Goal: Obtain resource: Download file/media

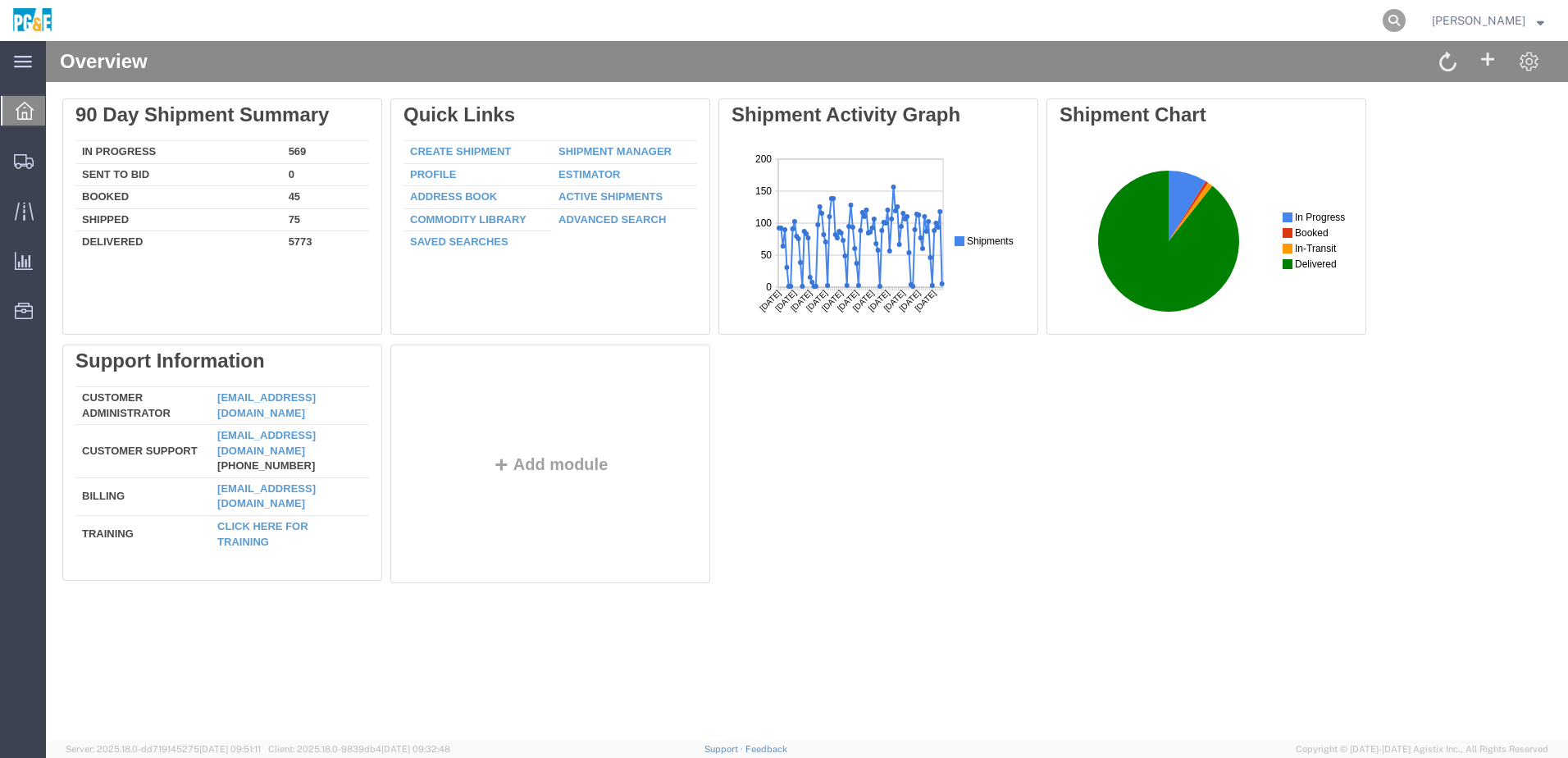
click at [1406, 19] on icon at bounding box center [1394, 20] width 23 height 23
click at [1053, 21] on input "search" at bounding box center [1132, 21] width 498 height 40
paste input "56072307"
type input "56072307"
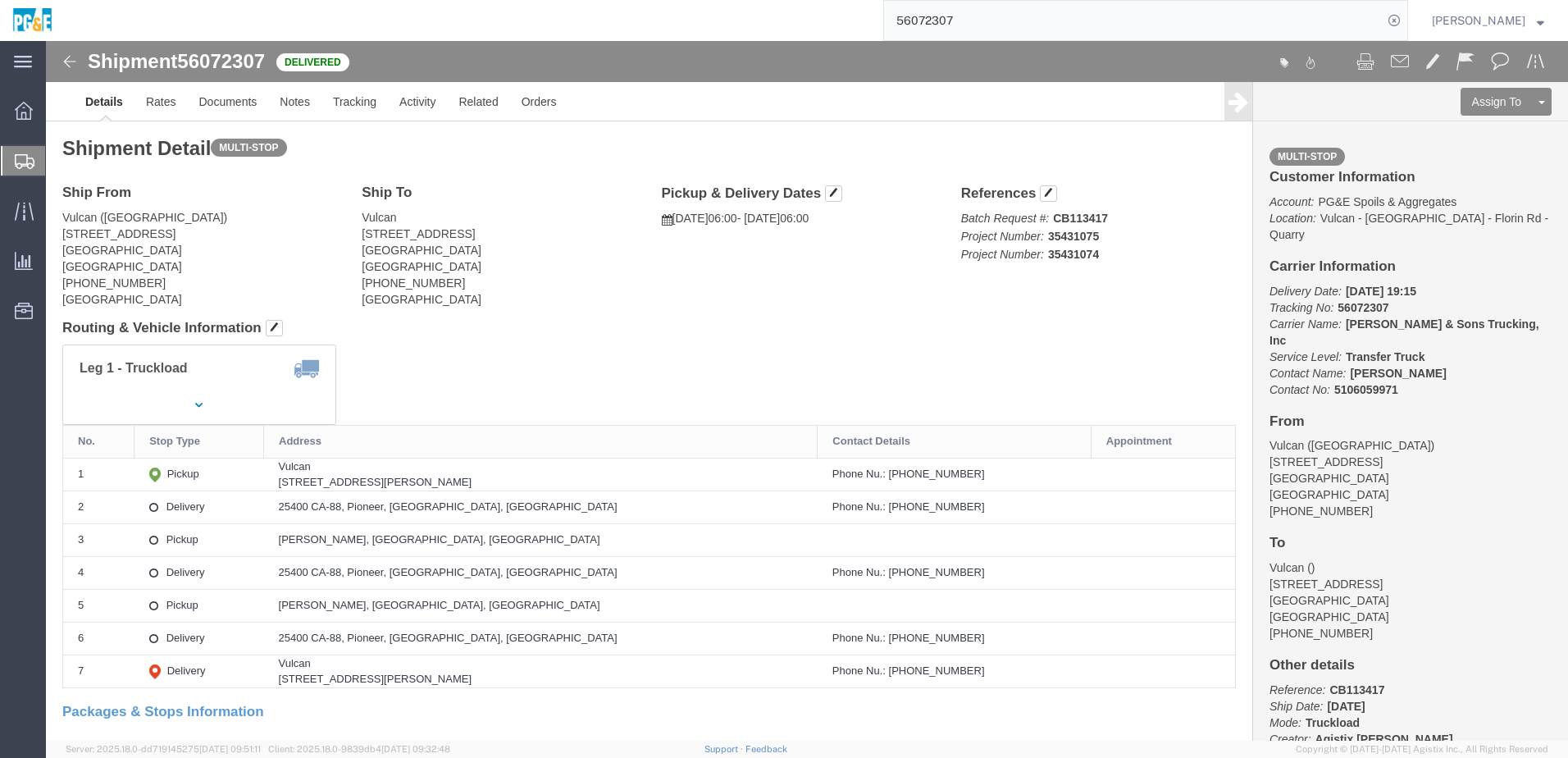
click div "Leg 1 - Truckload Vehicle 1: Transfer Truck Number of trucks: 1"
click link "Documents"
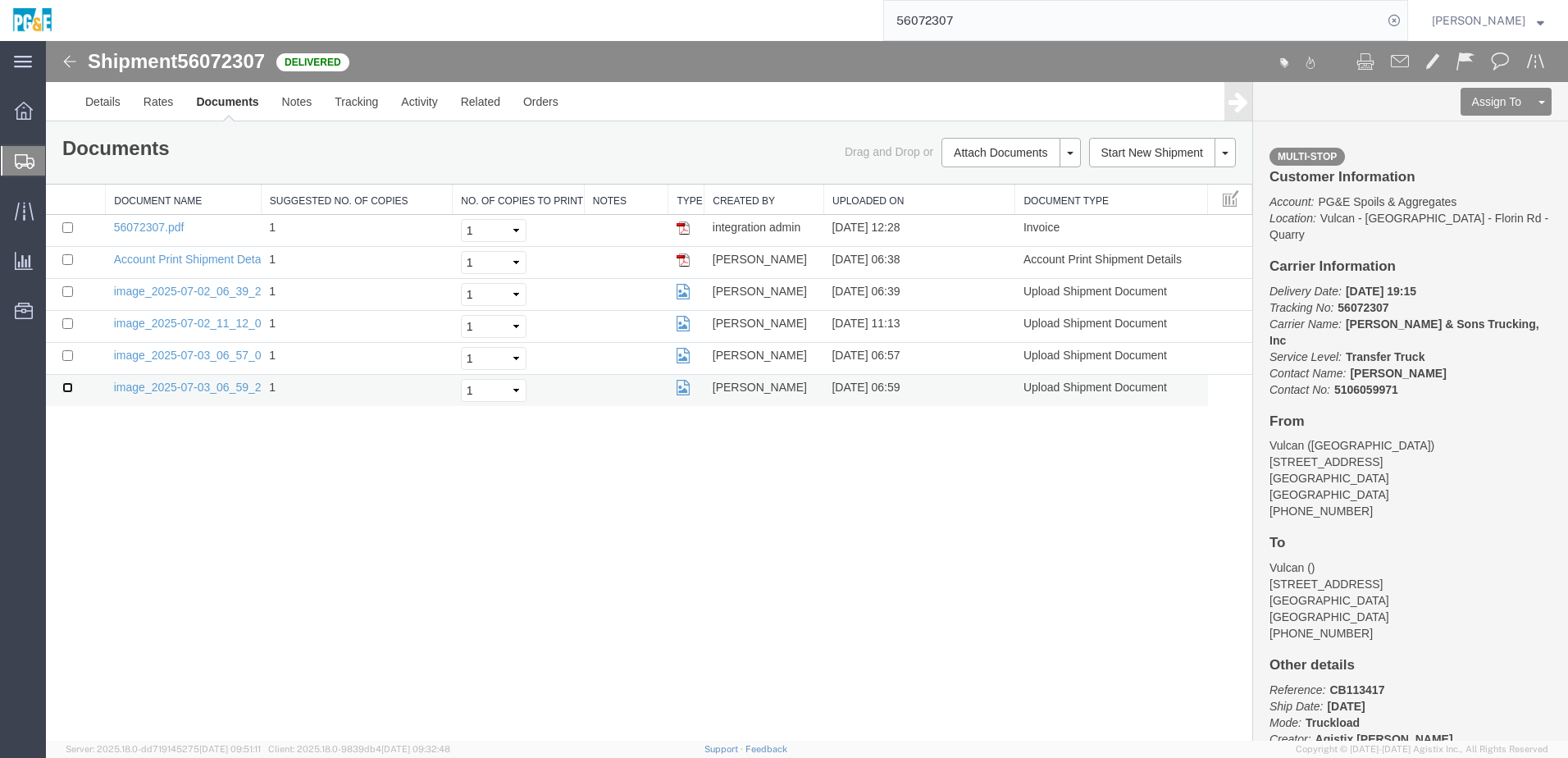
click at [64, 390] on input "checkbox" at bounding box center [67, 387] width 11 height 11
checkbox input "true"
click at [65, 355] on input "checkbox" at bounding box center [67, 355] width 11 height 11
checkbox input "true"
click at [64, 324] on input "checkbox" at bounding box center [67, 323] width 11 height 11
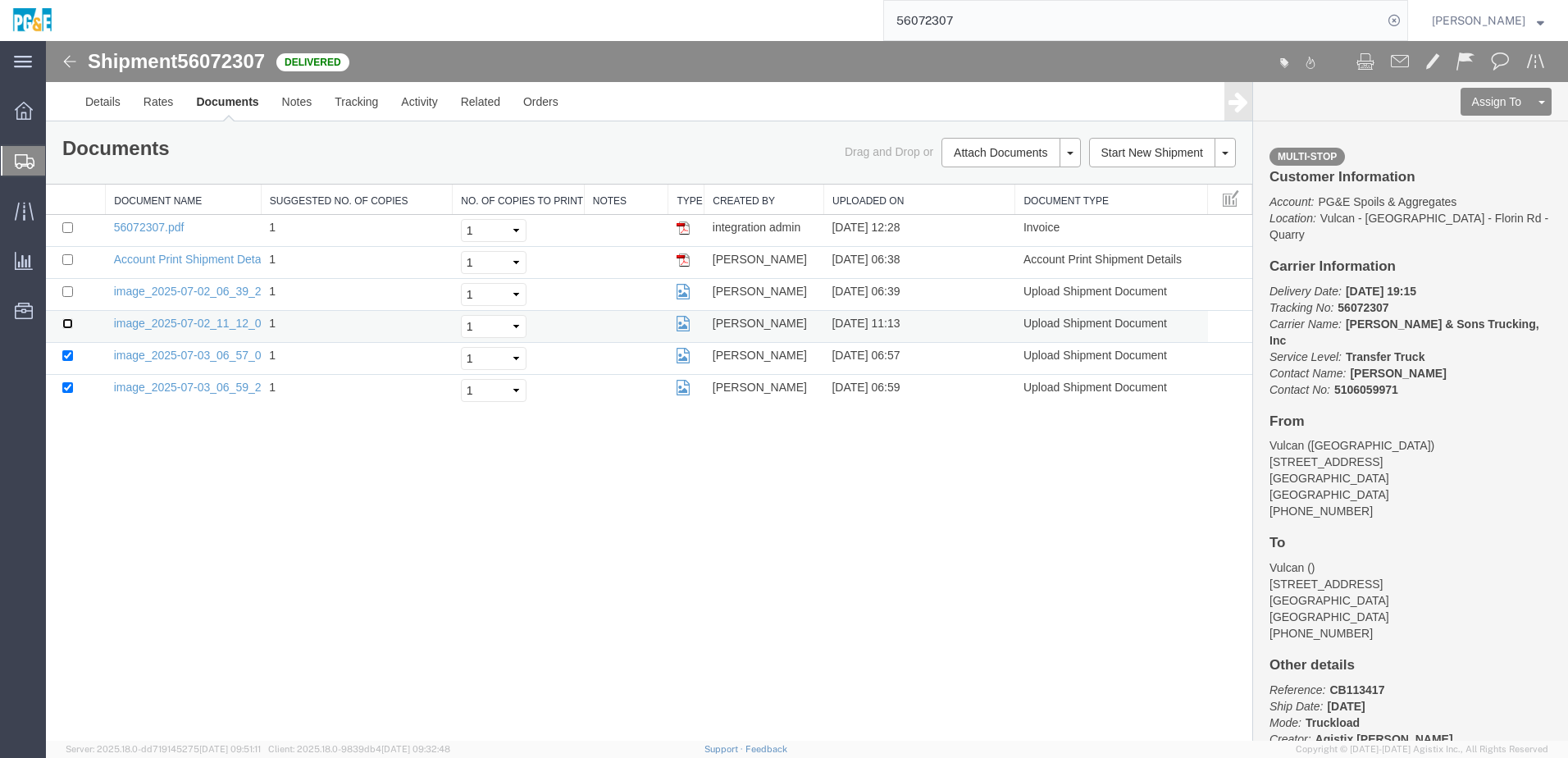
checkbox input "true"
click at [67, 293] on input "checkbox" at bounding box center [67, 291] width 11 height 11
checkbox input "true"
click at [69, 231] on input "checkbox" at bounding box center [67, 227] width 11 height 11
checkbox input "true"
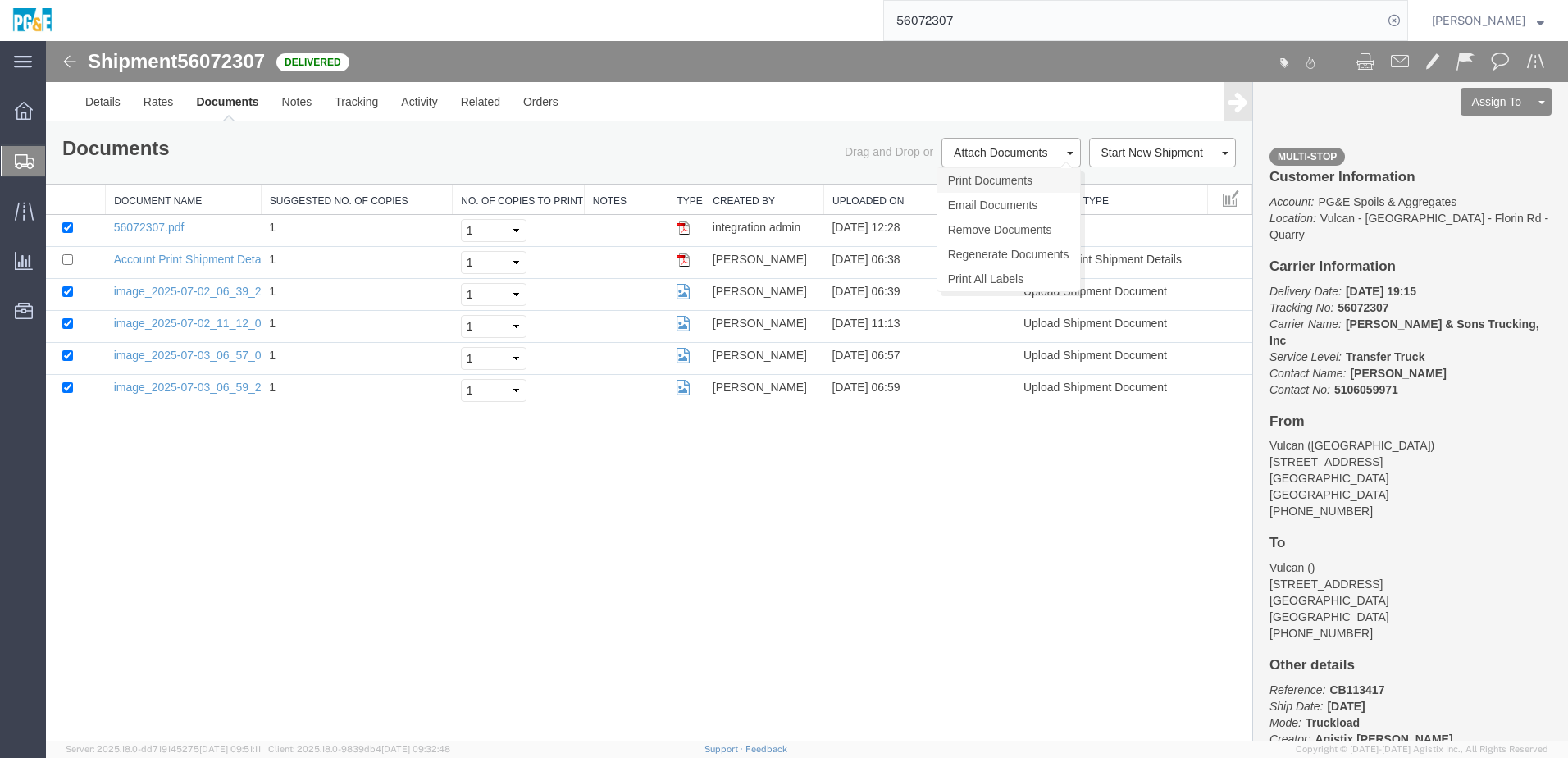
click at [1026, 188] on link "Print Documents" at bounding box center [1008, 180] width 143 height 25
click at [368, 112] on link "Tracking" at bounding box center [356, 102] width 66 height 40
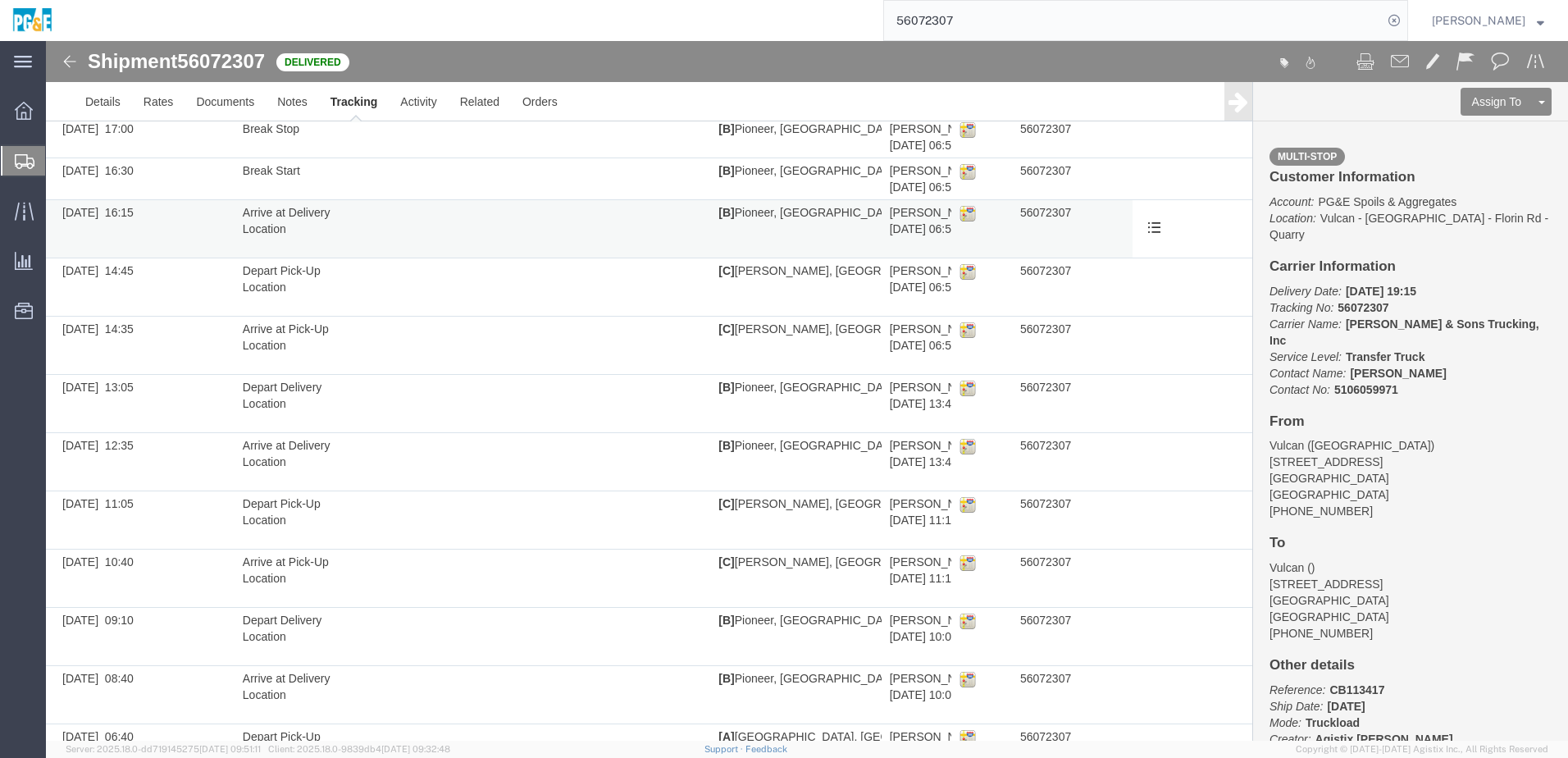
scroll to position [364, 0]
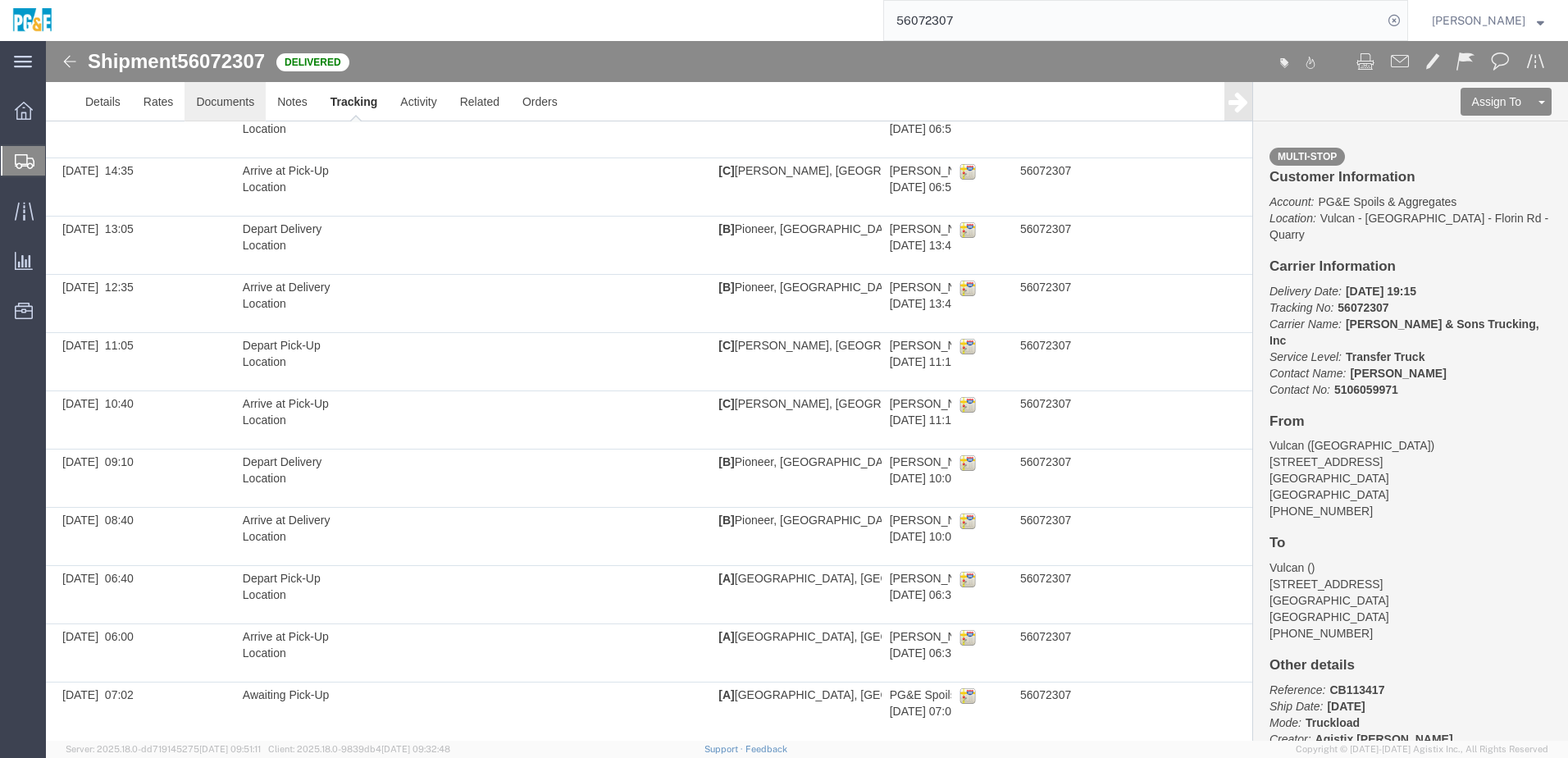
click at [245, 104] on link "Documents" at bounding box center [225, 102] width 81 height 40
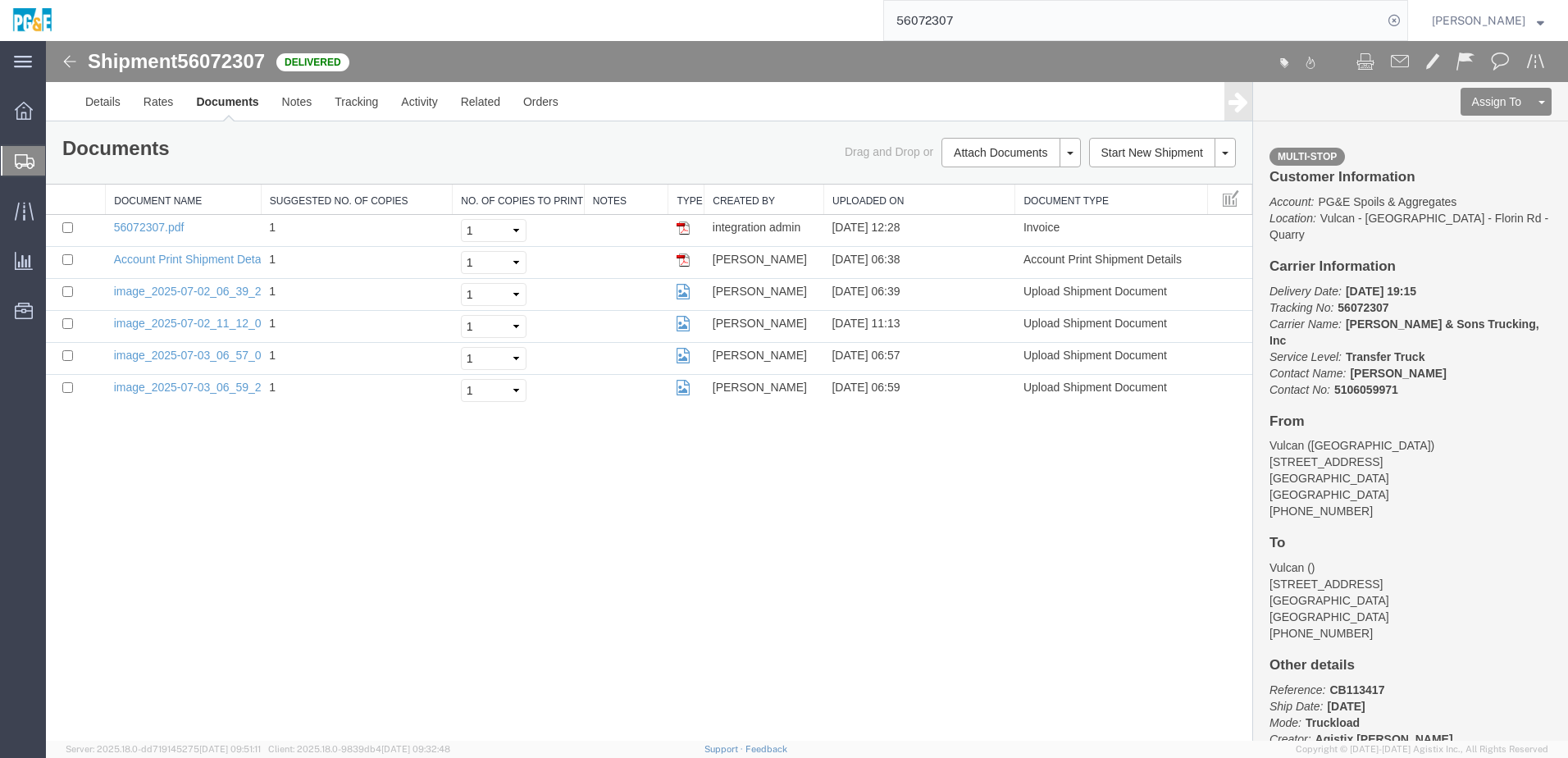
click at [183, 507] on div "Shipment 56072307 6 of 6 Delivered Details Rates Documents Notes Tracking Activ…" at bounding box center [806, 390] width 1521 height 700
drag, startPoint x: 202, startPoint y: 542, endPoint x: 209, endPoint y: 546, distance: 8.1
click at [202, 542] on div "Shipment 56072307 6 of 6 Delivered Details Rates Documents Notes Tracking Activ…" at bounding box center [806, 390] width 1521 height 700
click at [331, 624] on div "Shipment 56072307 6 of 6 Delivered Details Rates Documents Notes Tracking Activ…" at bounding box center [806, 390] width 1521 height 700
click at [956, 16] on input "56072307" at bounding box center [1132, 21] width 498 height 40
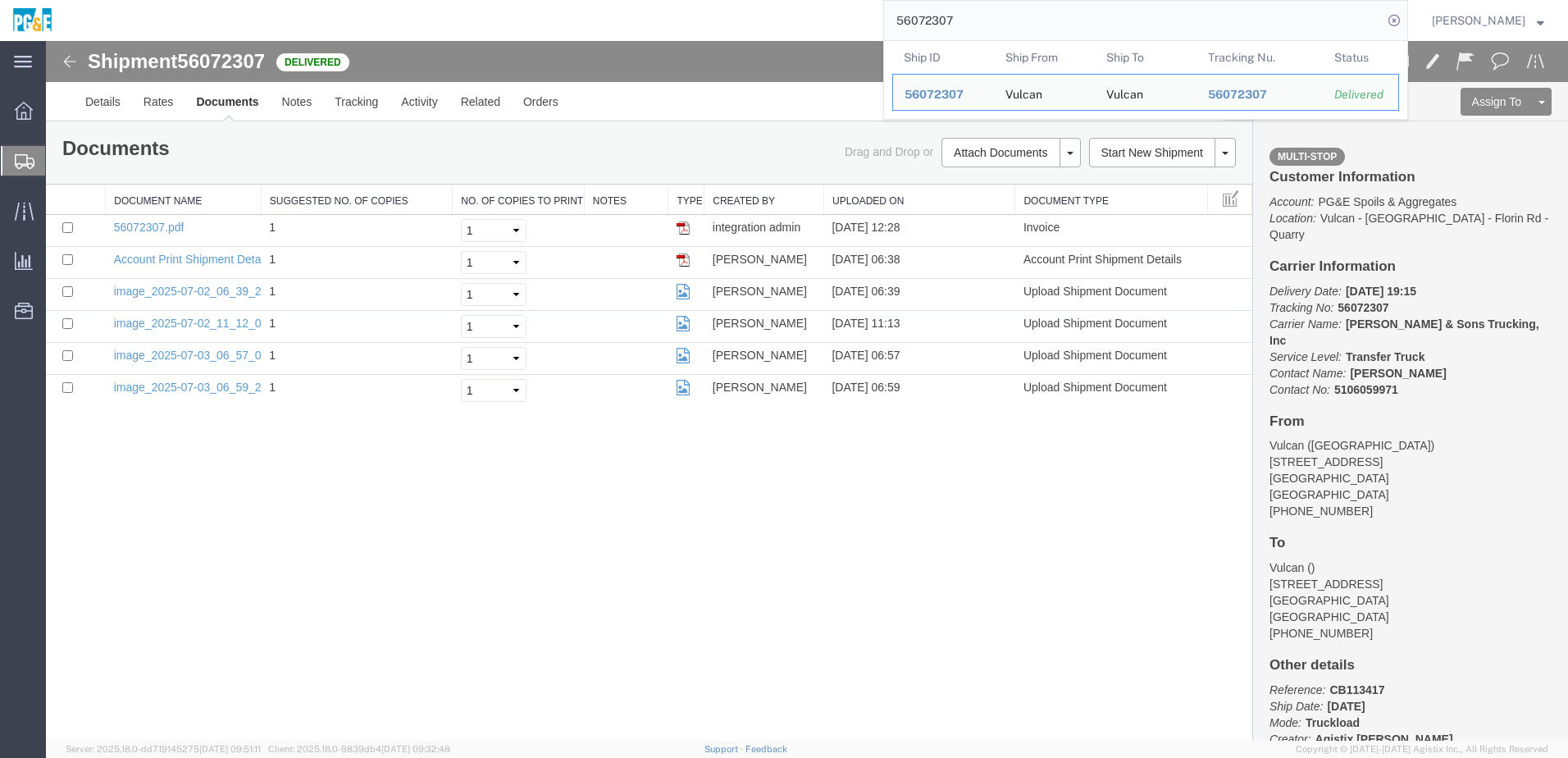
click at [956, 16] on input "56072307" at bounding box center [1132, 21] width 498 height 40
paste input "239181"
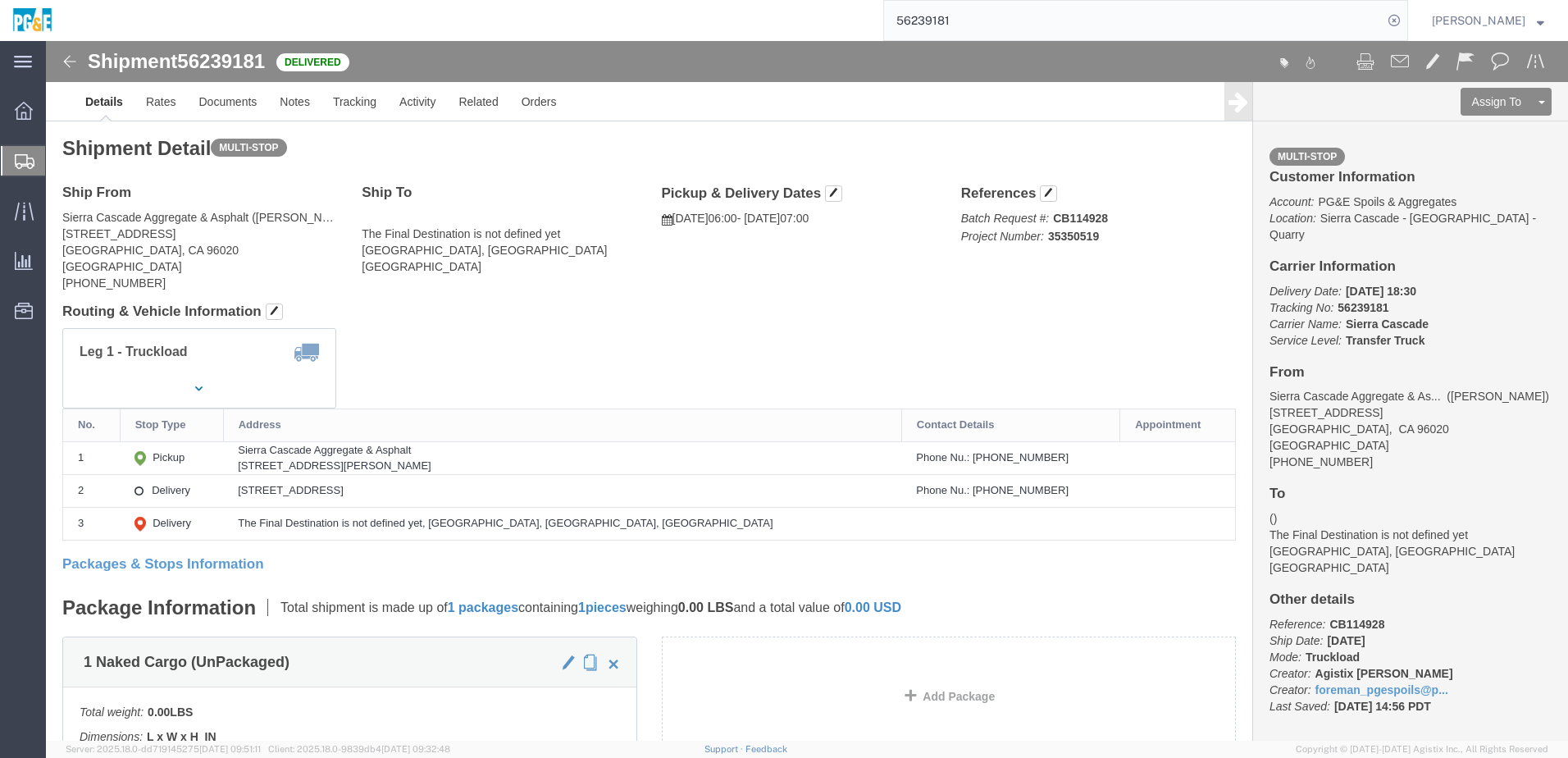
click h4 "Routing & Vehicle Information"
click div "Leg 1 - Truckload Vehicle 1: Transfer Truck Number of trucks: 1"
click link "Documents"
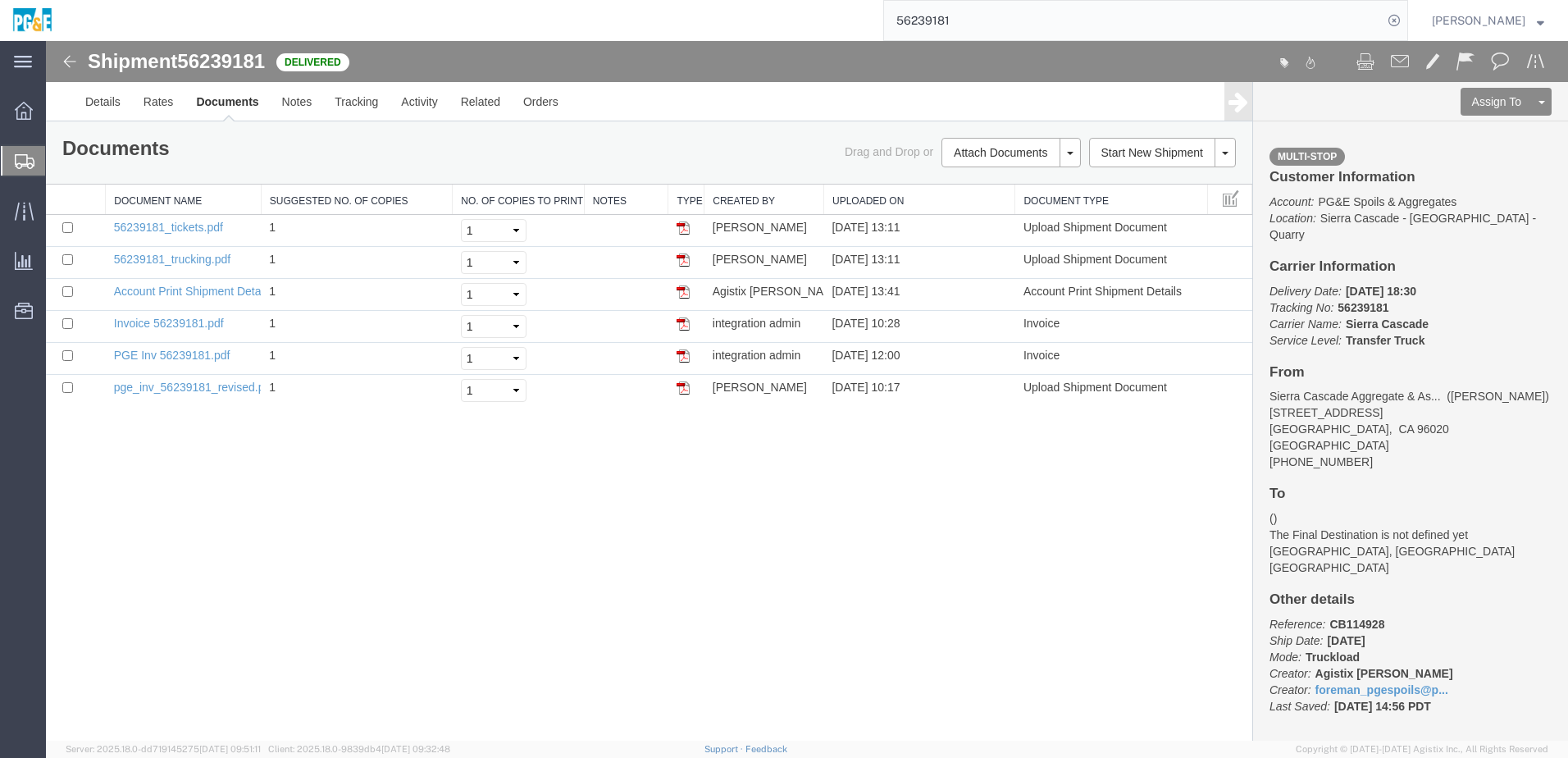
click at [383, 548] on div "Shipment 56239181 6 of 6 Delivered Details Rates Documents Notes Tracking Activ…" at bounding box center [806, 390] width 1521 height 700
click at [939, 22] on input "56239181" at bounding box center [1132, 21] width 498 height 40
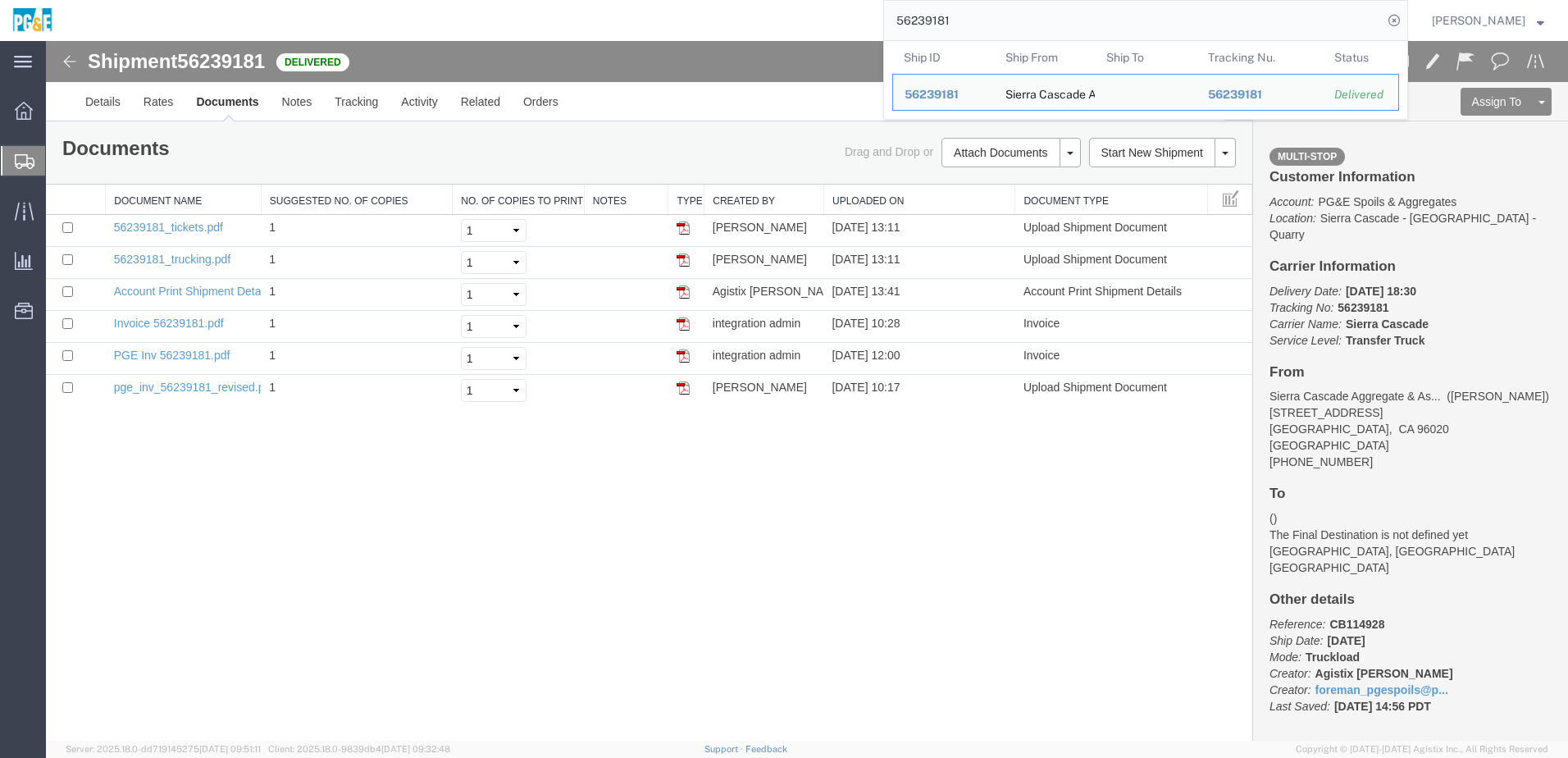
click at [939, 22] on input "56239181" at bounding box center [1132, 21] width 498 height 40
paste input "372886"
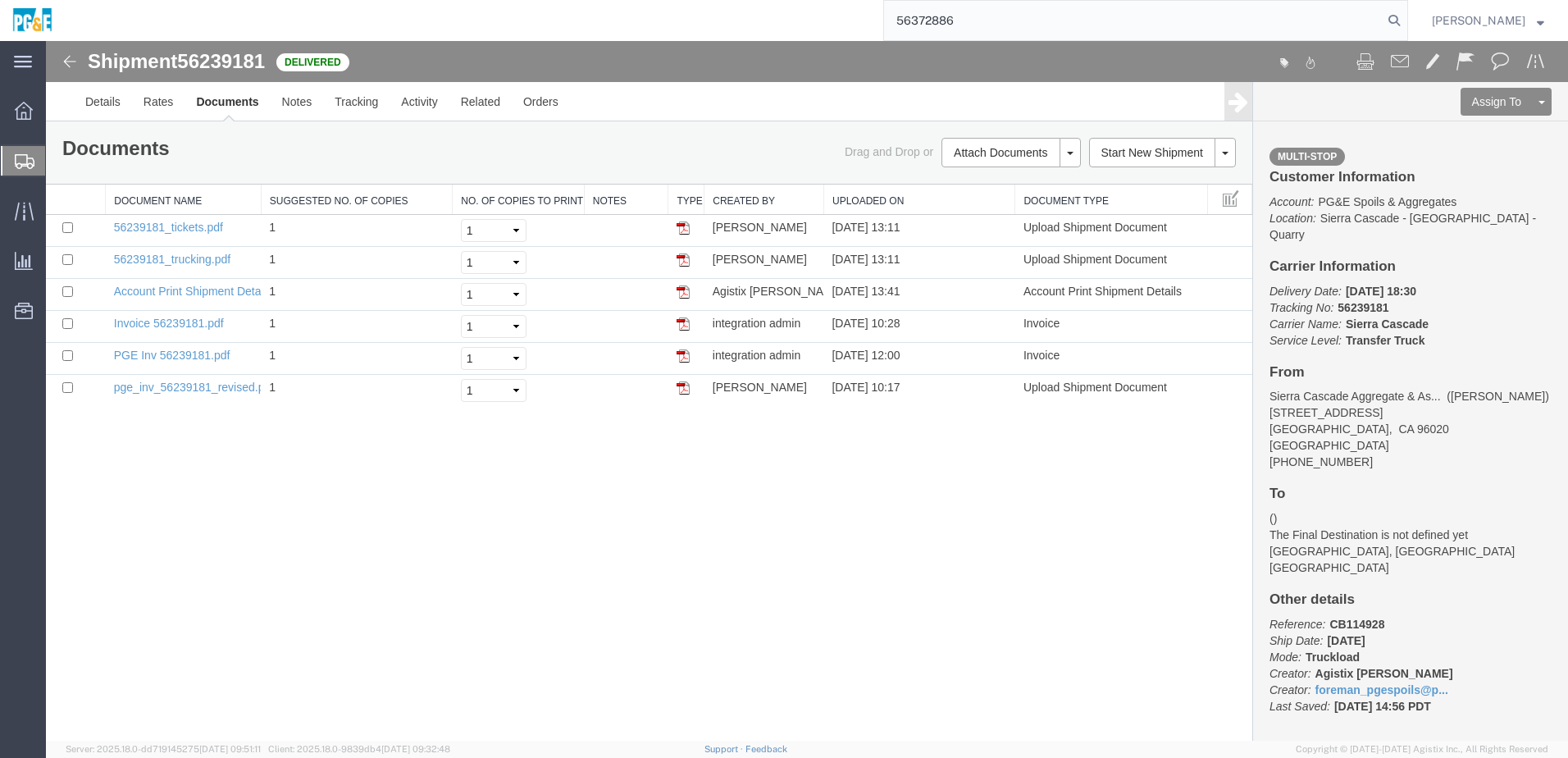
type input "56372886"
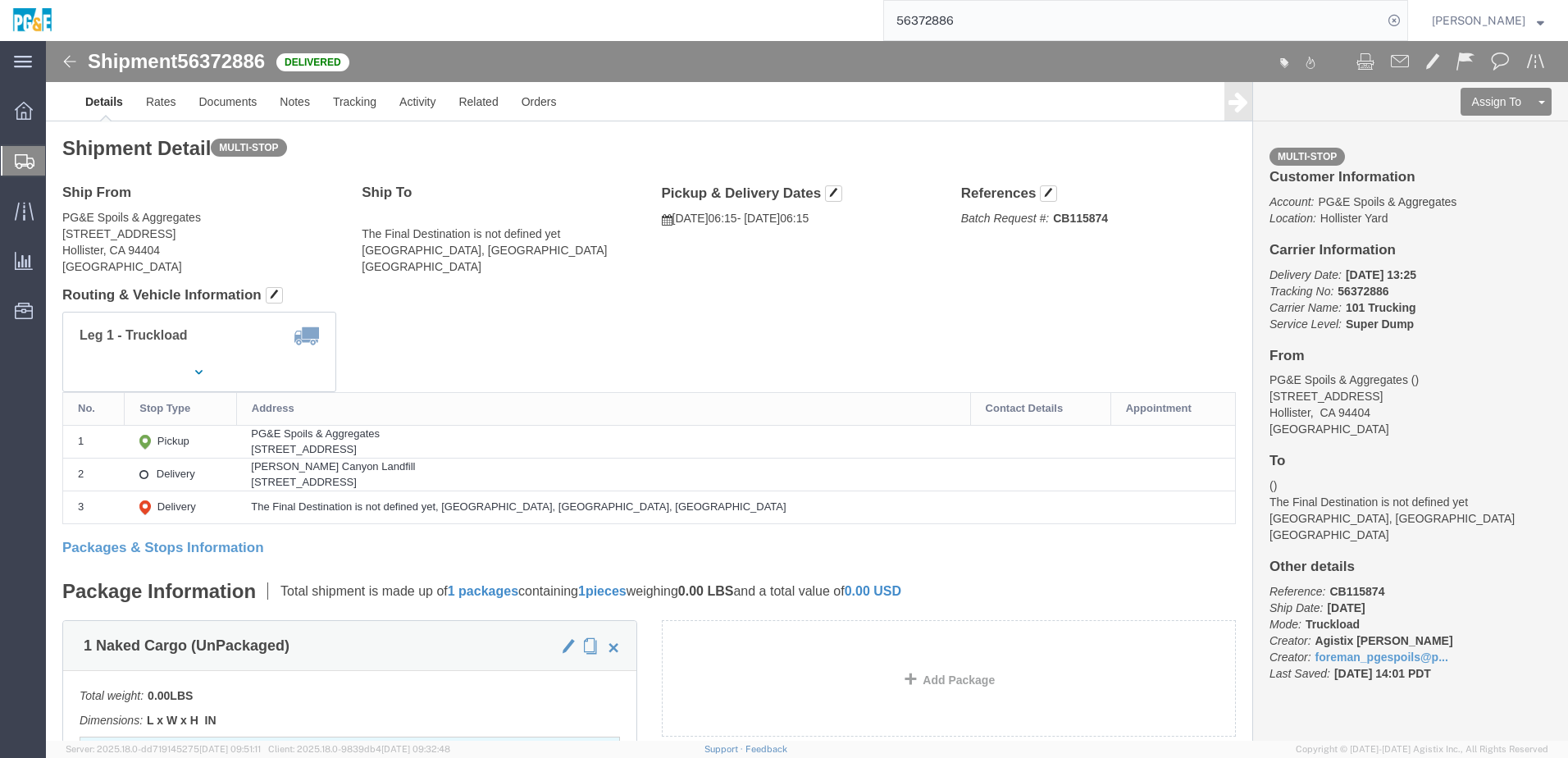
click div "Leg 1 - Truckload Vehicle 1: Super Dump Number of trucks: 1"
click link "Documents"
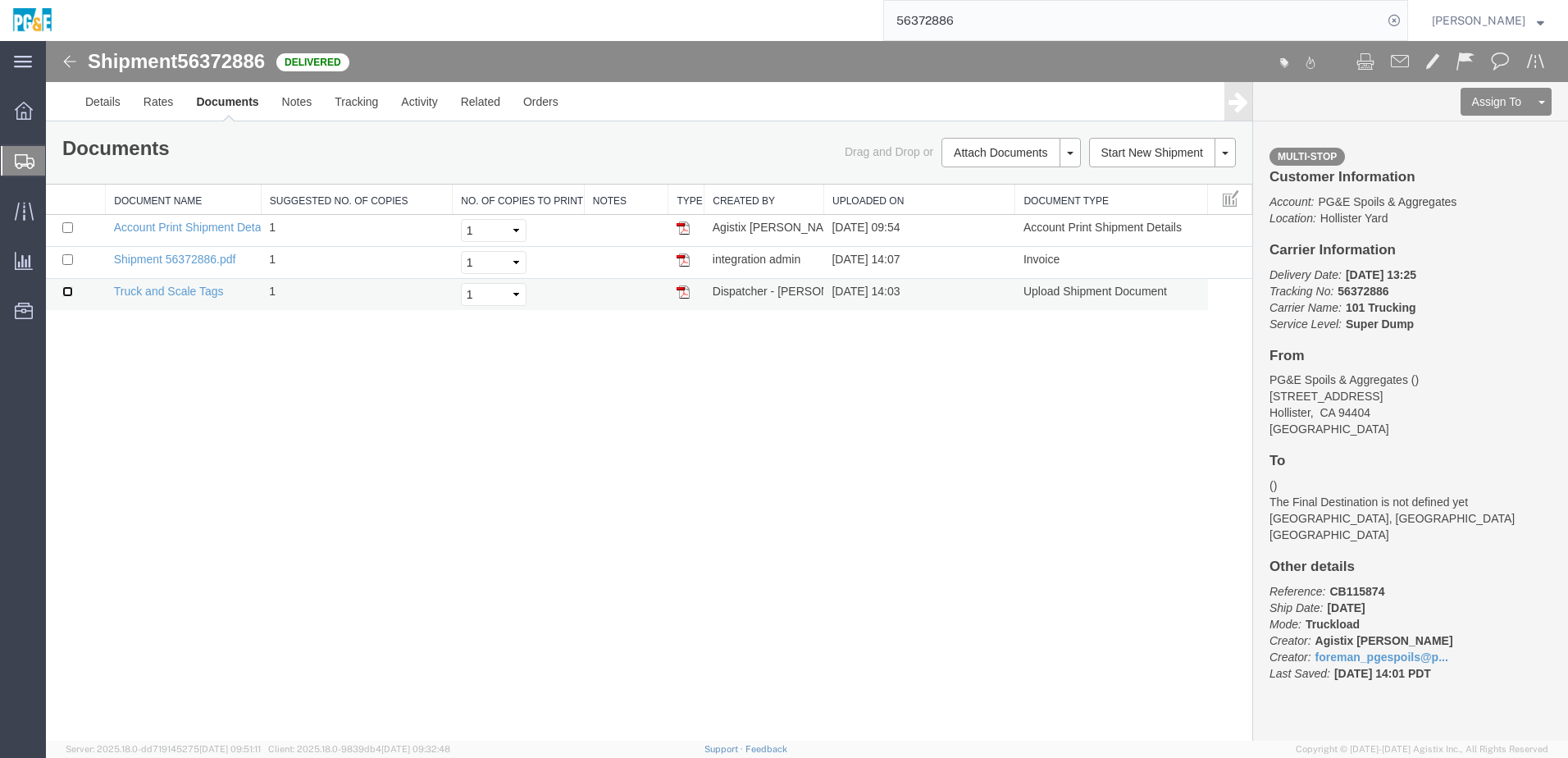
click at [69, 293] on input "checkbox" at bounding box center [67, 291] width 11 height 11
checkbox input "true"
click at [70, 263] on input "checkbox" at bounding box center [67, 260] width 11 height 11
checkbox input "true"
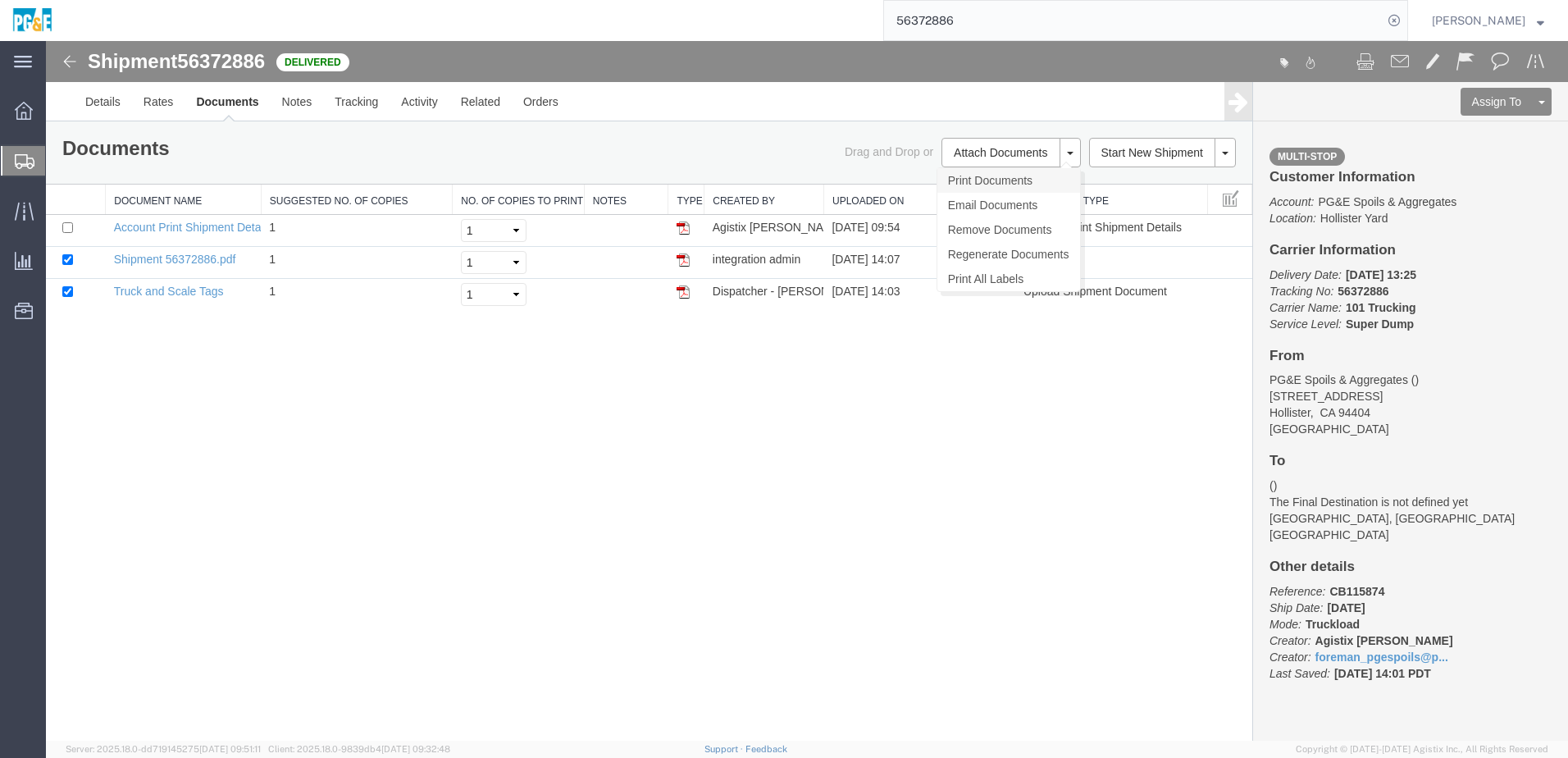
click at [1035, 183] on link "Print Documents" at bounding box center [1008, 180] width 143 height 25
click at [921, 20] on input "56372886" at bounding box center [1132, 21] width 498 height 40
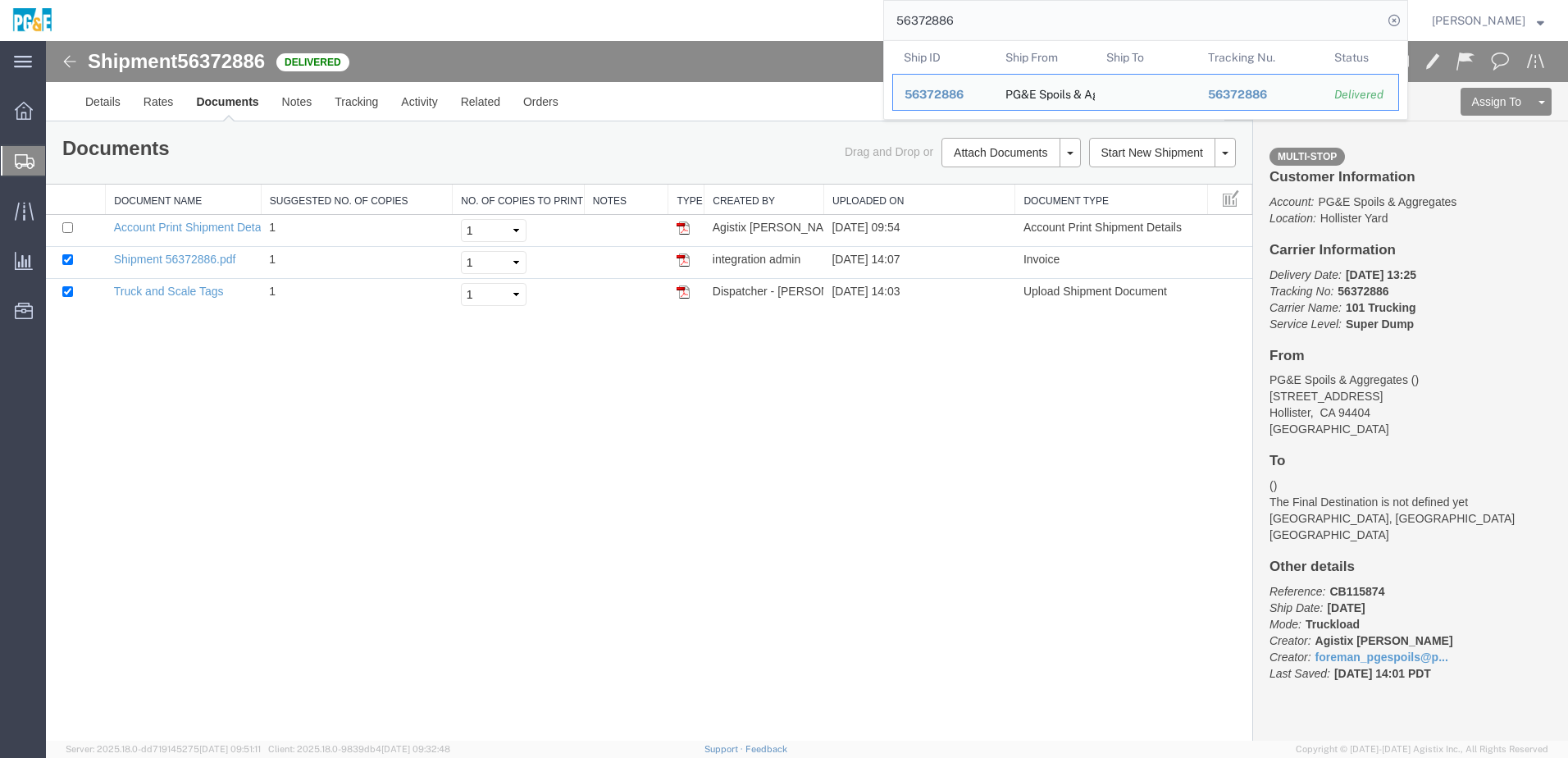
click at [940, 21] on input "56372886" at bounding box center [1132, 21] width 498 height 40
paste input "20602"
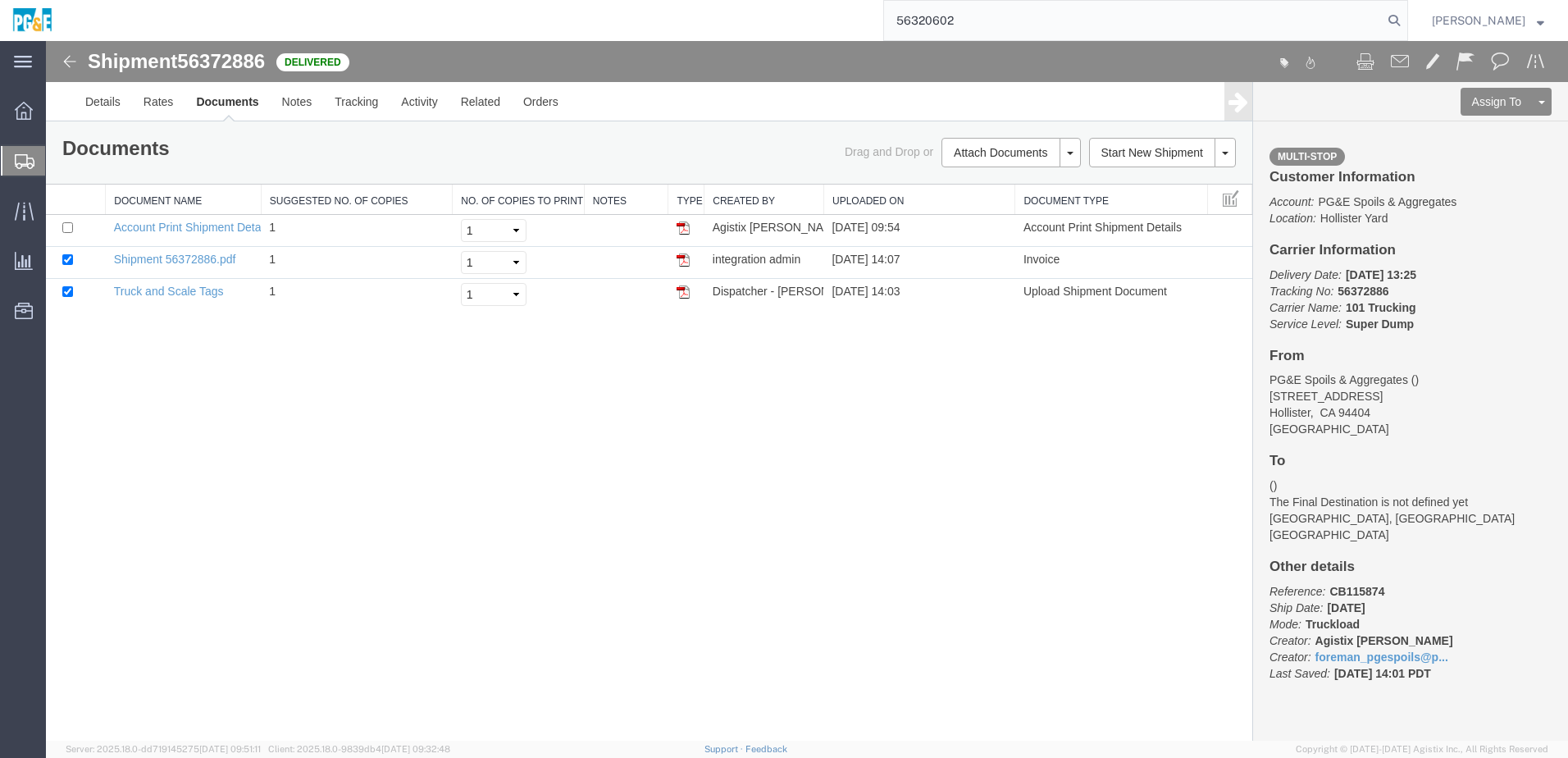
type input "56320602"
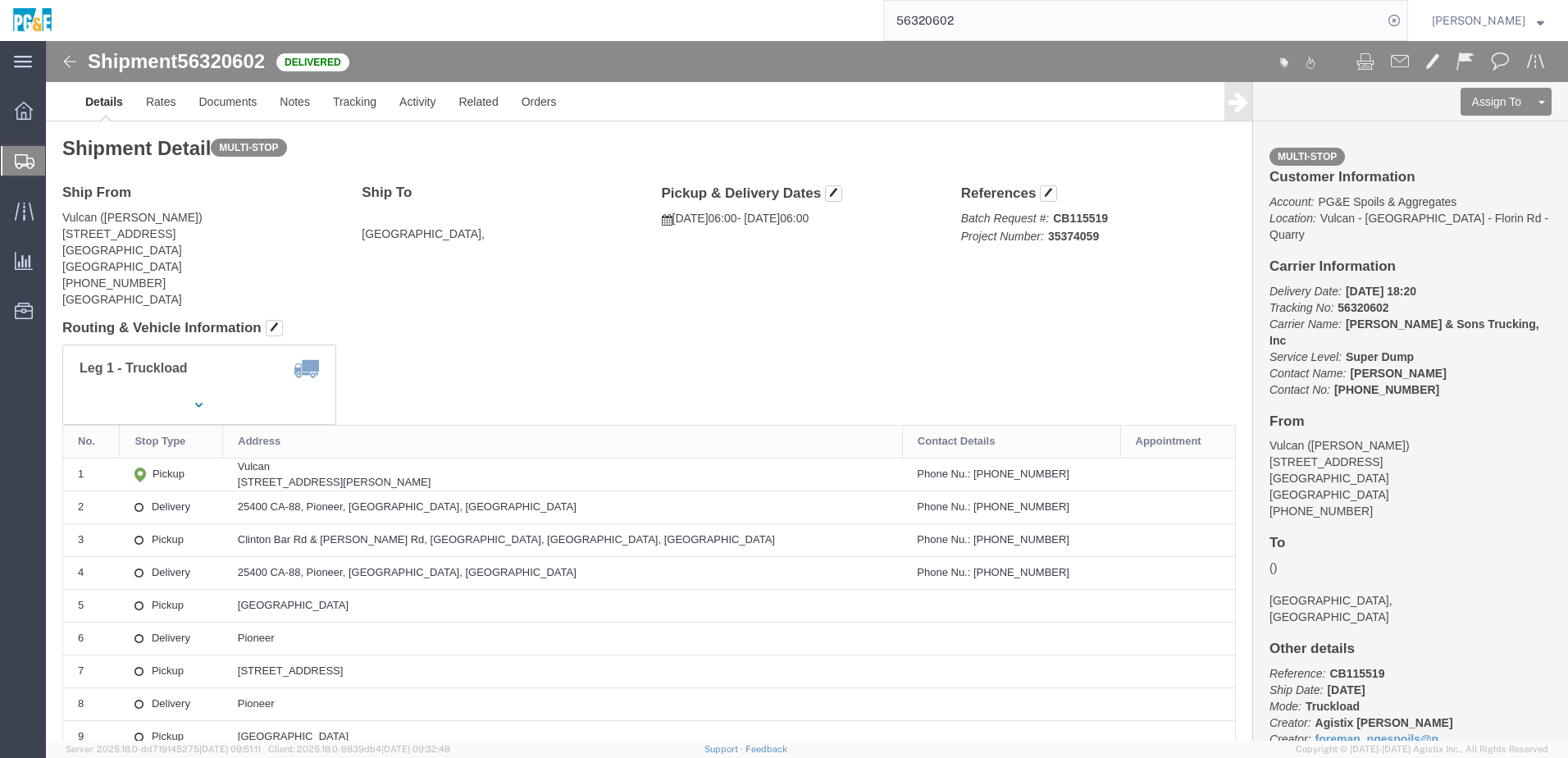
click div "Leg 1 - Truckload Vehicle 1: Super Dump Number of trucks: 1"
click div "Ship From Vulcan ([PERSON_NAME]) [STREET_ADDRESS] [PHONE_NUMBER] [GEOGRAPHIC_DA…"
drag, startPoint x: 359, startPoint y: 278, endPoint x: 355, endPoint y: 290, distance: 12.6
click h4 "Routing & Vehicle Information"
click link "Documents"
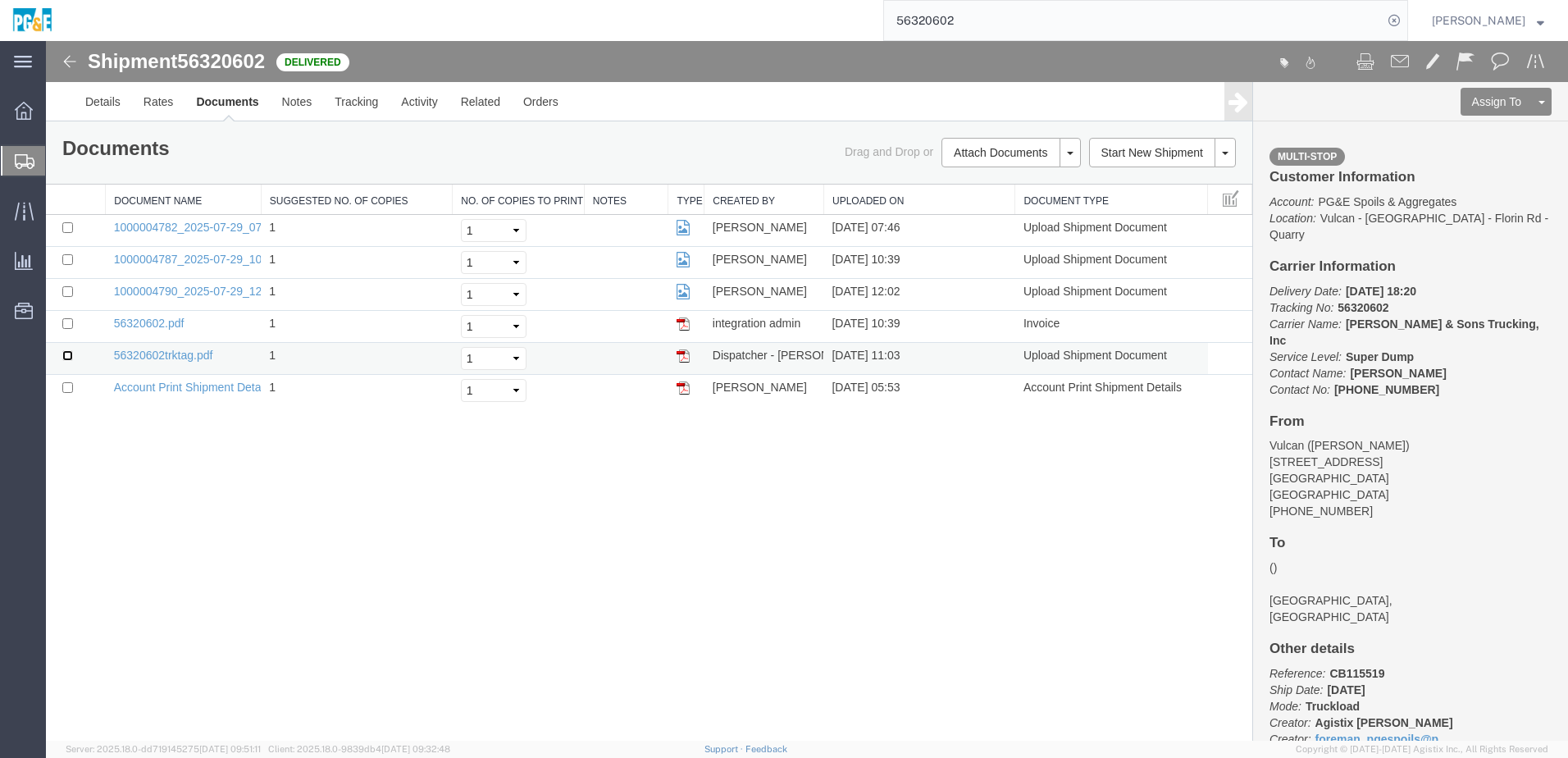
click at [63, 354] on input "checkbox" at bounding box center [67, 355] width 11 height 11
checkbox input "true"
click at [69, 322] on input "checkbox" at bounding box center [67, 323] width 11 height 11
checkbox input "true"
click at [67, 286] on input "checkbox" at bounding box center [67, 291] width 11 height 11
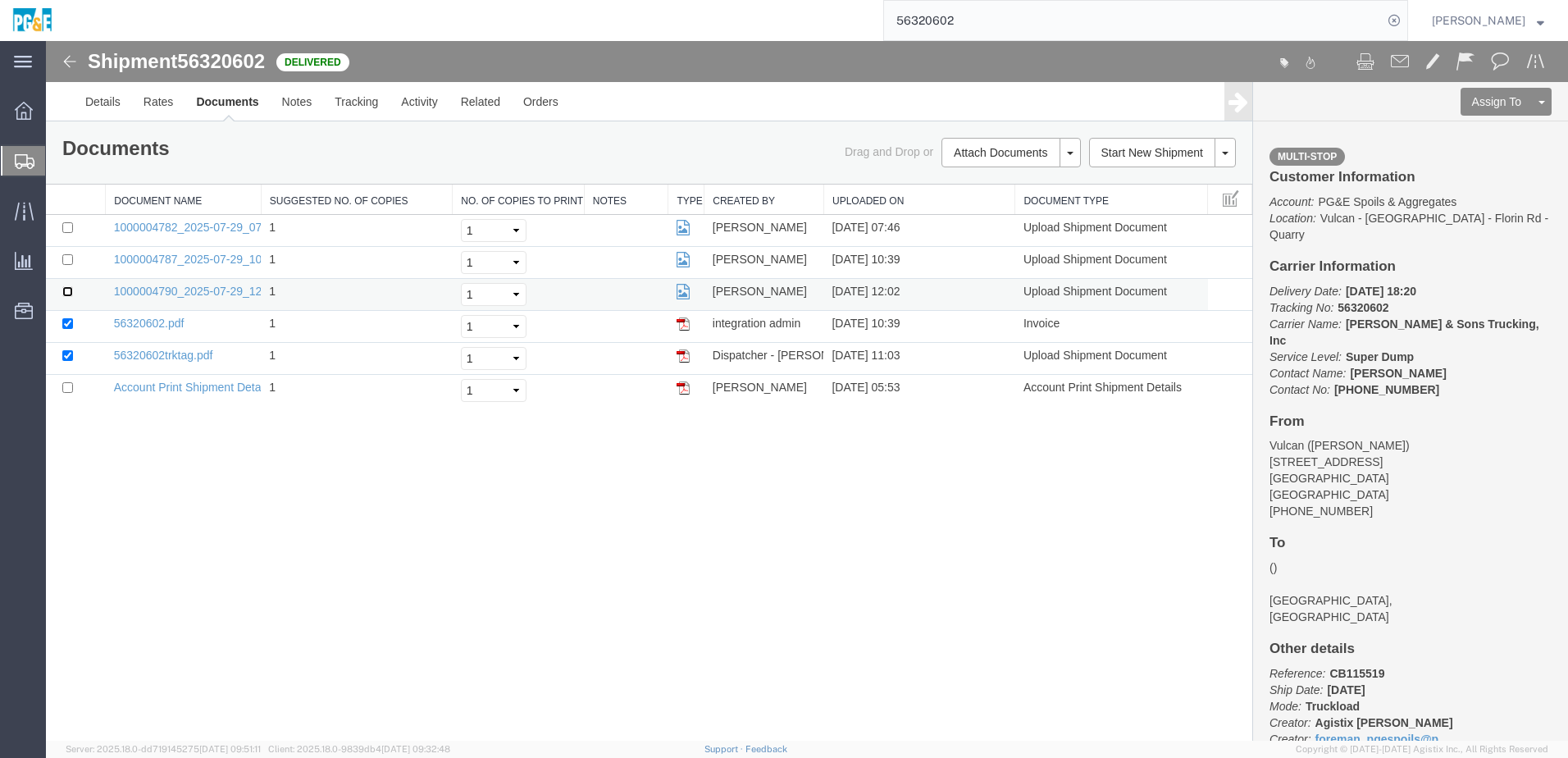
checkbox input "true"
click at [66, 260] on input "checkbox" at bounding box center [67, 260] width 11 height 11
checkbox input "true"
click at [65, 231] on input "checkbox" at bounding box center [67, 227] width 11 height 11
checkbox input "true"
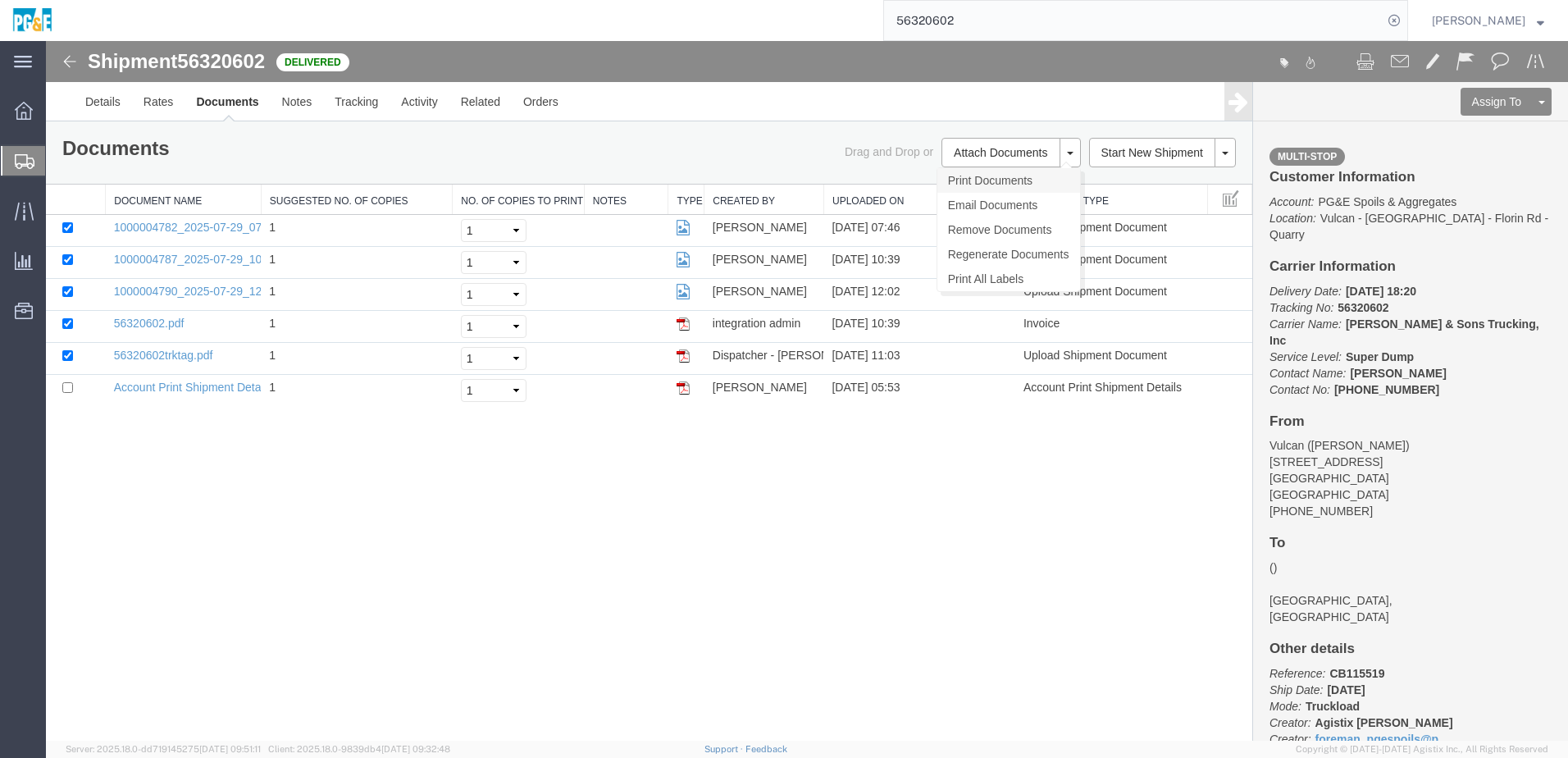
click at [981, 175] on link "Print Documents" at bounding box center [1008, 180] width 143 height 25
click at [361, 112] on link "Tracking" at bounding box center [356, 102] width 66 height 40
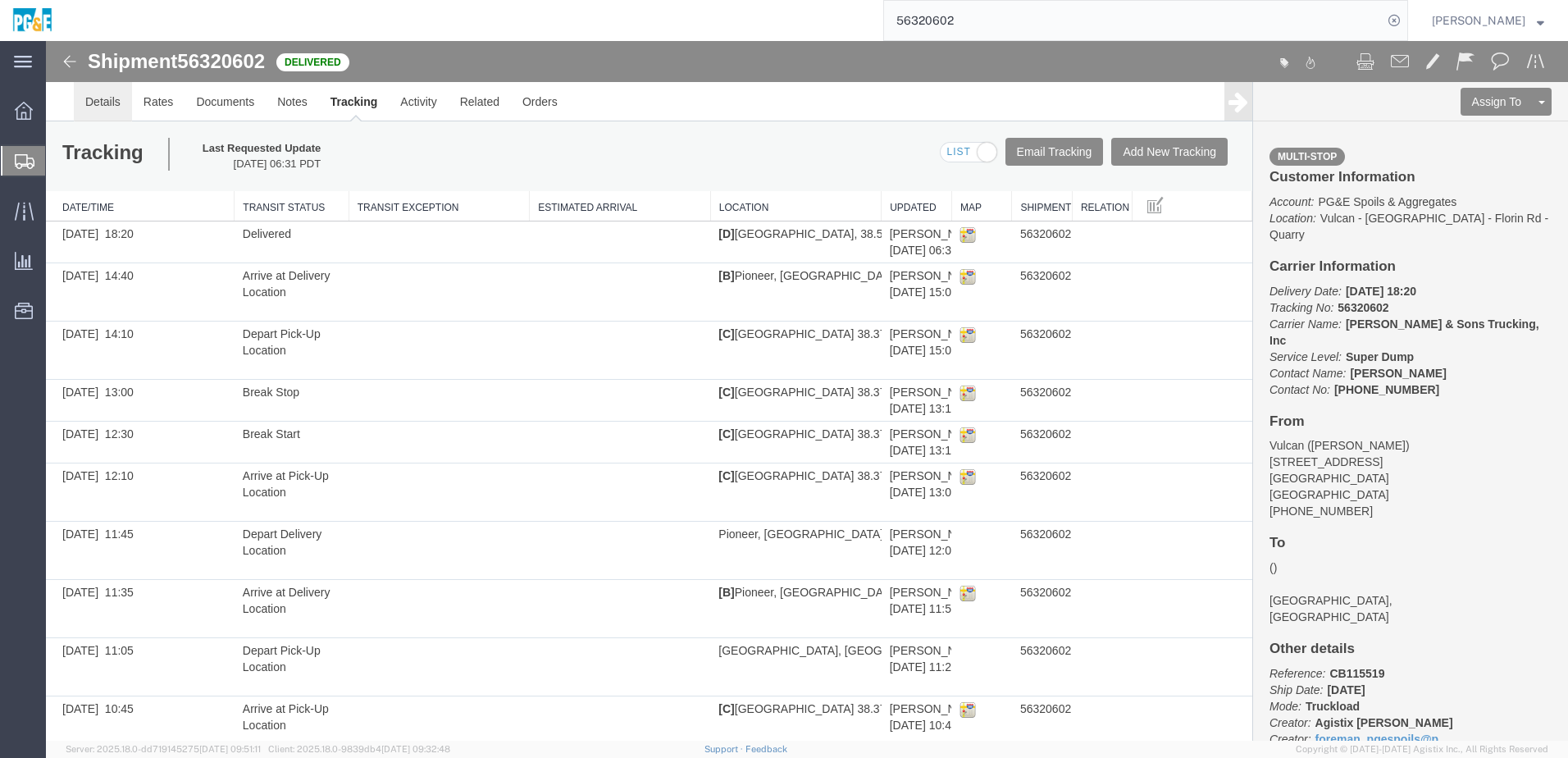
click at [107, 96] on link "Details" at bounding box center [102, 102] width 58 height 40
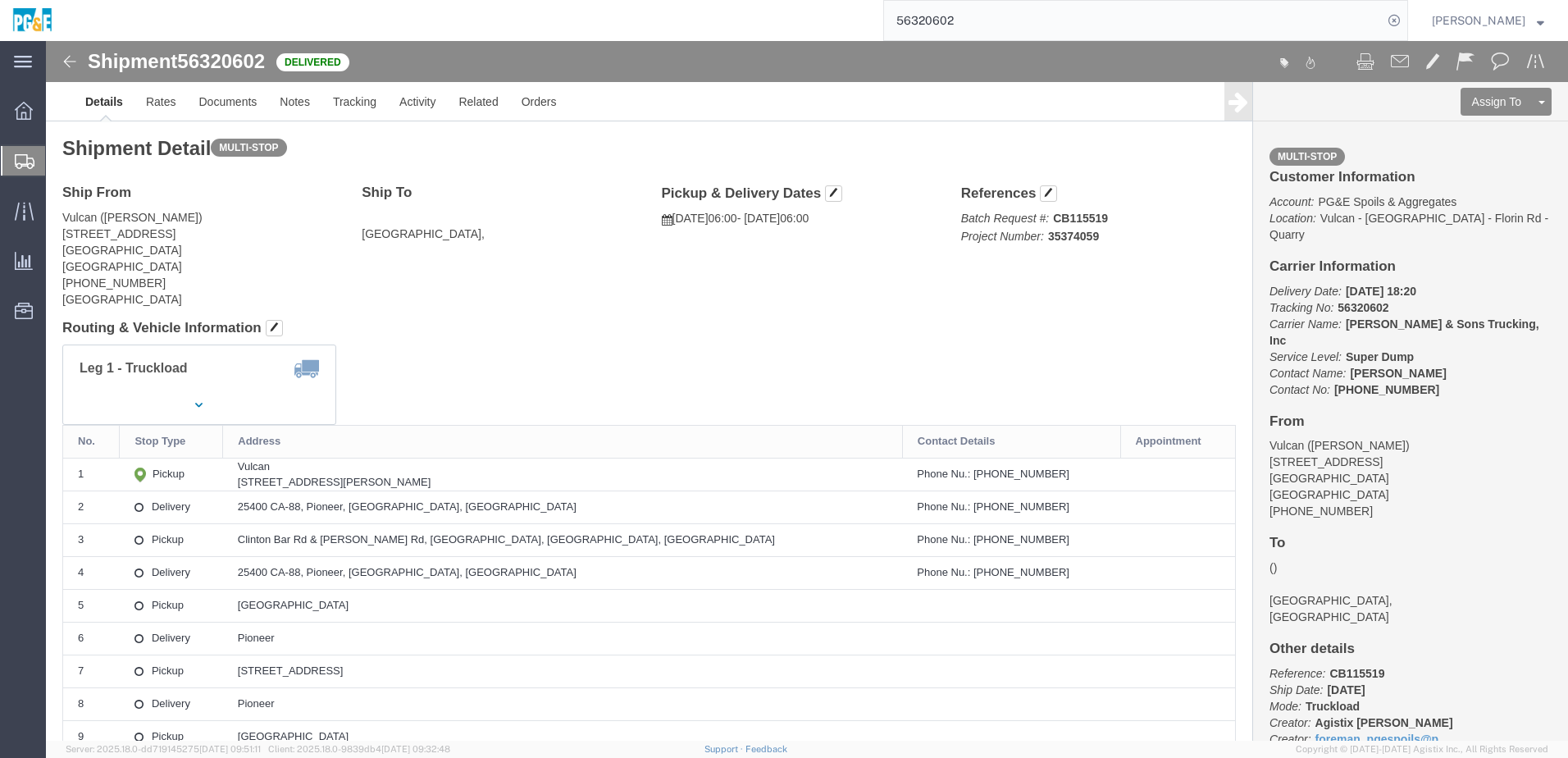
drag, startPoint x: 268, startPoint y: 442, endPoint x: 502, endPoint y: 438, distance: 234.0
click div "[STREET_ADDRESS][PERSON_NAME]"
copy div "[STREET_ADDRESS][PERSON_NAME]"
drag, startPoint x: 264, startPoint y: 468, endPoint x: 433, endPoint y: 472, distance: 169.0
click td "25400 CA-88, Pioneer, [GEOGRAPHIC_DATA], [GEOGRAPHIC_DATA]"
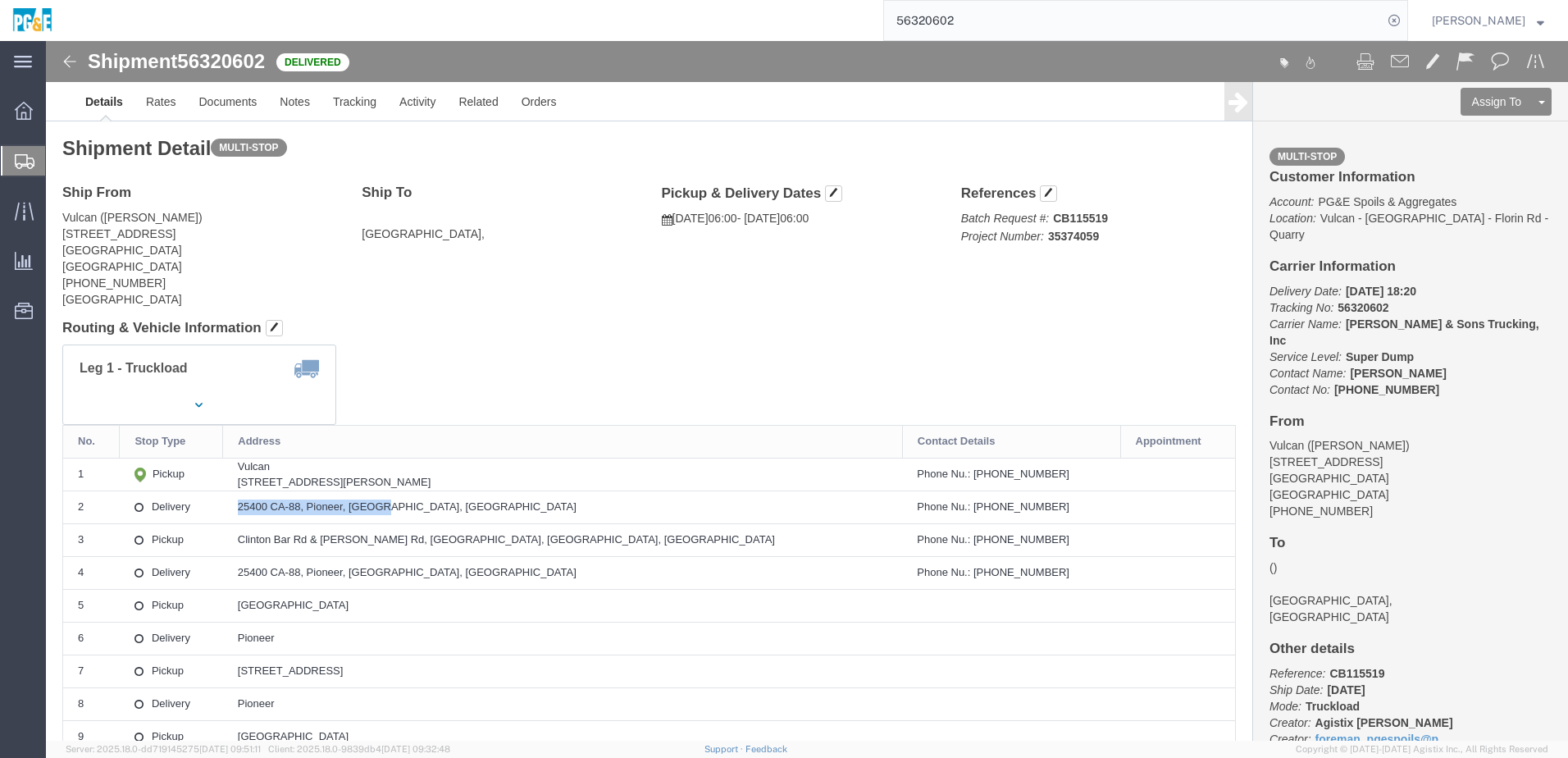
copy div "25400 CA-88, Pioneer, [GEOGRAPHIC_DATA], [GEOGRAPHIC_DATA]"
drag, startPoint x: 265, startPoint y: 626, endPoint x: 526, endPoint y: 640, distance: 261.4
click td "[STREET_ADDRESS]"
copy div "[STREET_ADDRESS]"
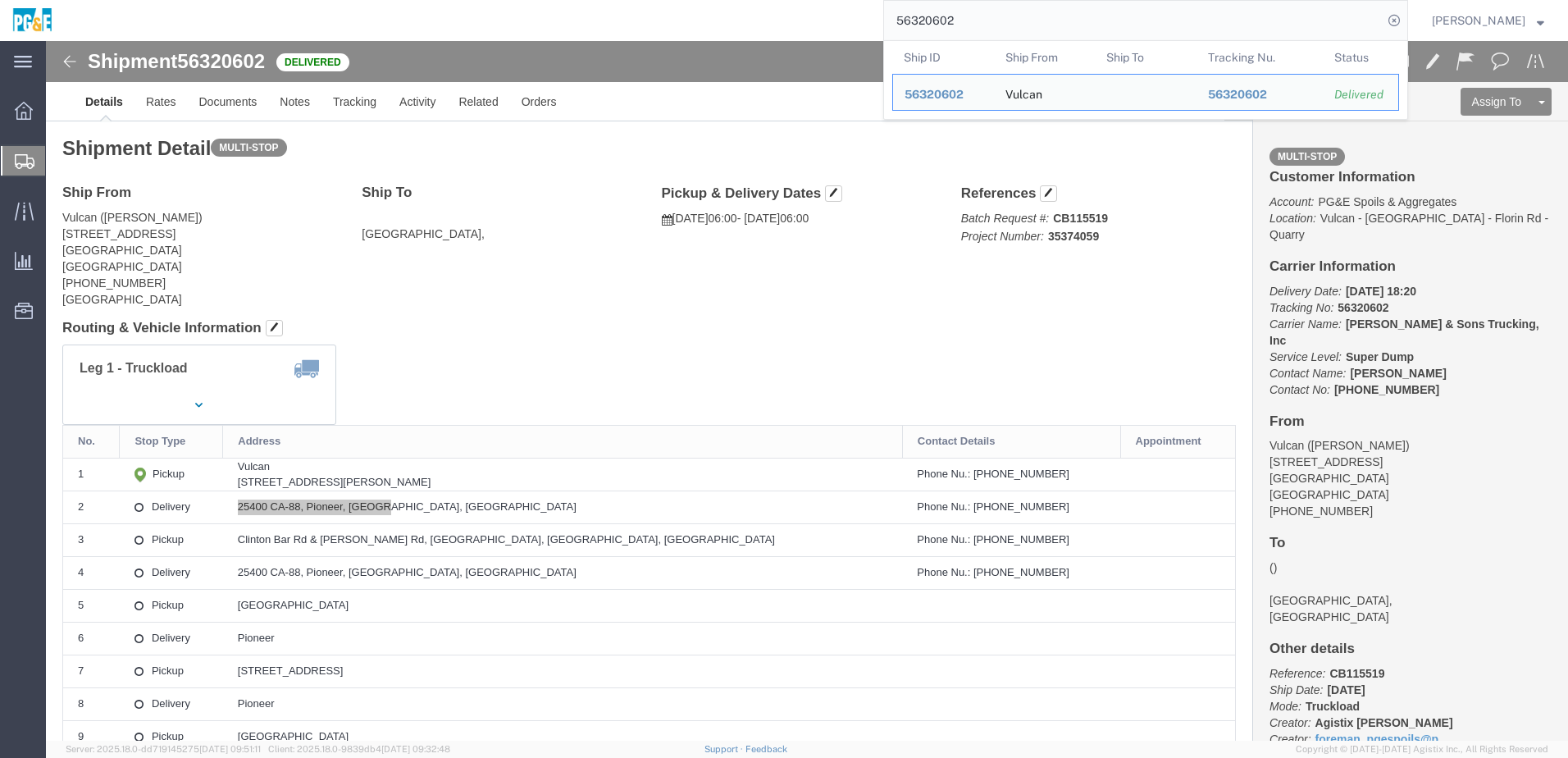
click at [930, 22] on input "56320602" at bounding box center [1132, 21] width 498 height 40
paste input "722"
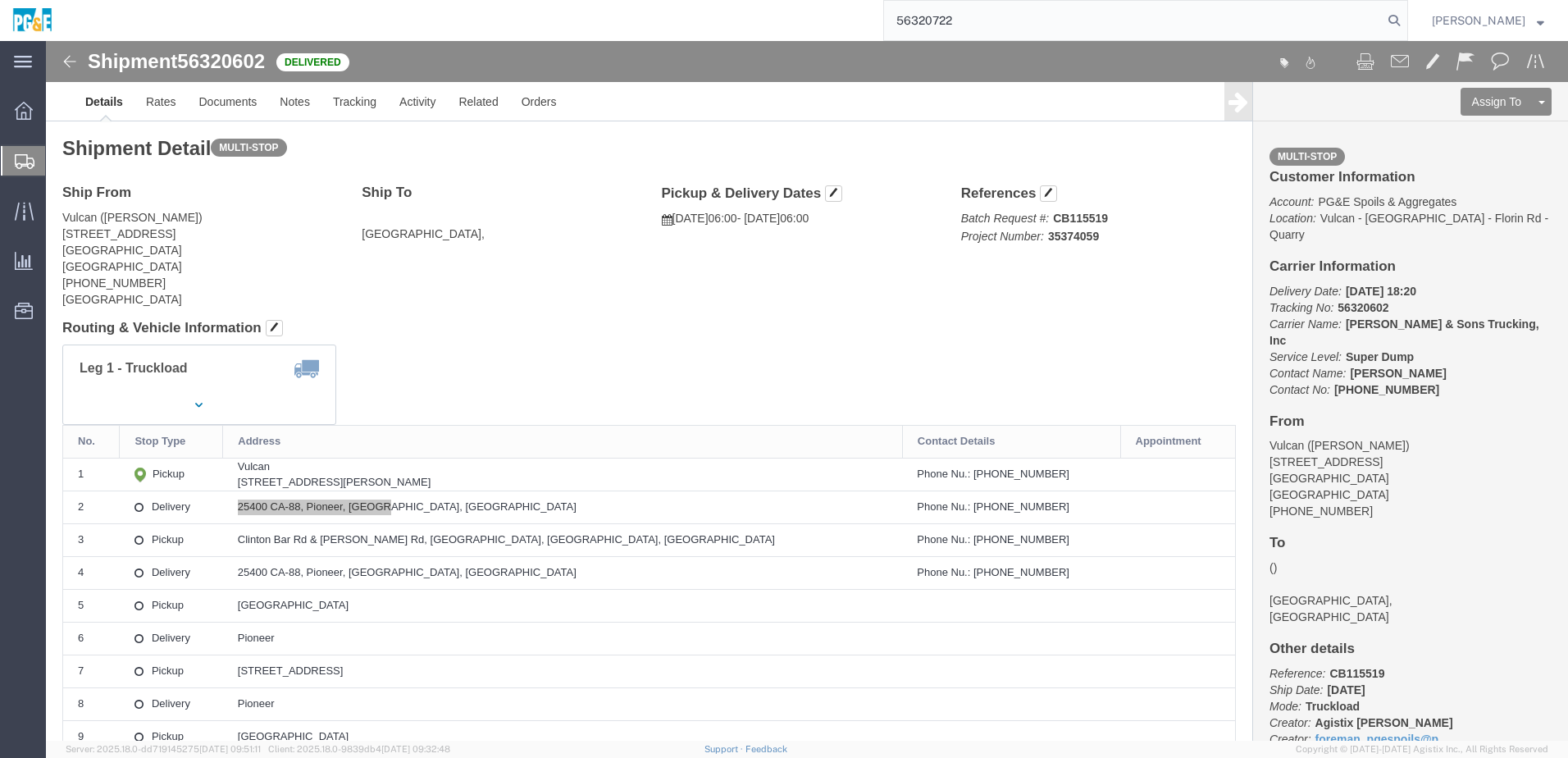
type input "56320722"
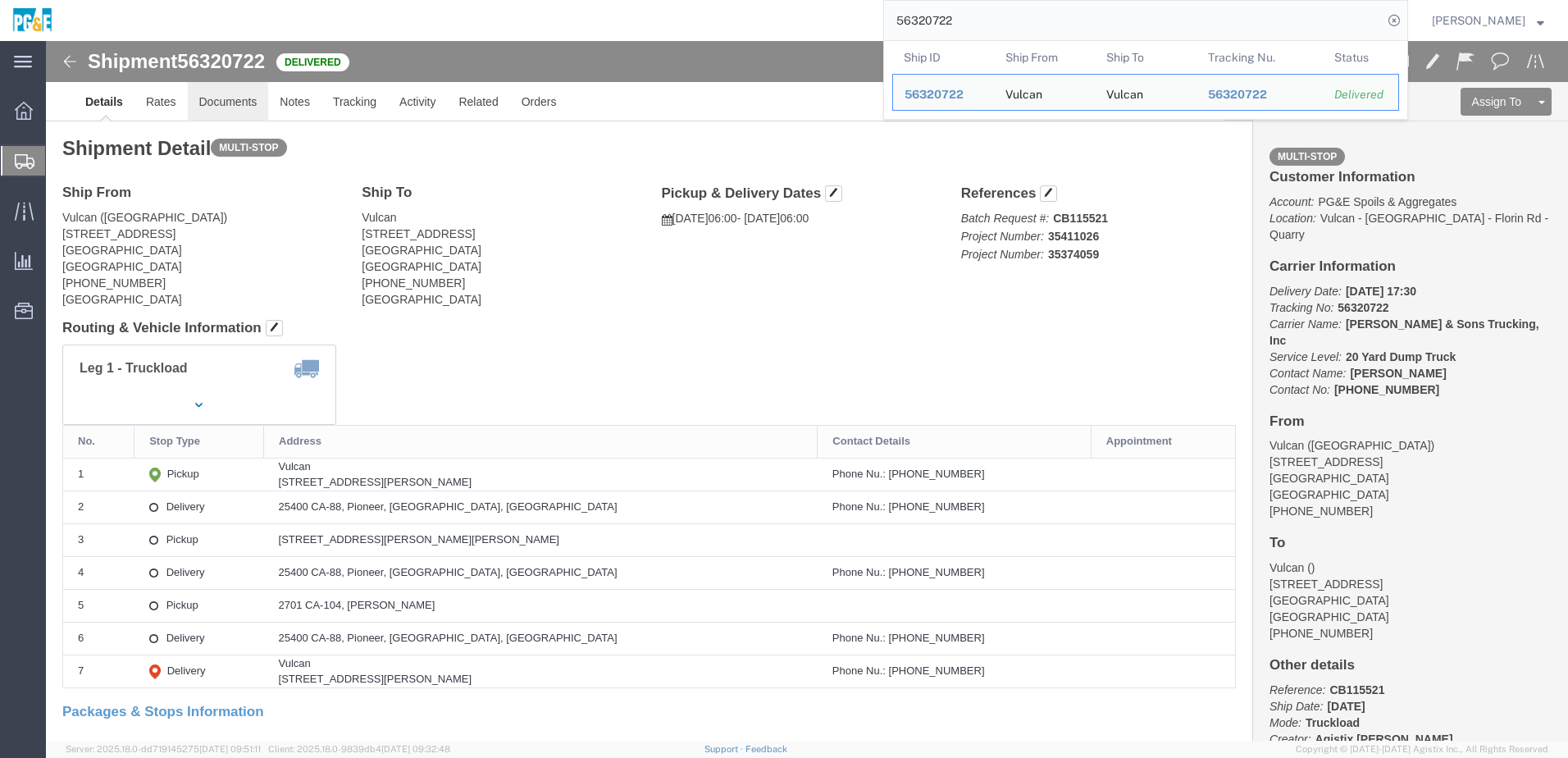
click link "Documents"
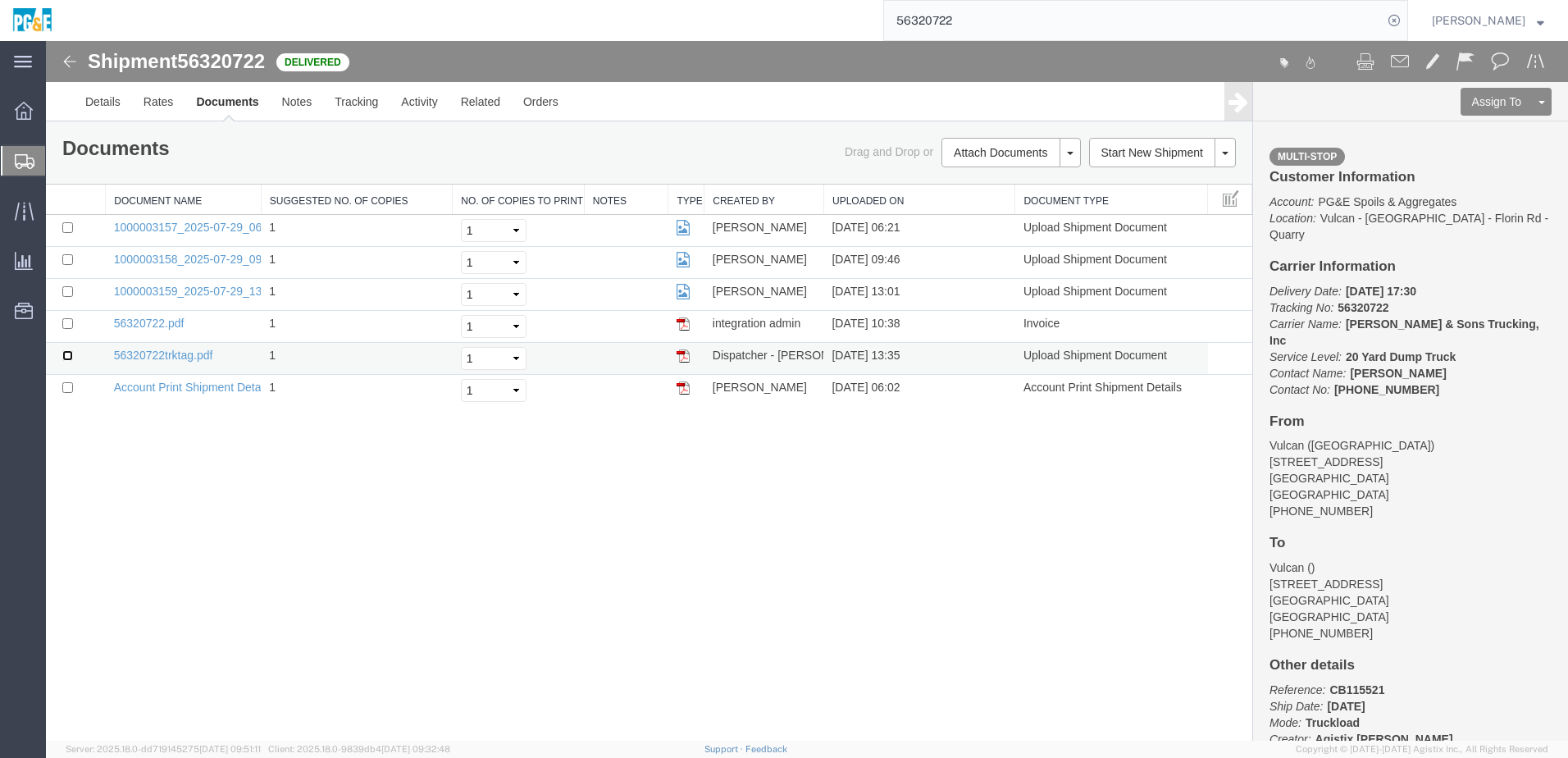
click at [64, 356] on input "checkbox" at bounding box center [67, 355] width 11 height 11
checkbox input "true"
click at [67, 327] on input "checkbox" at bounding box center [67, 323] width 11 height 11
checkbox input "true"
click at [66, 295] on input "checkbox" at bounding box center [67, 291] width 11 height 11
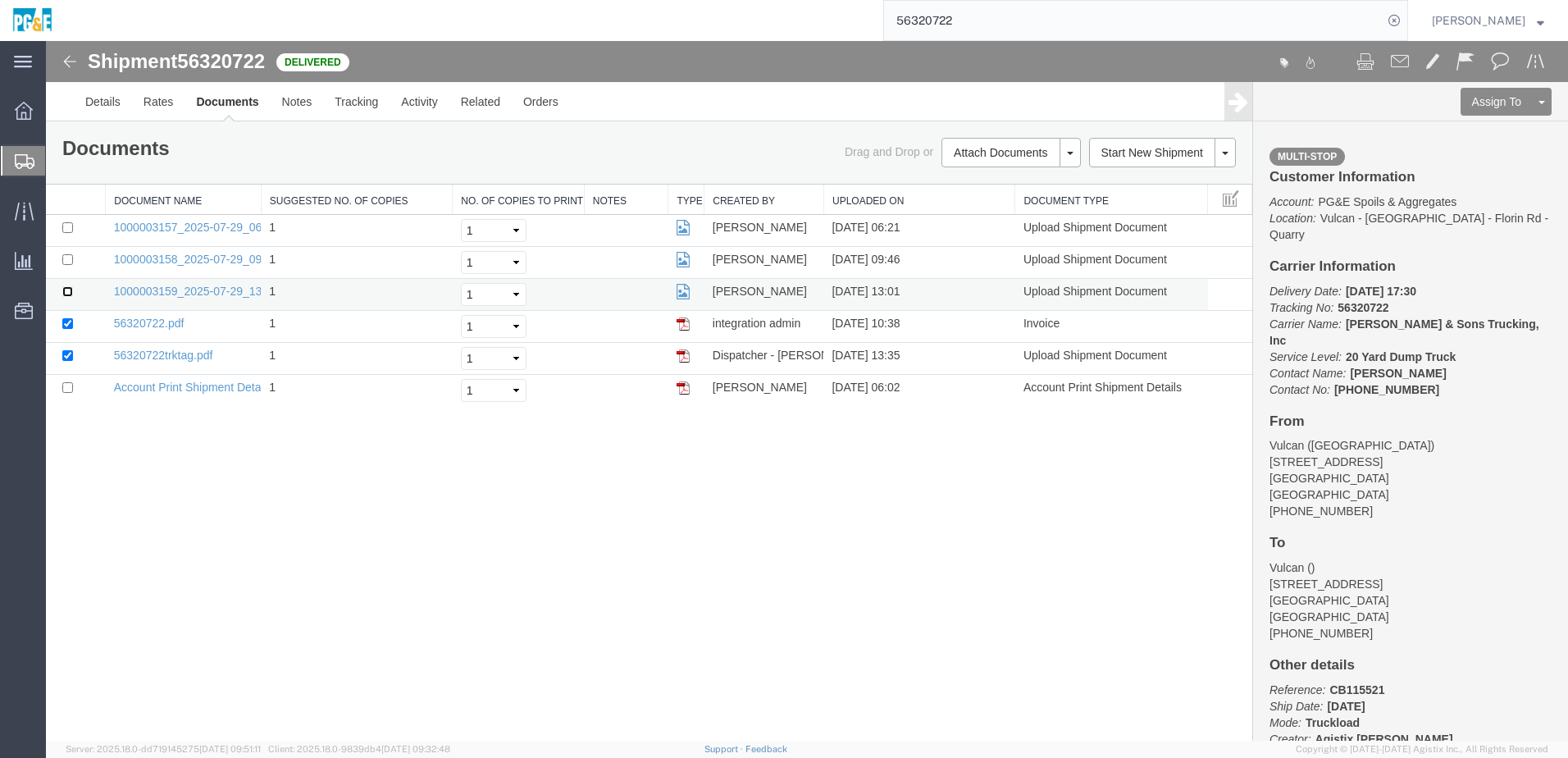
checkbox input "true"
click at [67, 263] on input "checkbox" at bounding box center [67, 260] width 11 height 11
checkbox input "true"
click at [68, 228] on input "checkbox" at bounding box center [67, 227] width 11 height 11
checkbox input "true"
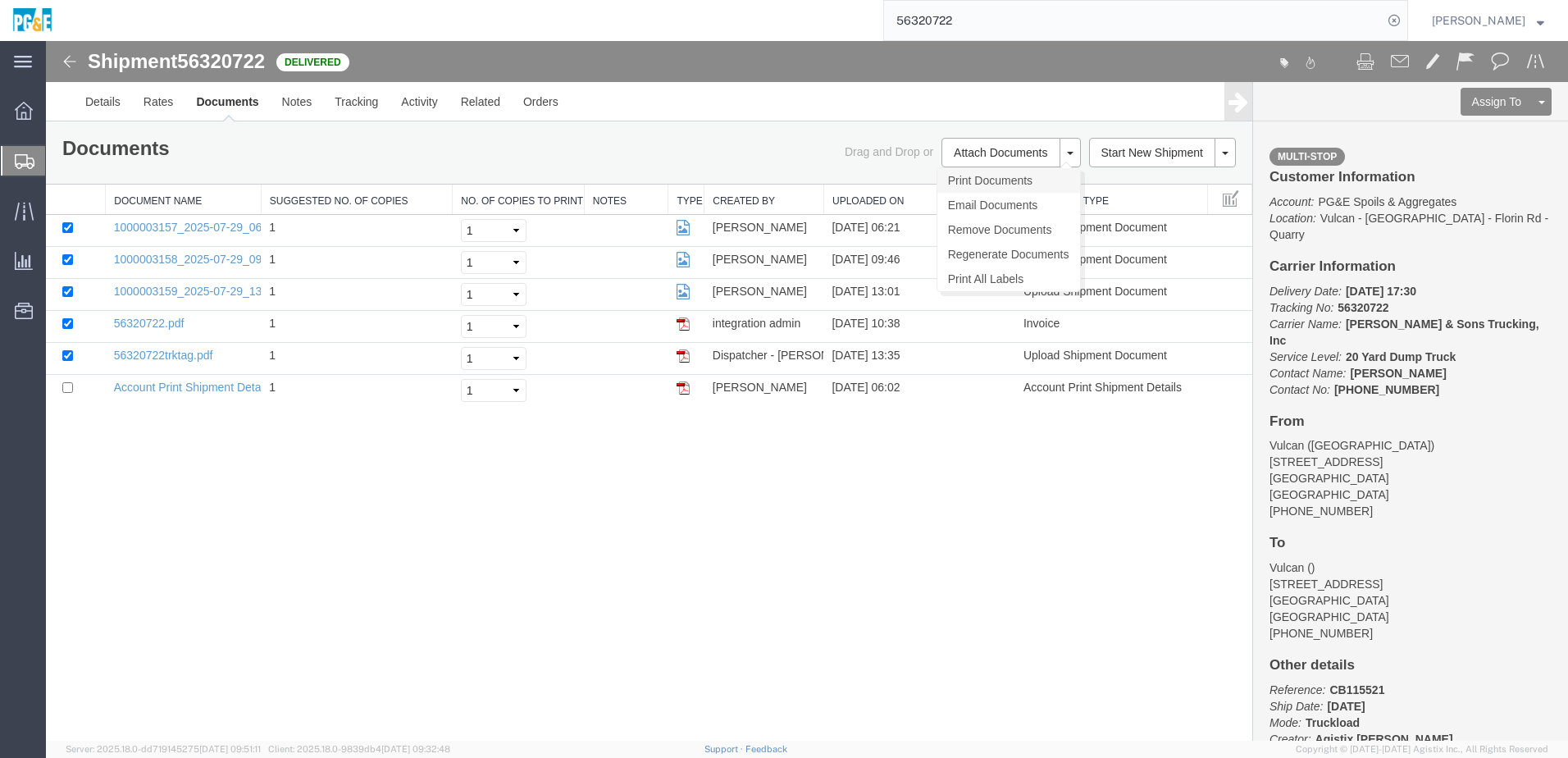
click at [987, 174] on link "Print Documents" at bounding box center [1008, 180] width 143 height 25
click at [373, 106] on link "Tracking" at bounding box center [356, 102] width 66 height 40
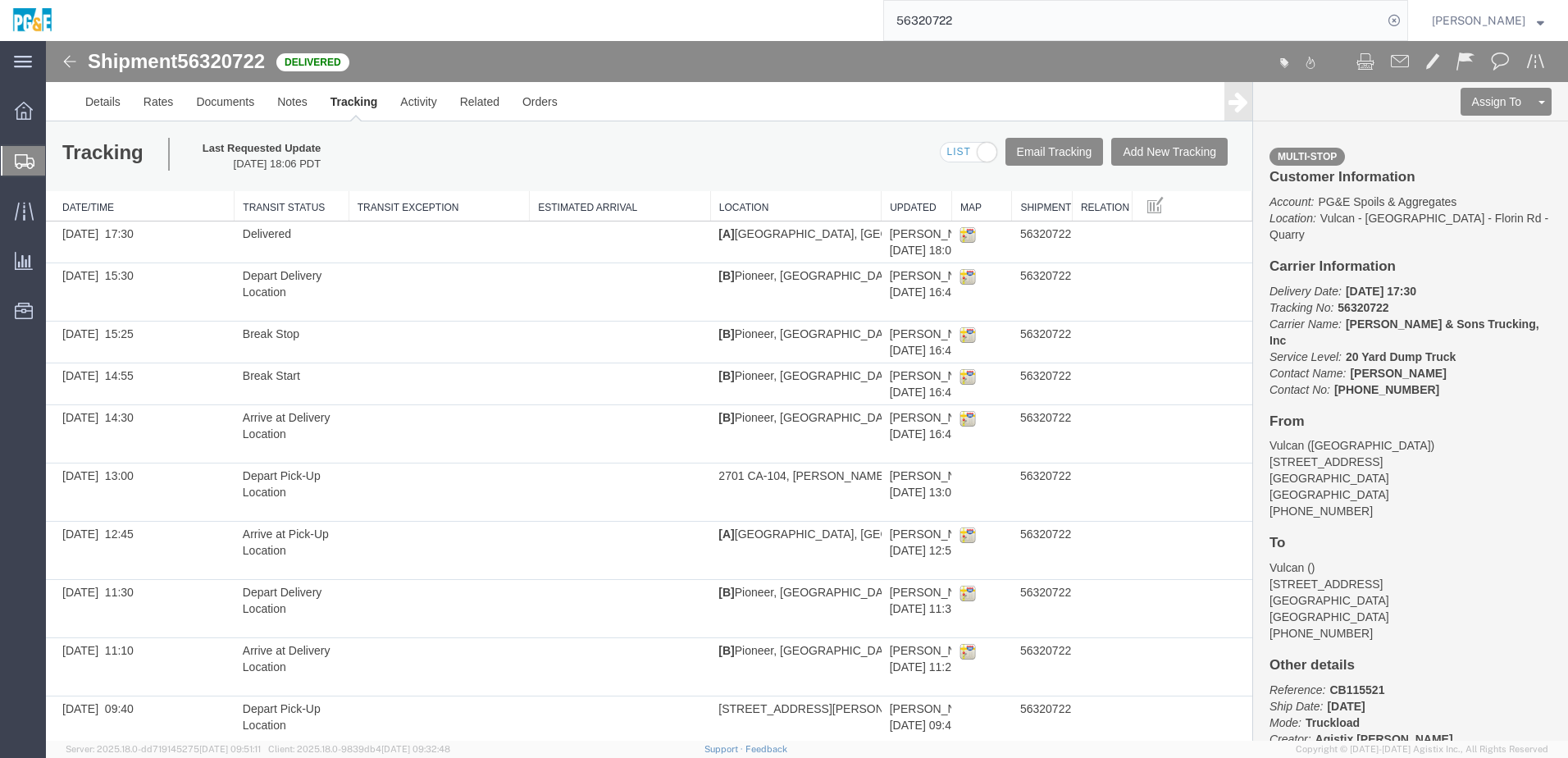
click at [928, 28] on input "56320722" at bounding box center [1132, 21] width 498 height 40
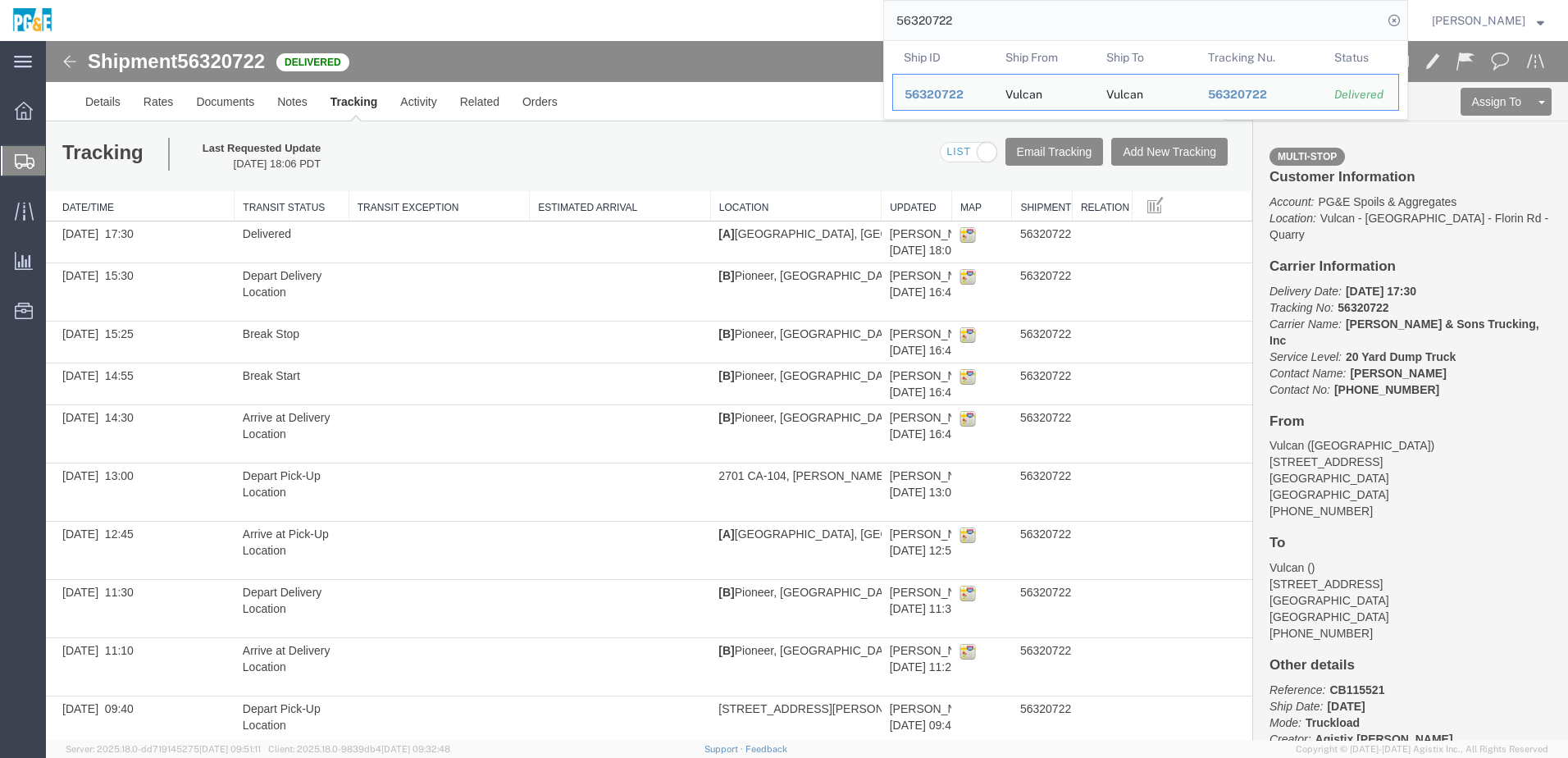
click at [928, 28] on input "56320722" at bounding box center [1132, 21] width 498 height 40
paste input "18250"
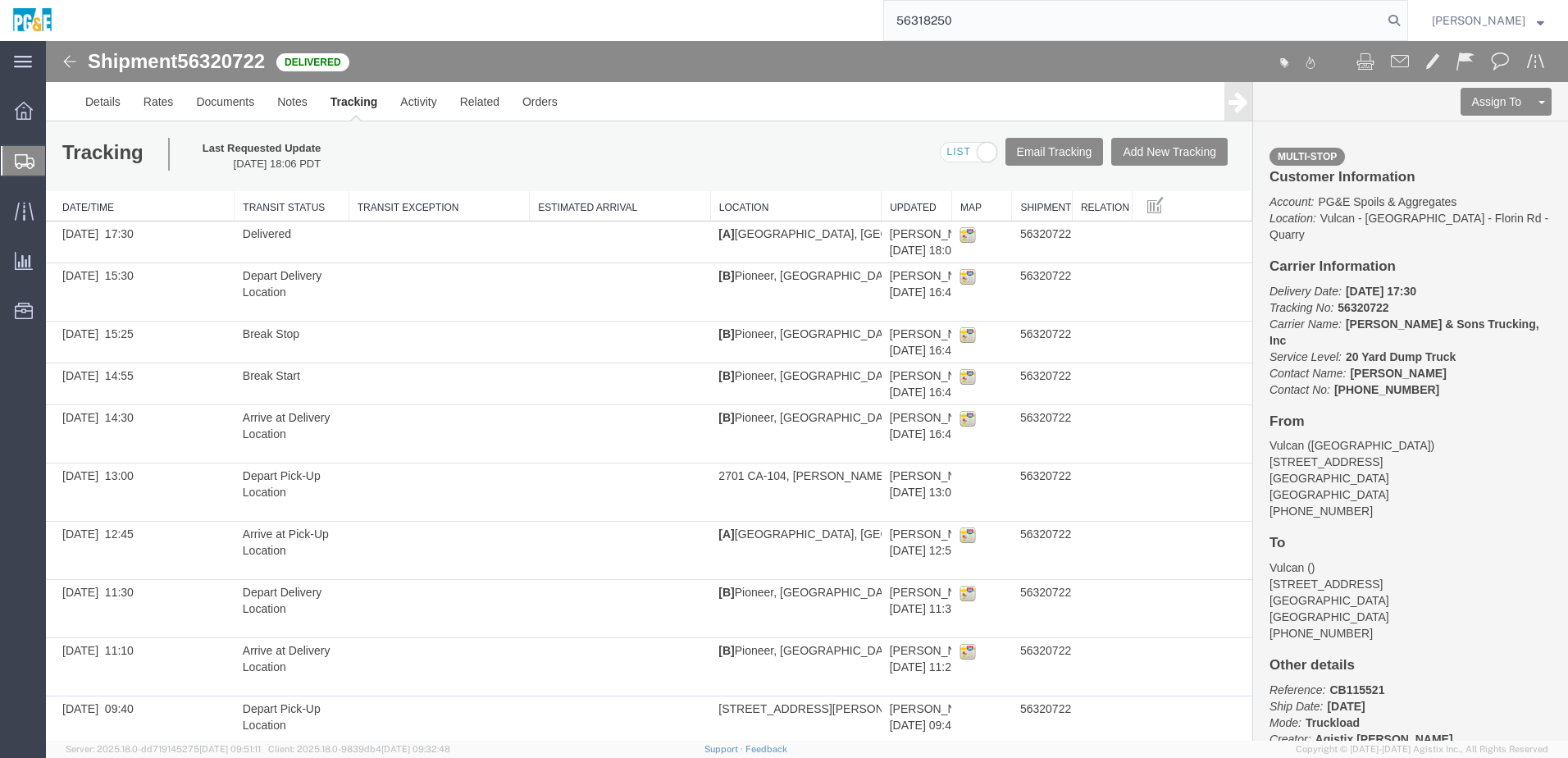
type input "56318250"
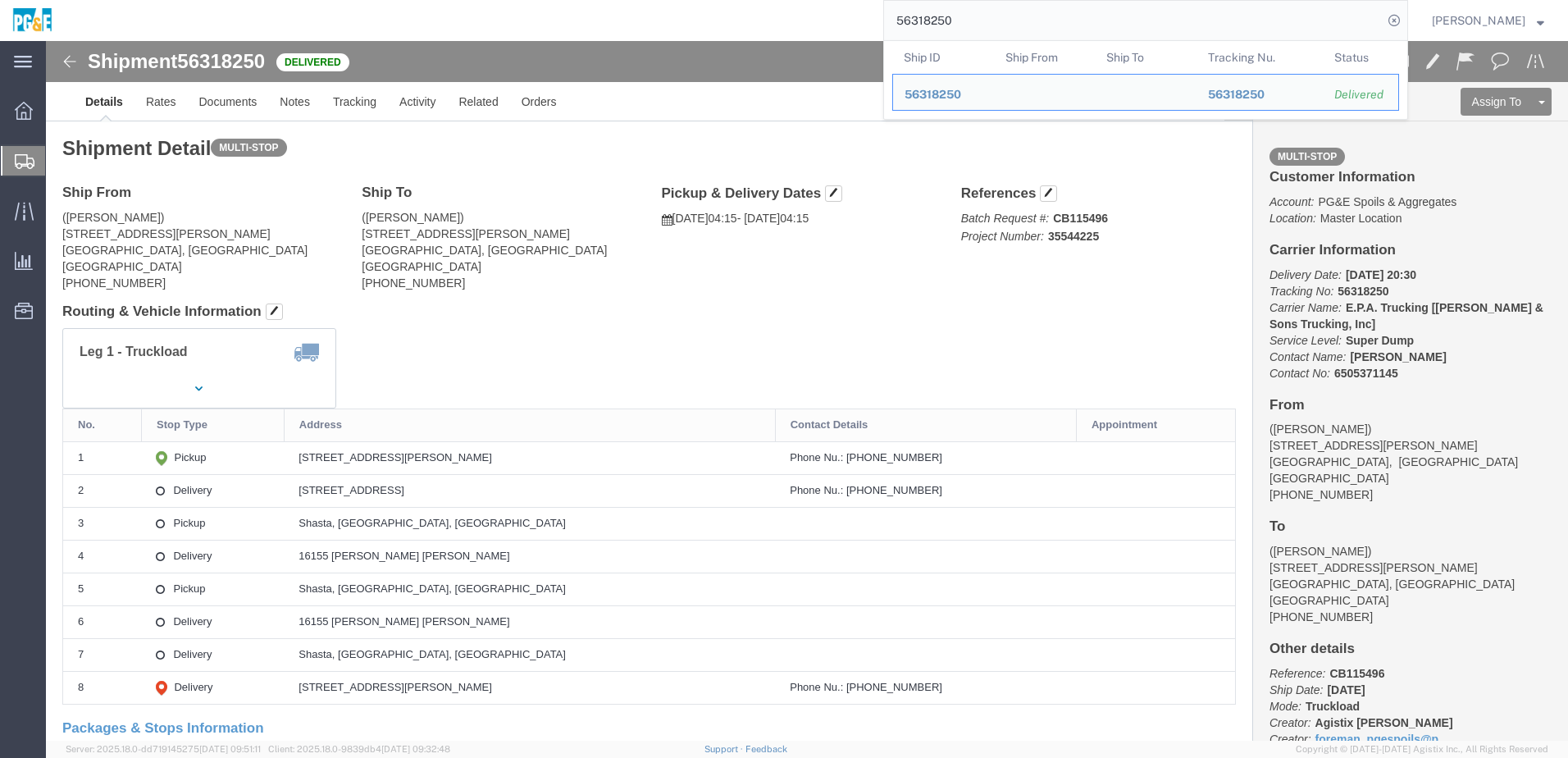
click div "Leg 1 - Truckload Vehicle 1: Super Dump Number of trucks: 1"
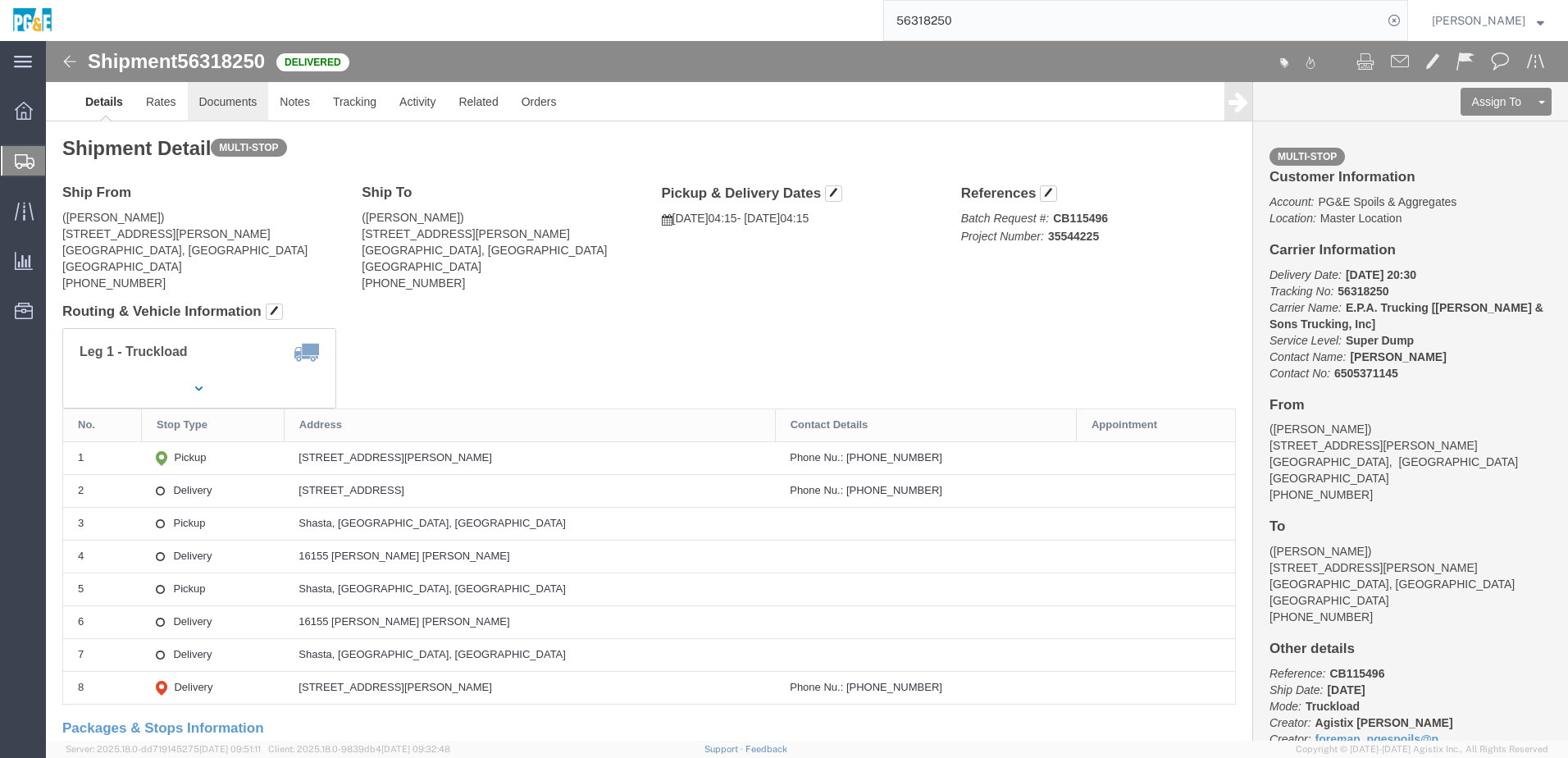
click link "Documents"
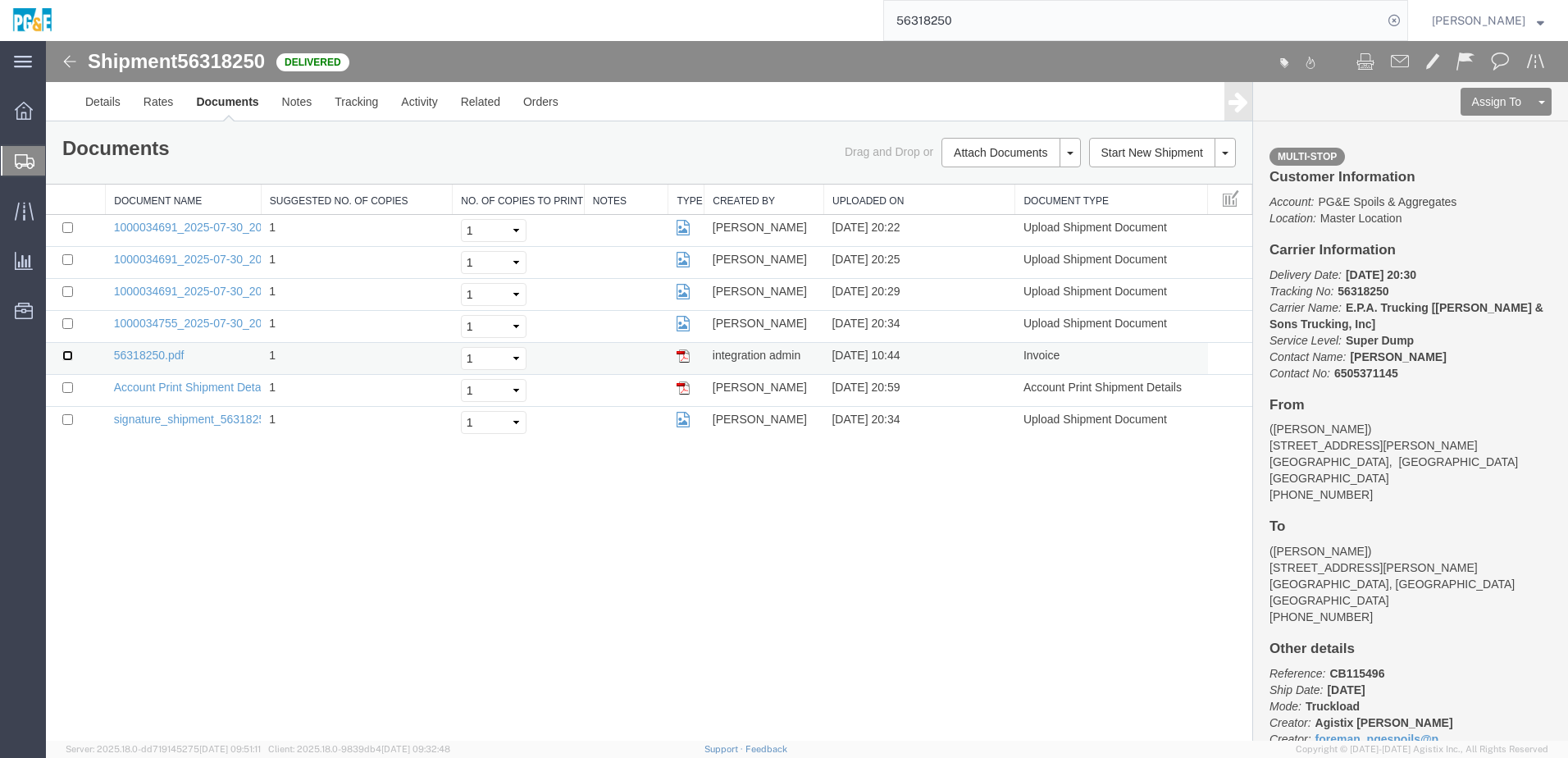
click at [68, 355] on input "checkbox" at bounding box center [67, 355] width 11 height 11
checkbox input "true"
click at [67, 325] on input "checkbox" at bounding box center [67, 323] width 11 height 11
checkbox input "true"
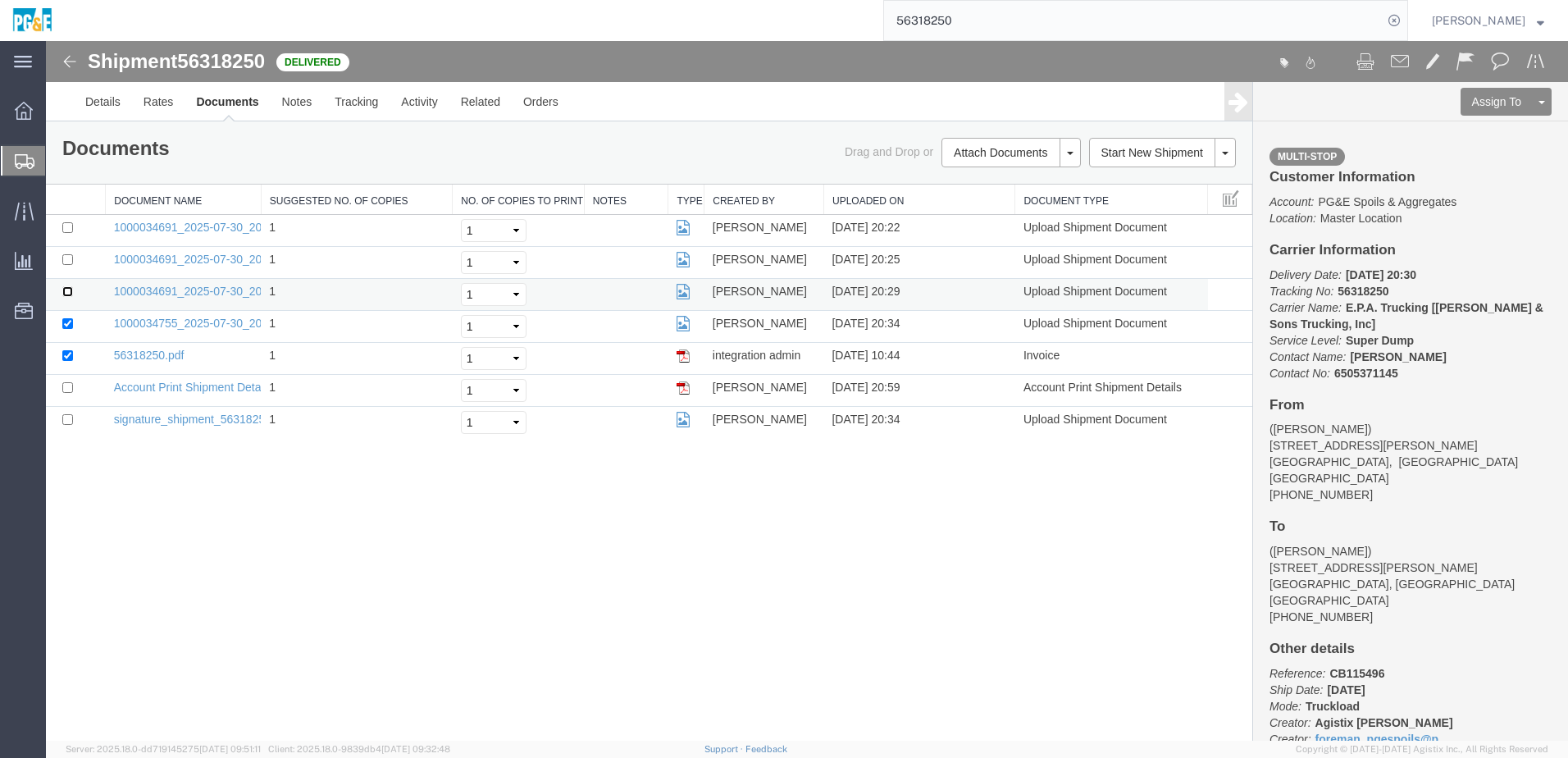
click at [69, 293] on input "checkbox" at bounding box center [67, 291] width 11 height 11
checkbox input "true"
click at [69, 258] on input "checkbox" at bounding box center [67, 260] width 11 height 11
checkbox input "true"
click at [69, 231] on input "checkbox" at bounding box center [67, 227] width 11 height 11
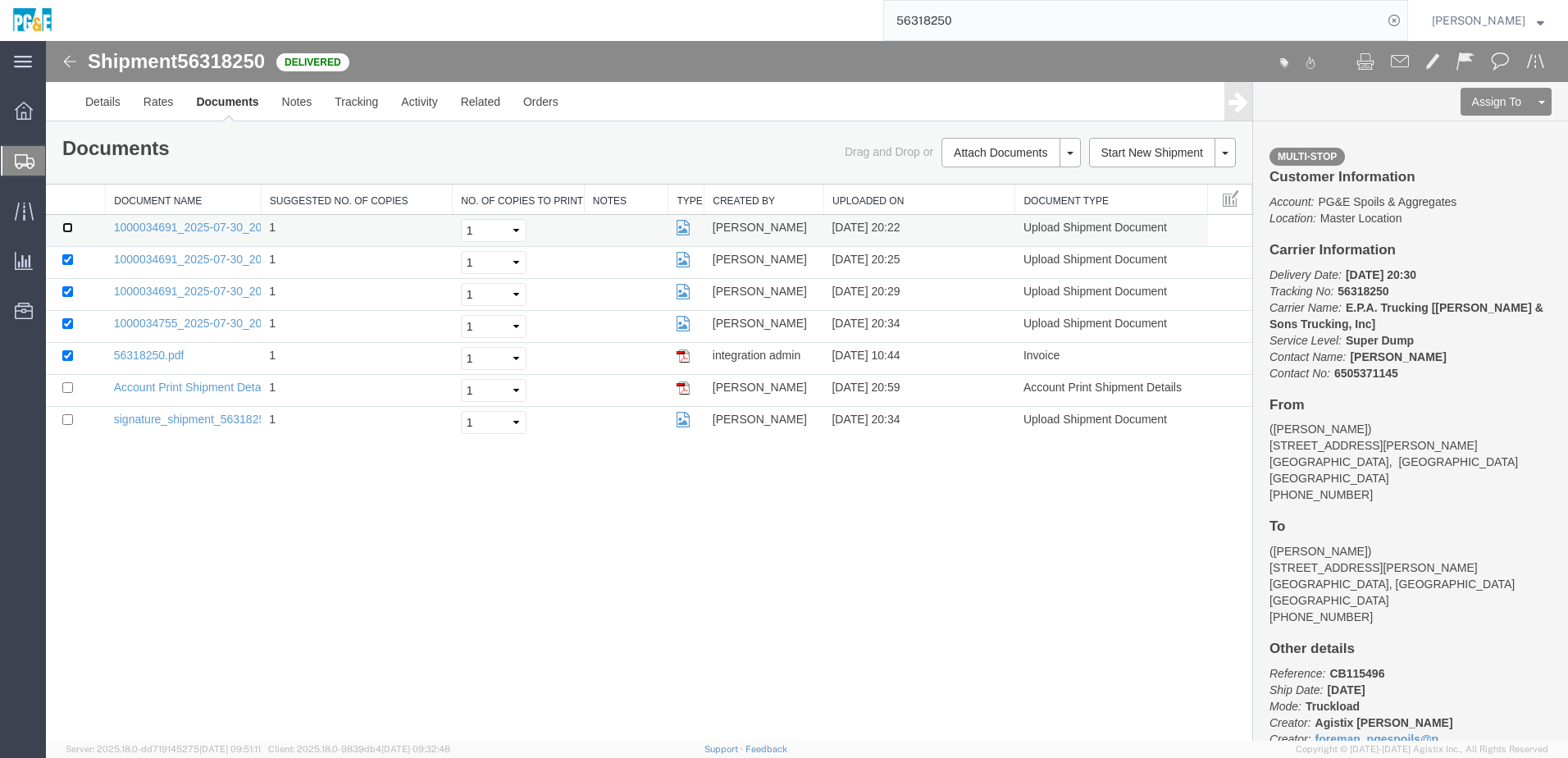
checkbox input "true"
click at [979, 180] on link "Print Documents" at bounding box center [1008, 180] width 143 height 25
click at [366, 108] on link "Tracking" at bounding box center [356, 102] width 66 height 40
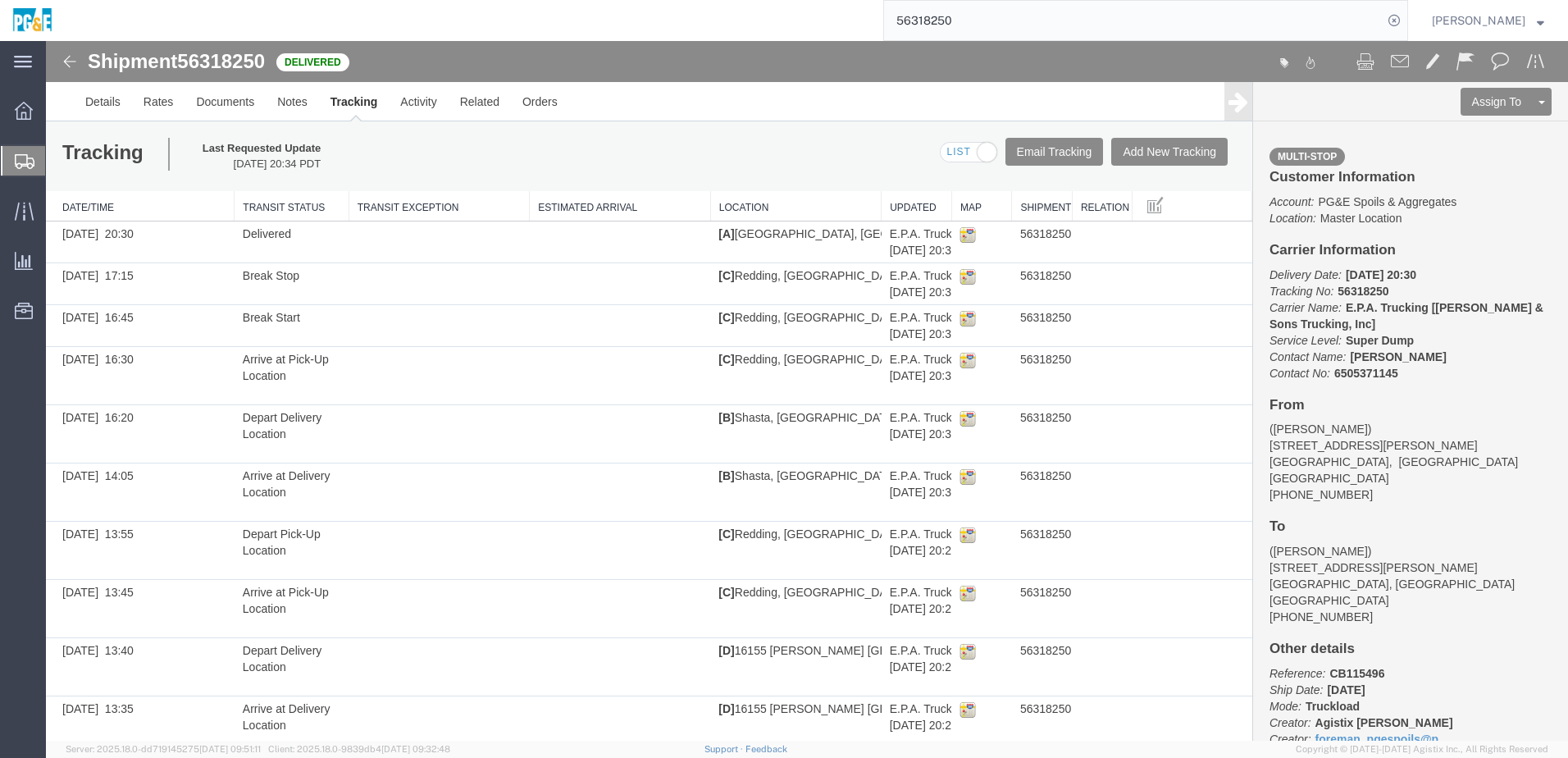
click at [921, 31] on input "56318250" at bounding box center [1132, 21] width 498 height 40
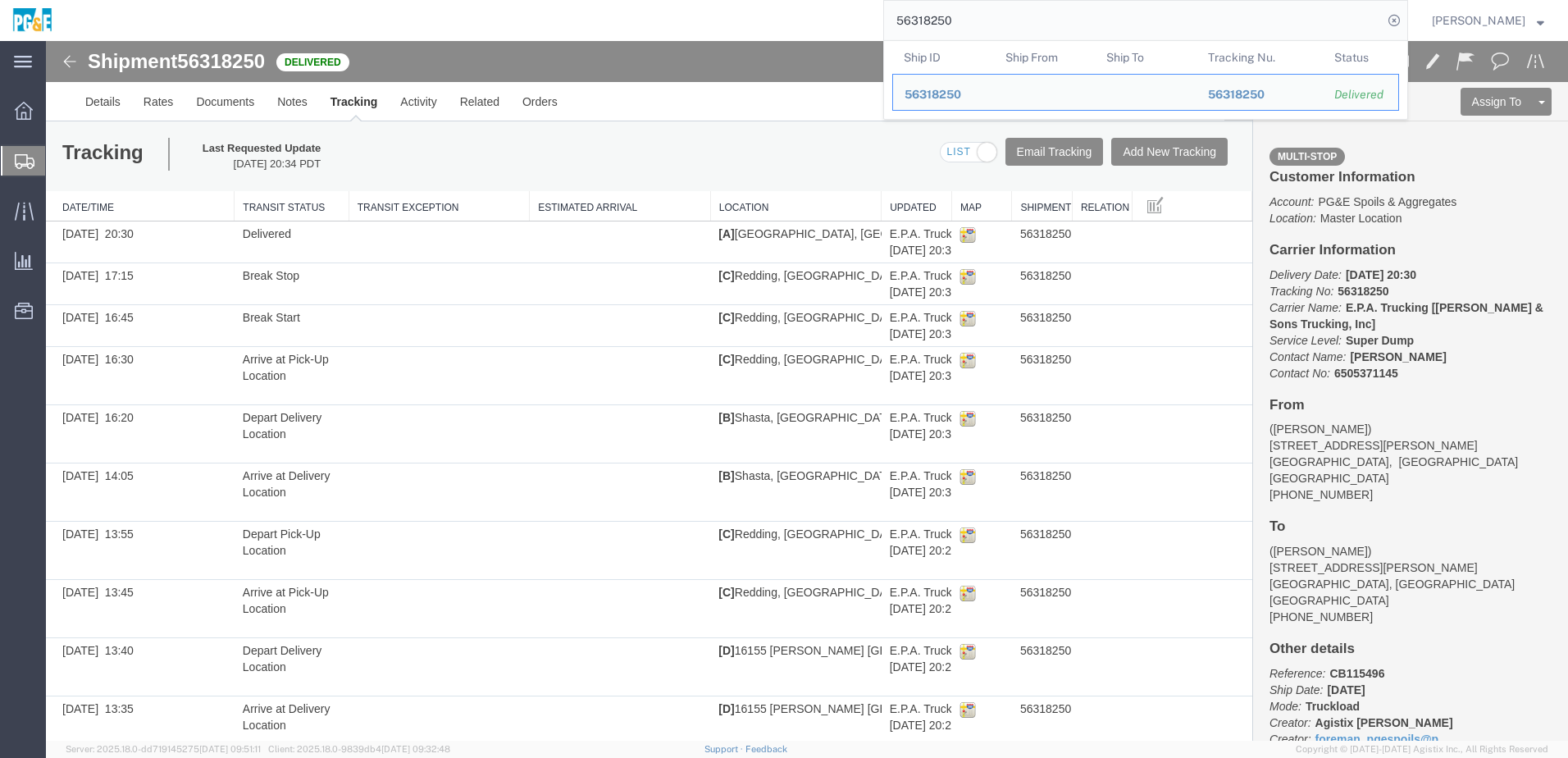
click at [921, 31] on input "56318250" at bounding box center [1132, 21] width 498 height 40
paste input "33286"
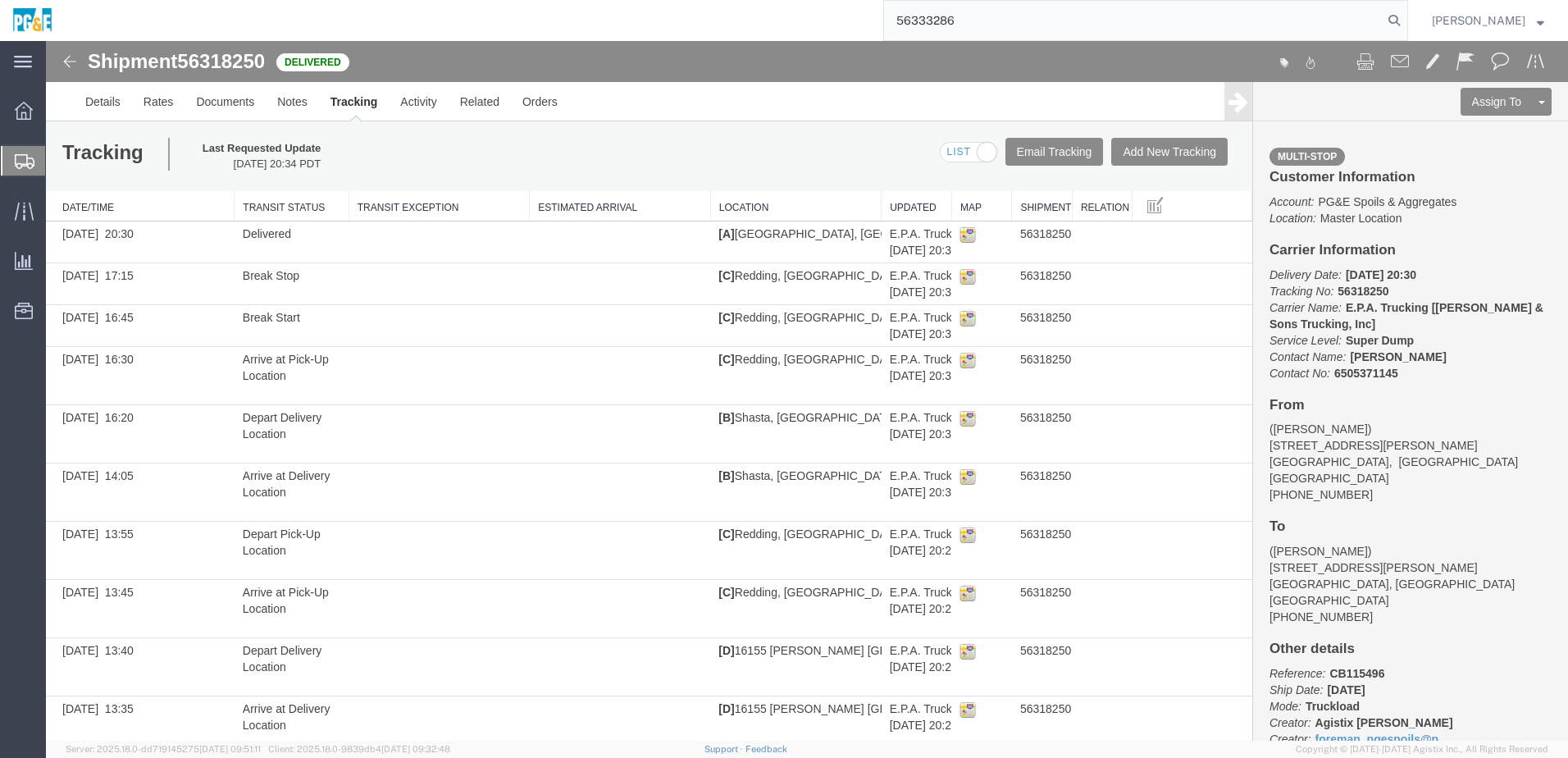
click at [949, 20] on input "56333286" at bounding box center [1132, 21] width 498 height 40
paste input "search"
type input "56333286"
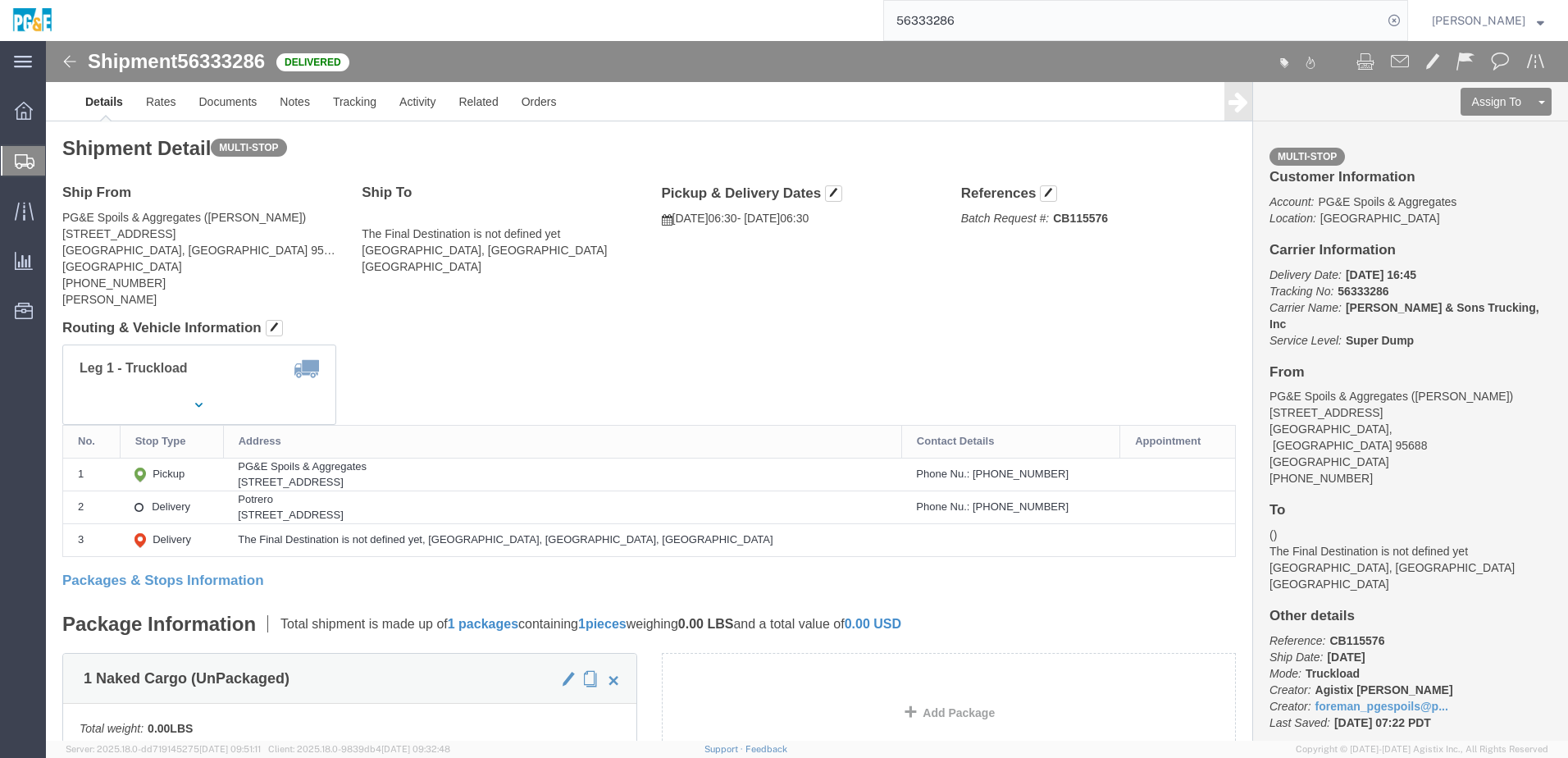
click div "Leg 1 - Truckload Vehicle 1: Super Dump Number of trucks: 1"
click link "Documents"
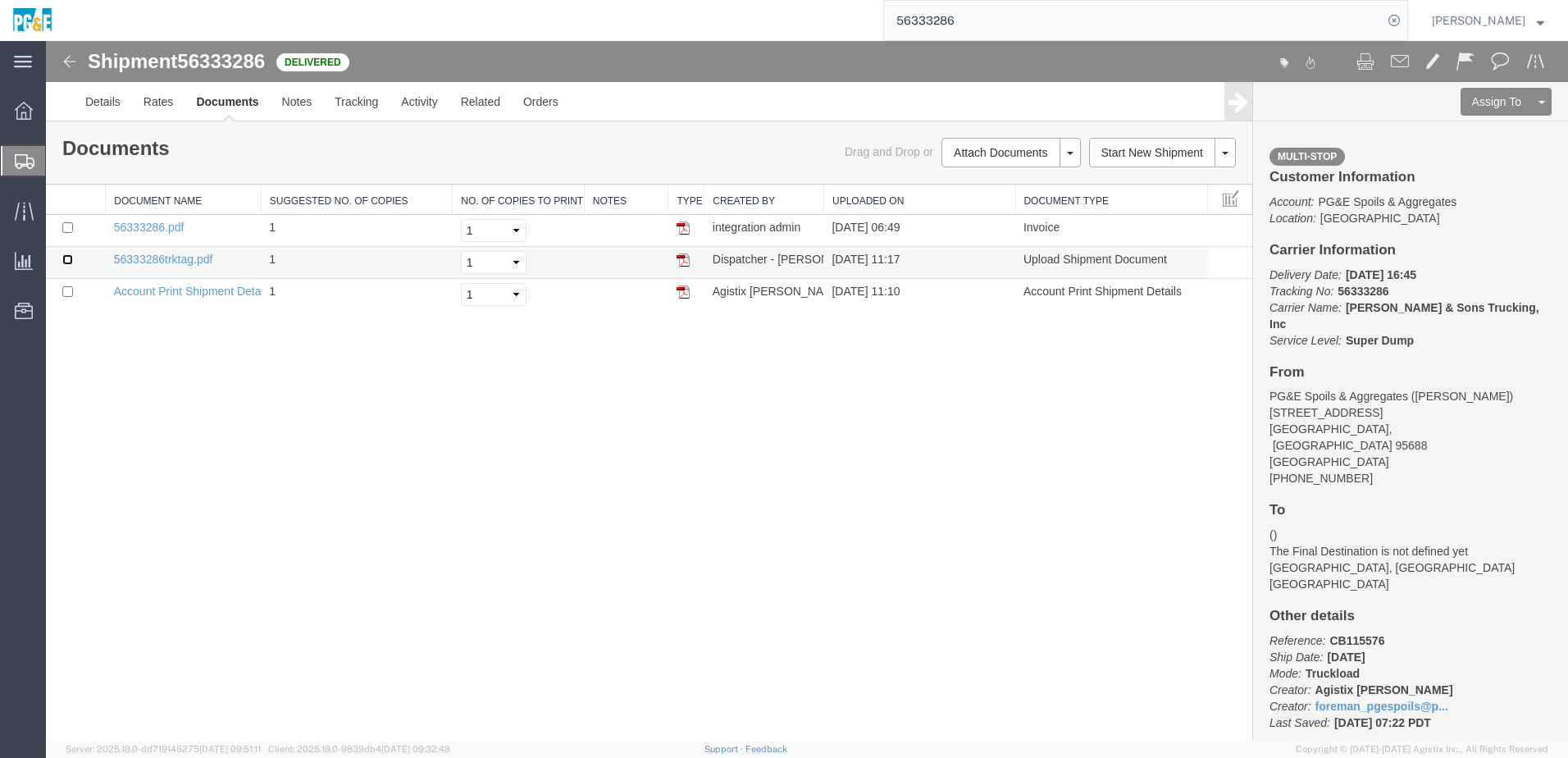
click at [69, 260] on input "checkbox" at bounding box center [67, 260] width 11 height 11
checkbox input "true"
click at [66, 226] on input "checkbox" at bounding box center [67, 227] width 11 height 11
checkbox input "true"
click at [1003, 177] on link "Print Documents" at bounding box center [1008, 180] width 143 height 25
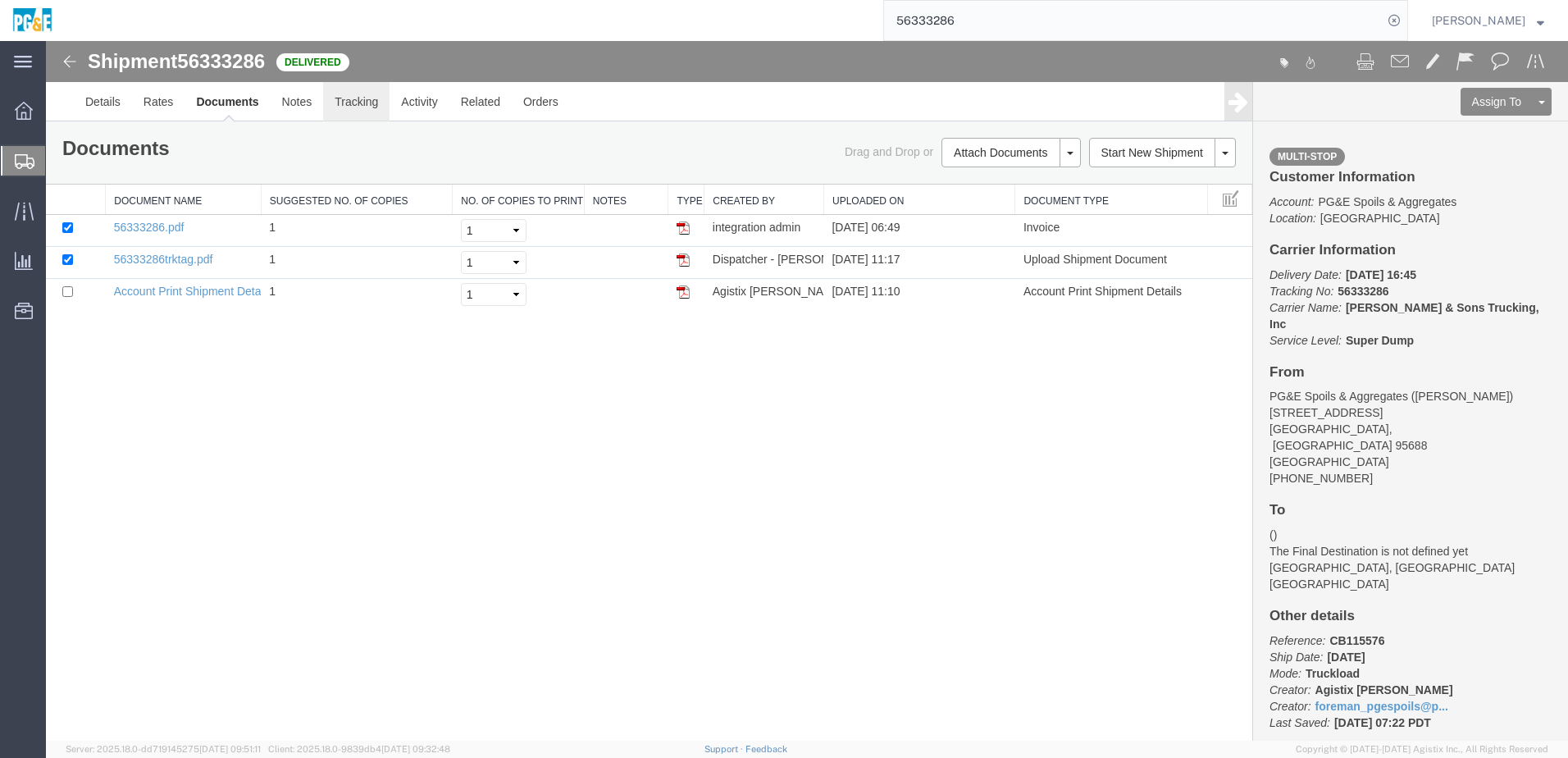
click at [357, 107] on link "Tracking" at bounding box center [356, 102] width 66 height 40
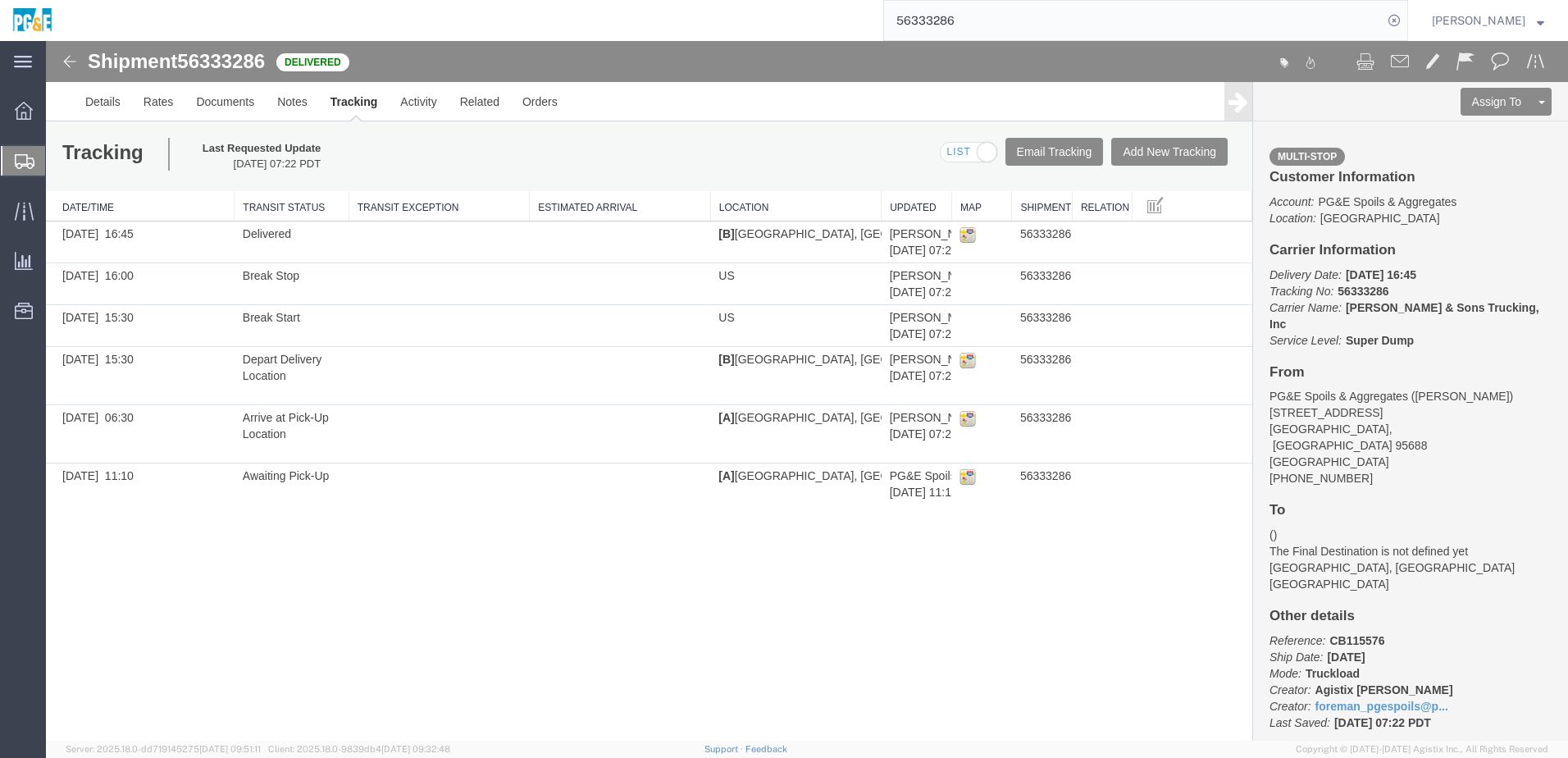
click at [973, 20] on input "56333286" at bounding box center [1132, 21] width 498 height 40
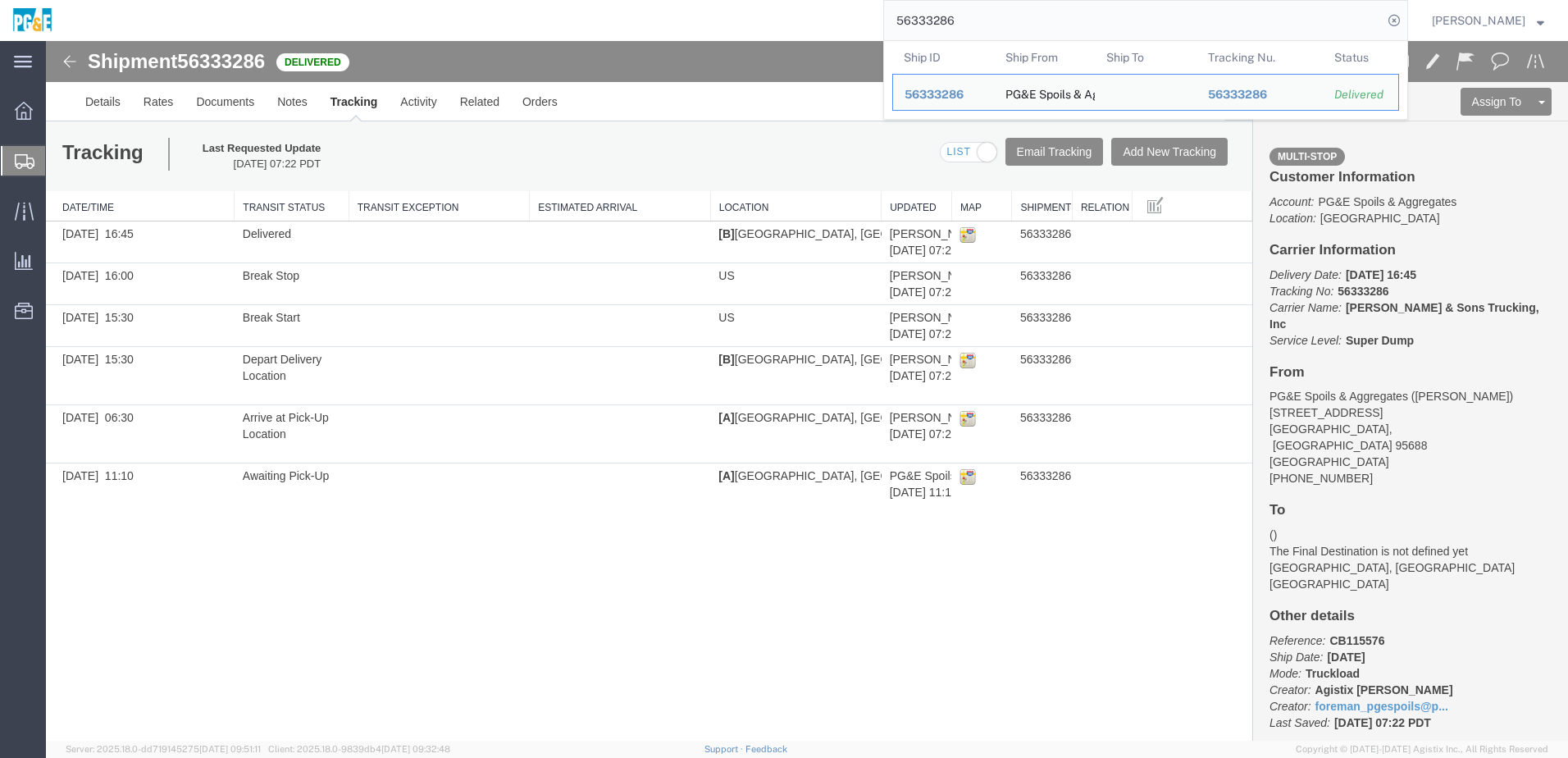
click at [973, 20] on input "56333286" at bounding box center [1132, 21] width 498 height 40
paste input "18259"
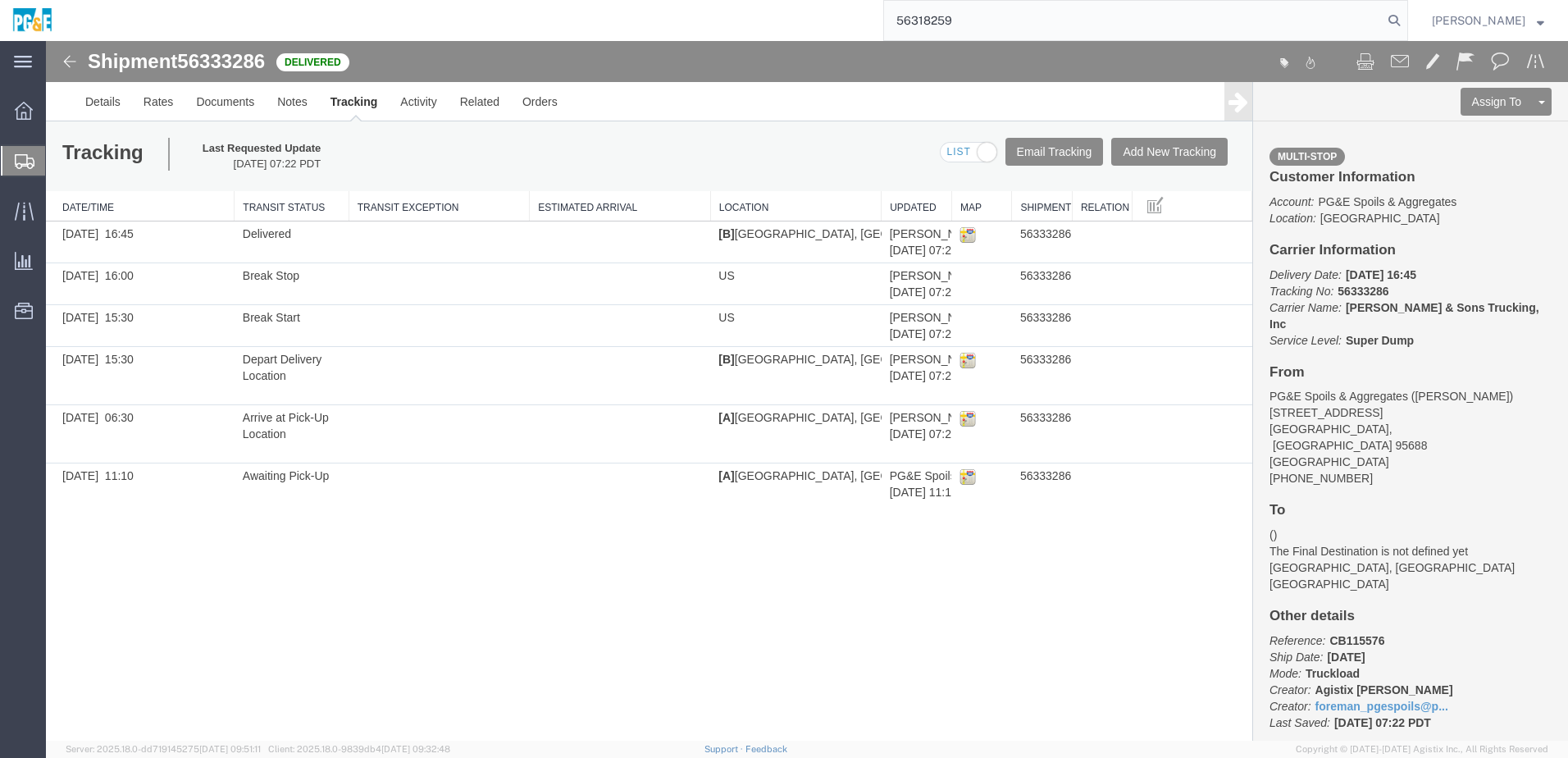
type input "56318259"
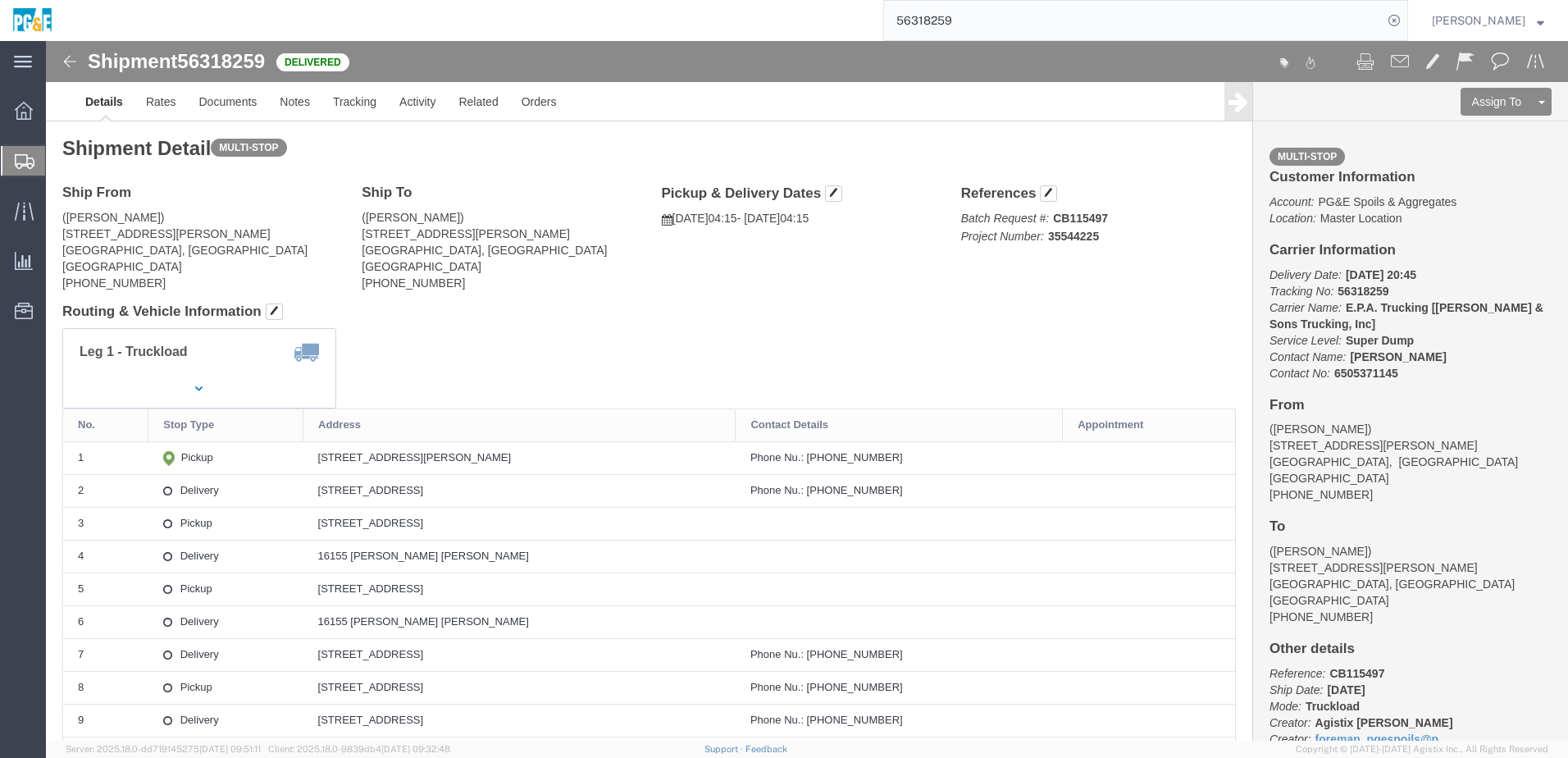
click div "Leg 1 - Truckload Vehicle 1: Super Dump Number of trucks: 1"
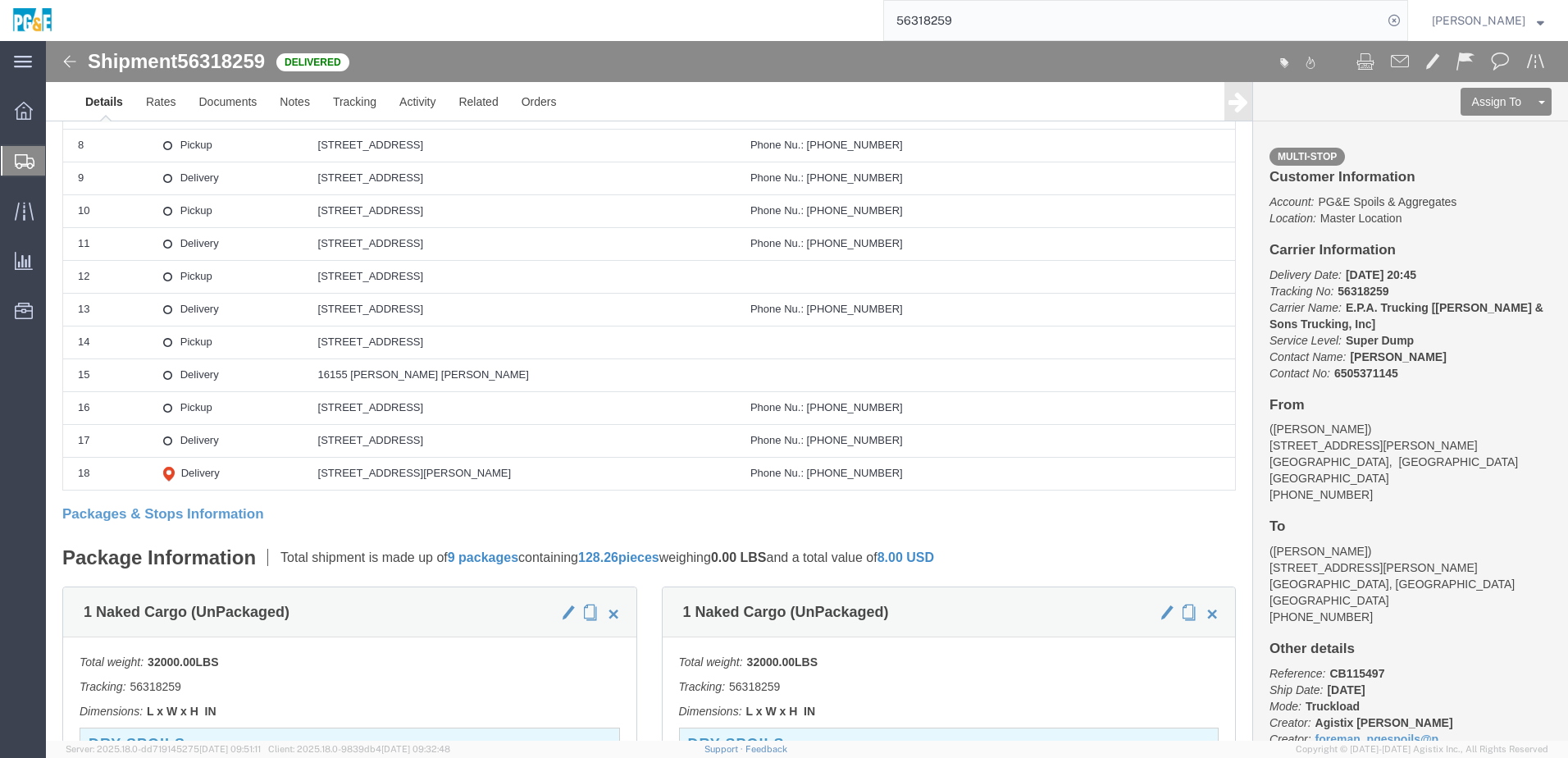
scroll to position [334, 0]
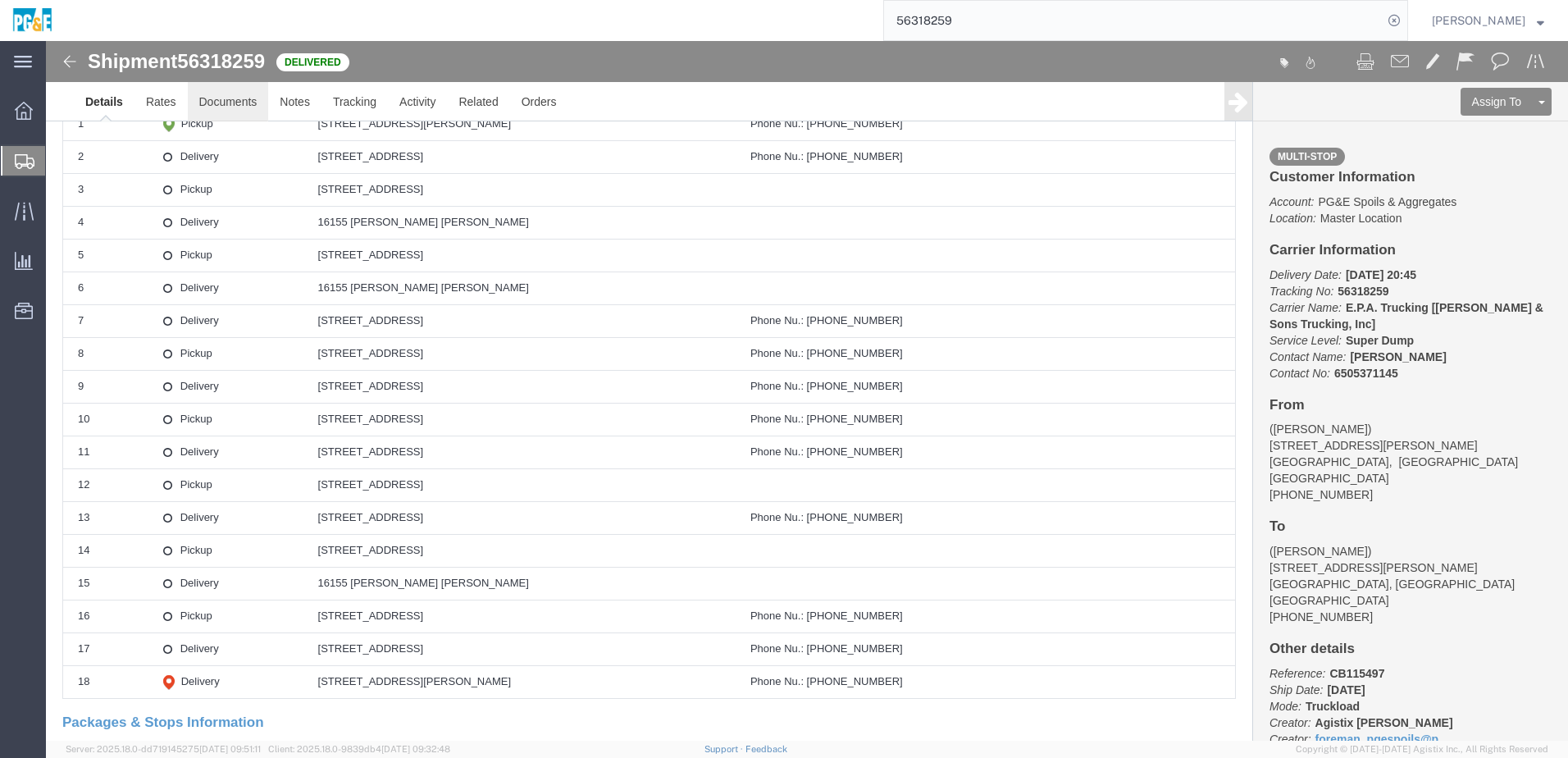
click link "Documents"
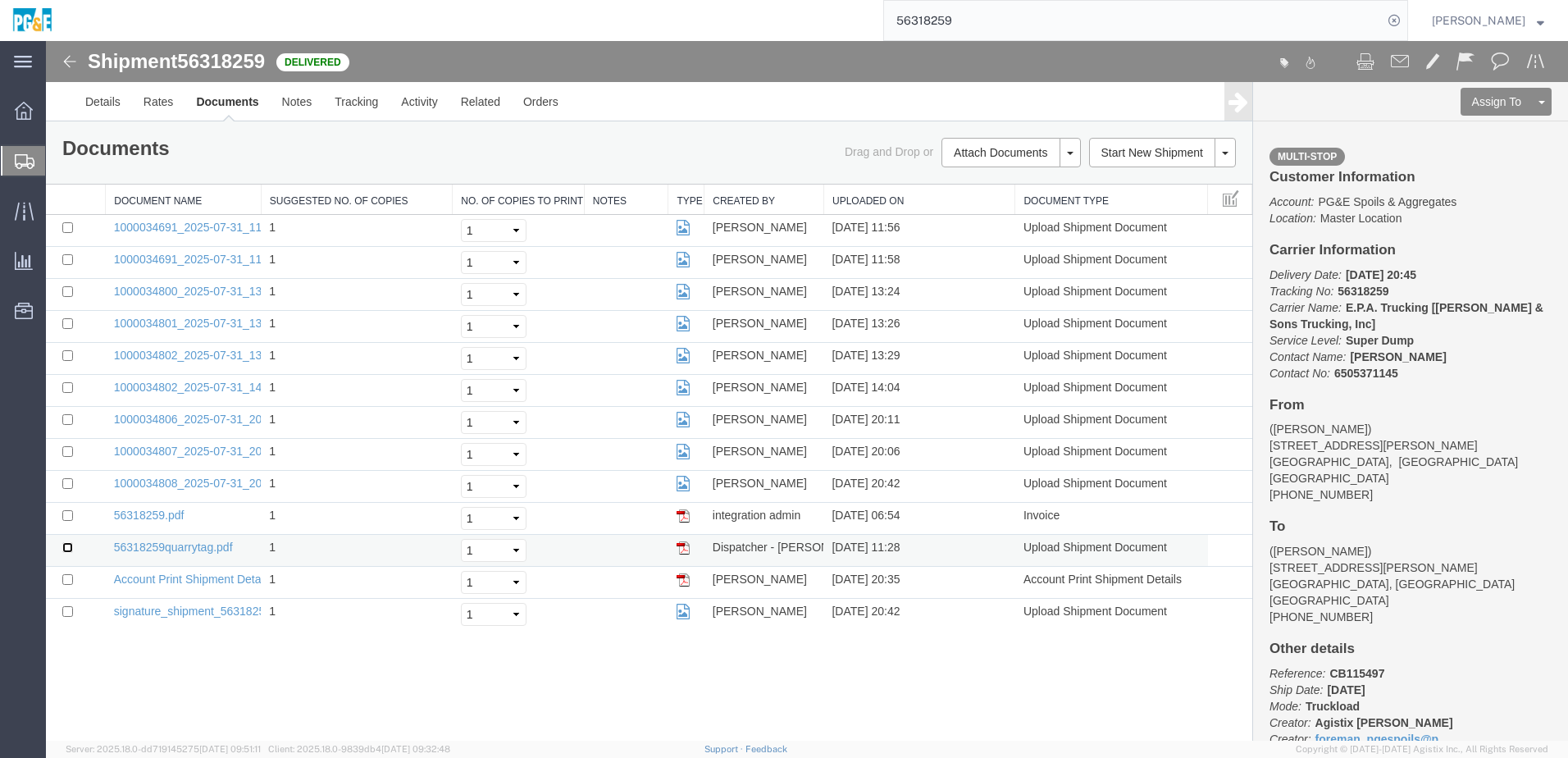
click at [66, 546] on input "checkbox" at bounding box center [67, 547] width 11 height 11
checkbox input "true"
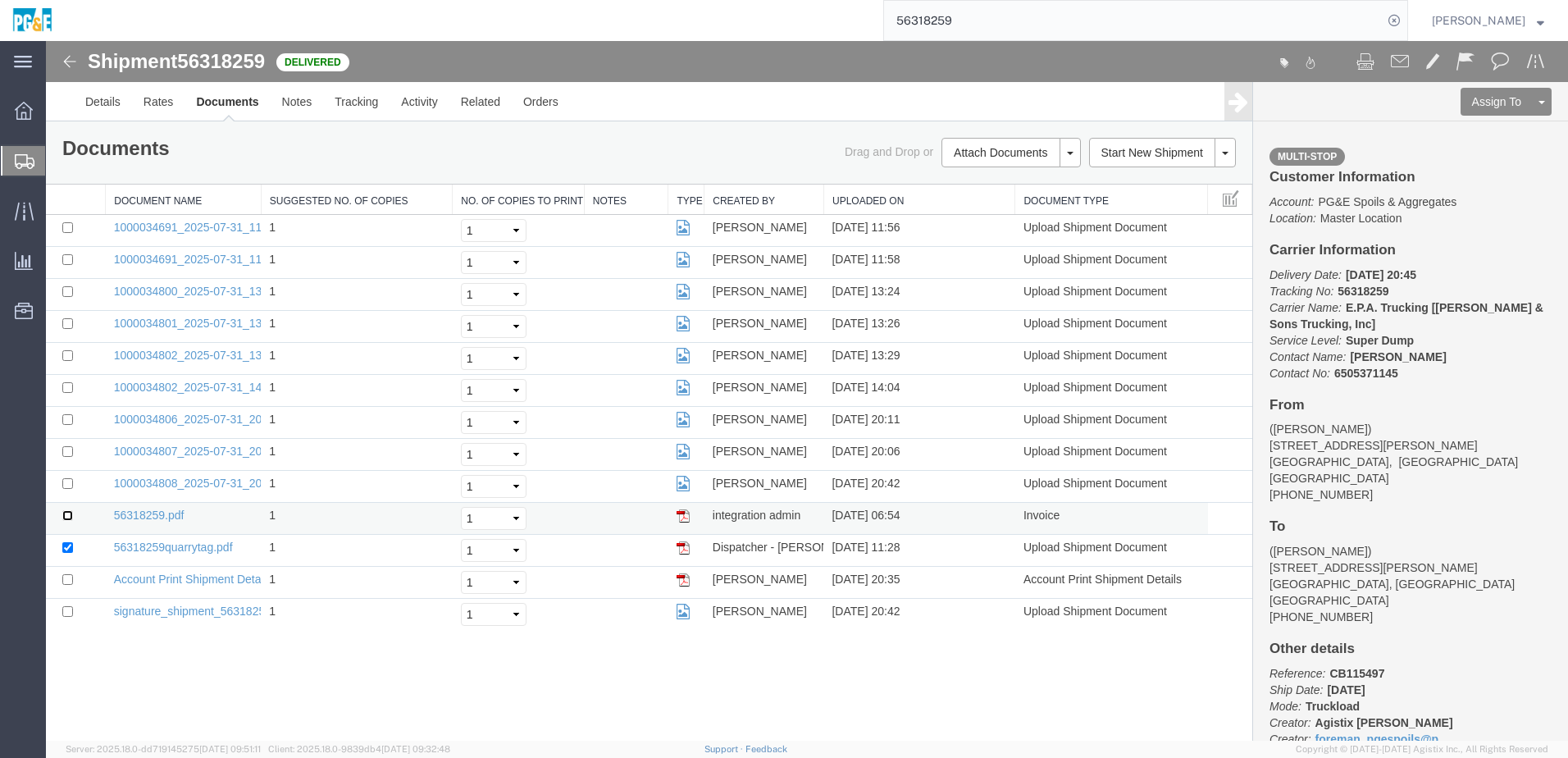
click at [69, 516] on input "checkbox" at bounding box center [67, 515] width 11 height 11
checkbox input "true"
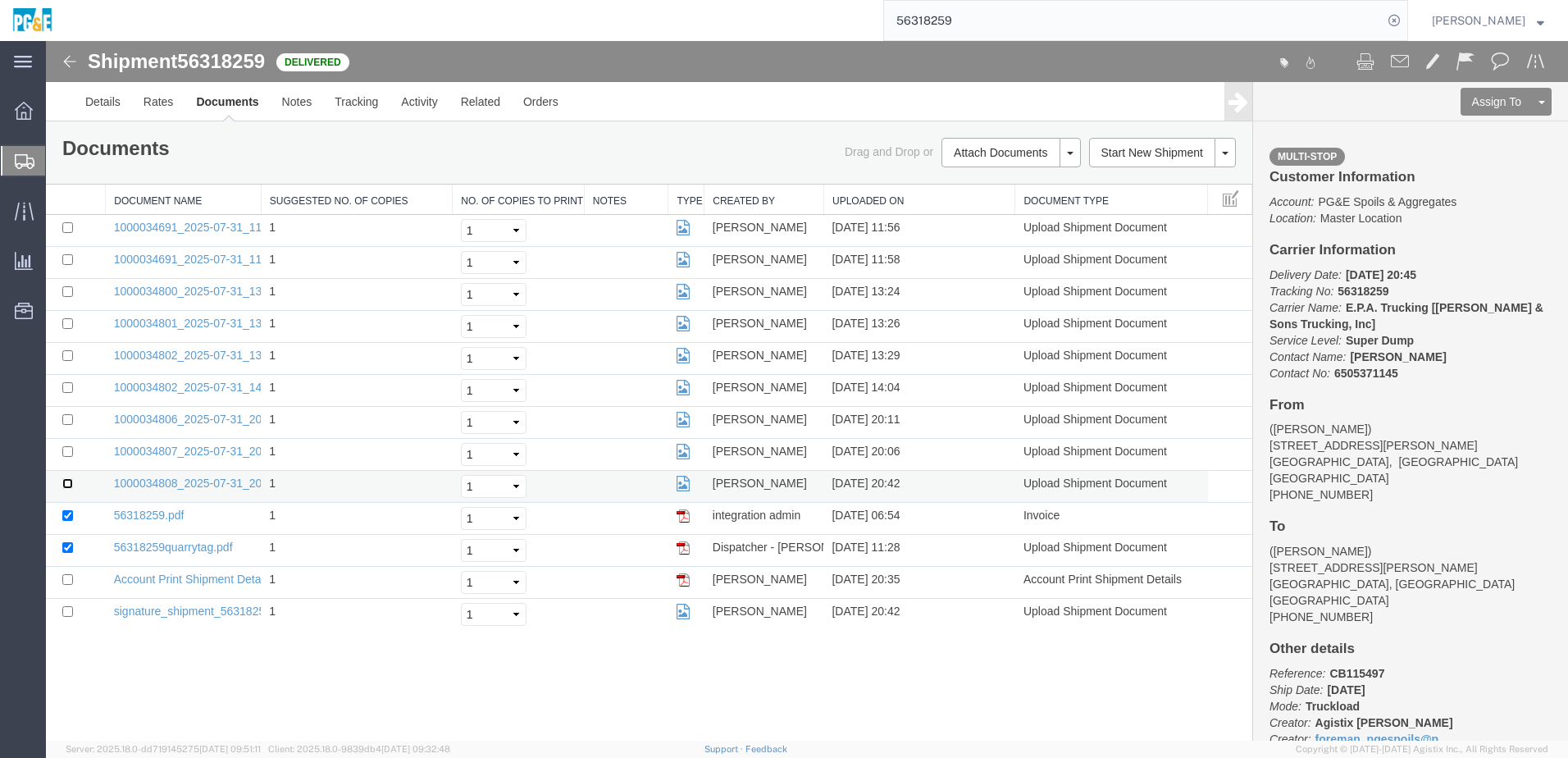
click at [64, 484] on input "checkbox" at bounding box center [67, 484] width 11 height 11
checkbox input "true"
click at [69, 448] on input "checkbox" at bounding box center [67, 451] width 11 height 11
checkbox input "true"
click at [65, 415] on input "checkbox" at bounding box center [67, 419] width 11 height 11
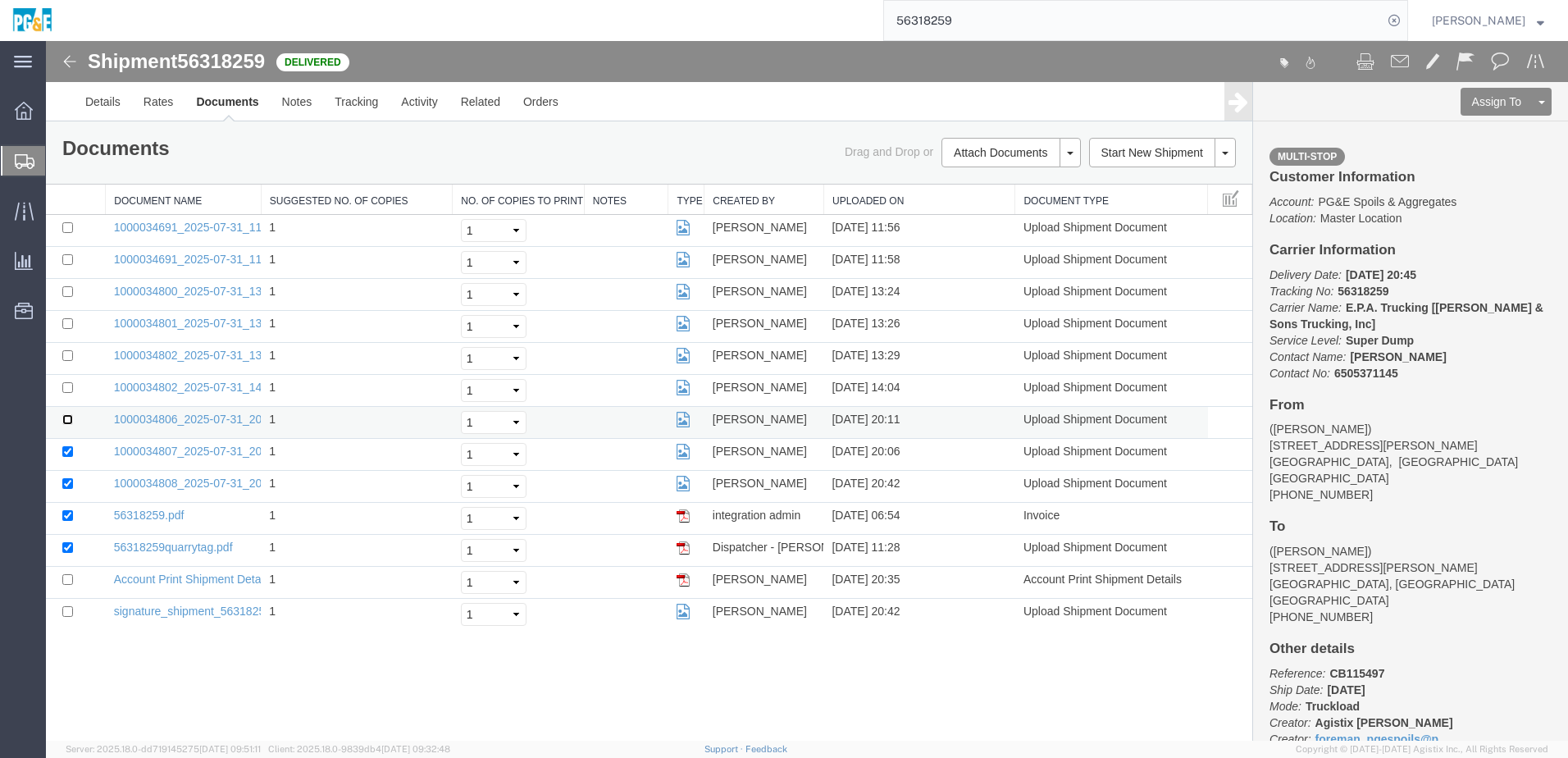
checkbox input "true"
click at [67, 387] on input "checkbox" at bounding box center [67, 387] width 11 height 11
checkbox input "true"
click at [68, 355] on input "checkbox" at bounding box center [67, 355] width 11 height 11
checkbox input "true"
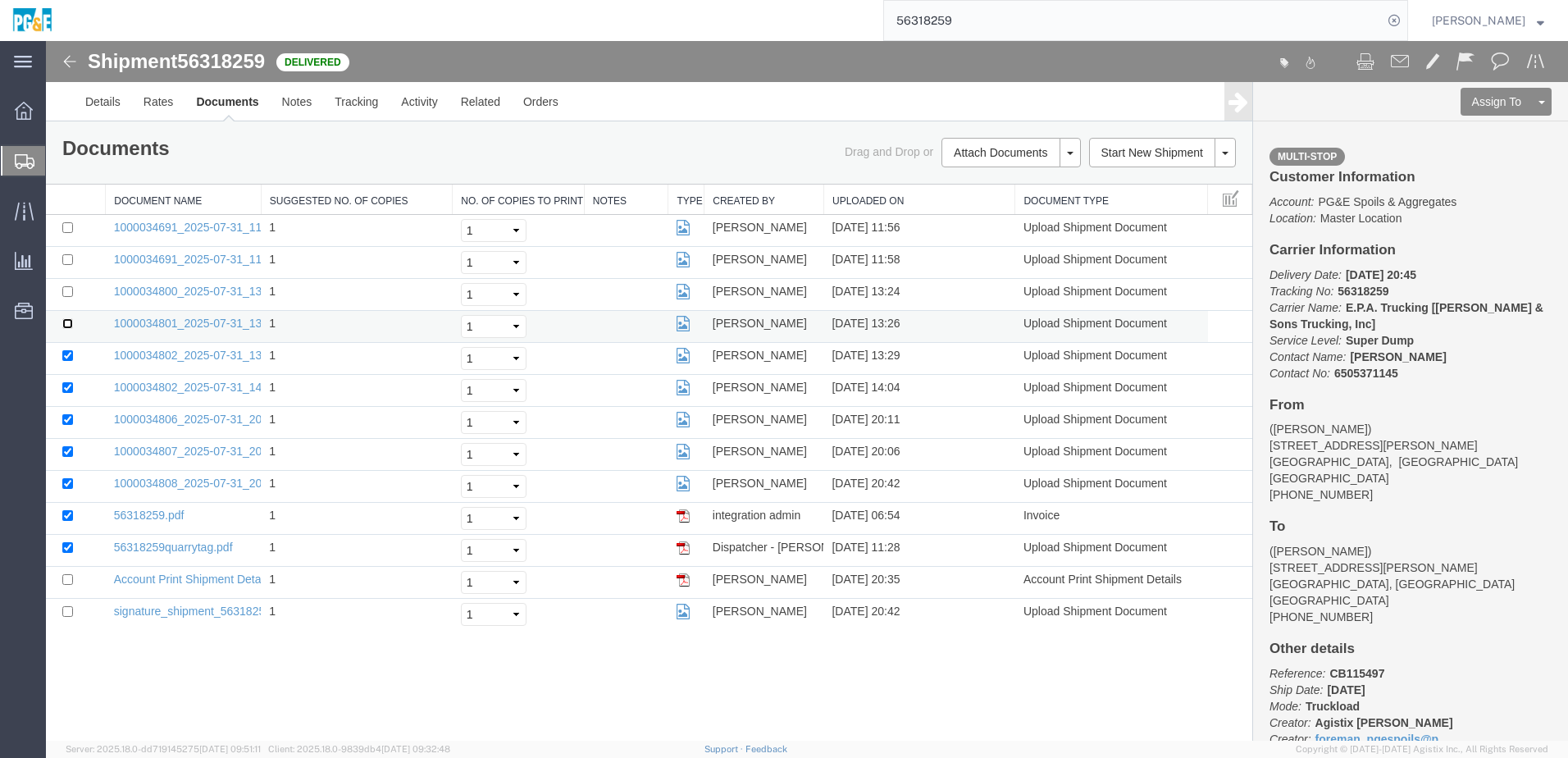
click at [64, 326] on input "checkbox" at bounding box center [67, 323] width 11 height 11
checkbox input "true"
click at [68, 293] on input "checkbox" at bounding box center [67, 291] width 11 height 11
checkbox input "true"
click at [68, 262] on input "checkbox" at bounding box center [67, 260] width 11 height 11
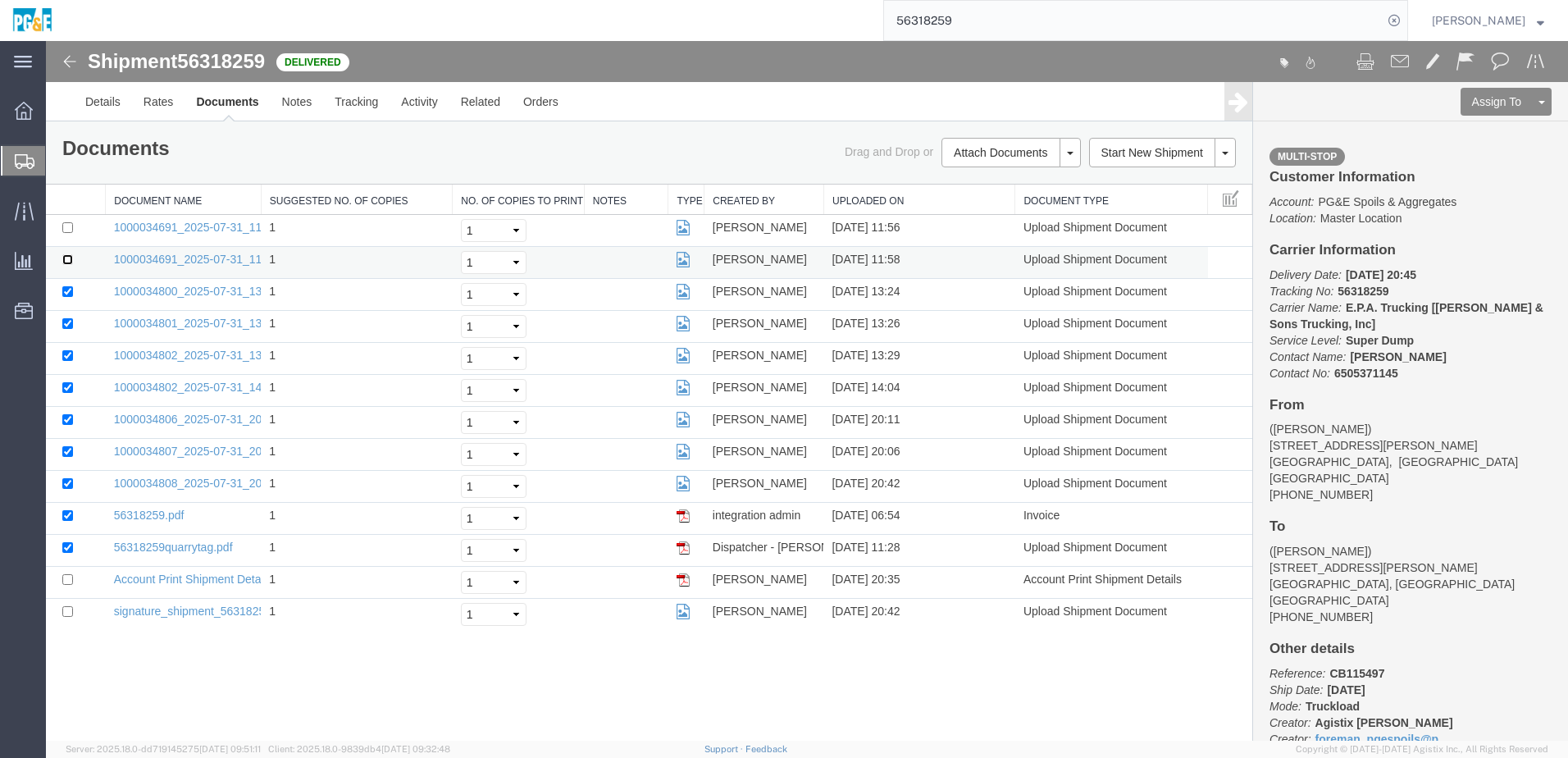
checkbox input "true"
click at [65, 224] on input "checkbox" at bounding box center [67, 227] width 11 height 11
checkbox input "true"
click at [1008, 186] on link "Print Documents" at bounding box center [1008, 180] width 143 height 25
click at [358, 111] on link "Tracking" at bounding box center [356, 102] width 66 height 40
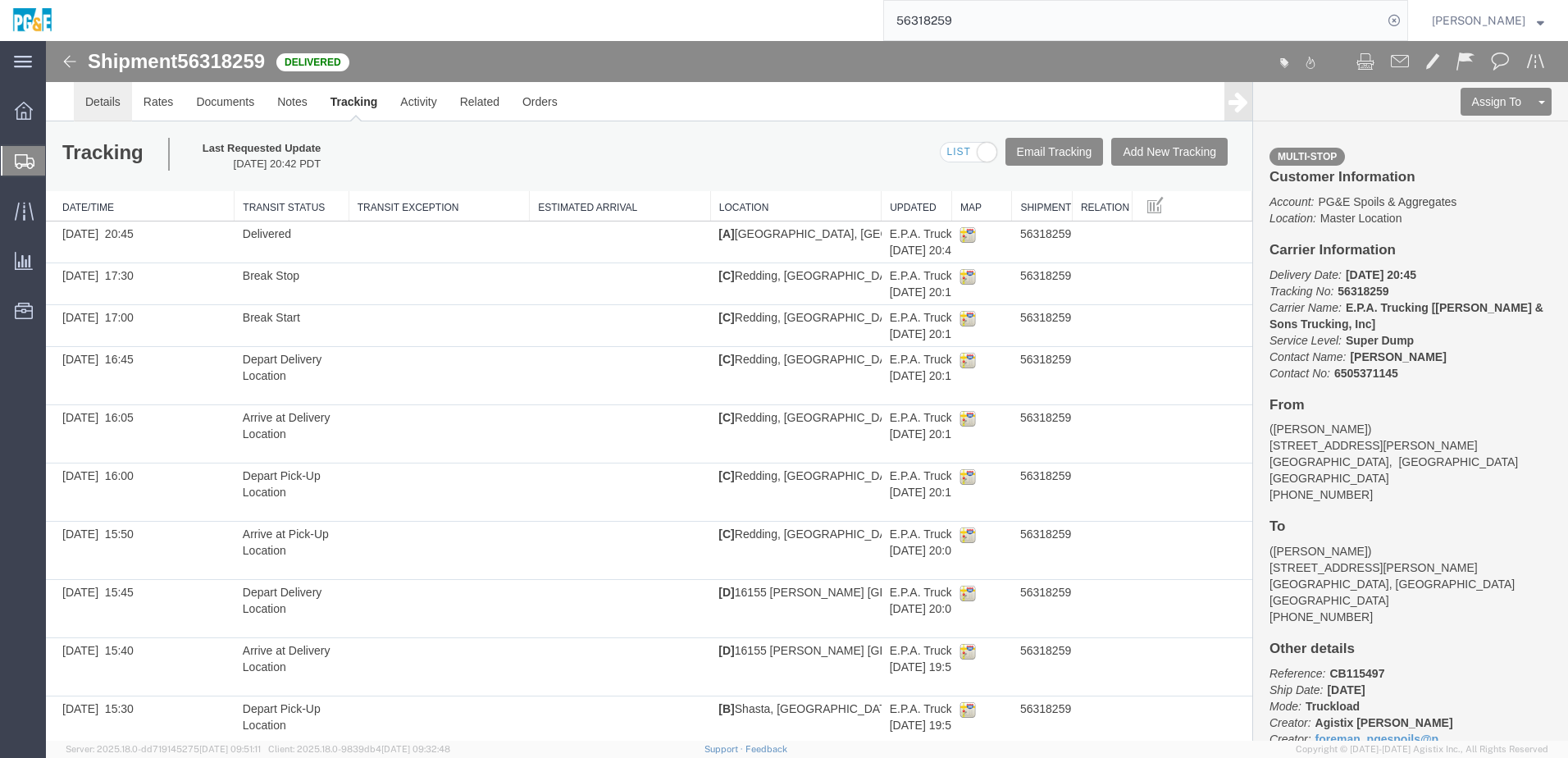
click at [122, 110] on link "Details" at bounding box center [102, 102] width 58 height 40
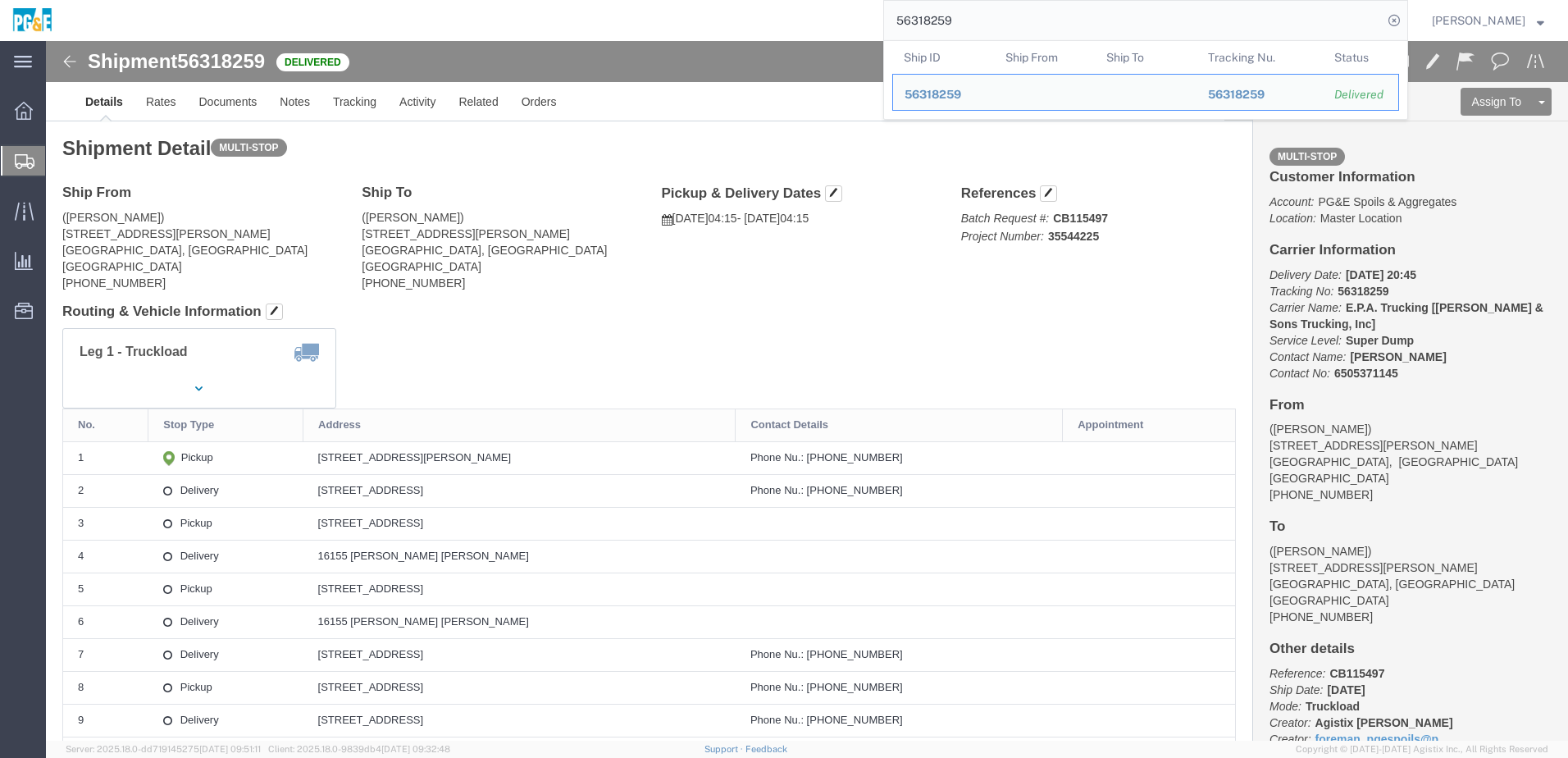
click at [954, 13] on input "56318259" at bounding box center [1132, 21] width 498 height 40
paste input "75851"
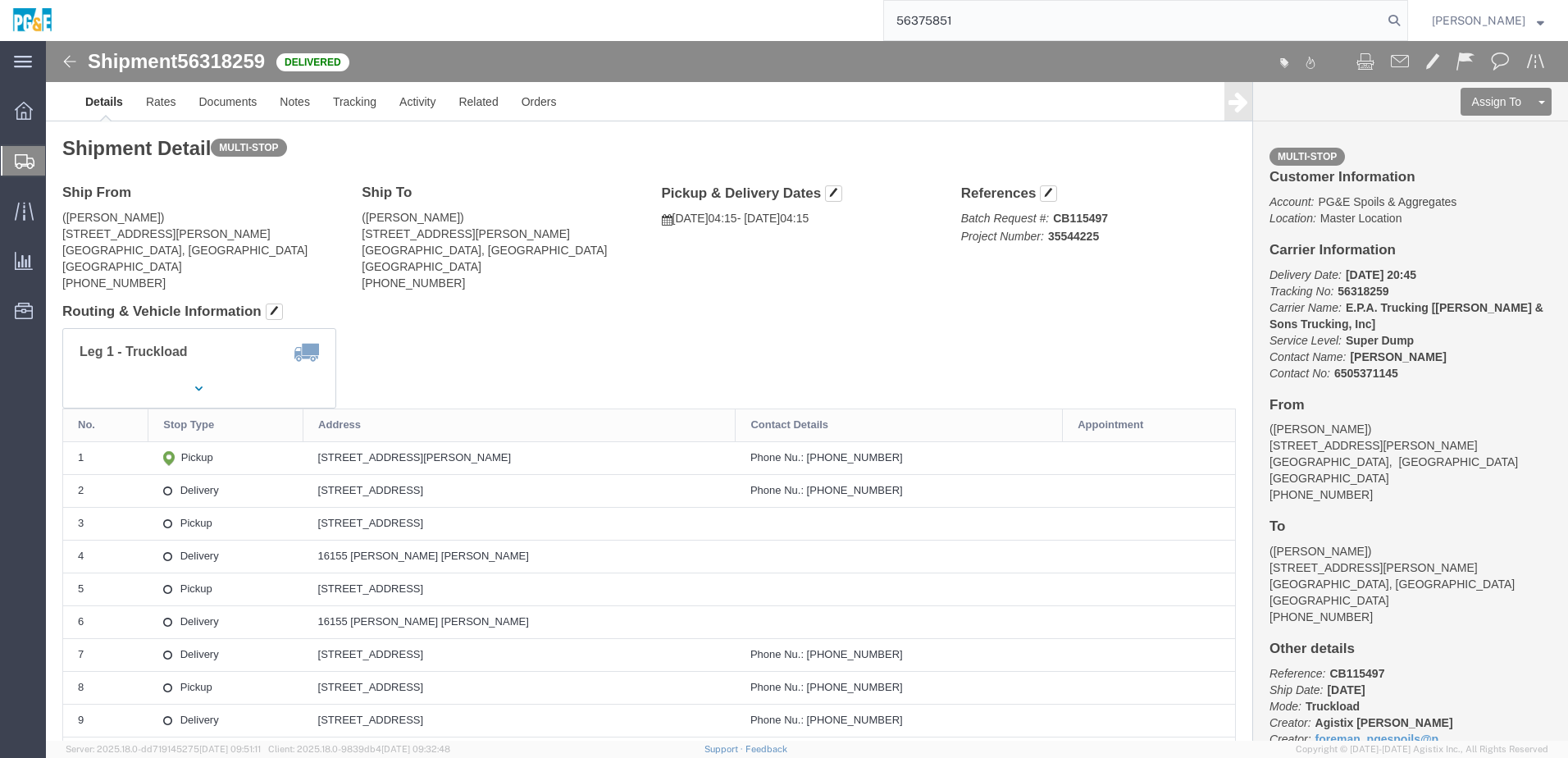
type input "56375851"
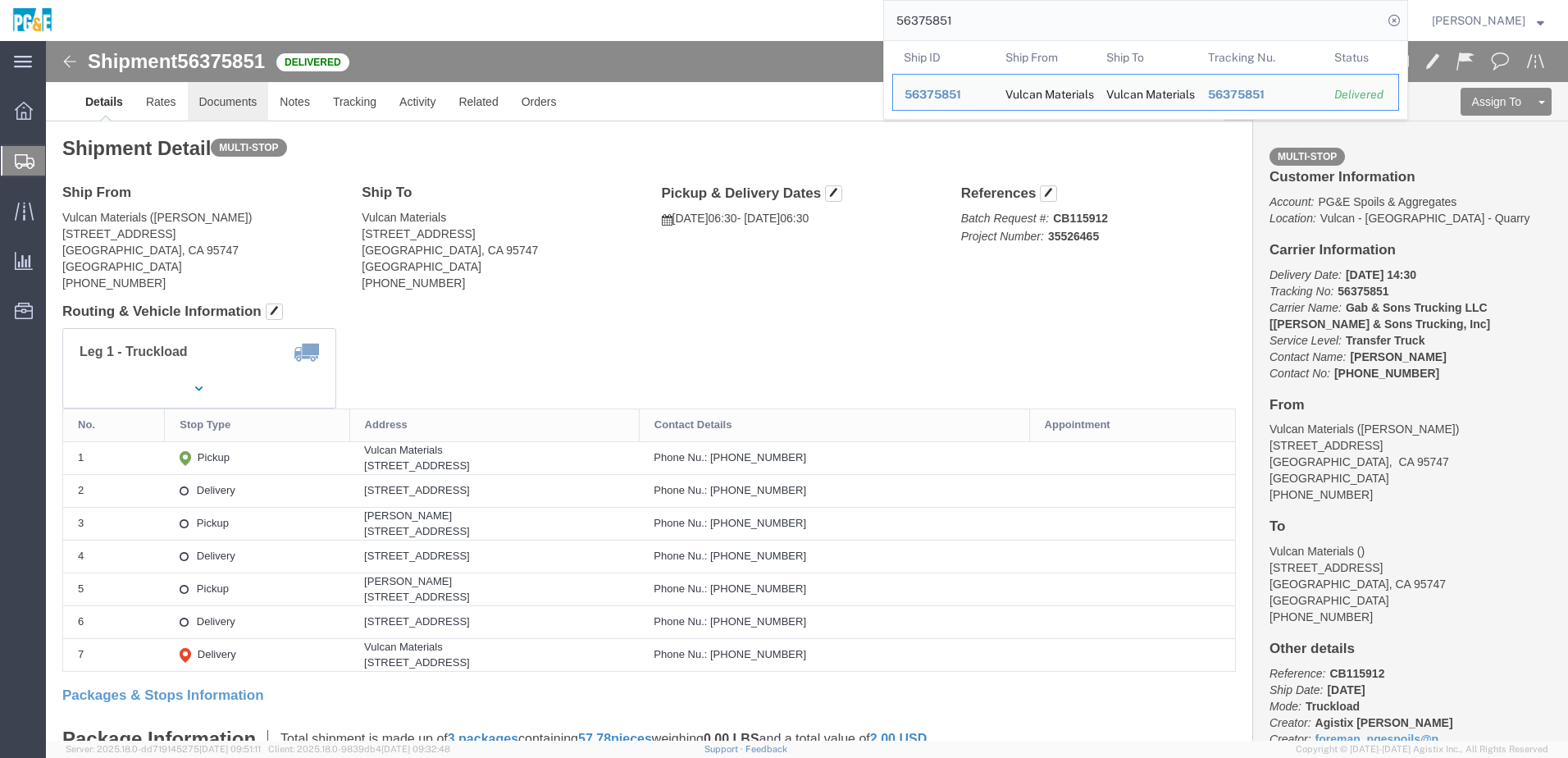
click link "Documents"
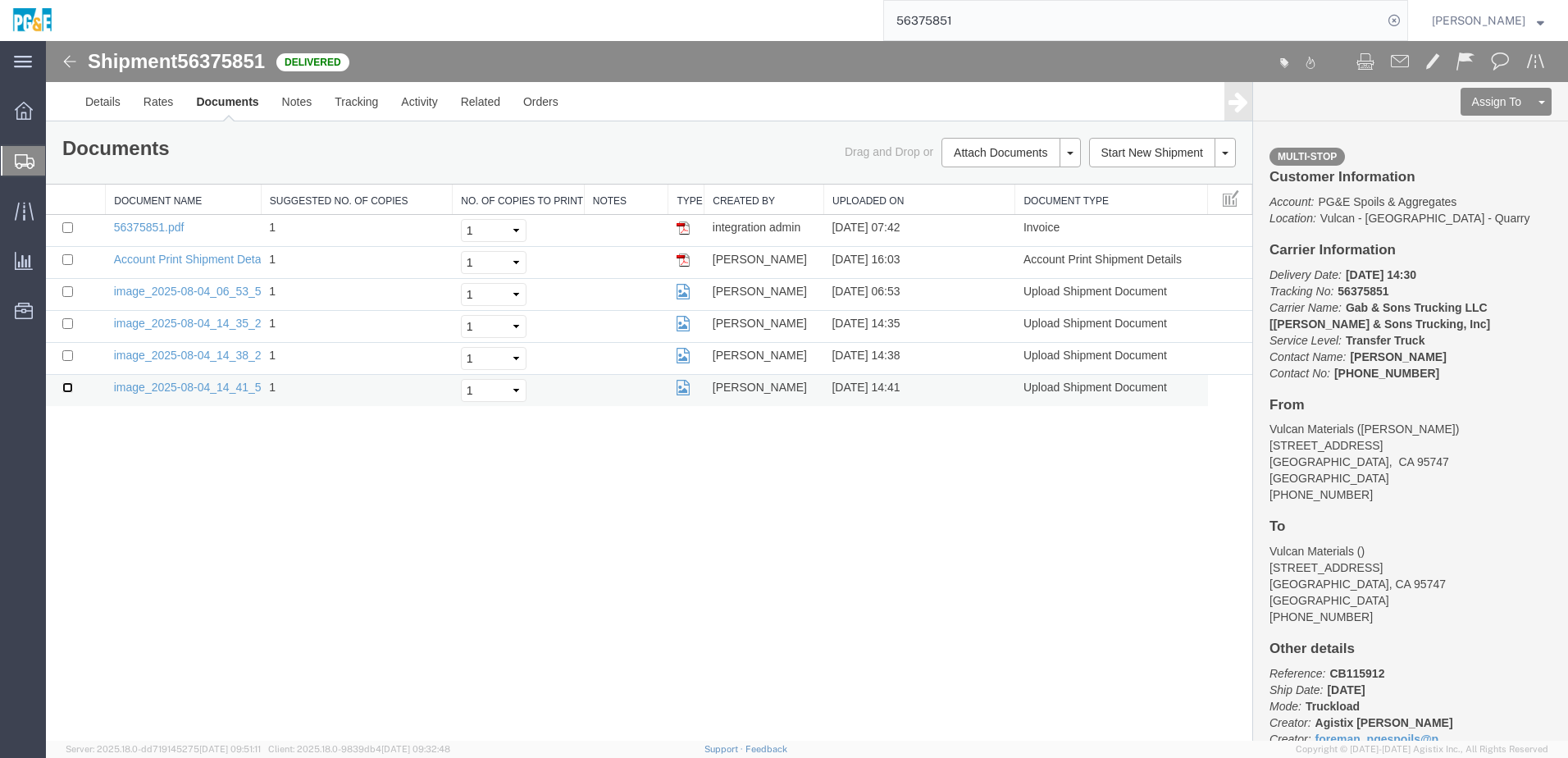
click at [64, 391] on input "checkbox" at bounding box center [67, 387] width 11 height 11
checkbox input "true"
click at [66, 356] on input "checkbox" at bounding box center [67, 355] width 11 height 11
checkbox input "true"
click at [65, 324] on input "checkbox" at bounding box center [67, 323] width 11 height 11
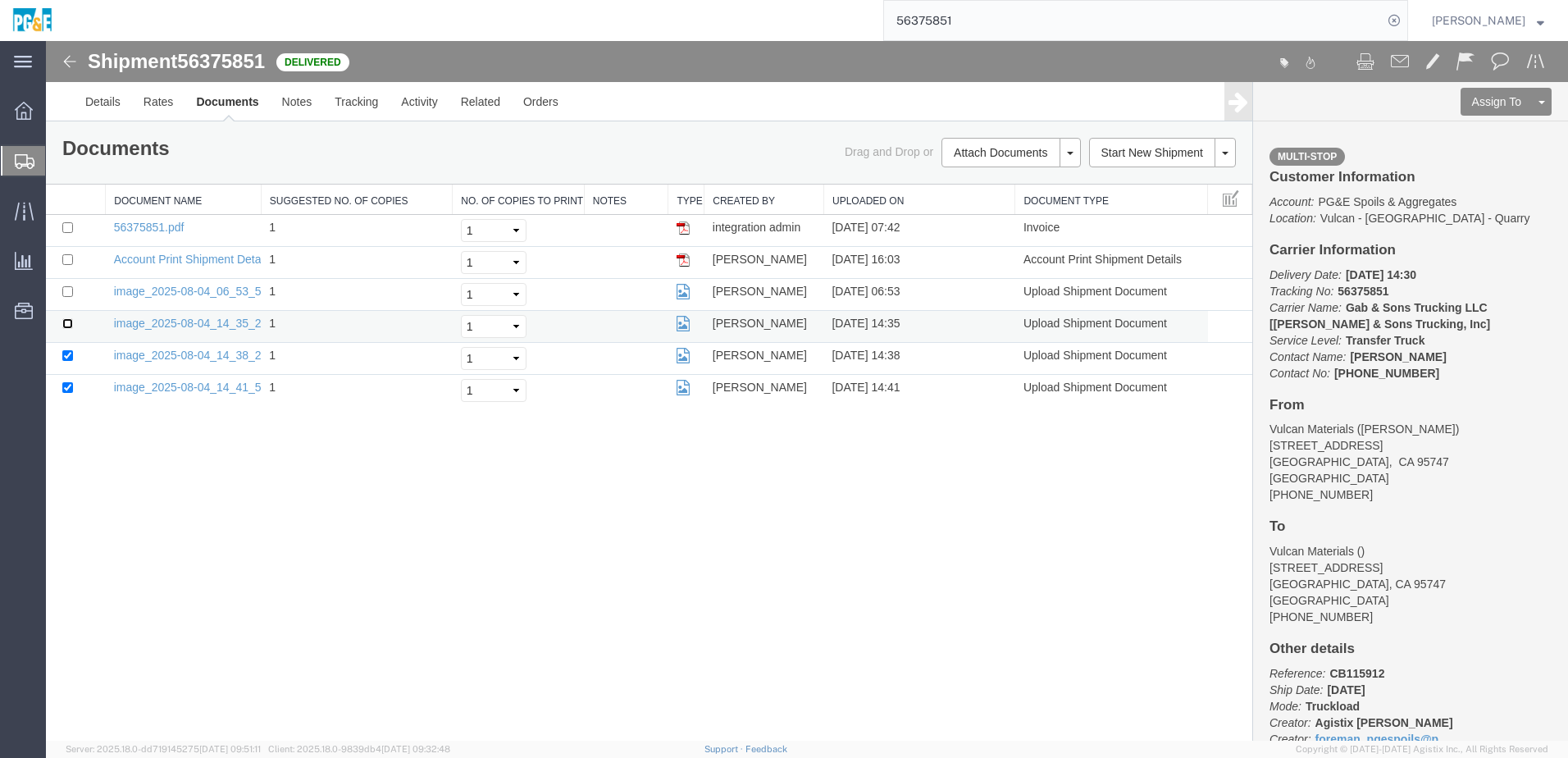
checkbox input "true"
click at [69, 288] on input "checkbox" at bounding box center [67, 291] width 11 height 11
checkbox input "true"
click at [66, 223] on input "checkbox" at bounding box center [67, 227] width 11 height 11
checkbox input "true"
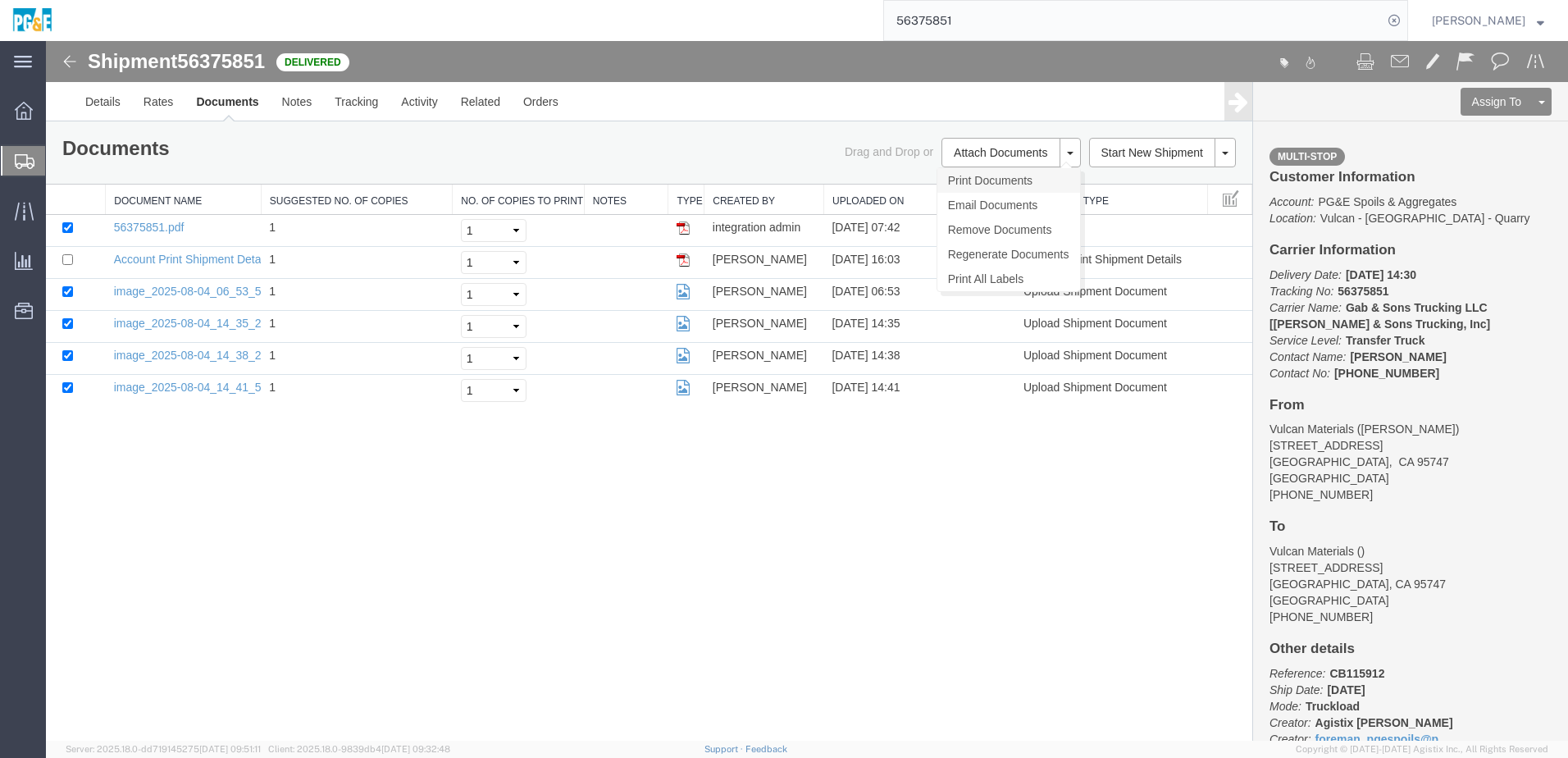
click at [997, 177] on link "Print Documents" at bounding box center [1008, 180] width 143 height 25
click at [344, 114] on link "Tracking" at bounding box center [356, 102] width 66 height 40
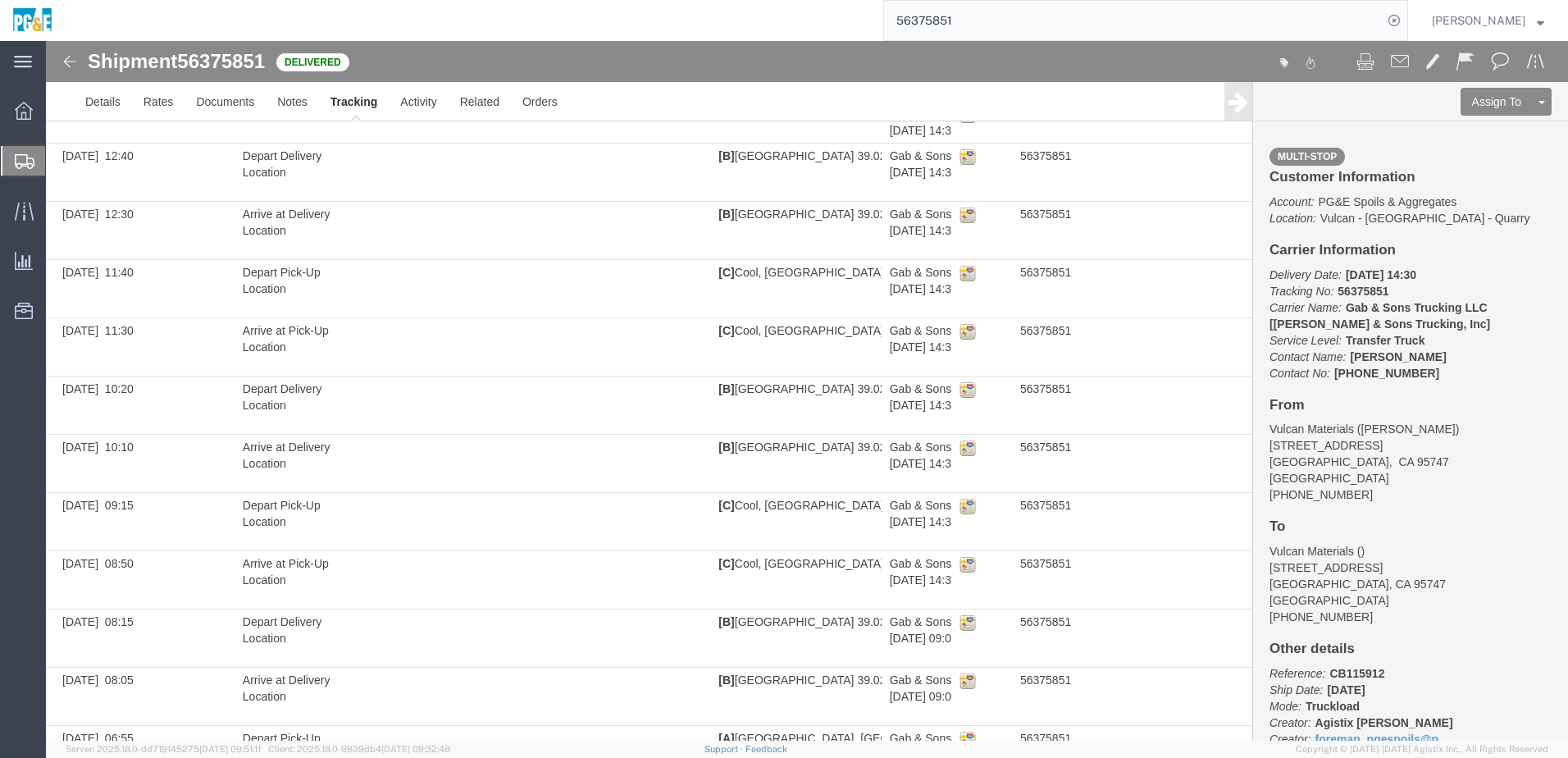
scroll to position [12, 0]
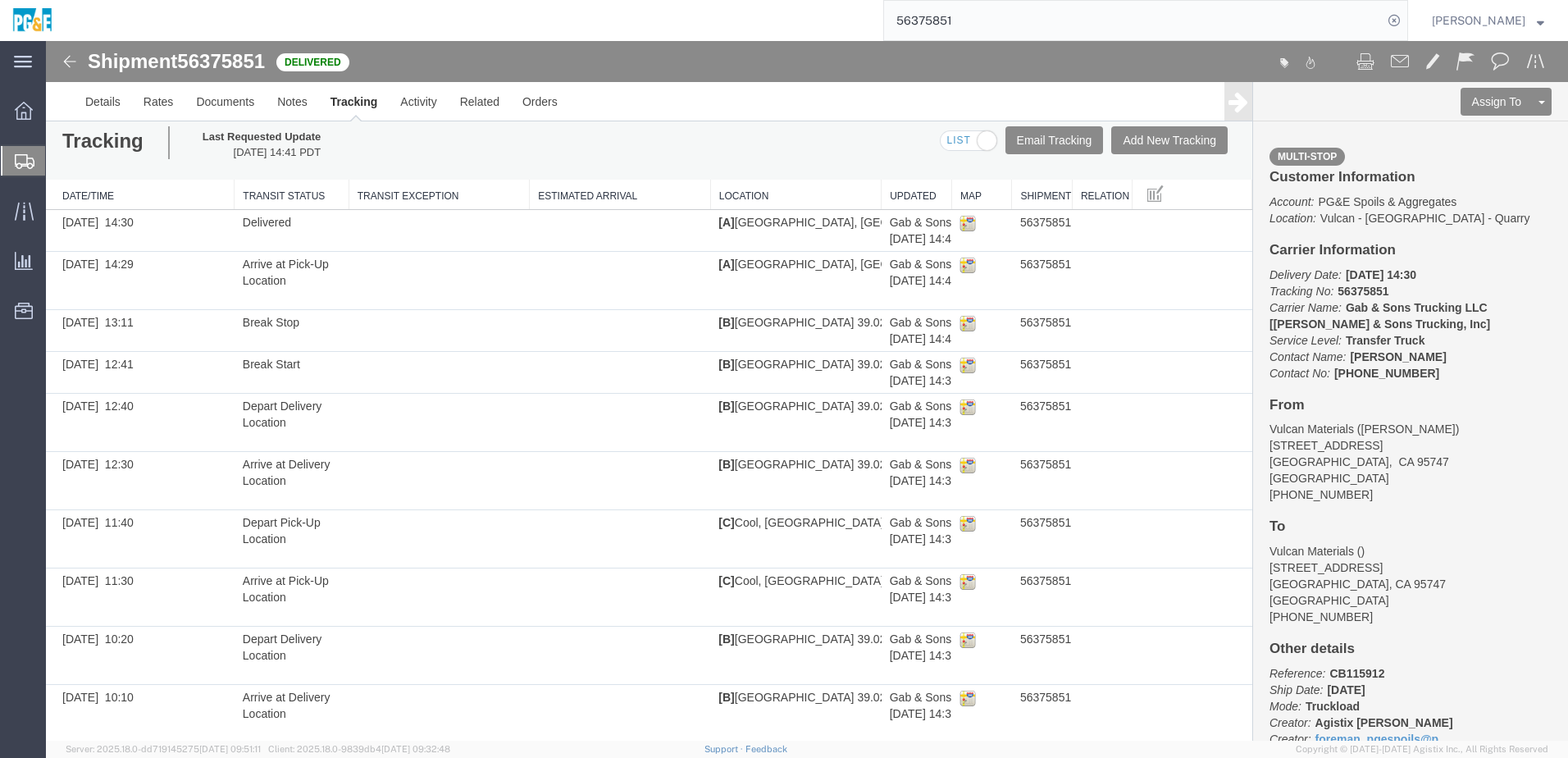
click at [952, 26] on input "56375851" at bounding box center [1132, 21] width 498 height 40
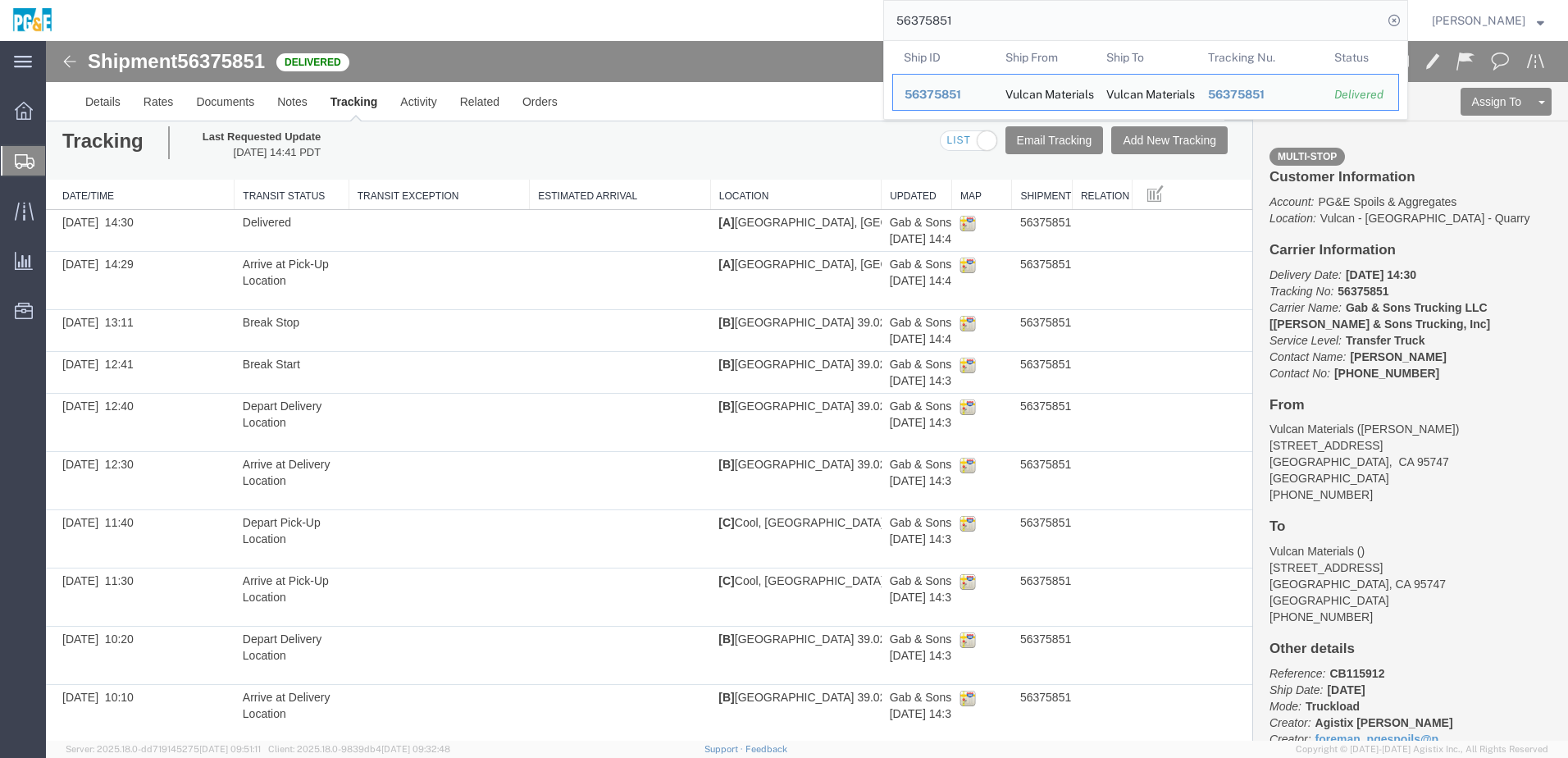
click at [952, 26] on input "56375851" at bounding box center [1132, 21] width 498 height 40
paste input "94351"
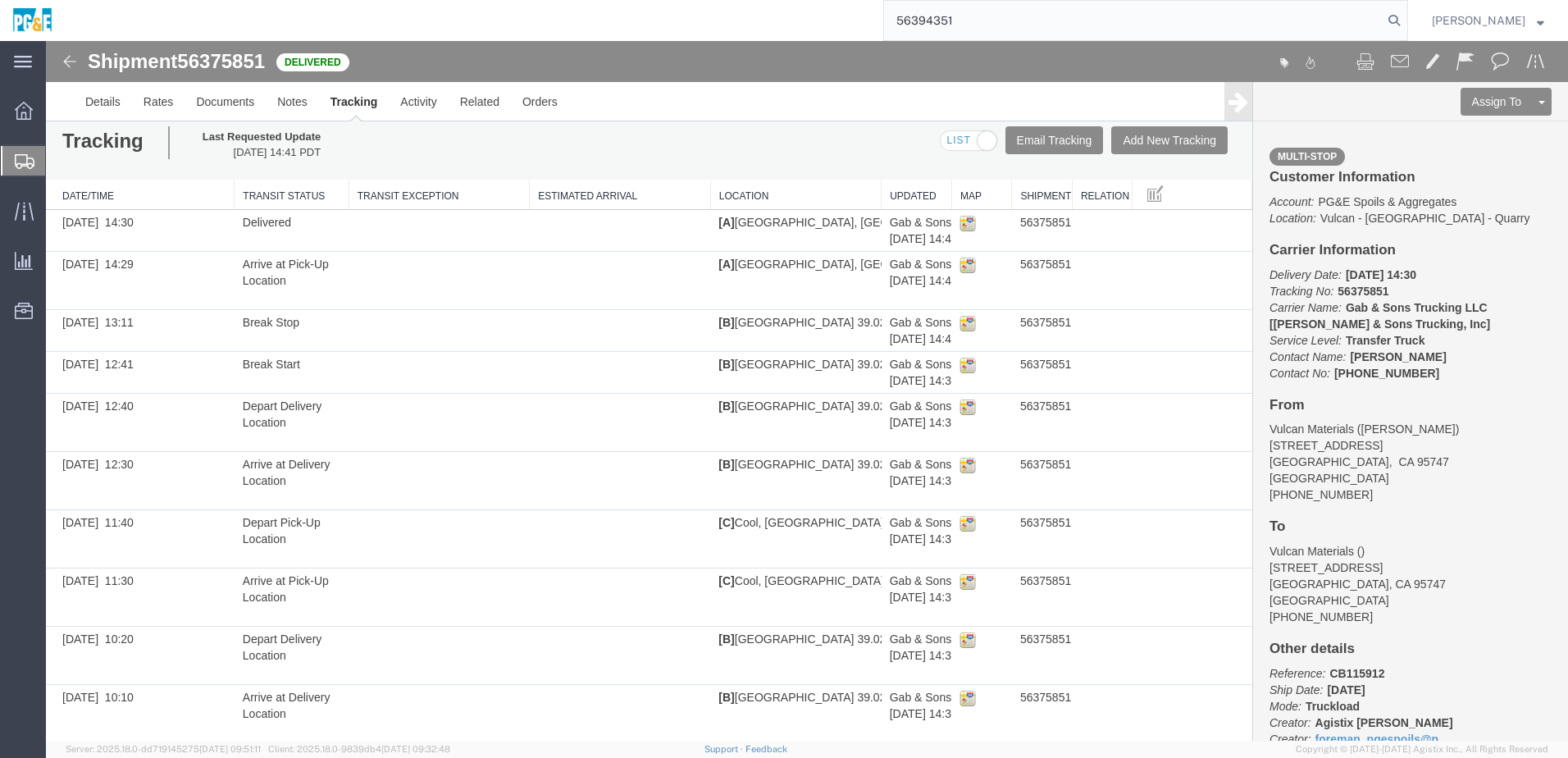
type input "56394351"
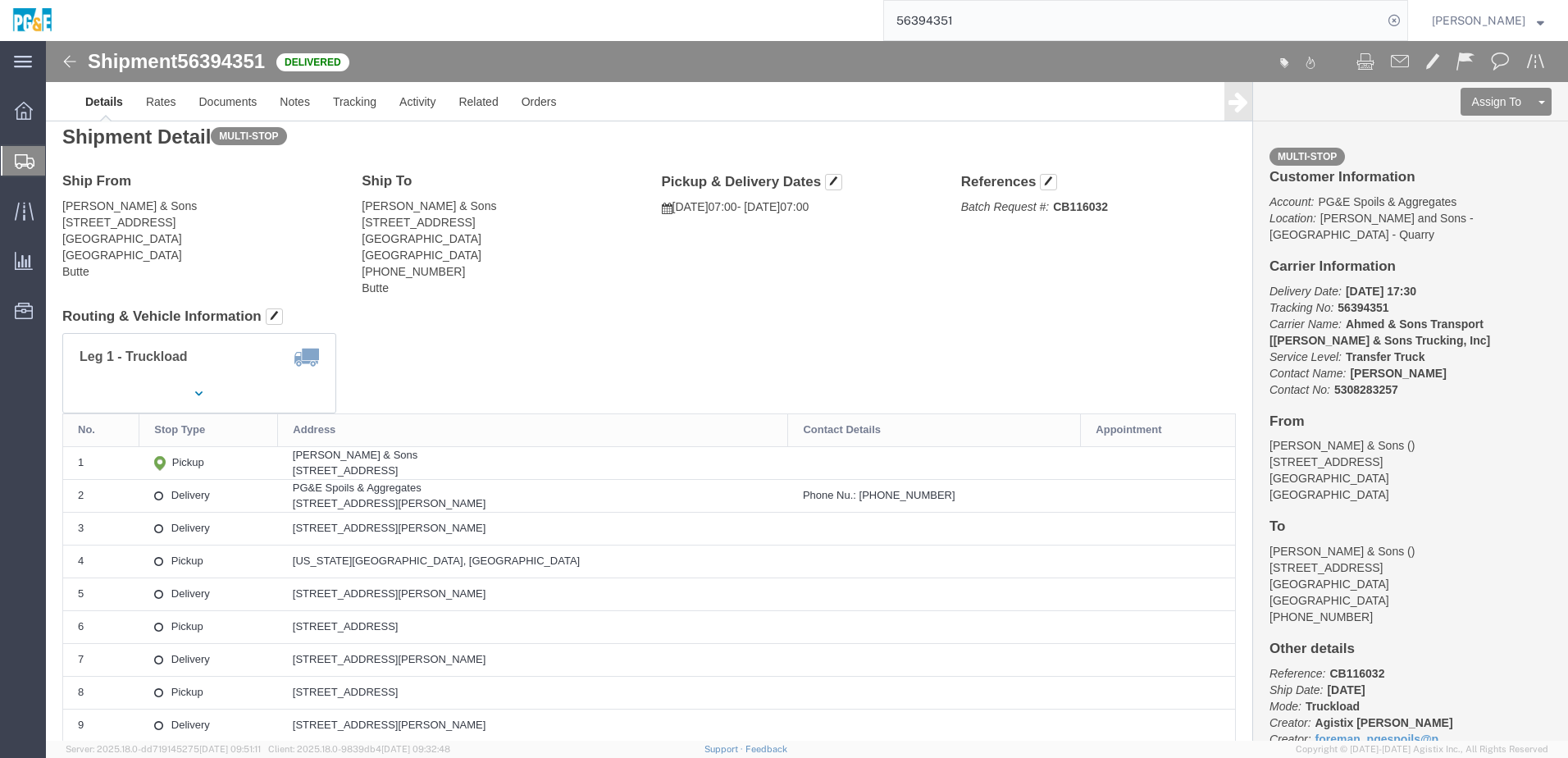
click div "Leg 1 - Truckload Vehicle 1: Transfer Truck Number of trucks: 1"
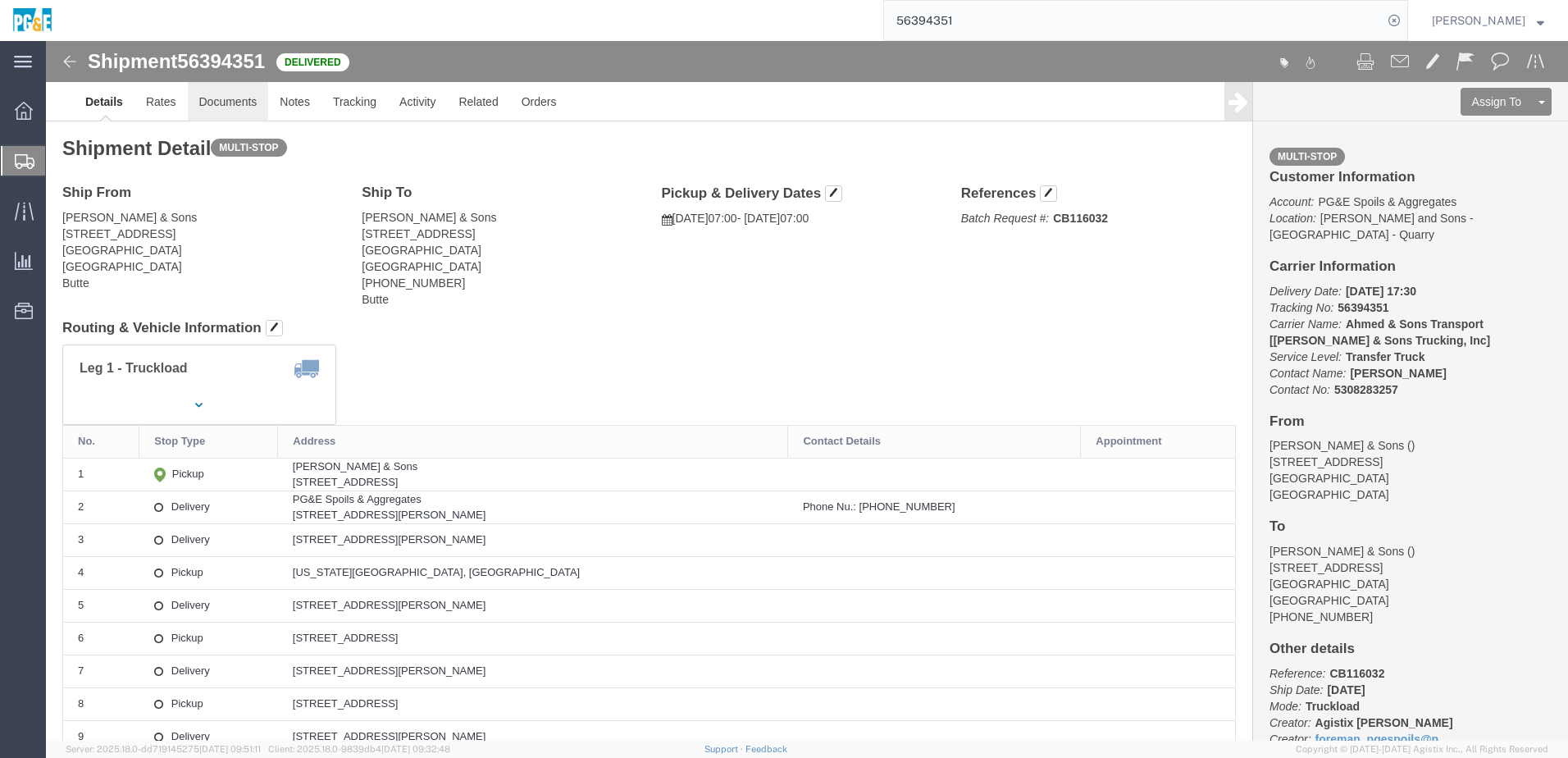
click link "Documents"
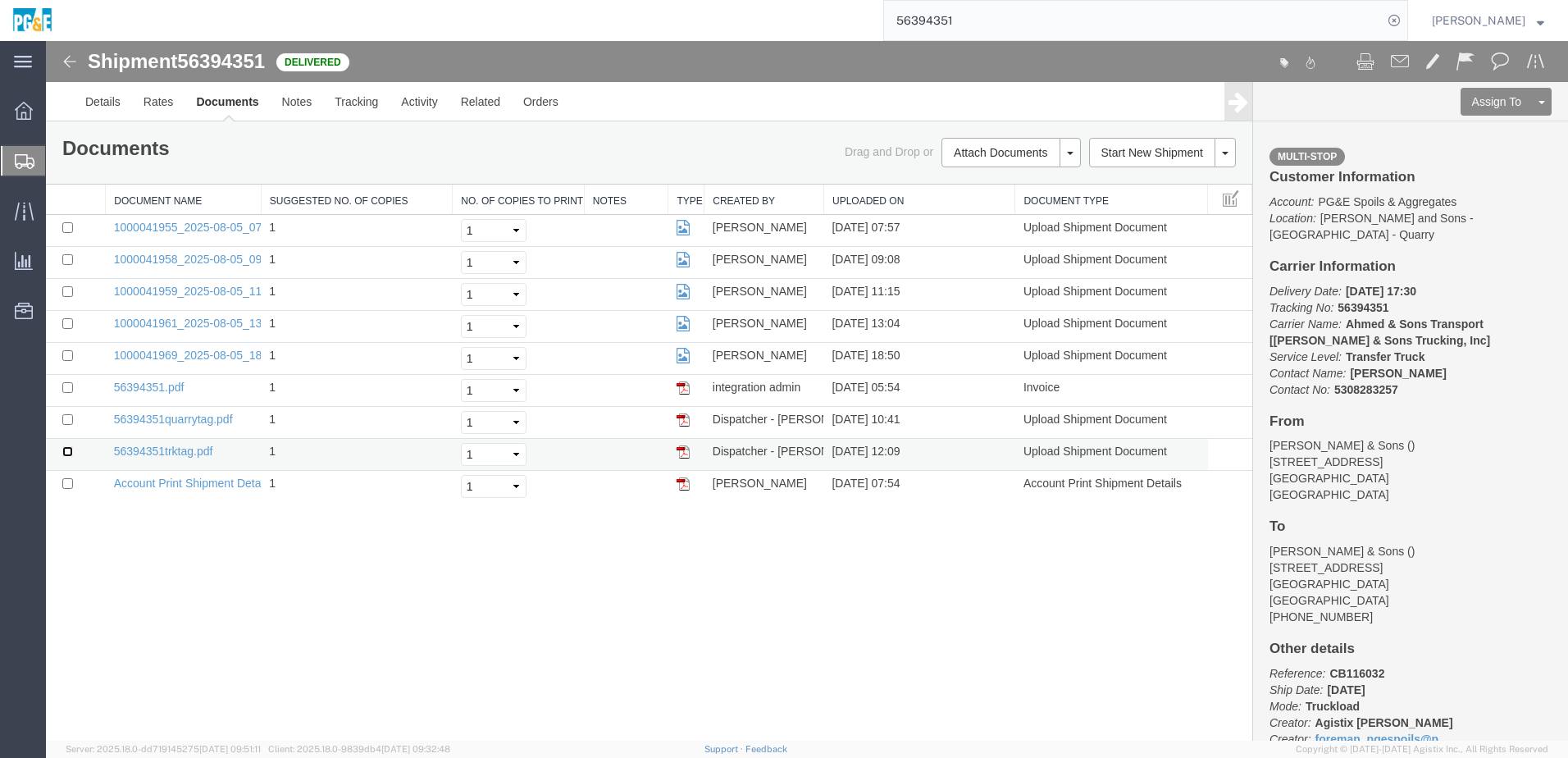
click at [68, 455] on input "checkbox" at bounding box center [67, 451] width 11 height 11
checkbox input "true"
click at [66, 421] on input "checkbox" at bounding box center [67, 419] width 11 height 11
checkbox input "true"
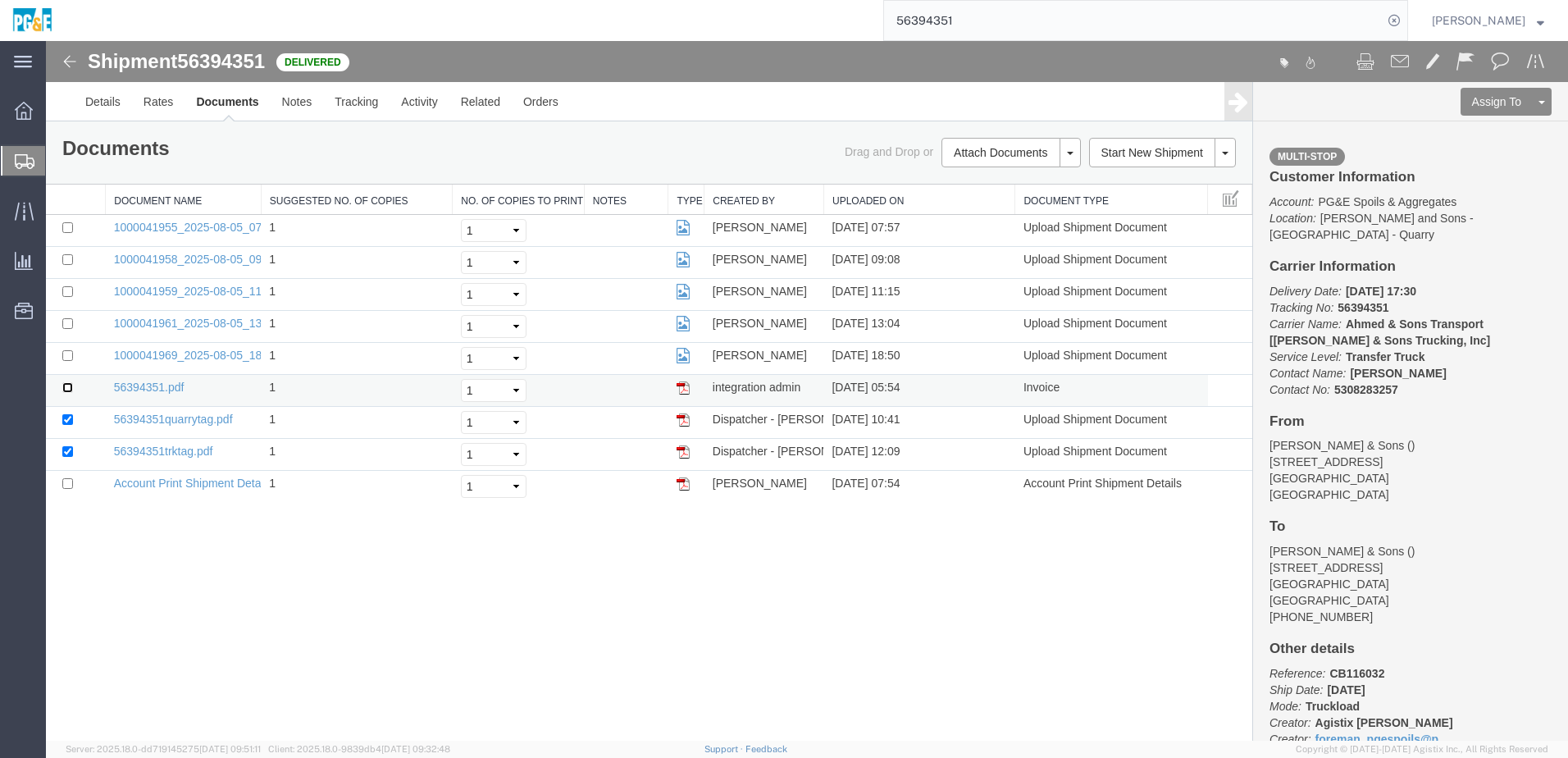
click at [66, 392] on input "checkbox" at bounding box center [67, 387] width 11 height 11
checkbox input "true"
click at [65, 355] on input "checkbox" at bounding box center [67, 355] width 11 height 11
checkbox input "true"
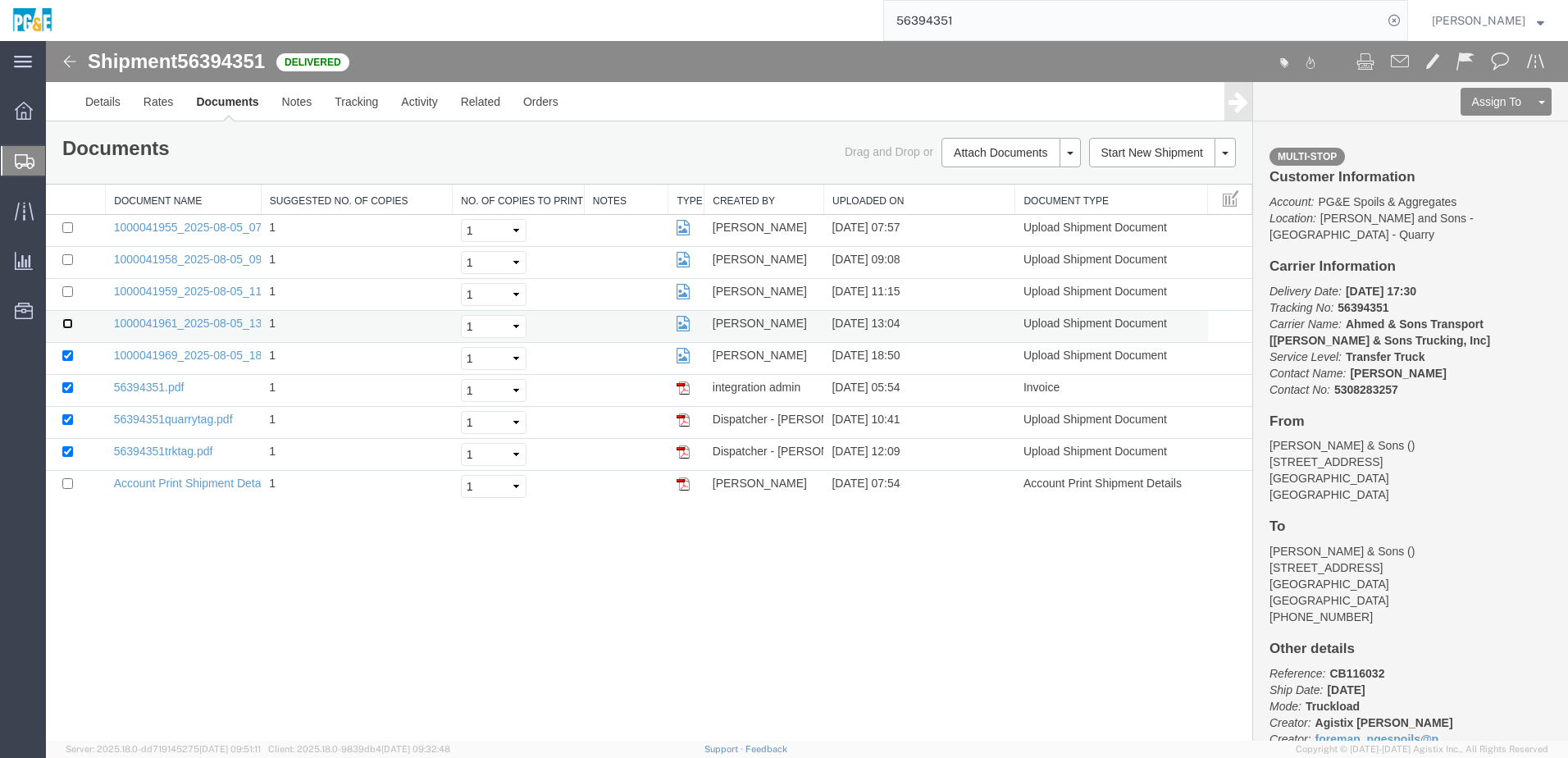
click at [67, 324] on input "checkbox" at bounding box center [67, 323] width 11 height 11
checkbox input "true"
click at [66, 289] on input "checkbox" at bounding box center [67, 291] width 11 height 11
checkbox input "true"
click at [66, 261] on input "checkbox" at bounding box center [67, 260] width 11 height 11
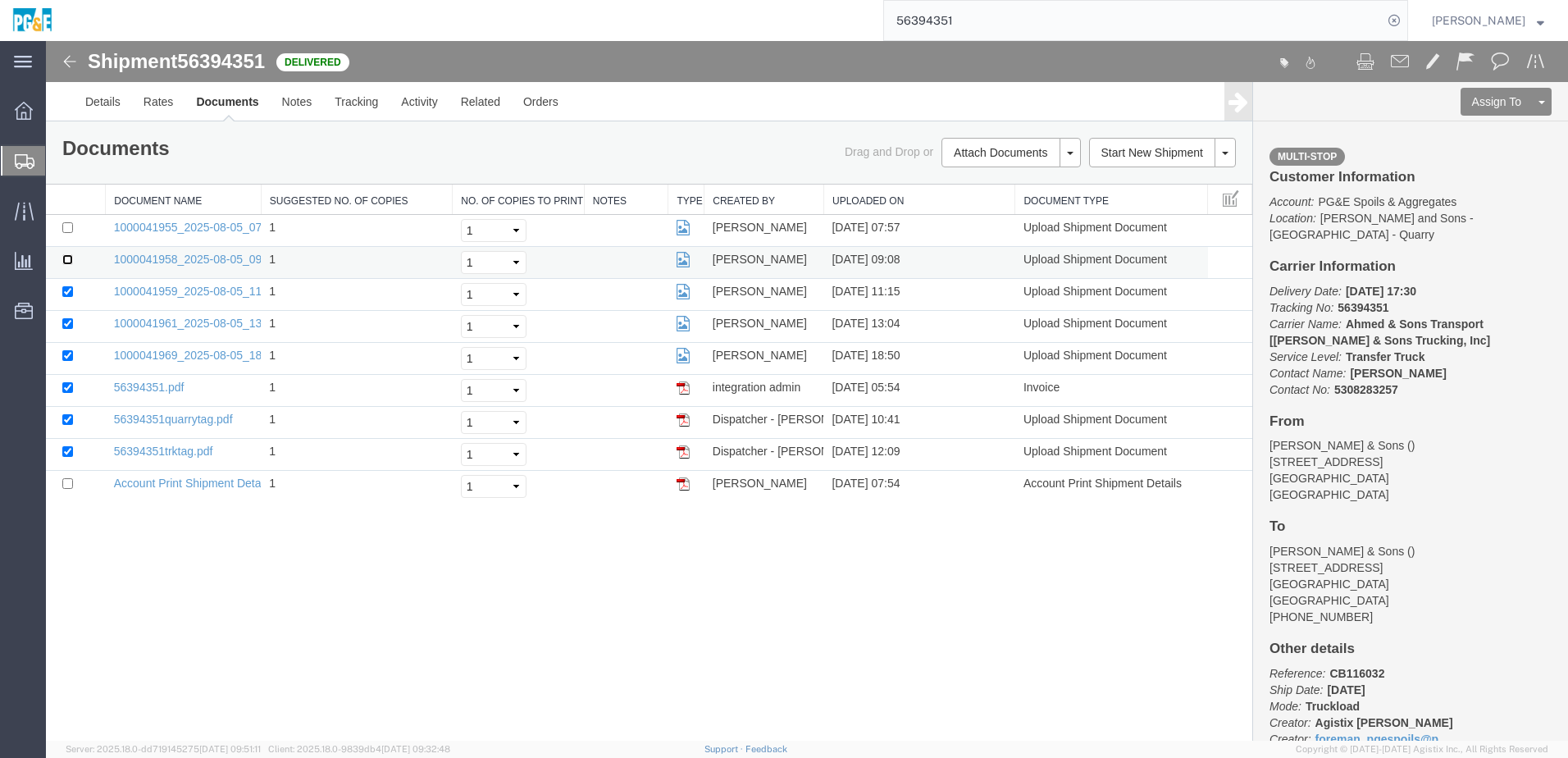
checkbox input "true"
click at [67, 225] on input "checkbox" at bounding box center [67, 227] width 11 height 11
checkbox input "true"
click at [993, 191] on link "Print Documents" at bounding box center [1008, 180] width 143 height 25
click at [365, 111] on link "Tracking" at bounding box center [356, 102] width 66 height 40
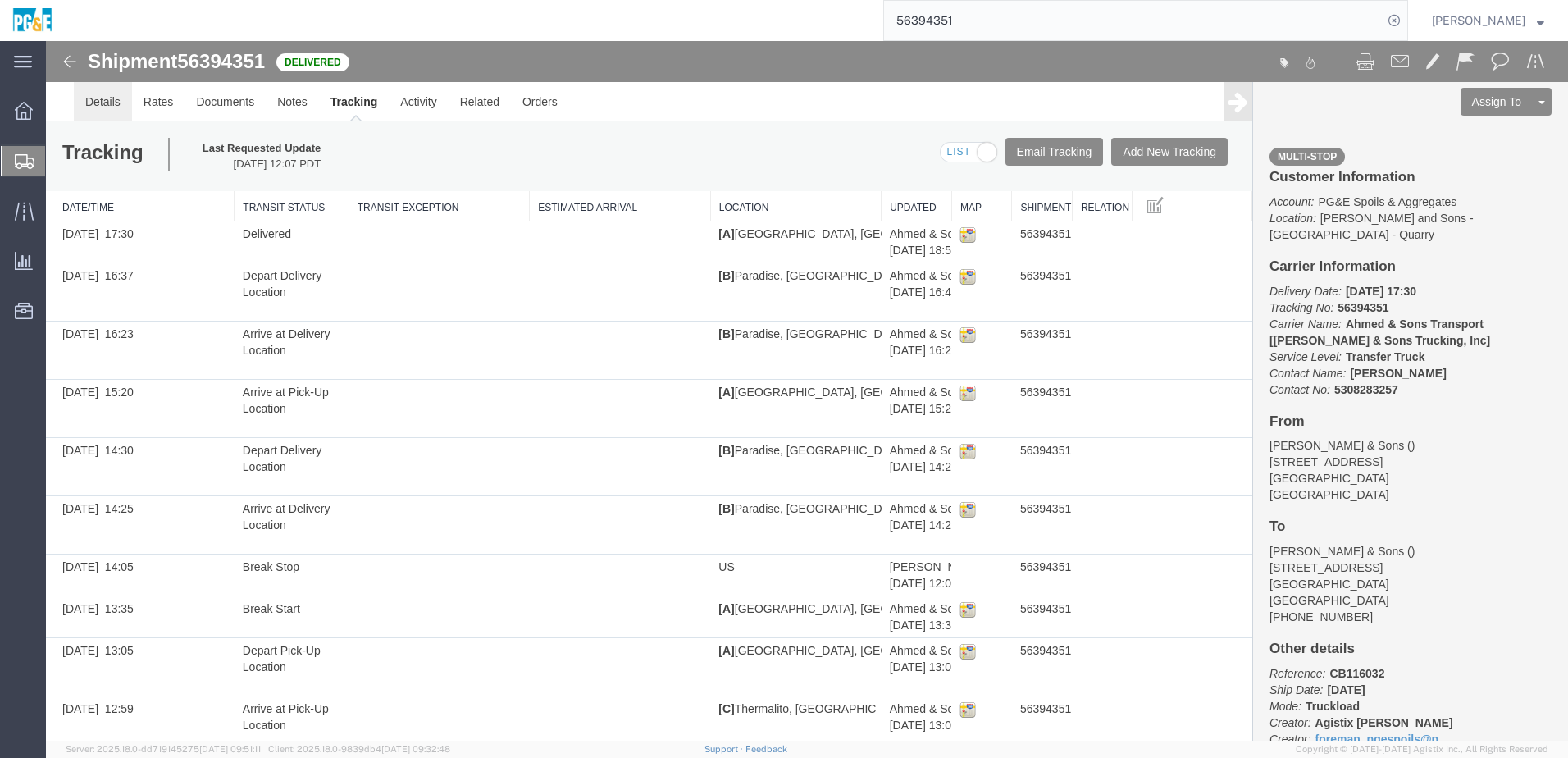
click at [99, 95] on link "Details" at bounding box center [102, 102] width 58 height 40
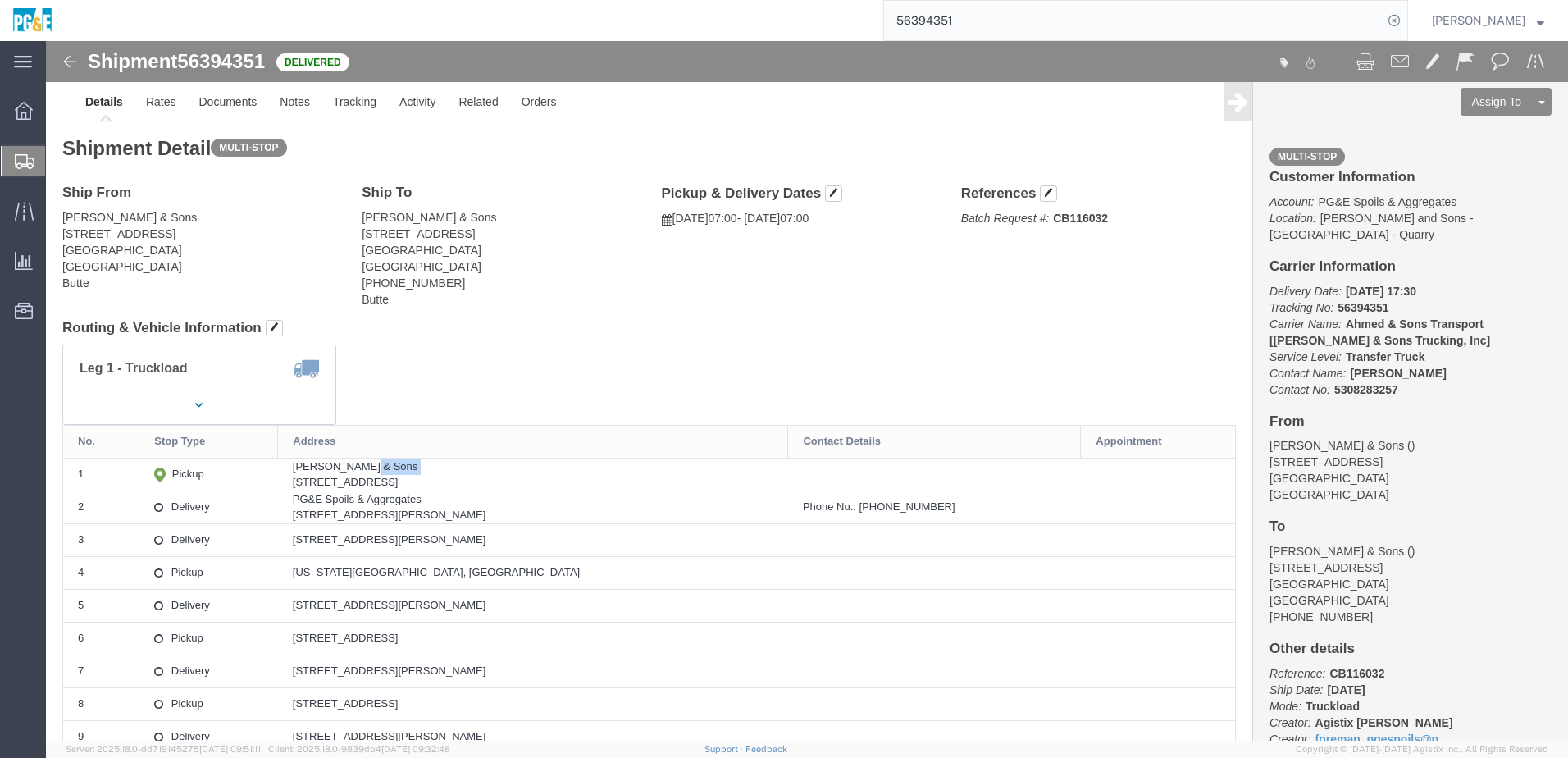
drag, startPoint x: 268, startPoint y: 439, endPoint x: 531, endPoint y: 432, distance: 263.1
click td "[PERSON_NAME] & Sons [STREET_ADDRESS]"
copy td
click div "[STREET_ADDRESS]"
drag, startPoint x: 269, startPoint y: 440, endPoint x: 510, endPoint y: 440, distance: 241.0
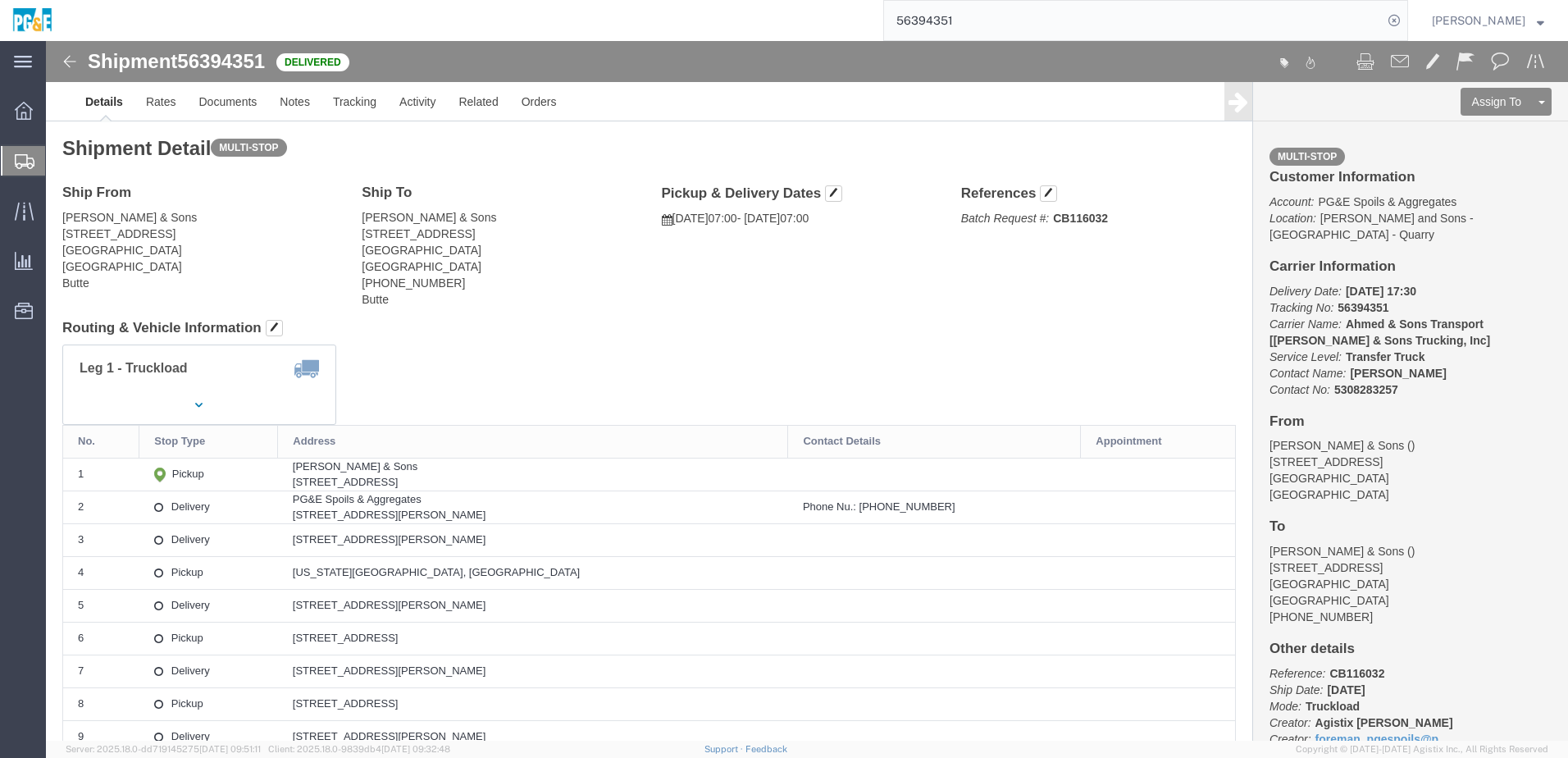
click div "[STREET_ADDRESS]"
copy div "[STREET_ADDRESS]"
drag, startPoint x: 268, startPoint y: 474, endPoint x: 498, endPoint y: 482, distance: 230.1
click div "[STREET_ADDRESS][PERSON_NAME]"
copy div "[STREET_ADDRESS][PERSON_NAME]"
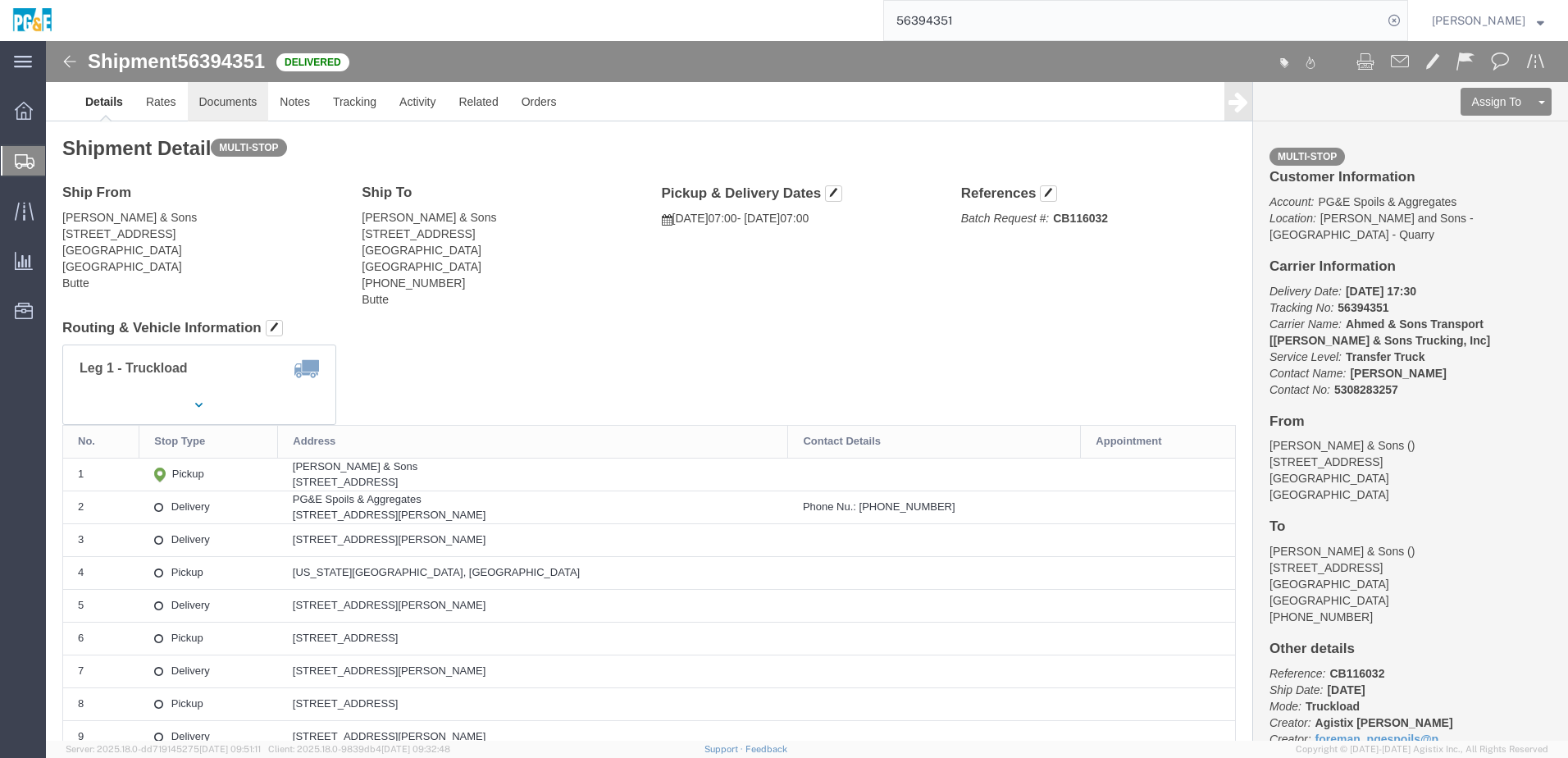
click link "Documents"
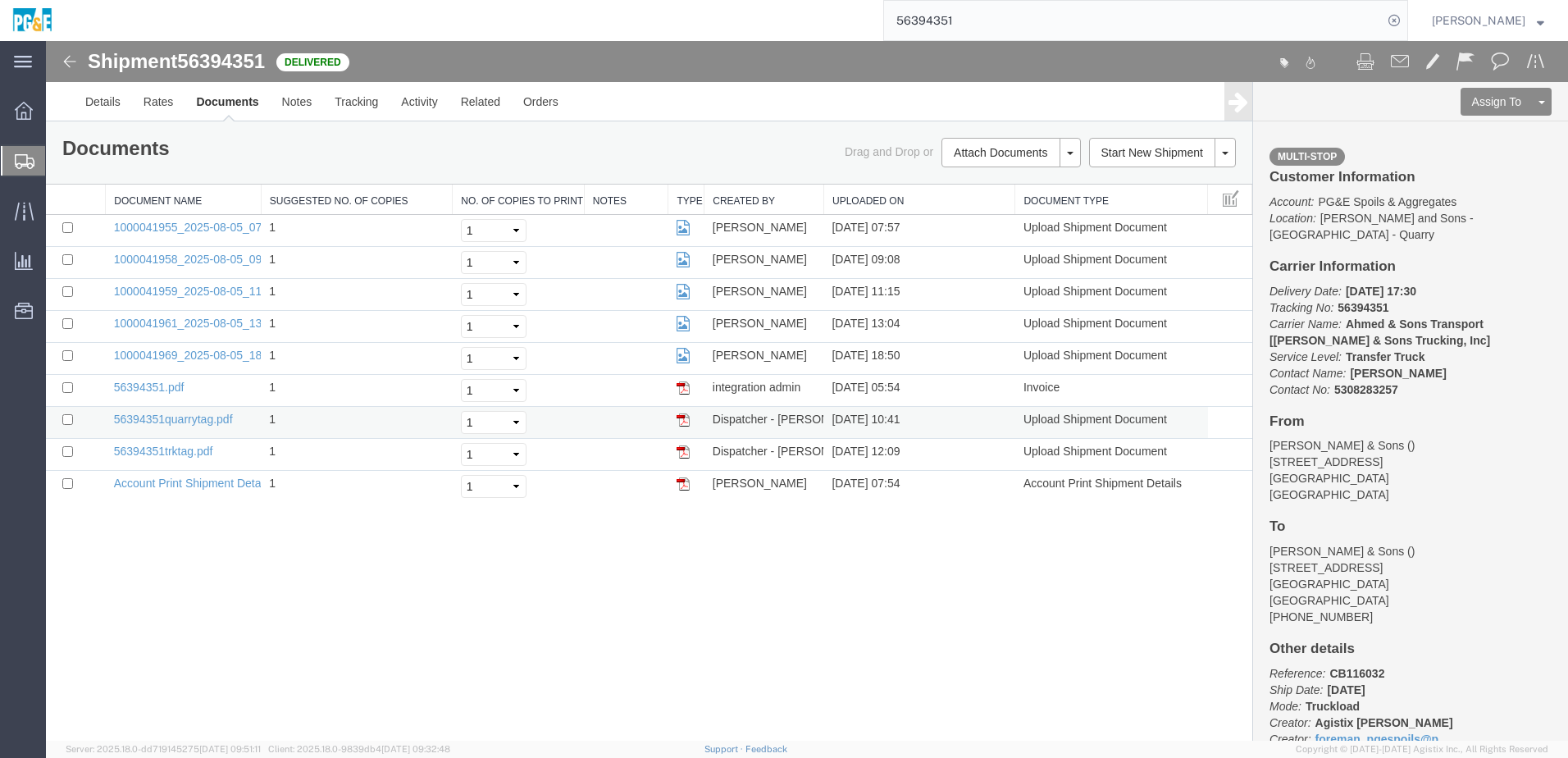
click at [108, 419] on td "56394351quarrytag.pdf" at bounding box center [183, 423] width 156 height 32
click at [121, 417] on link "56394351quarrytag.pdf" at bounding box center [173, 418] width 119 height 13
click at [269, 659] on div "Shipment 56394351 9 of 9 Delivered Details Rates Documents Notes Tracking Activ…" at bounding box center [806, 390] width 1521 height 700
click at [69, 452] on input "checkbox" at bounding box center [67, 451] width 11 height 11
checkbox input "true"
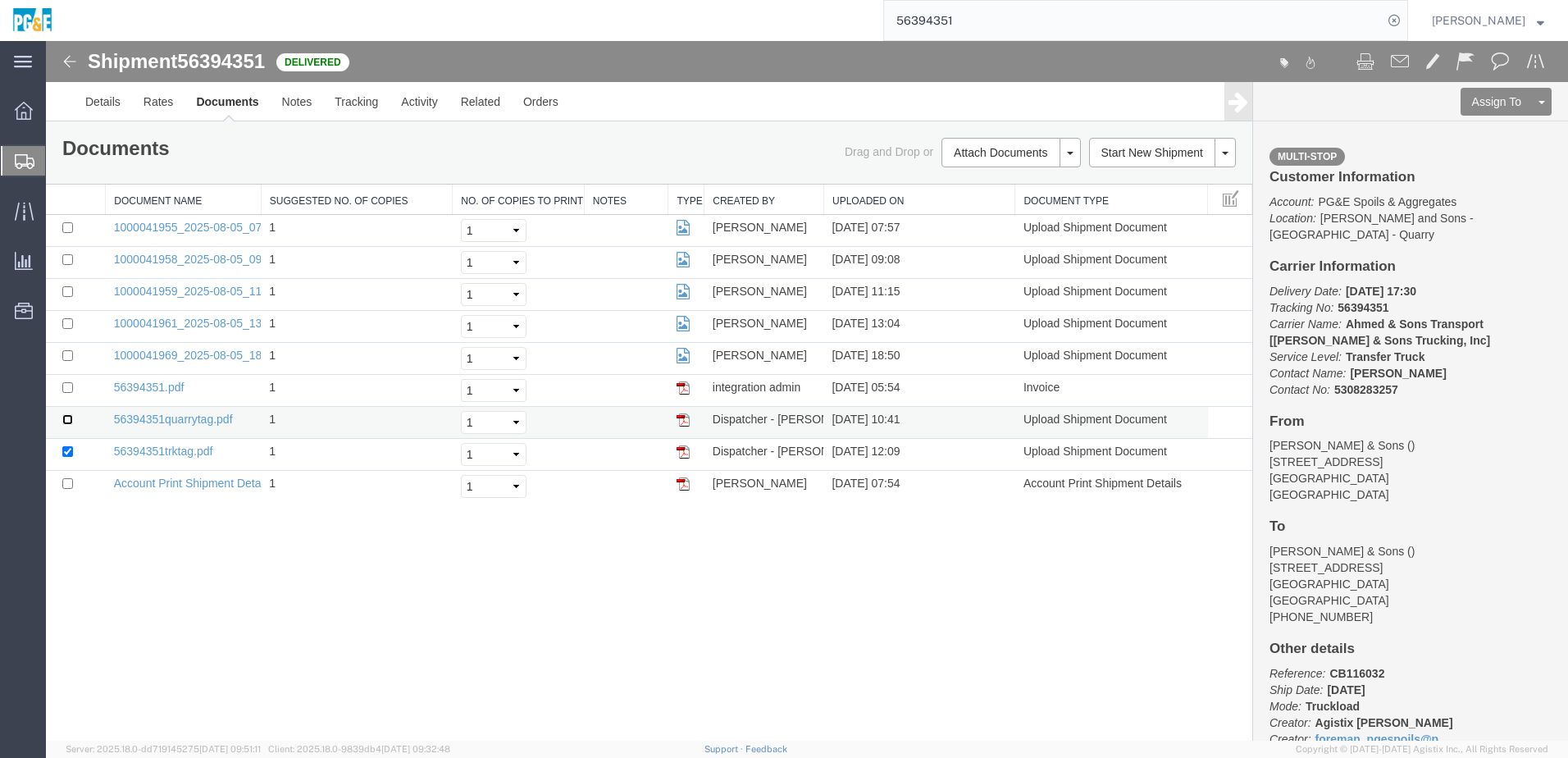
click at [64, 421] on input "checkbox" at bounding box center [67, 419] width 11 height 11
checkbox input "true"
click at [66, 384] on input "checkbox" at bounding box center [67, 387] width 11 height 11
checkbox input "true"
click at [68, 355] on input "checkbox" at bounding box center [67, 355] width 11 height 11
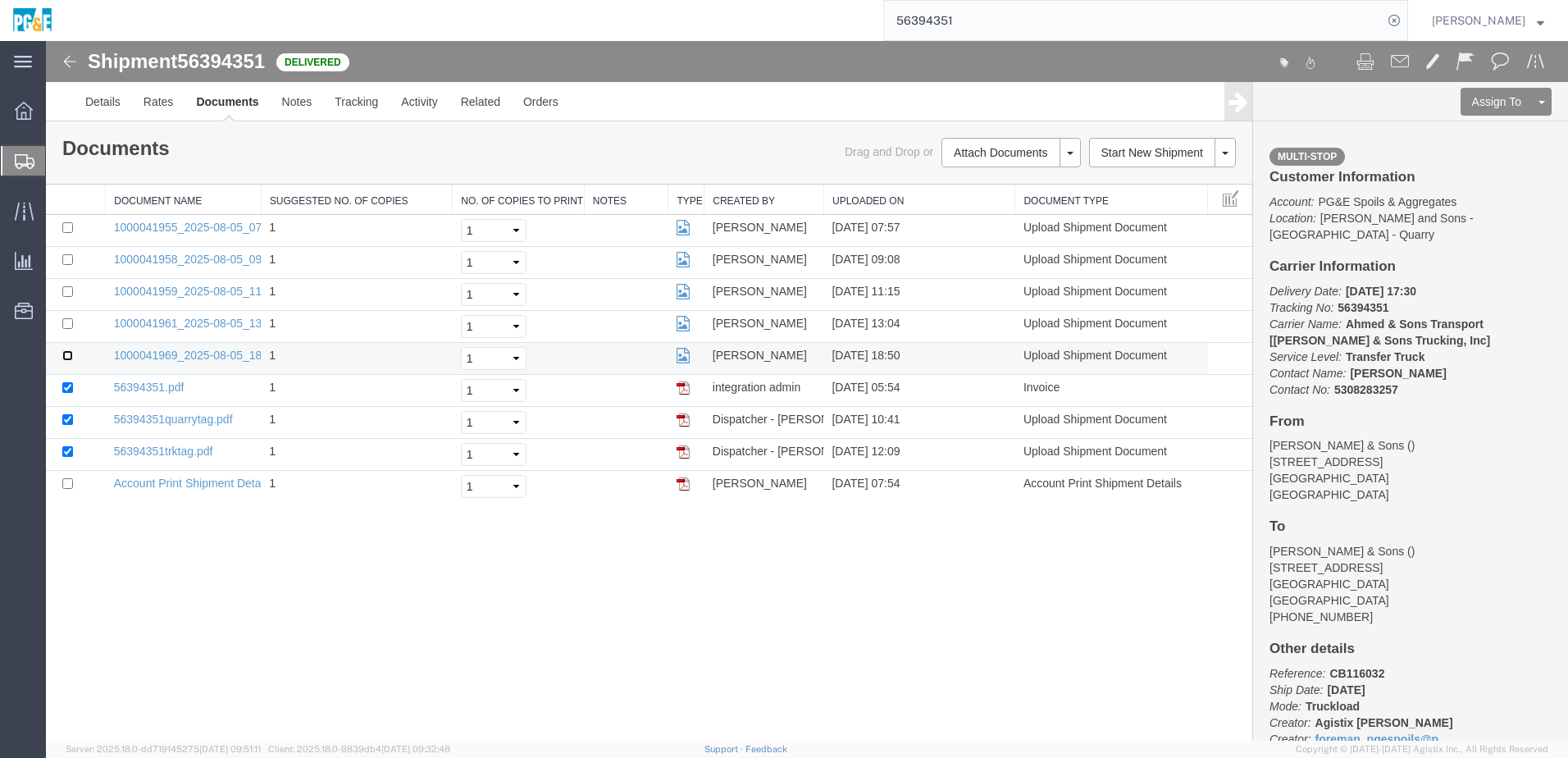
checkbox input "true"
click at [70, 324] on input "checkbox" at bounding box center [67, 323] width 11 height 11
checkbox input "true"
click at [67, 287] on input "checkbox" at bounding box center [67, 291] width 11 height 11
checkbox input "true"
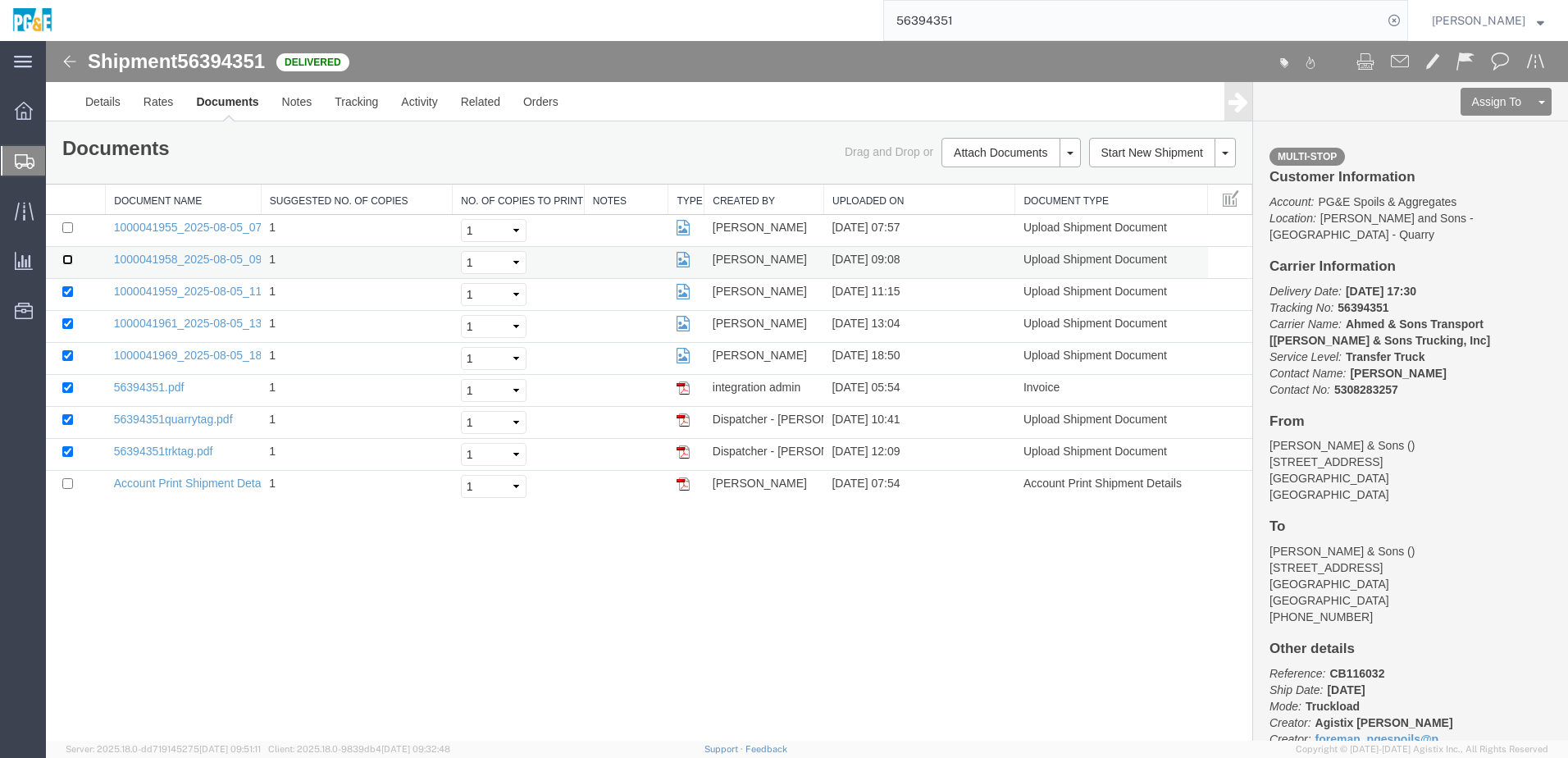
click at [67, 256] on input "checkbox" at bounding box center [67, 260] width 11 height 11
checkbox input "true"
click at [66, 232] on input "checkbox" at bounding box center [67, 227] width 11 height 11
checkbox input "true"
click at [995, 181] on link "Print Documents" at bounding box center [1008, 180] width 143 height 25
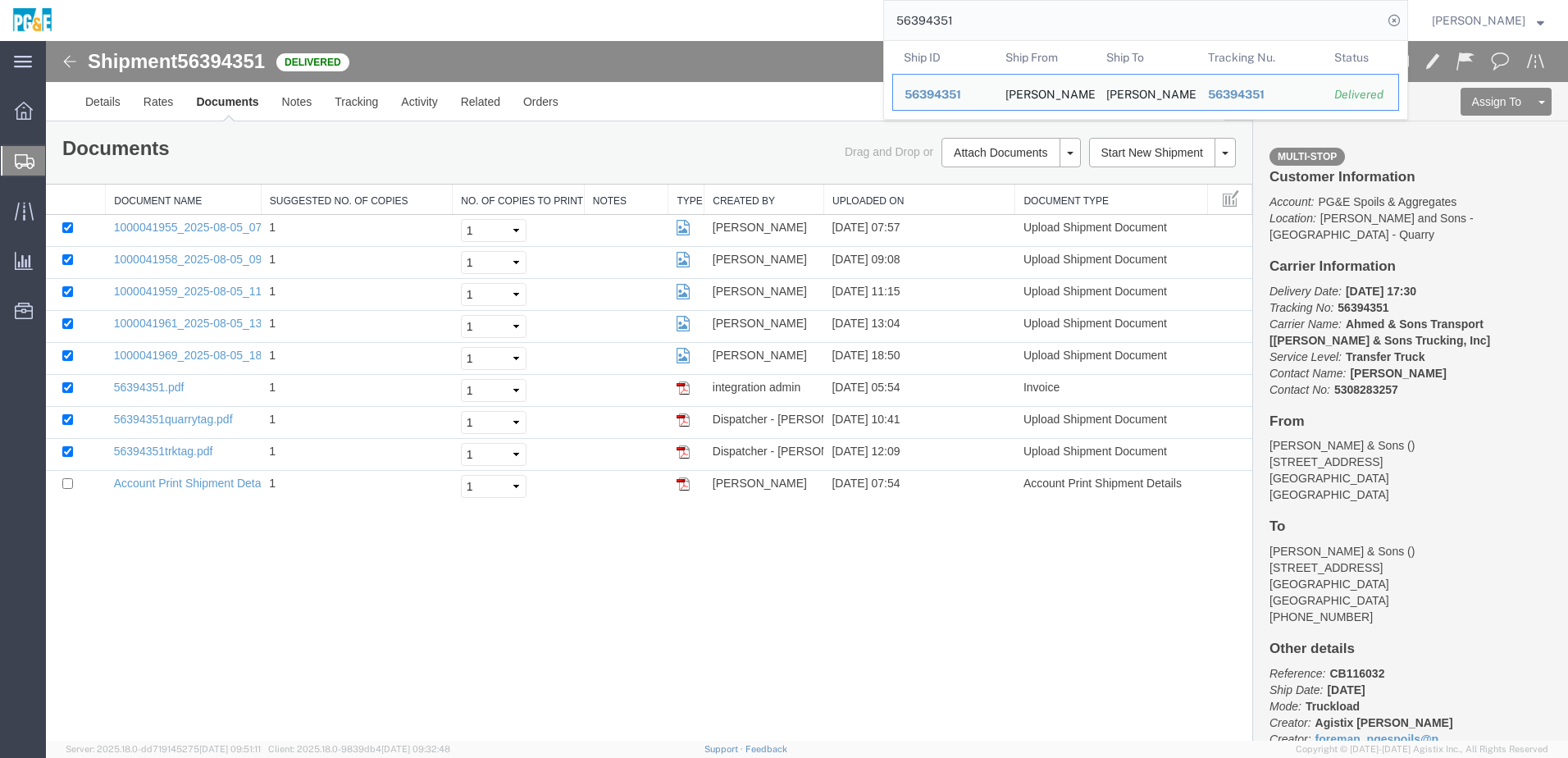
click at [939, 9] on input "56394351" at bounding box center [1132, 21] width 498 height 40
paste input "488"
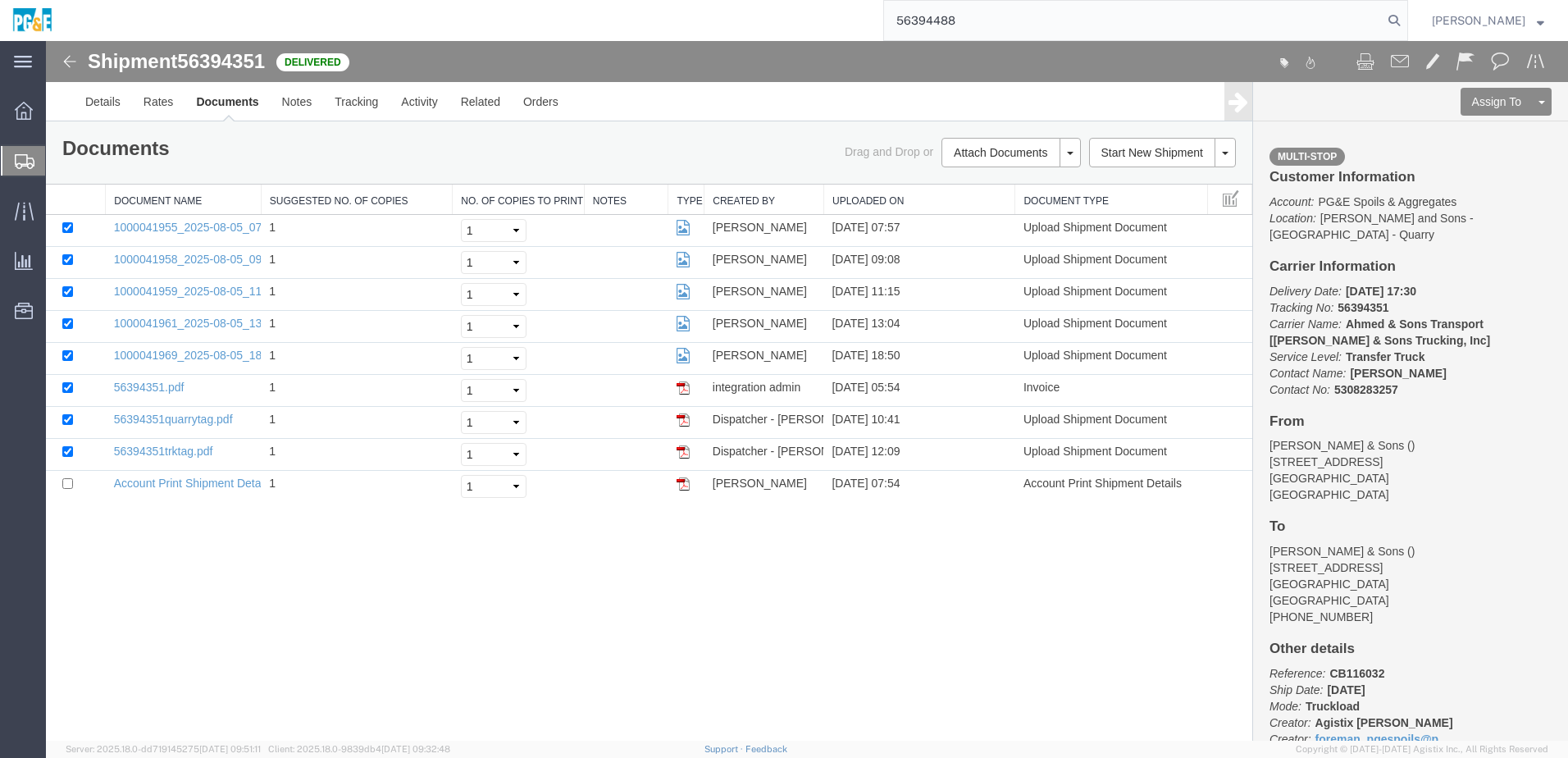
type input "56394488"
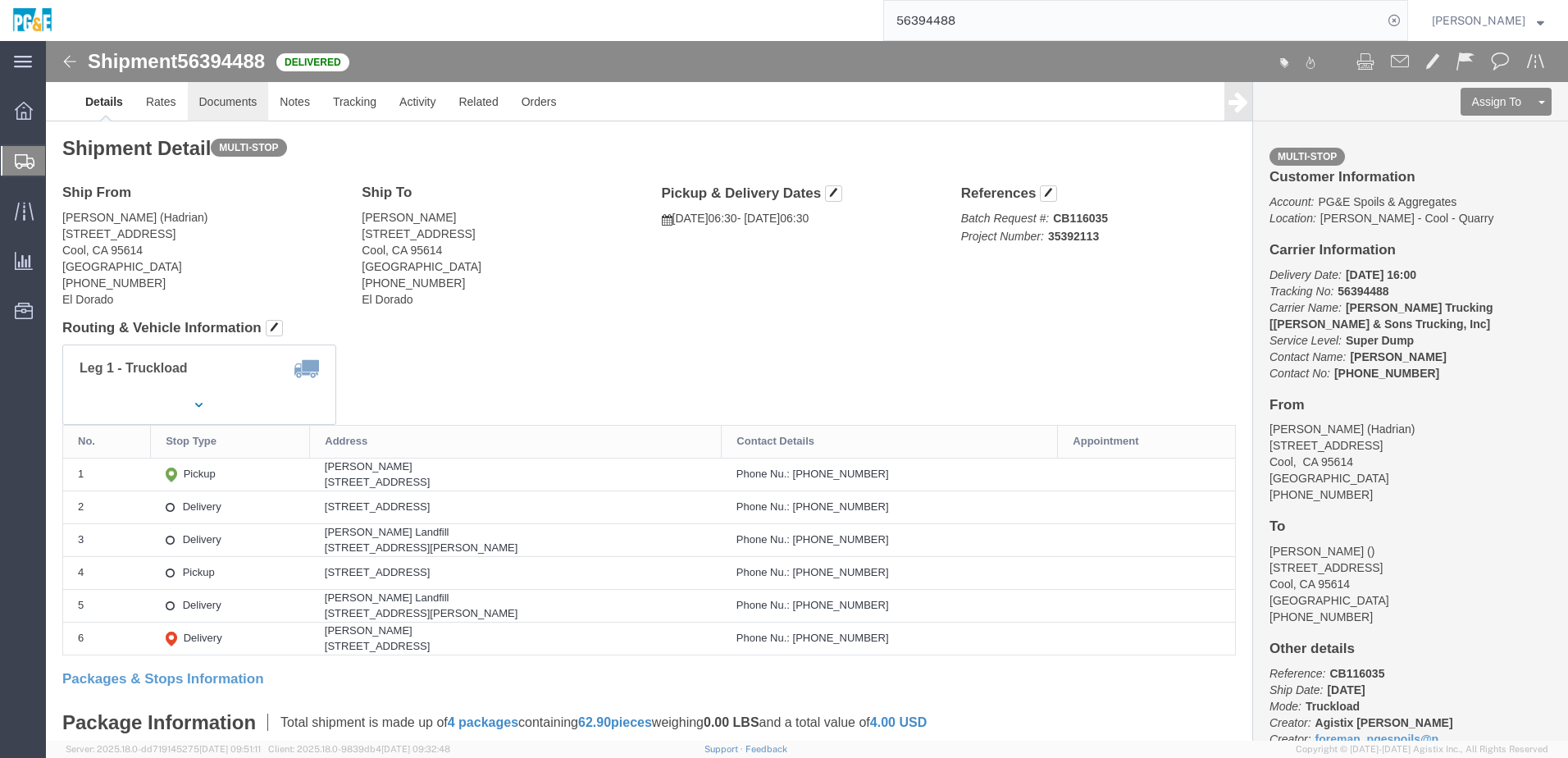
click link "Documents"
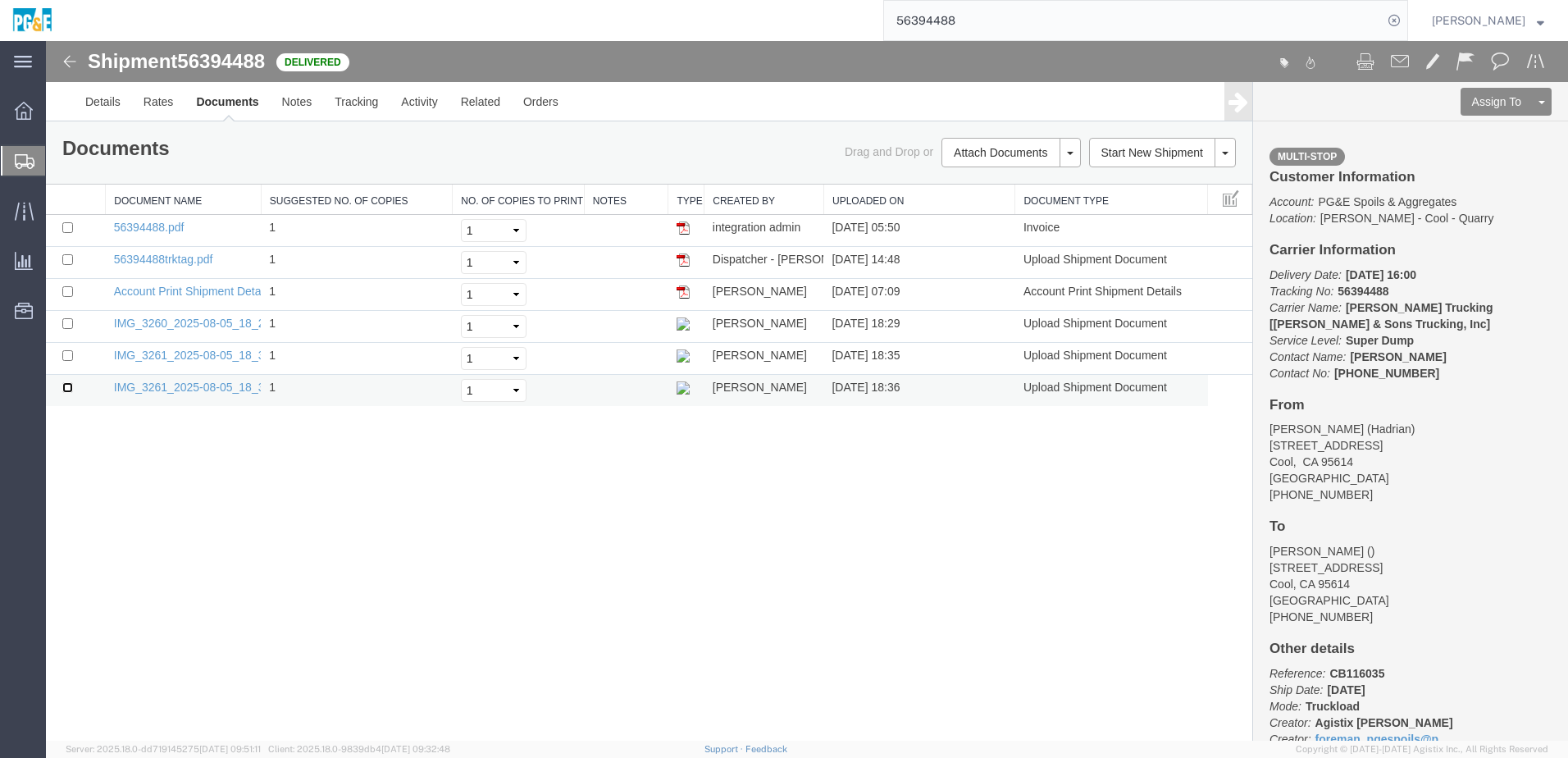
click at [66, 388] on input "checkbox" at bounding box center [67, 387] width 11 height 11
checkbox input "true"
click at [65, 354] on input "checkbox" at bounding box center [67, 355] width 11 height 11
checkbox input "true"
click at [64, 325] on input "checkbox" at bounding box center [67, 323] width 11 height 11
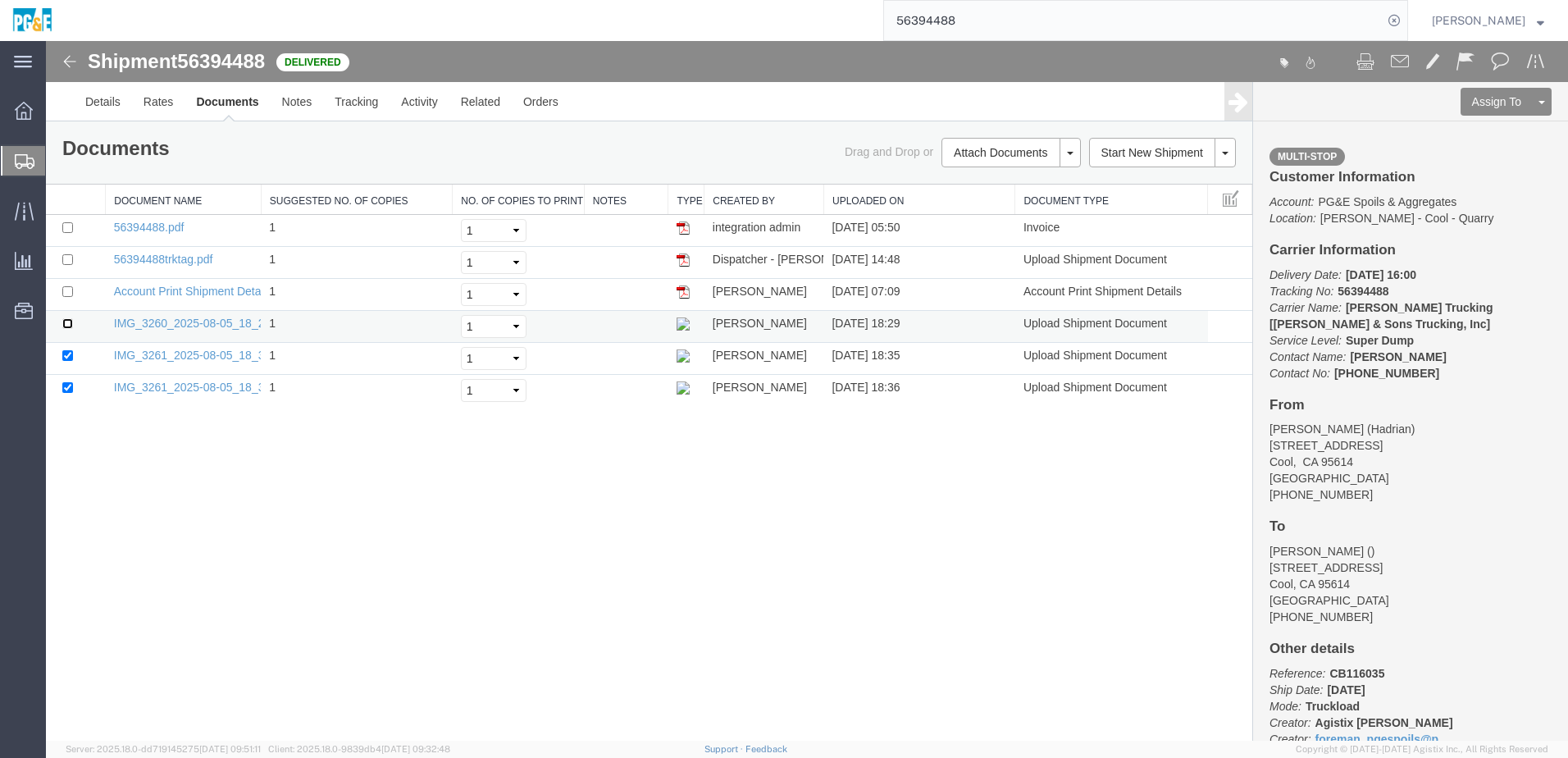
checkbox input "true"
click at [65, 259] on input "checkbox" at bounding box center [67, 260] width 11 height 11
checkbox input "true"
click at [69, 227] on input "checkbox" at bounding box center [67, 227] width 11 height 11
checkbox input "true"
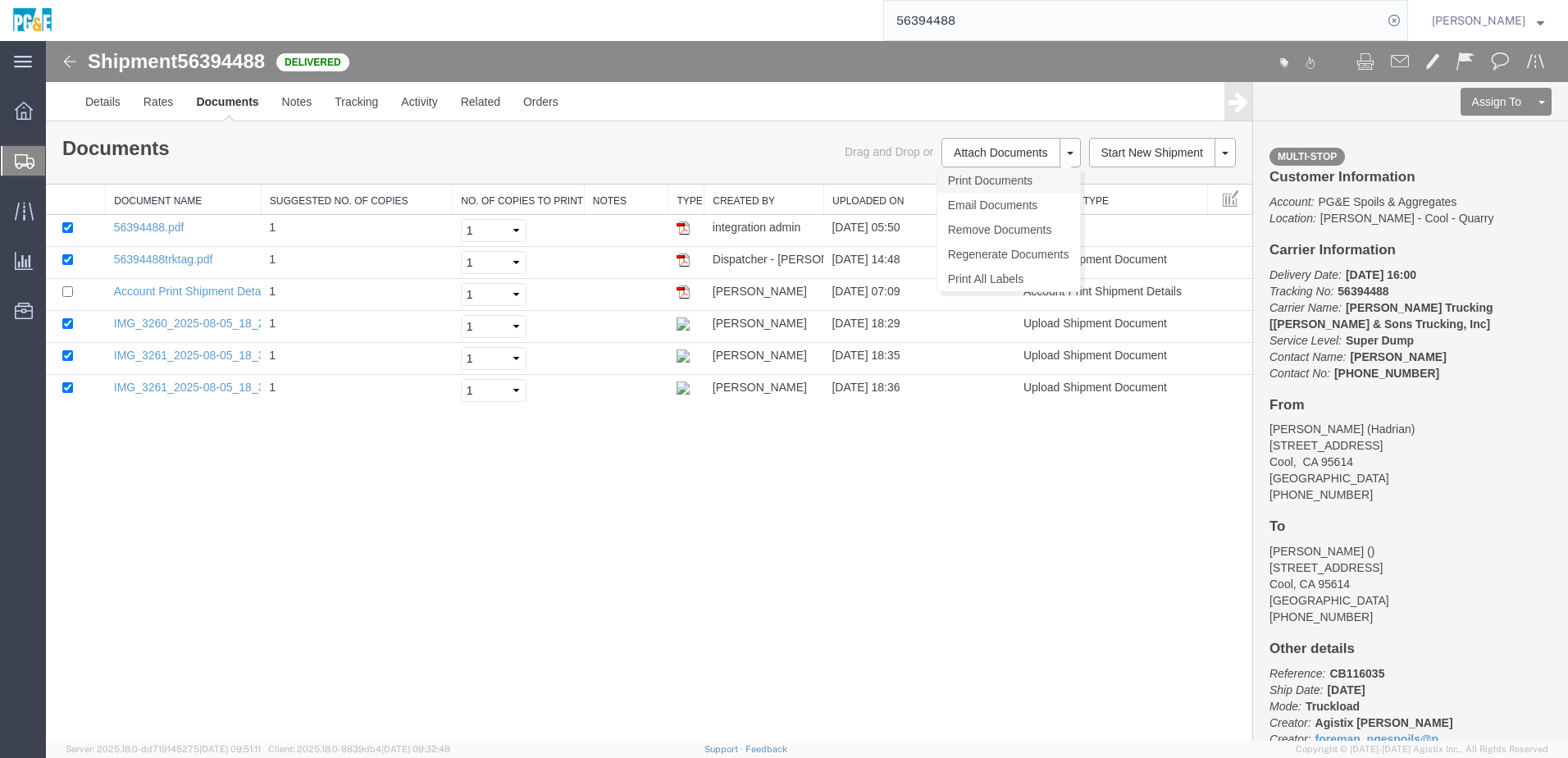
click at [963, 190] on link "Print Documents" at bounding box center [1008, 180] width 143 height 25
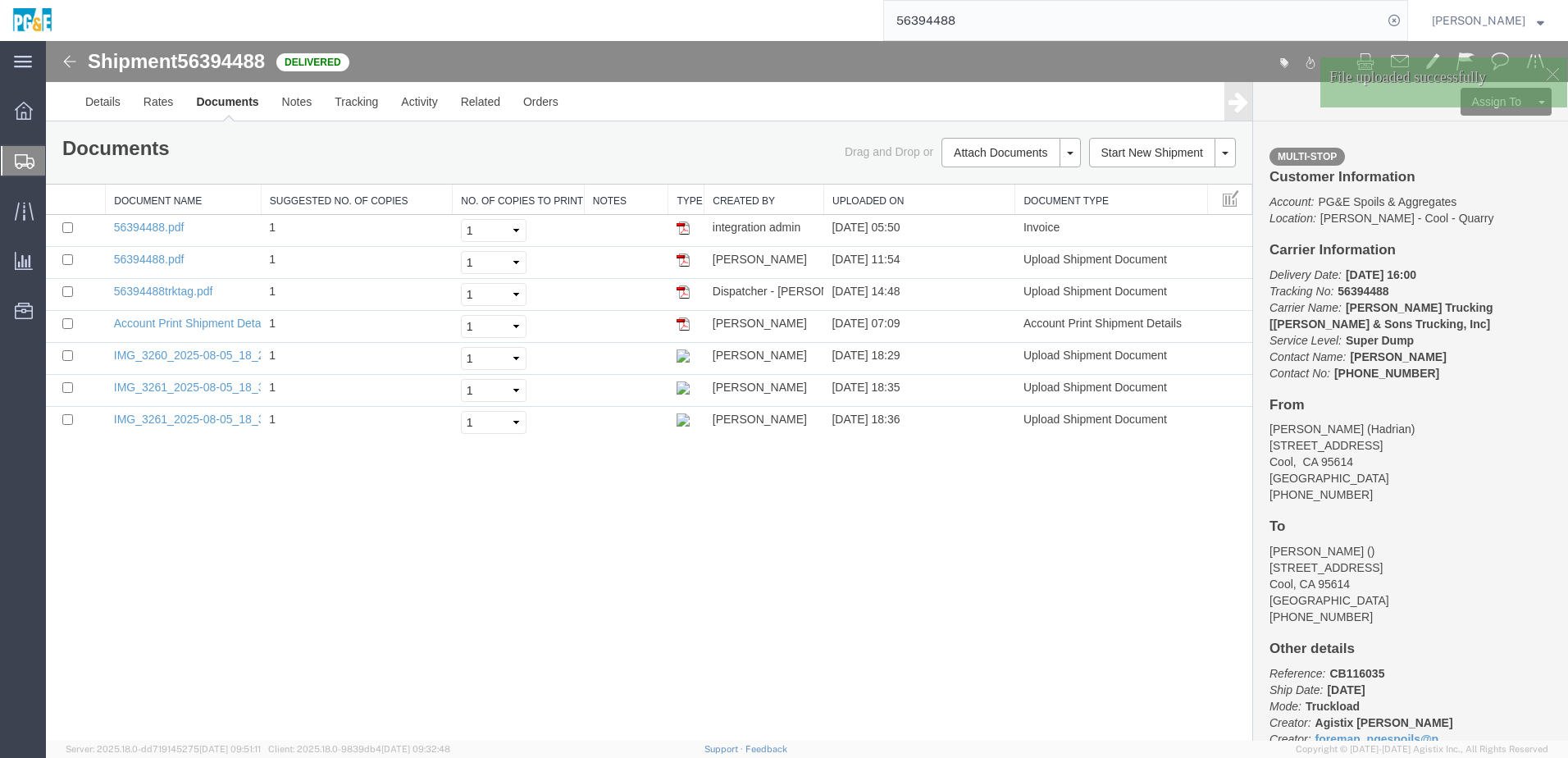
click at [420, 497] on div "Shipment 56394488 7 of 7 Delivered Details Rates Documents Notes Tracking Activ…" at bounding box center [806, 390] width 1521 height 700
click at [344, 552] on div "Shipment 56394488 7 of 7 Delivered Details Rates Documents Notes Tracking Activ…" at bounding box center [806, 390] width 1521 height 700
click at [940, 21] on input "56394488" at bounding box center [1132, 21] width 498 height 40
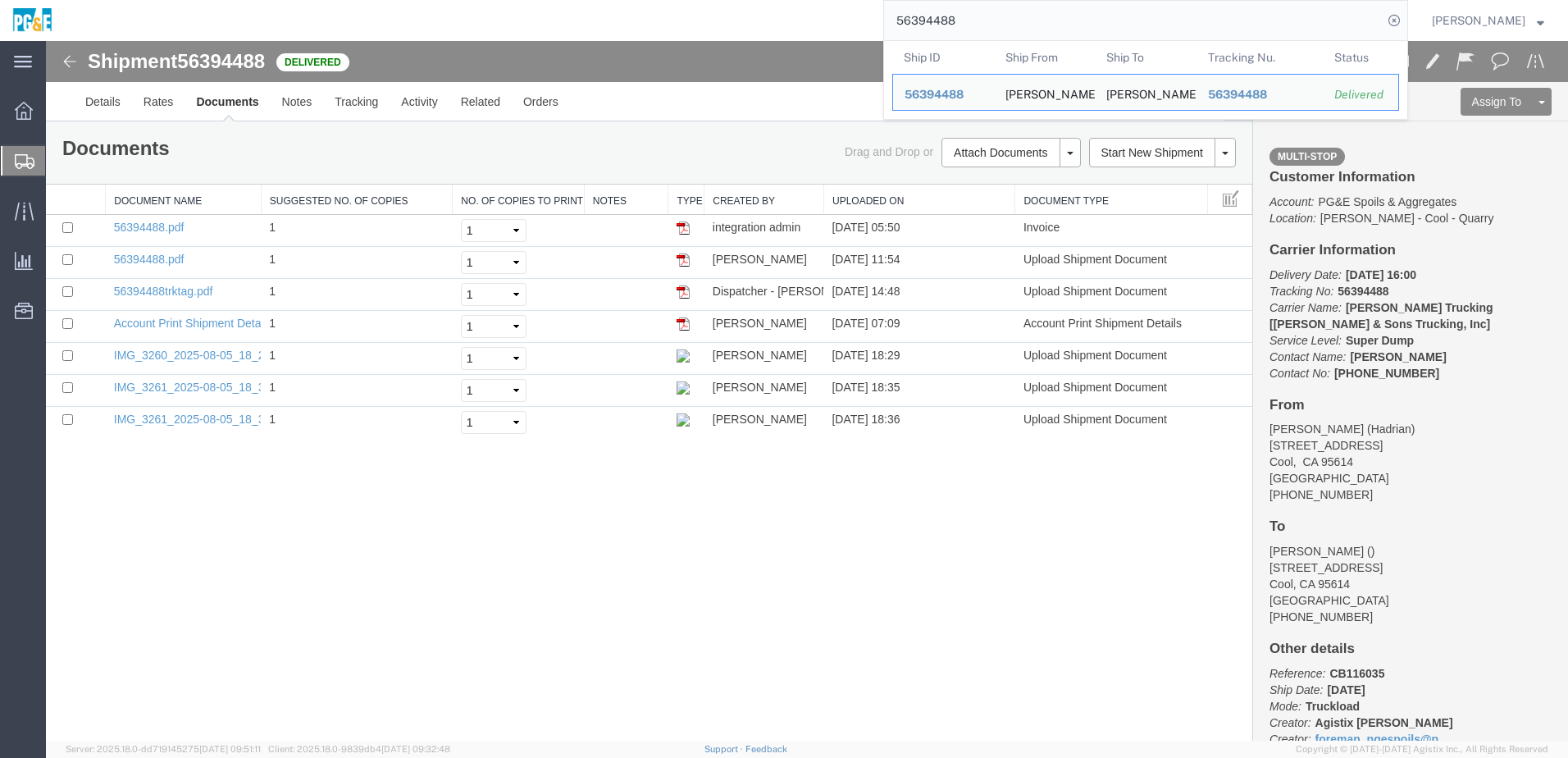
click at [940, 21] on input "56394488" at bounding box center [1132, 21] width 498 height 40
paste input "search"
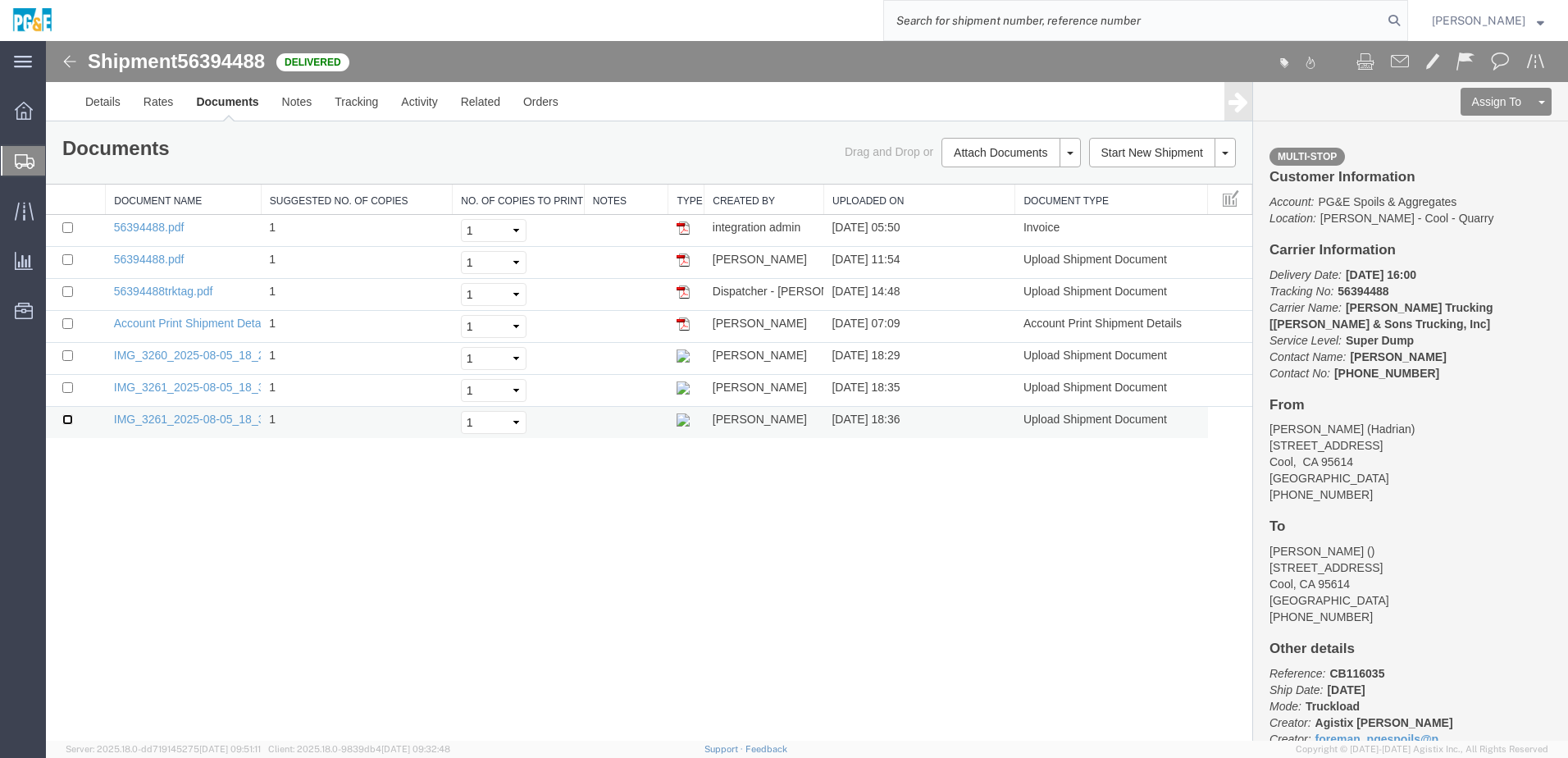
click at [62, 416] on input "checkbox" at bounding box center [67, 419] width 11 height 11
checkbox input "true"
click at [66, 386] on input "checkbox" at bounding box center [67, 387] width 11 height 11
checkbox input "true"
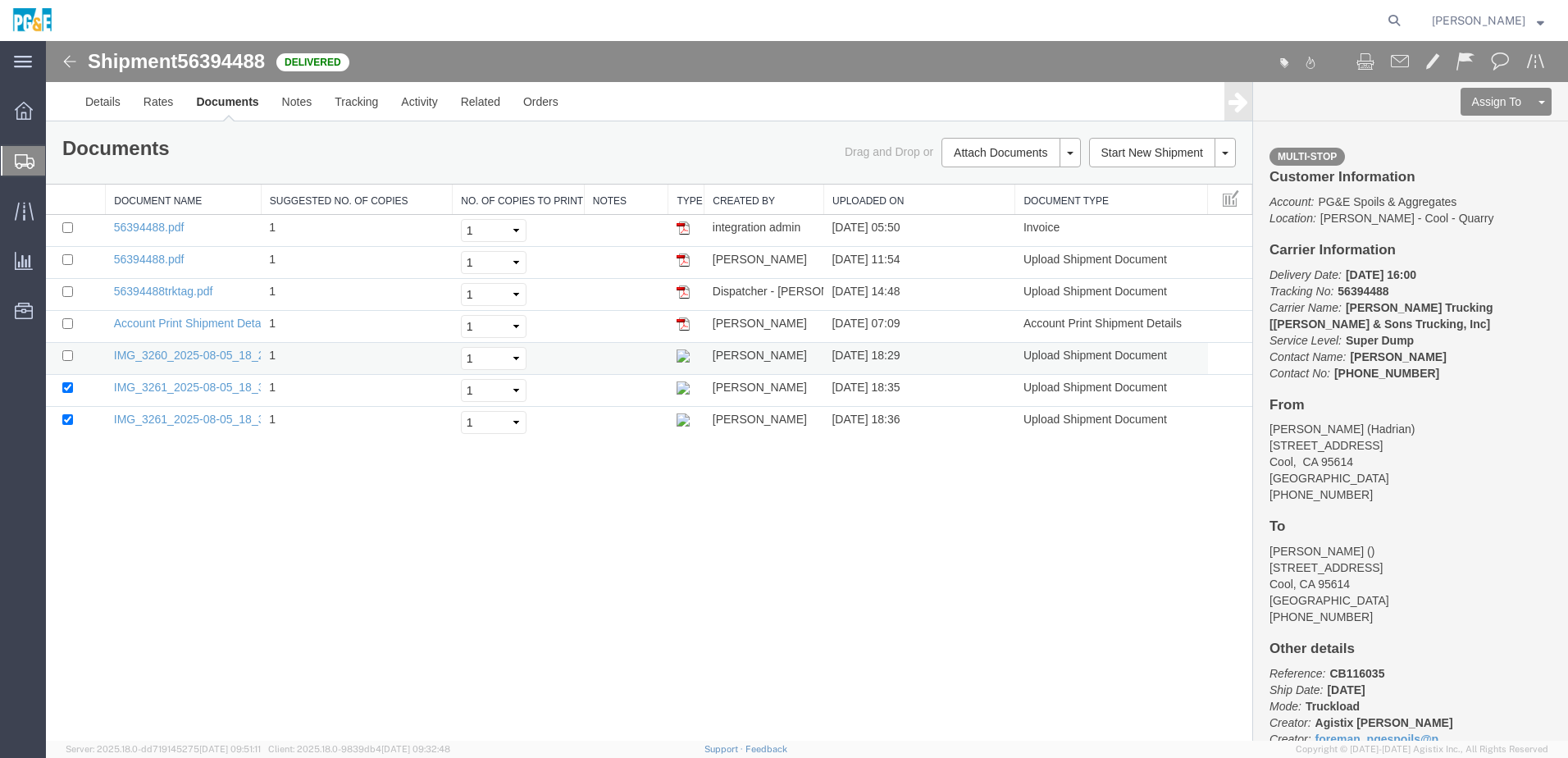
click at [72, 347] on td at bounding box center [75, 359] width 59 height 32
click at [66, 354] on input "checkbox" at bounding box center [67, 355] width 11 height 11
checkbox input "true"
click at [66, 285] on td at bounding box center [75, 294] width 59 height 32
click at [69, 255] on input "checkbox" at bounding box center [67, 260] width 11 height 11
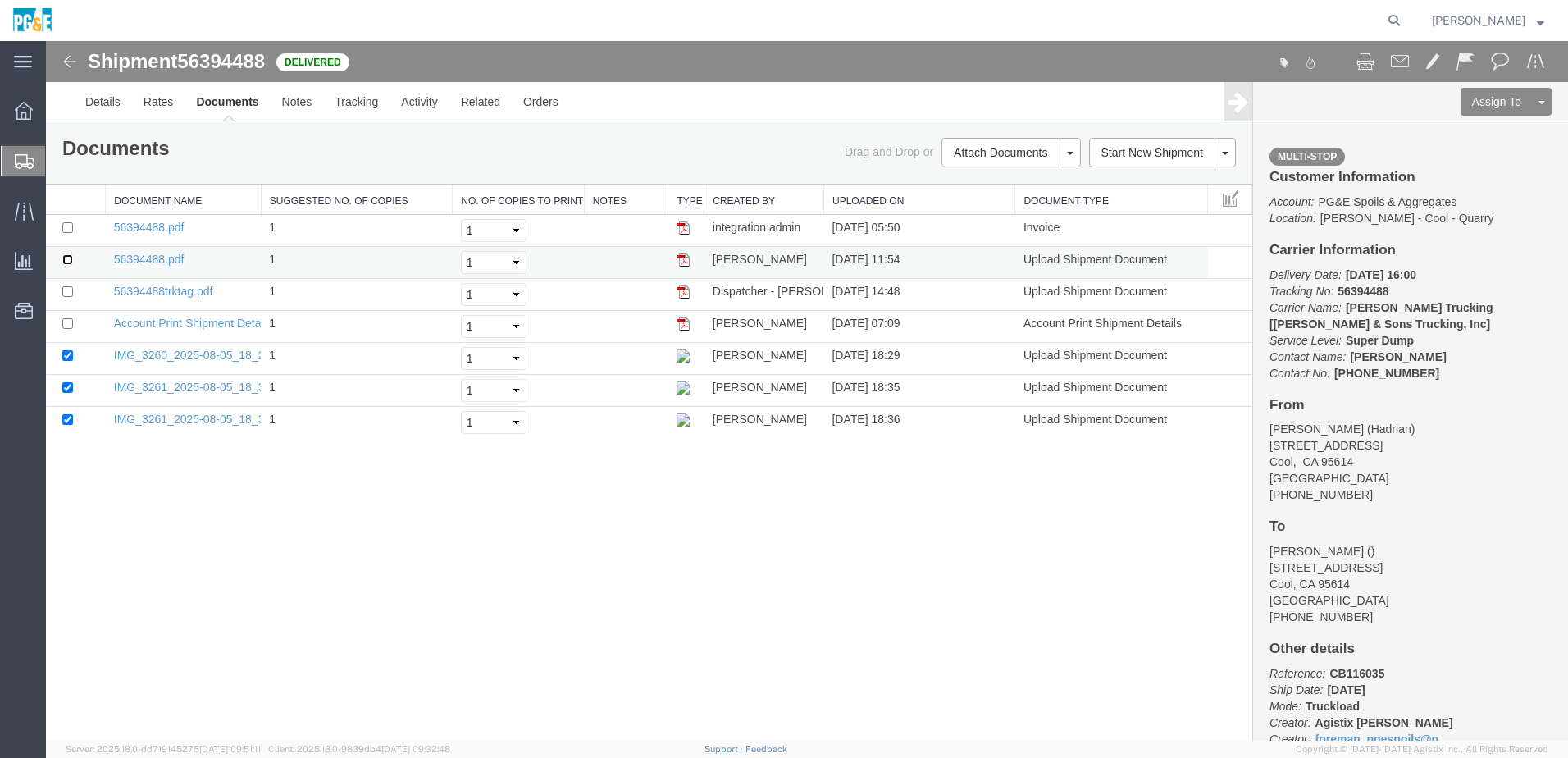
checkbox input "true"
click at [67, 224] on input "checkbox" at bounding box center [67, 227] width 11 height 11
checkbox input "true"
click at [70, 292] on input "checkbox" at bounding box center [67, 291] width 11 height 11
checkbox input "true"
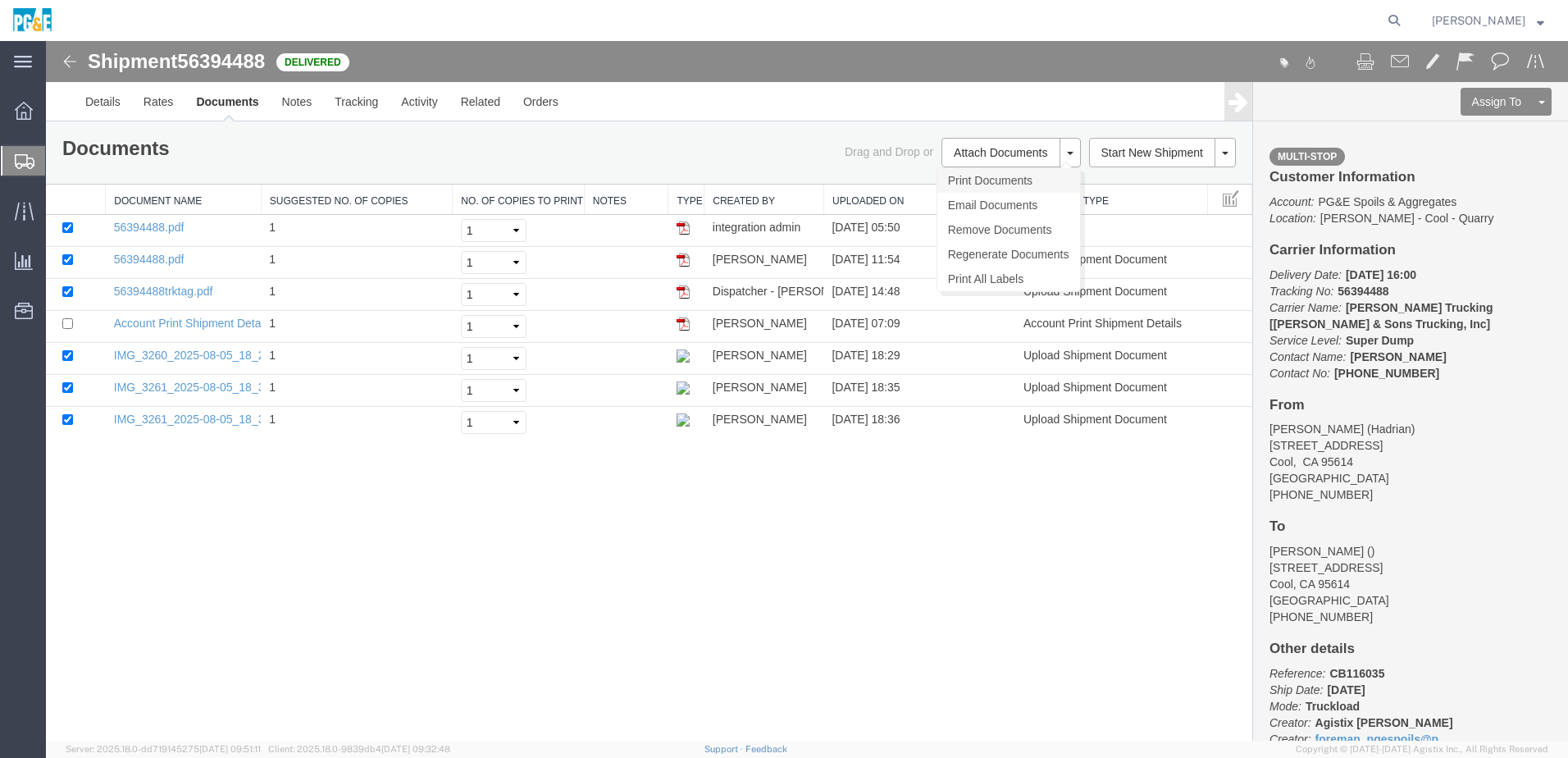
click at [1045, 181] on link "Print Documents" at bounding box center [1008, 180] width 143 height 25
click at [361, 98] on link "Tracking" at bounding box center [356, 102] width 66 height 40
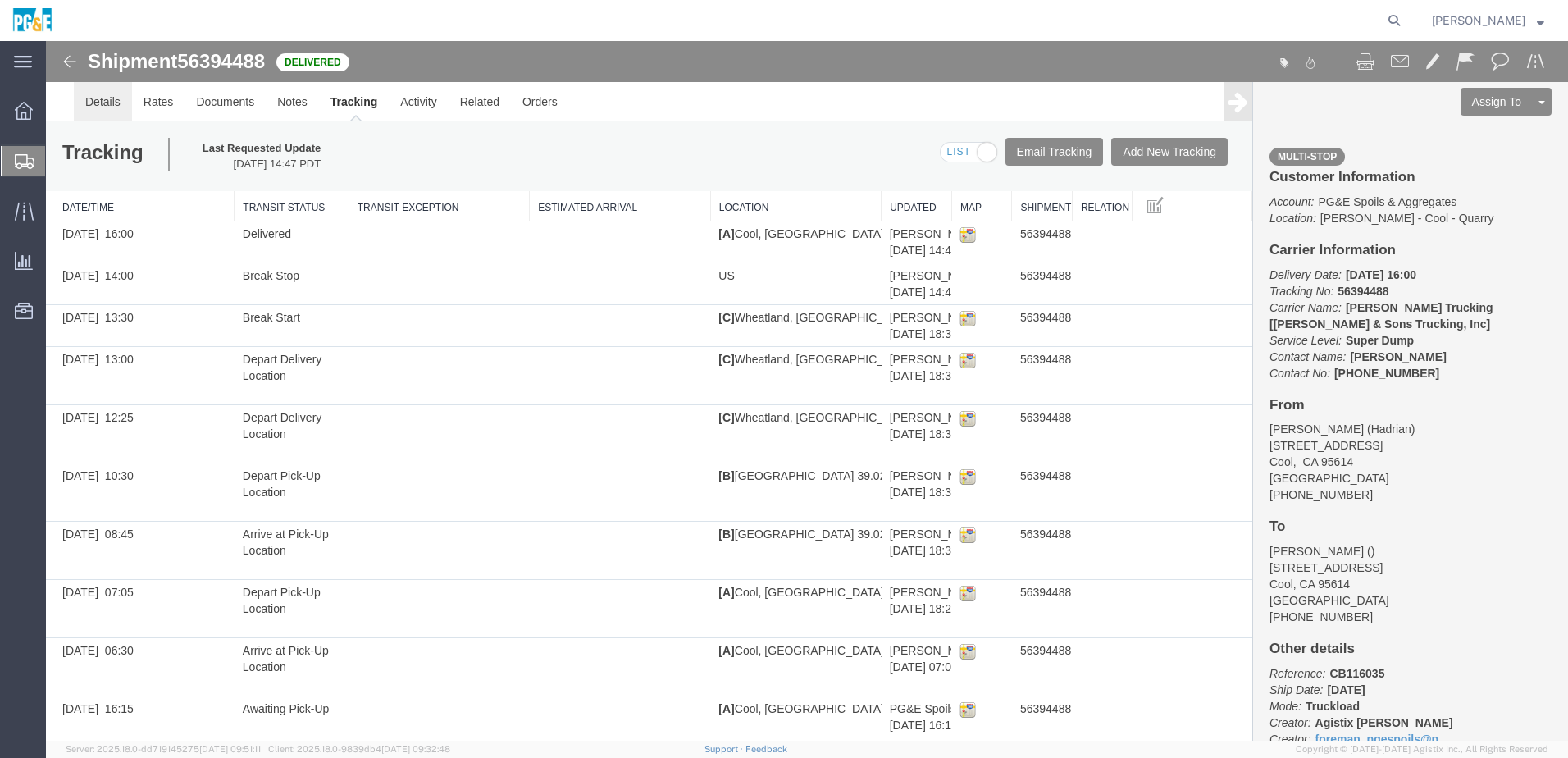
click at [102, 110] on link "Details" at bounding box center [102, 102] width 58 height 40
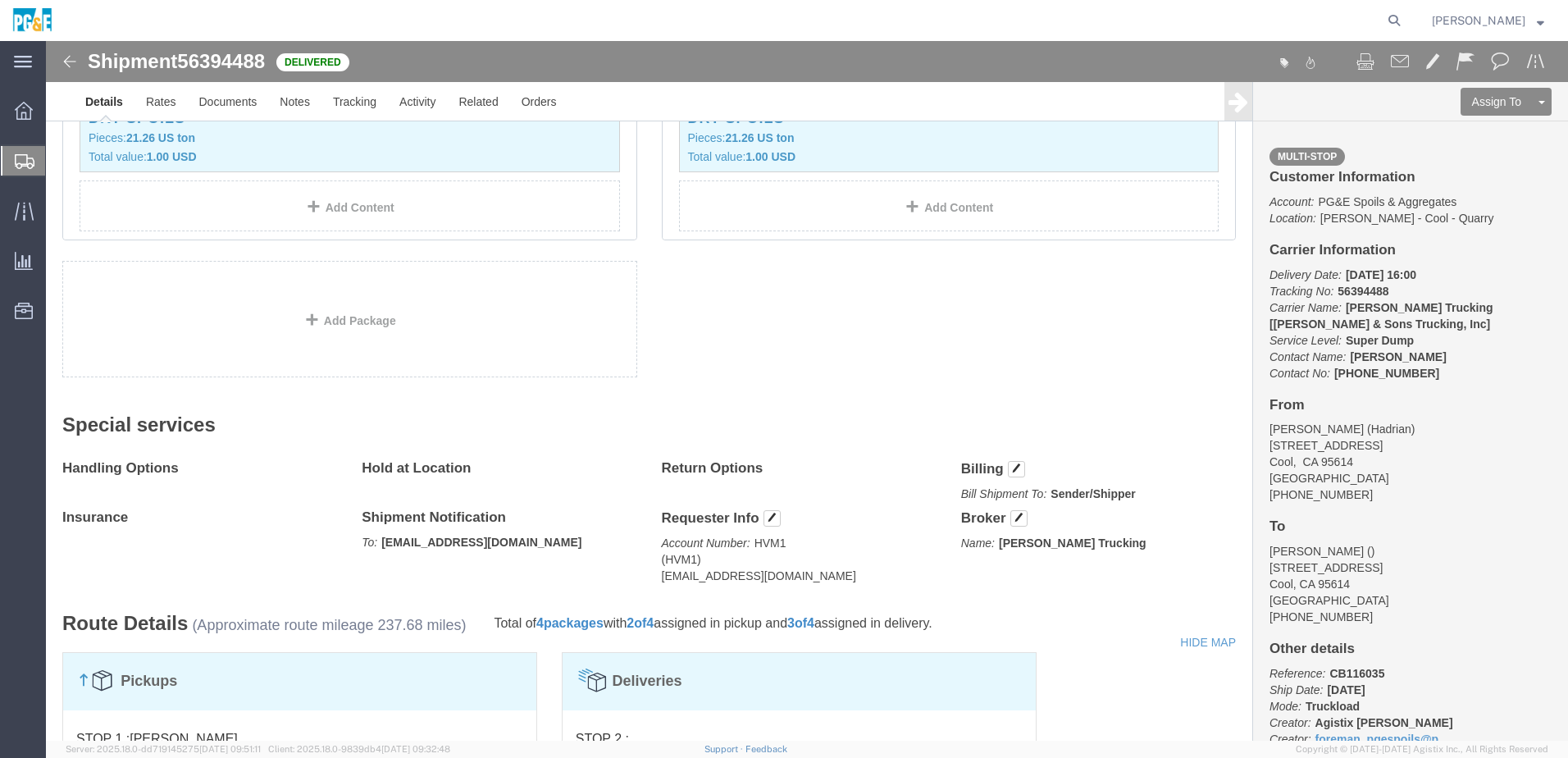
scroll to position [792, 0]
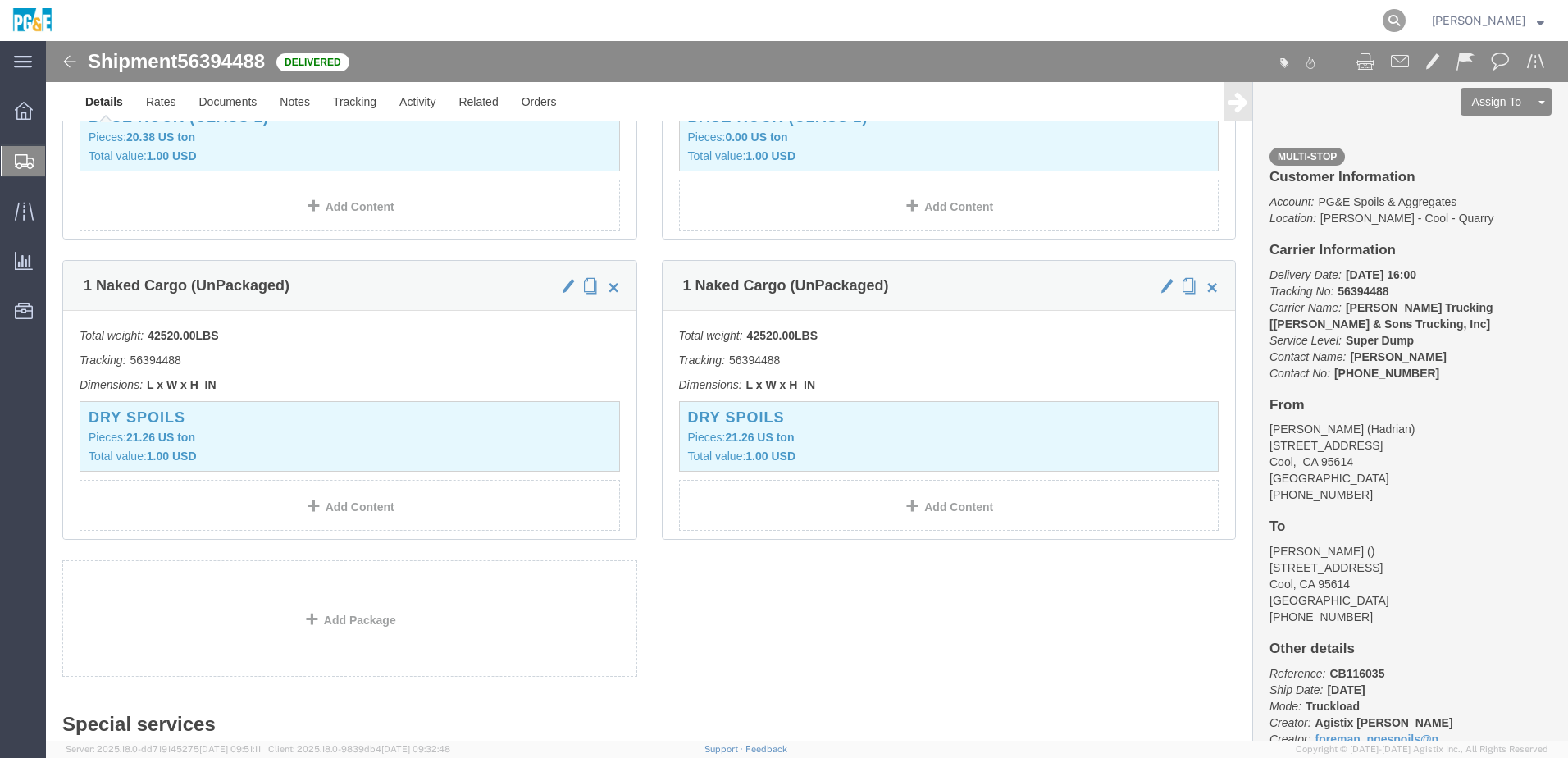
click at [1406, 25] on icon at bounding box center [1394, 20] width 23 height 23
click at [1072, 17] on input "search" at bounding box center [1132, 21] width 498 height 40
paste input "56406402"
type input "56406402"
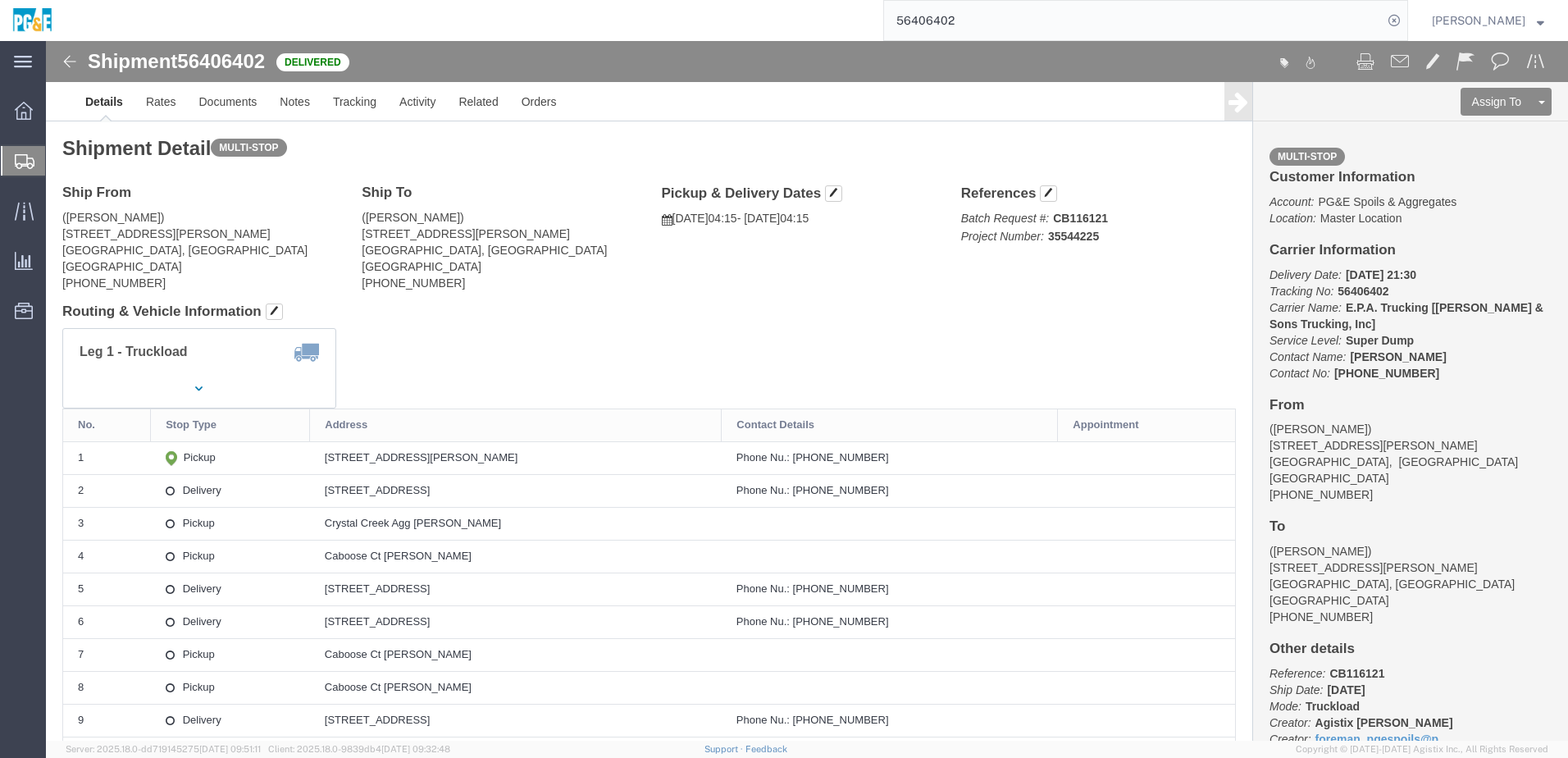
drag, startPoint x: 280, startPoint y: 413, endPoint x: 521, endPoint y: 409, distance: 241.0
click div "[STREET_ADDRESS][PERSON_NAME]"
copy div "[STREET_ADDRESS][PERSON_NAME]"
drag, startPoint x: 280, startPoint y: 446, endPoint x: 504, endPoint y: 461, distance: 224.5
click td "[STREET_ADDRESS]"
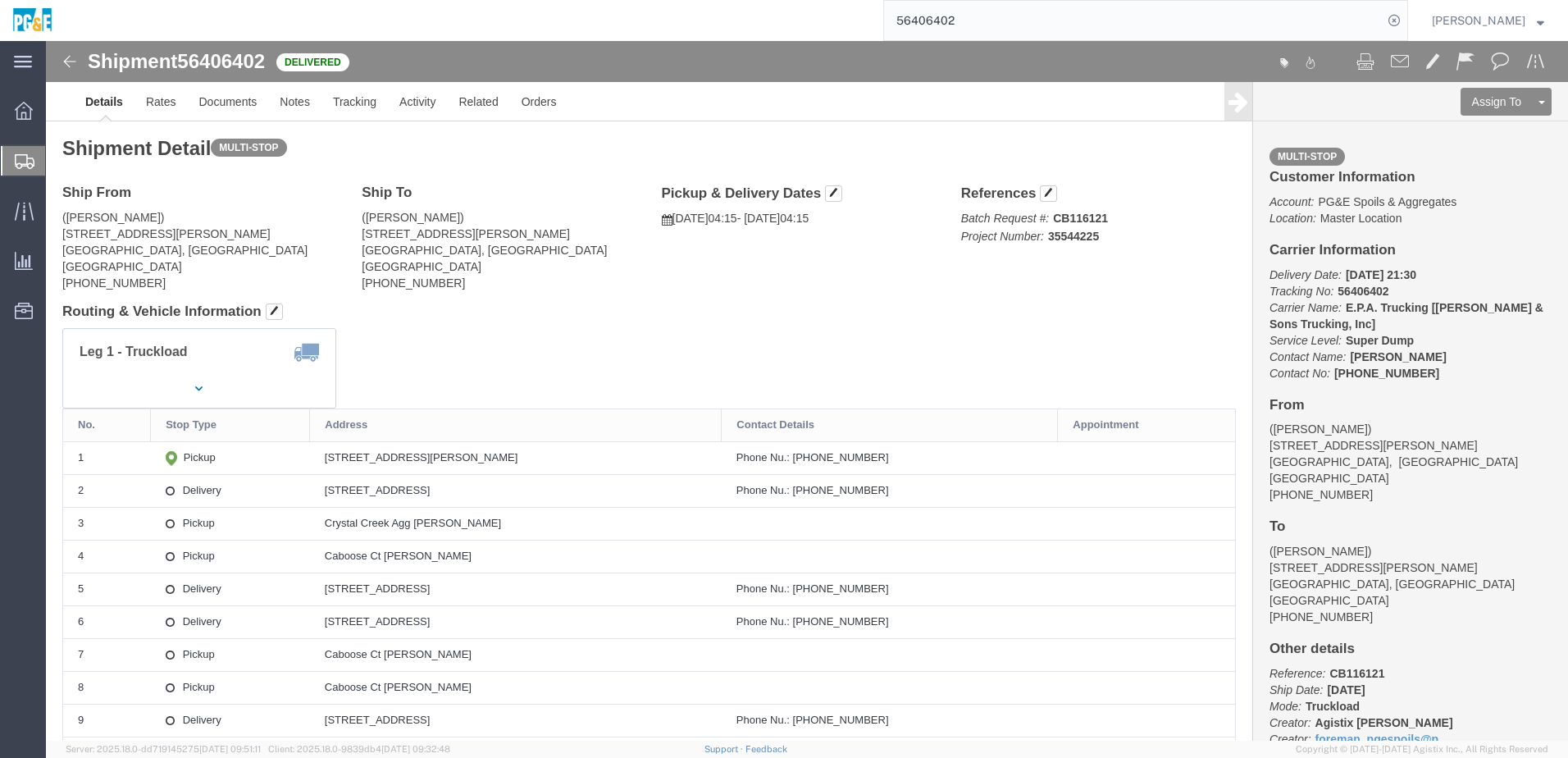
copy div "[STREET_ADDRESS]"
click link "Documents"
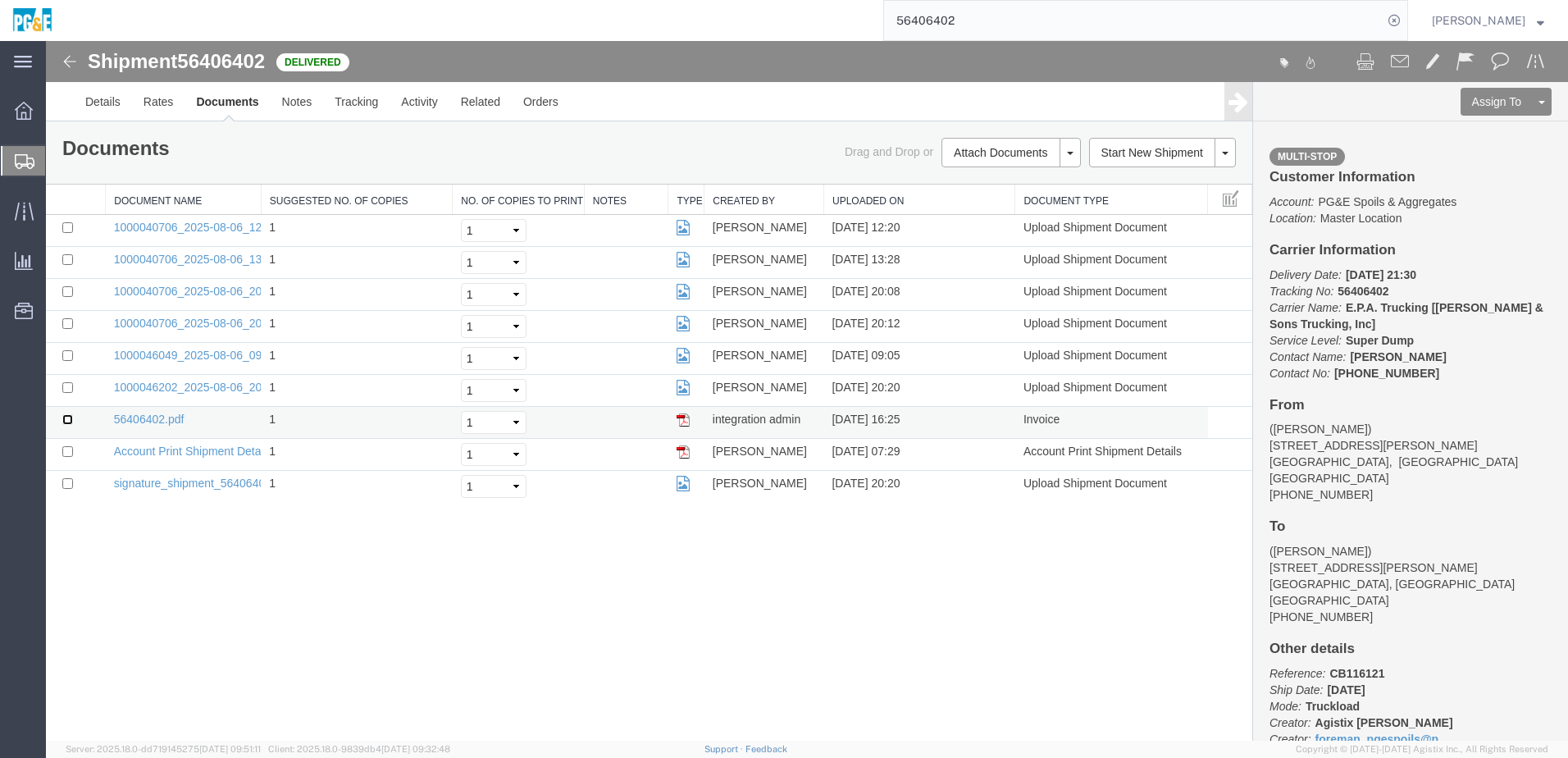
click at [70, 423] on input "checkbox" at bounding box center [67, 419] width 11 height 11
checkbox input "true"
click at [69, 391] on input "checkbox" at bounding box center [67, 387] width 11 height 11
checkbox input "true"
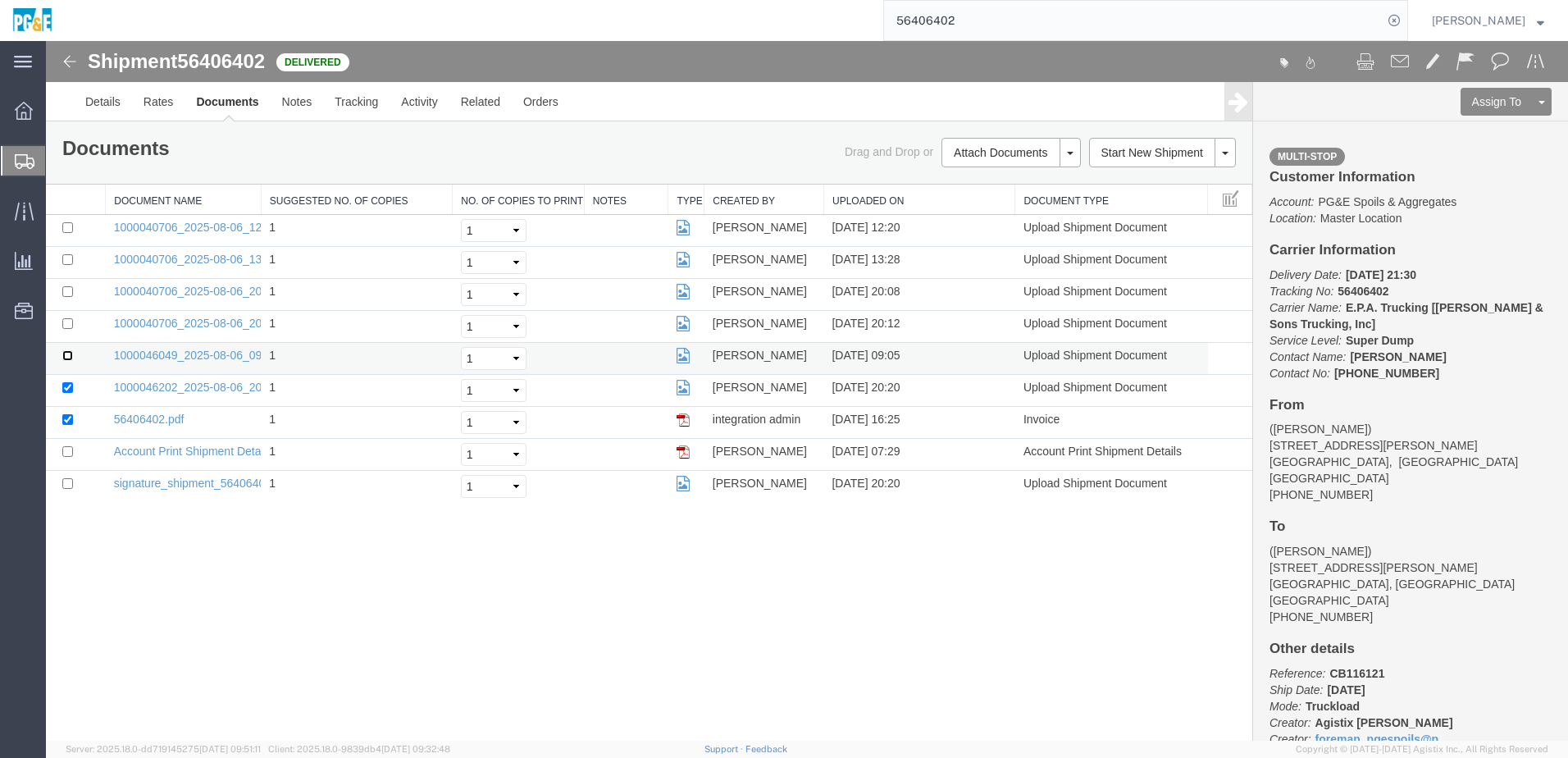
click at [66, 358] on input "checkbox" at bounding box center [67, 355] width 11 height 11
checkbox input "true"
click at [69, 326] on input "checkbox" at bounding box center [67, 323] width 11 height 11
checkbox input "true"
click at [70, 293] on input "checkbox" at bounding box center [67, 291] width 11 height 11
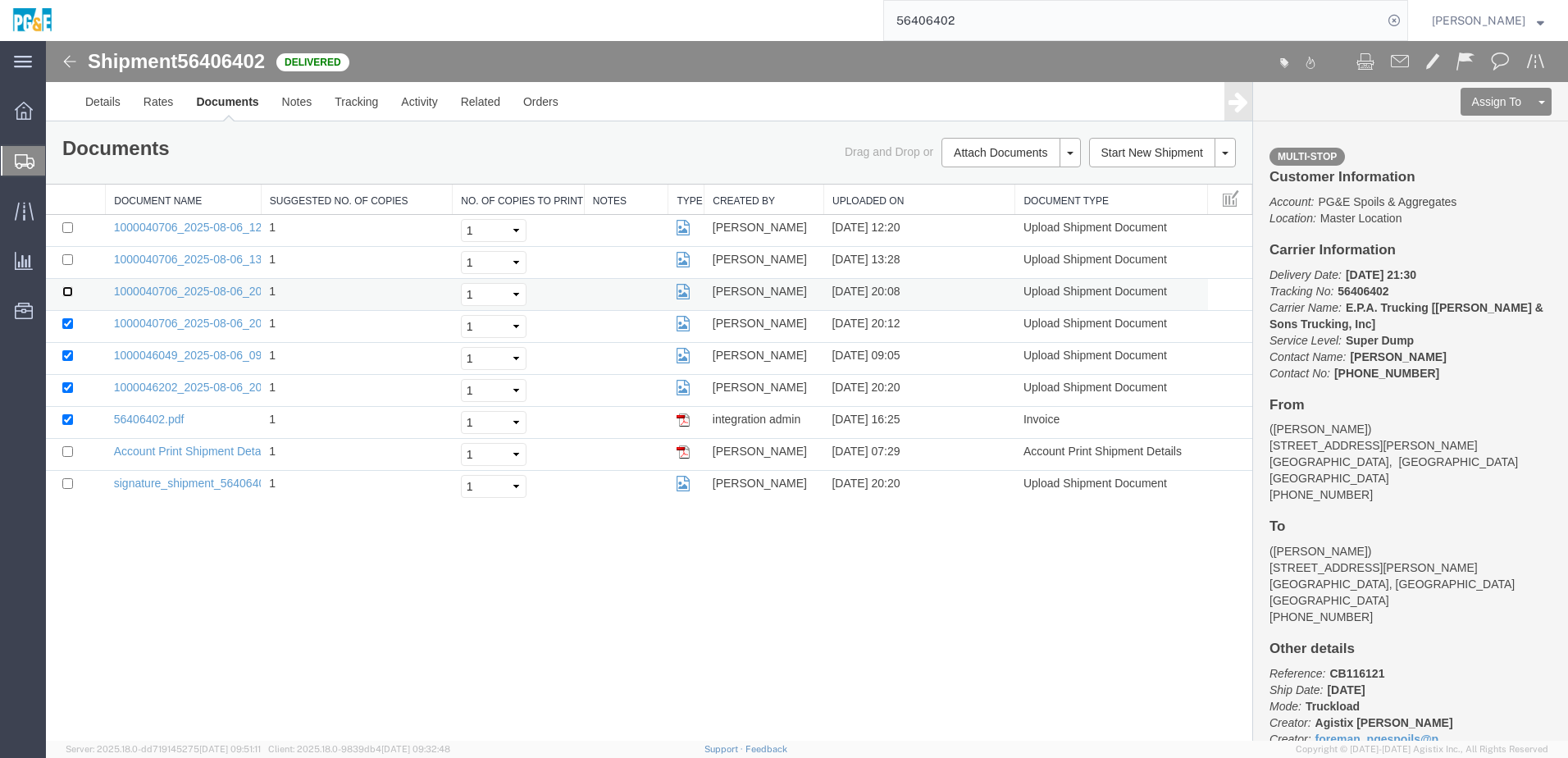
checkbox input "true"
click at [69, 265] on input "checkbox" at bounding box center [67, 260] width 11 height 11
checkbox input "true"
click at [68, 226] on input "checkbox" at bounding box center [67, 227] width 11 height 11
checkbox input "true"
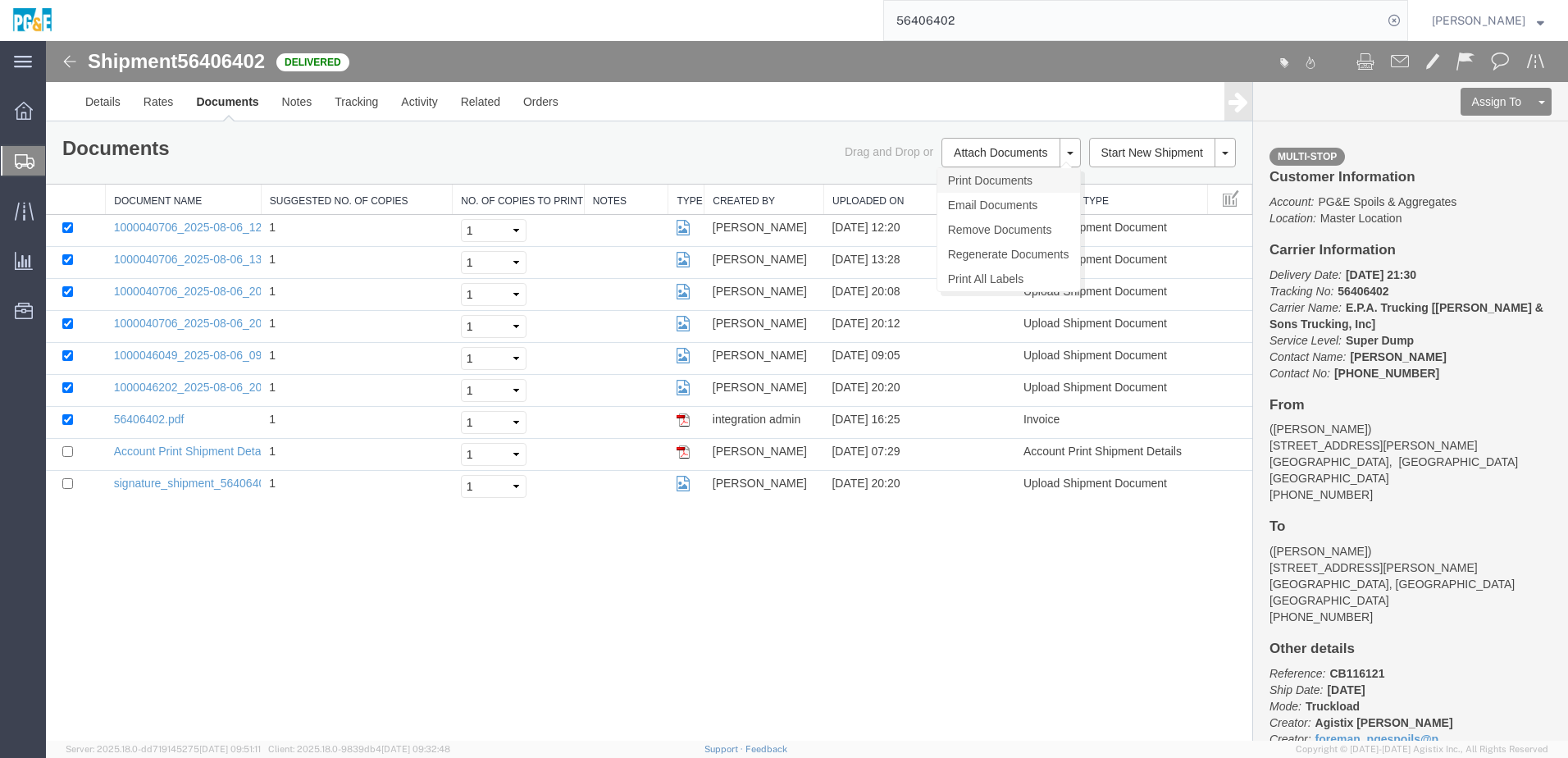
click at [1010, 185] on link "Print Documents" at bounding box center [1008, 180] width 143 height 25
click at [947, 17] on input "56406402" at bounding box center [1132, 21] width 498 height 40
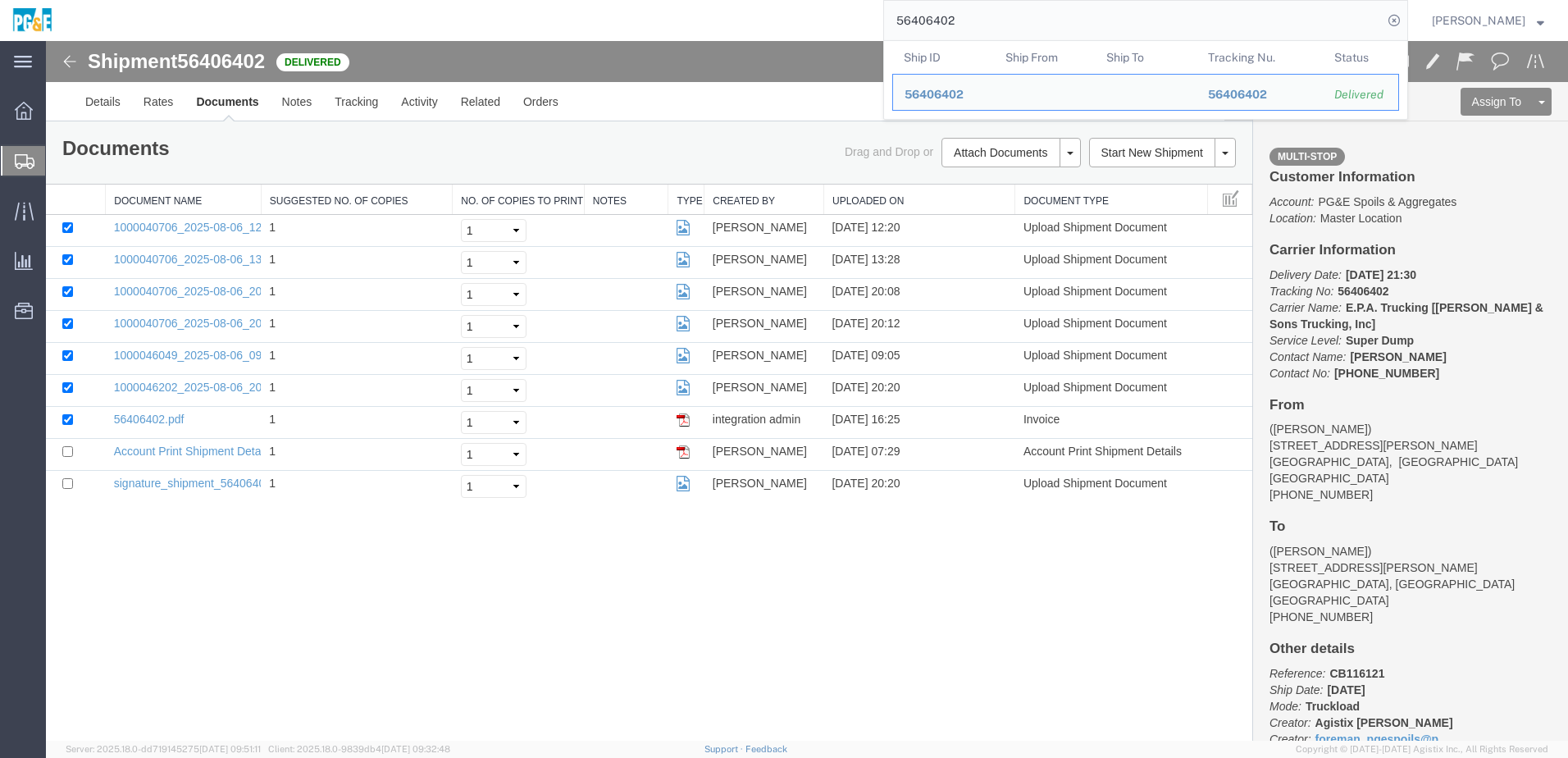
click at [947, 17] on input "56406402" at bounding box center [1132, 21] width 498 height 40
paste input "5"
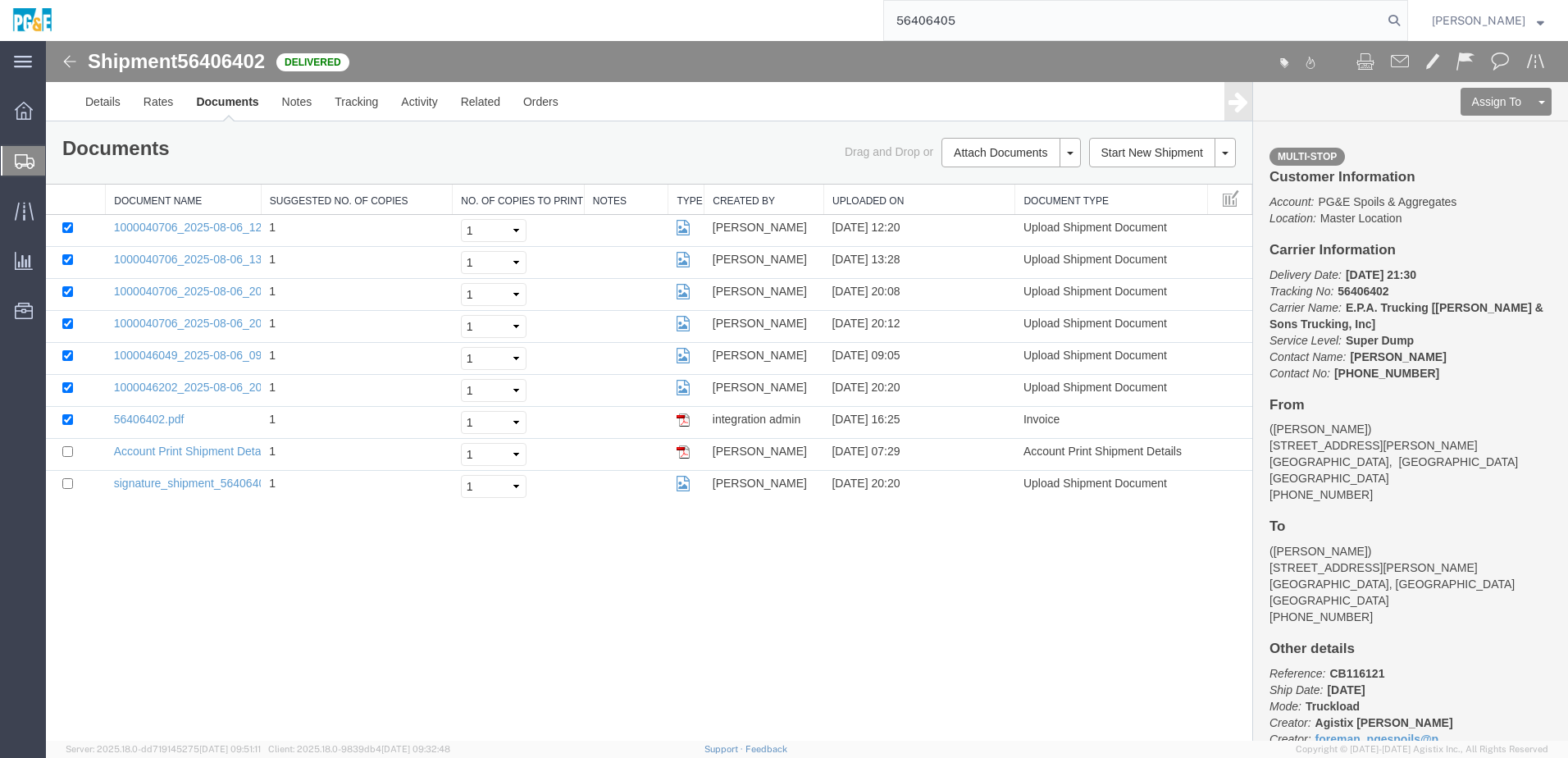
type input "56406405"
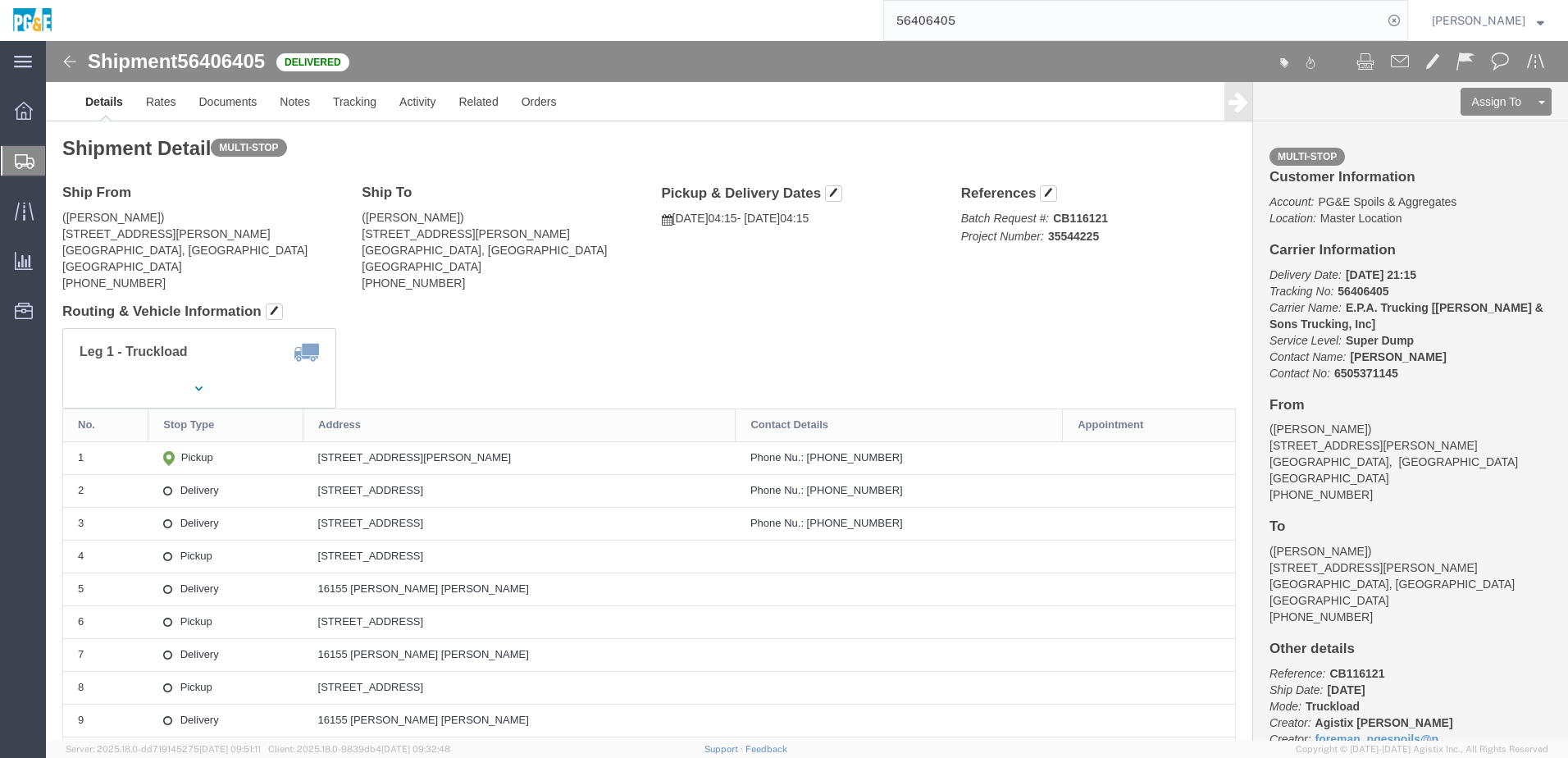
click div "Shipment Detail Multi-stop Ship From ([PERSON_NAME]) [STREET_ADDRESS][PERSON_NA…"
click link "Documents"
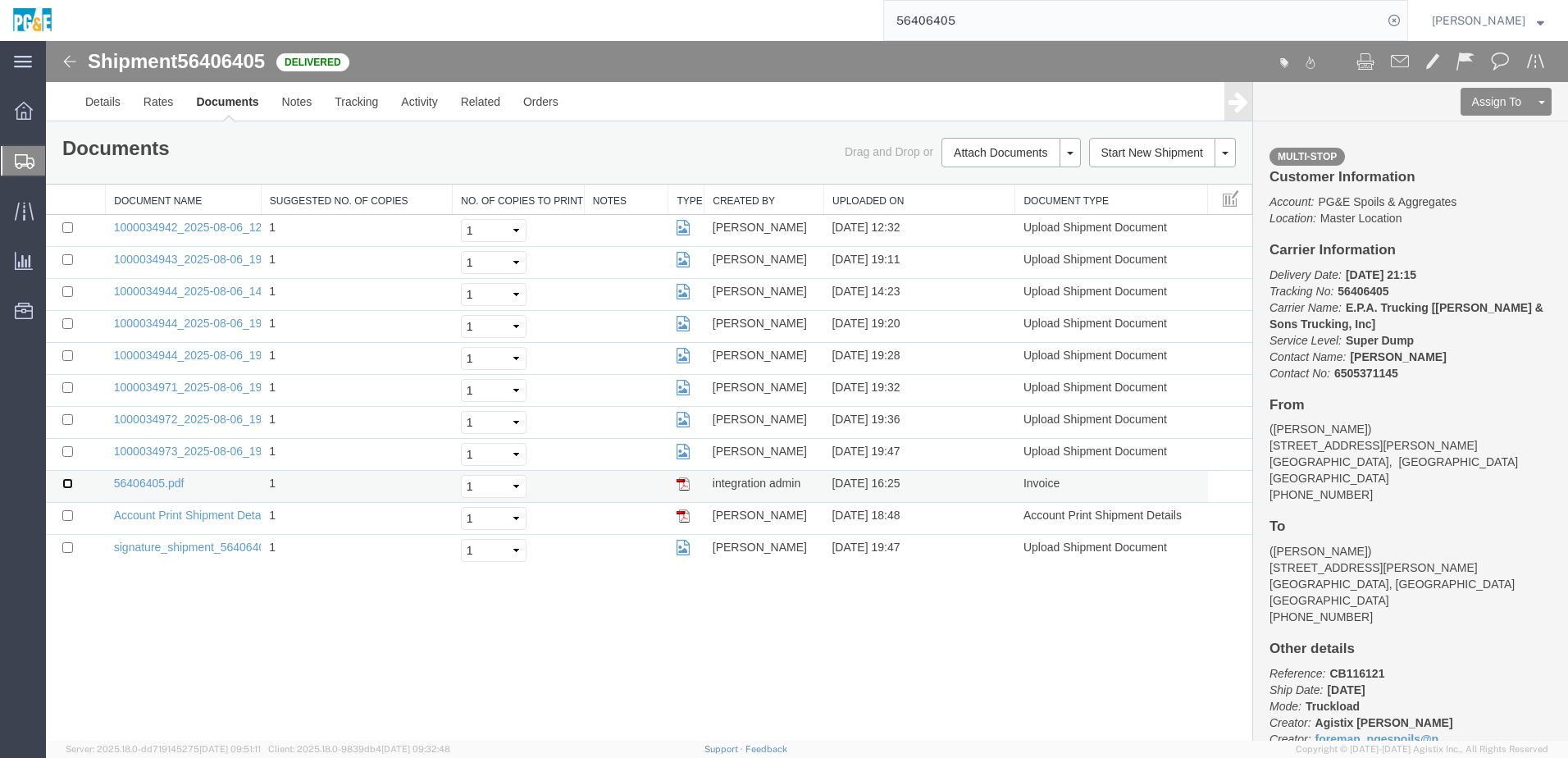
click at [66, 484] on input "checkbox" at bounding box center [67, 484] width 11 height 11
checkbox input "true"
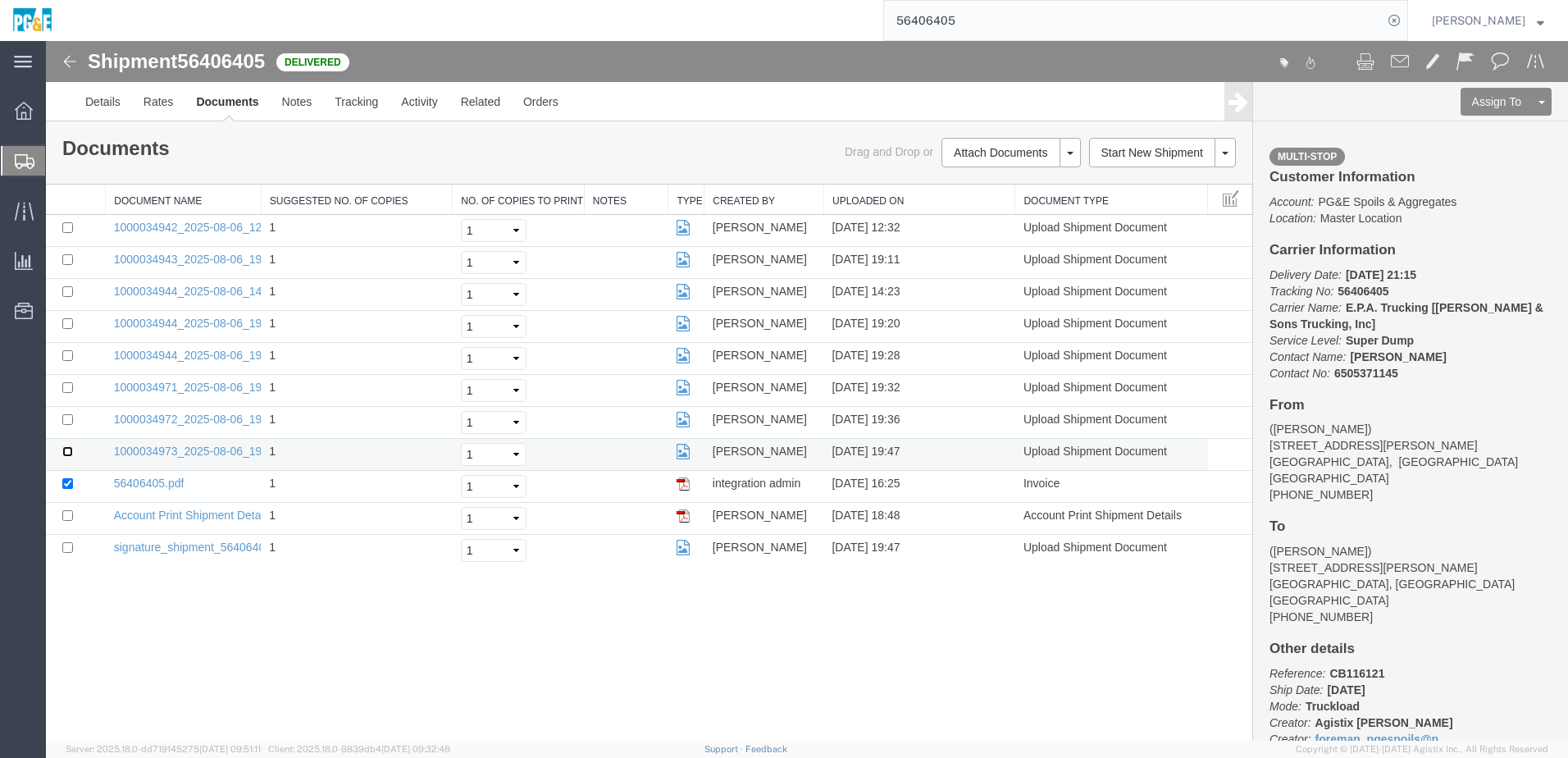
click at [69, 455] on input "checkbox" at bounding box center [67, 451] width 11 height 11
checkbox input "true"
click at [69, 416] on input "checkbox" at bounding box center [67, 419] width 11 height 11
checkbox input "true"
click at [69, 386] on input "checkbox" at bounding box center [67, 387] width 11 height 11
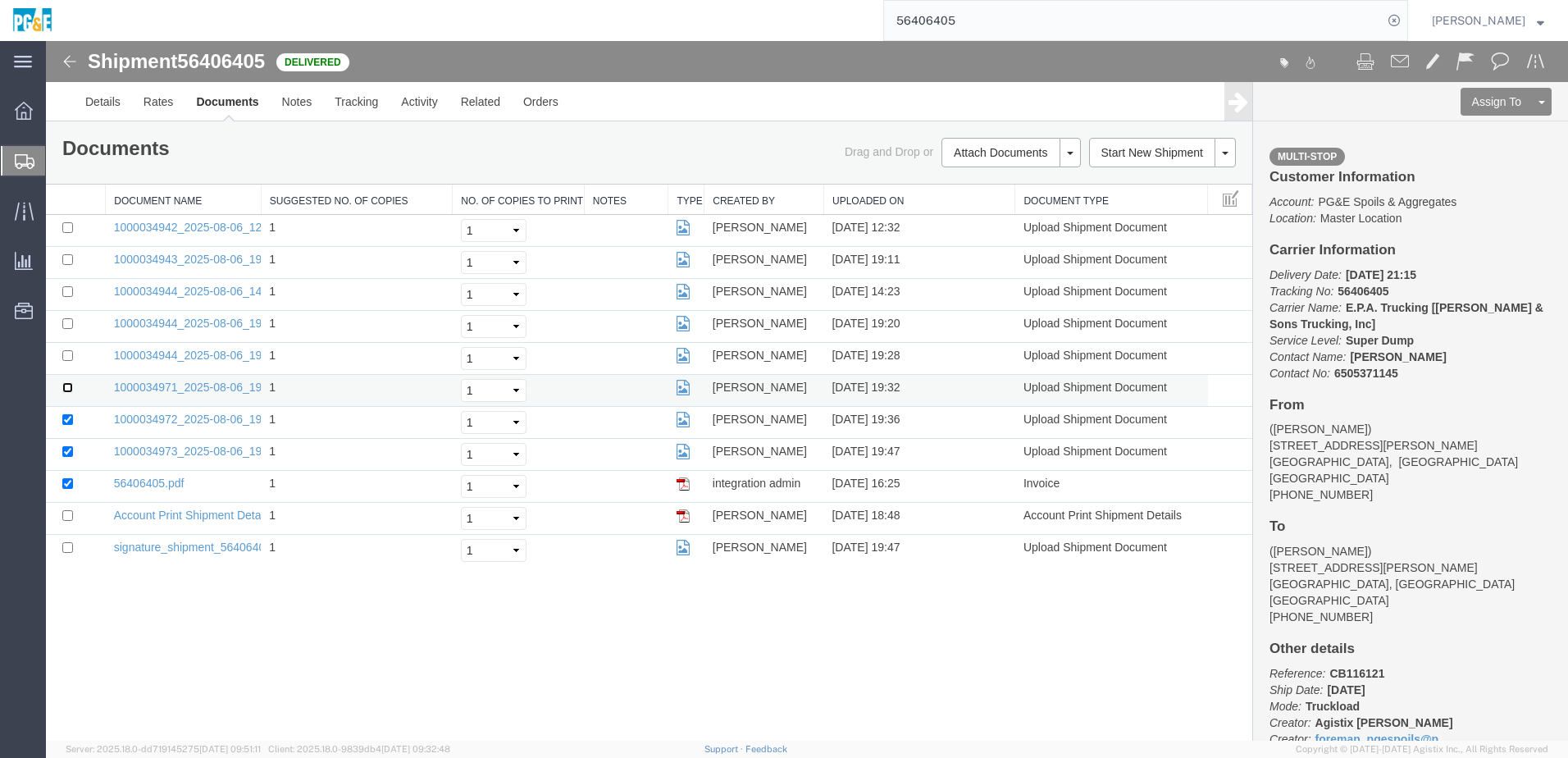
checkbox input "true"
click at [68, 359] on input "checkbox" at bounding box center [67, 355] width 11 height 11
checkbox input "true"
click at [69, 326] on input "checkbox" at bounding box center [67, 323] width 11 height 11
checkbox input "true"
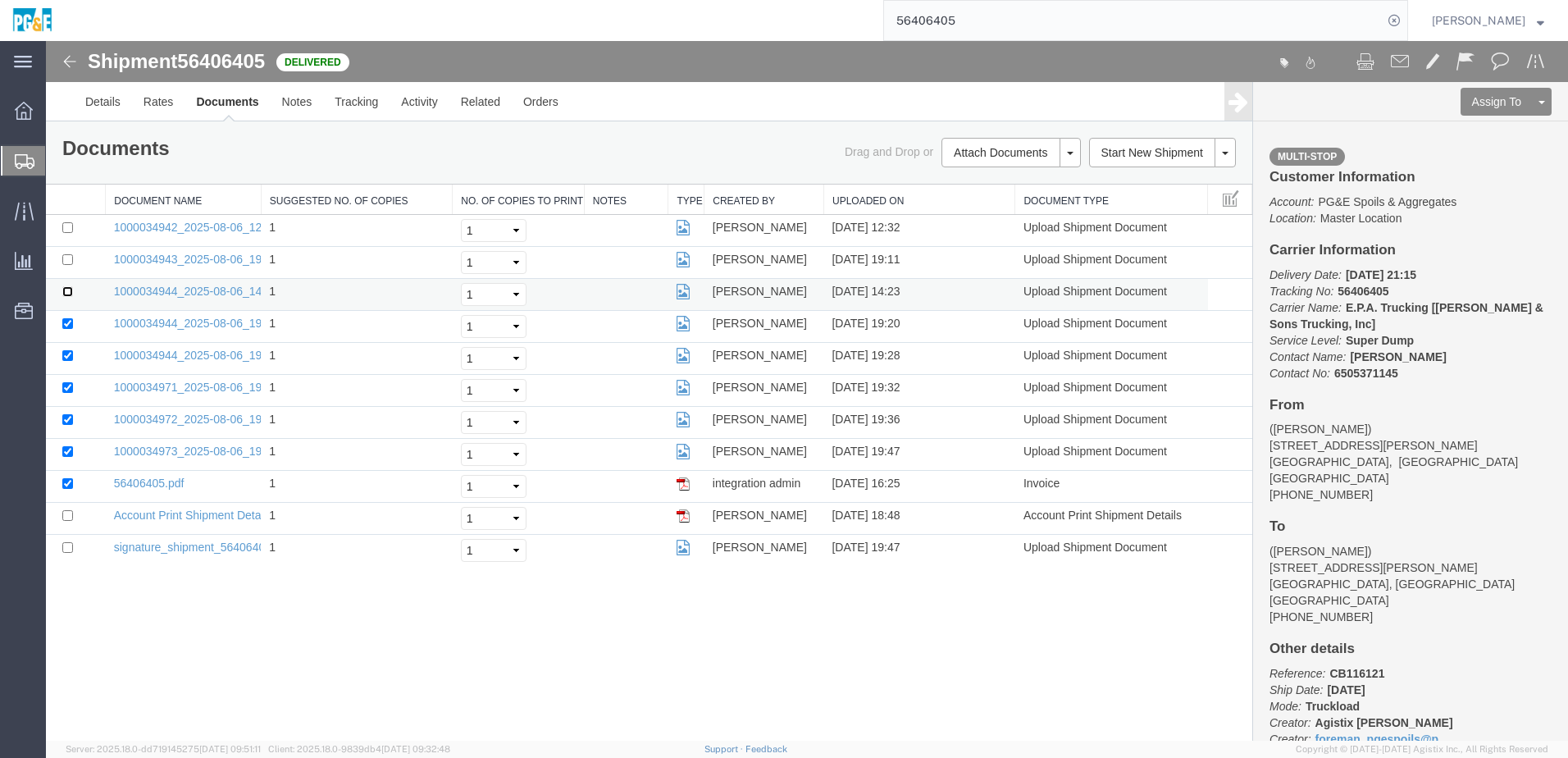
click at [65, 289] on input "checkbox" at bounding box center [67, 291] width 11 height 11
checkbox input "true"
click at [67, 255] on input "checkbox" at bounding box center [67, 260] width 11 height 11
checkbox input "true"
click at [67, 225] on input "checkbox" at bounding box center [67, 227] width 11 height 11
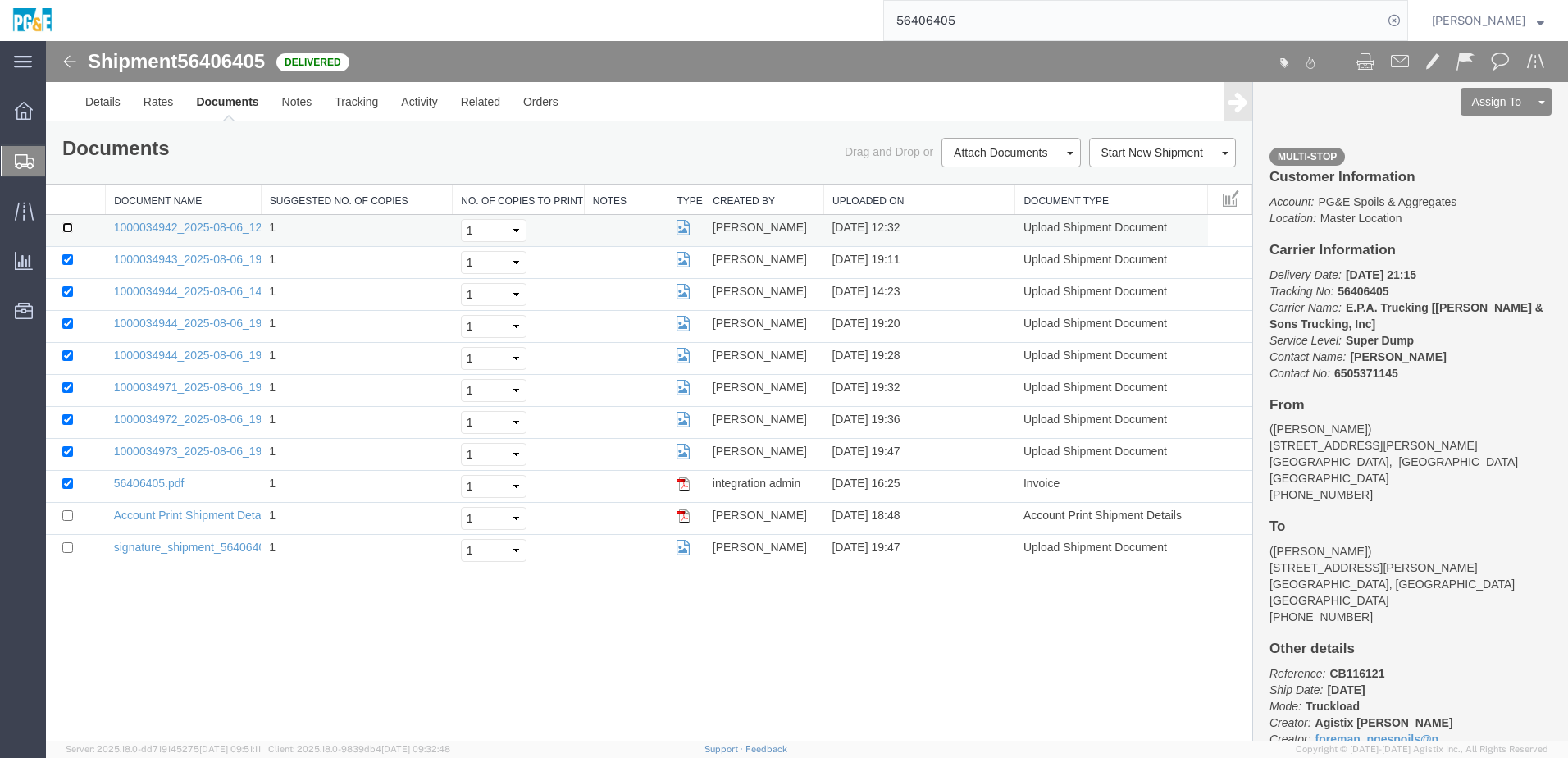
checkbox input "true"
click at [1015, 180] on link "Print Documents" at bounding box center [1008, 180] width 143 height 25
click at [360, 104] on link "Tracking" at bounding box center [356, 102] width 66 height 40
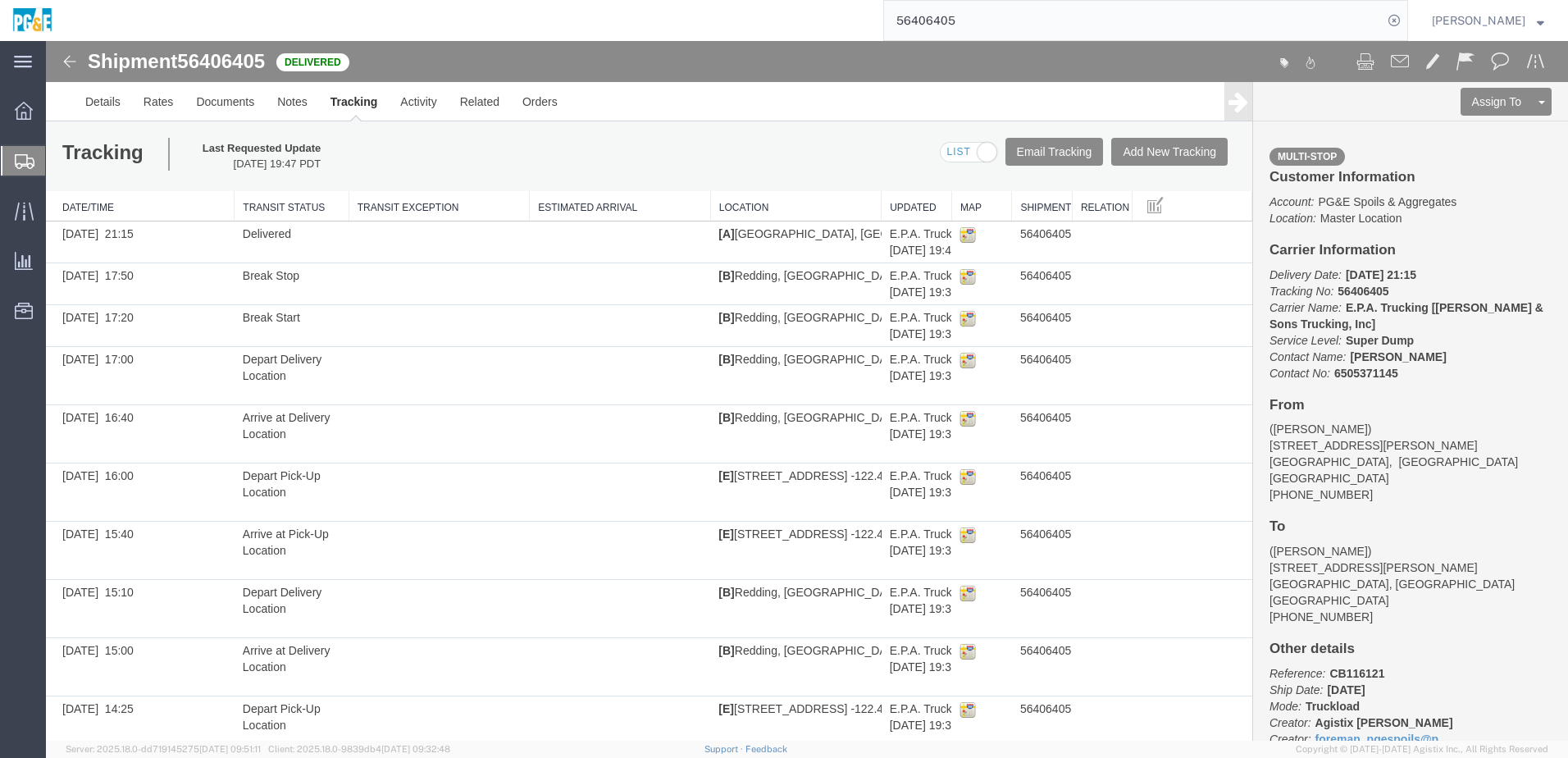
click at [964, 13] on input "56406405" at bounding box center [1132, 21] width 498 height 40
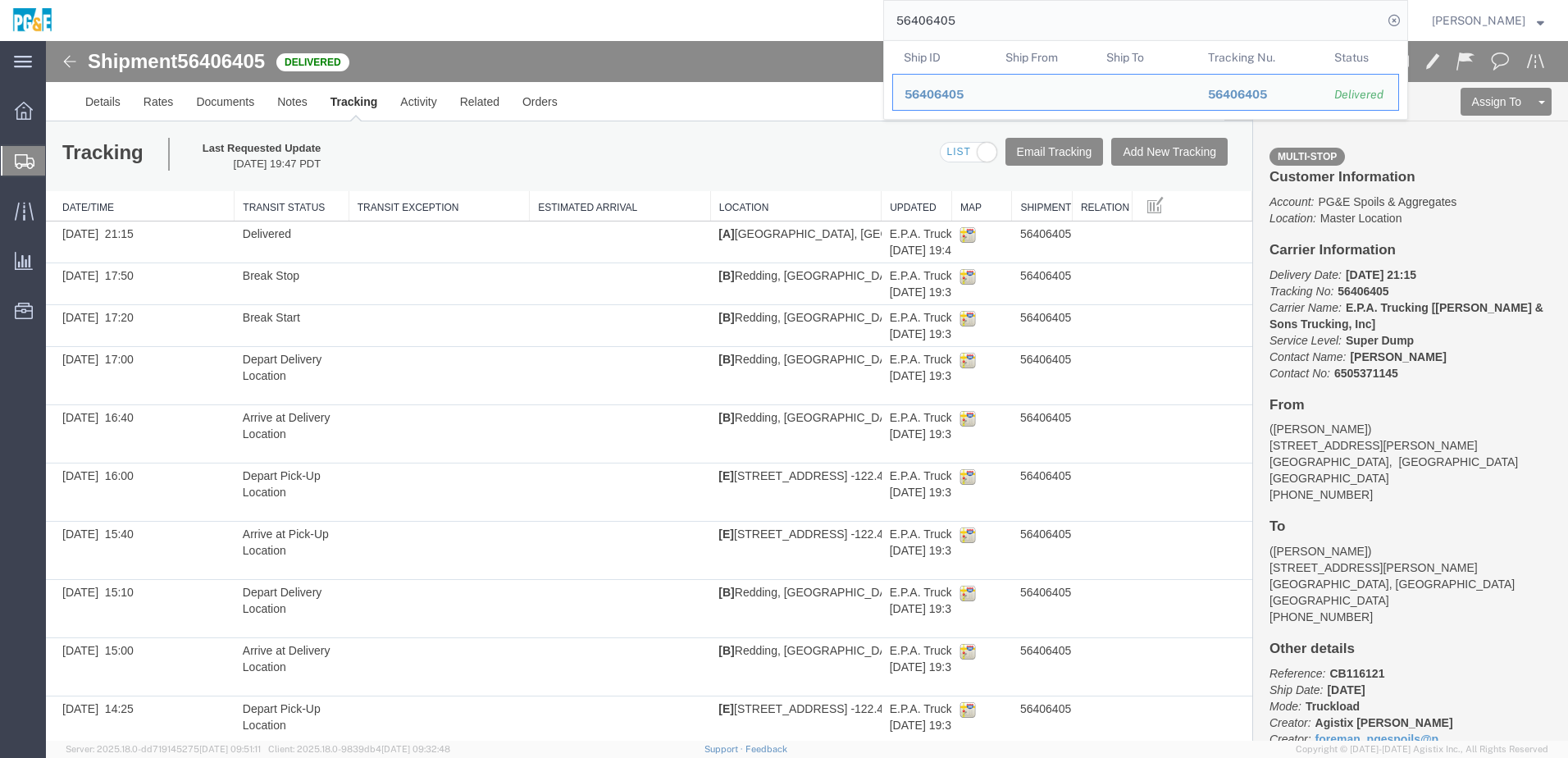
click at [964, 13] on input "56406405" at bounding box center [1132, 21] width 498 height 40
paste input "673"
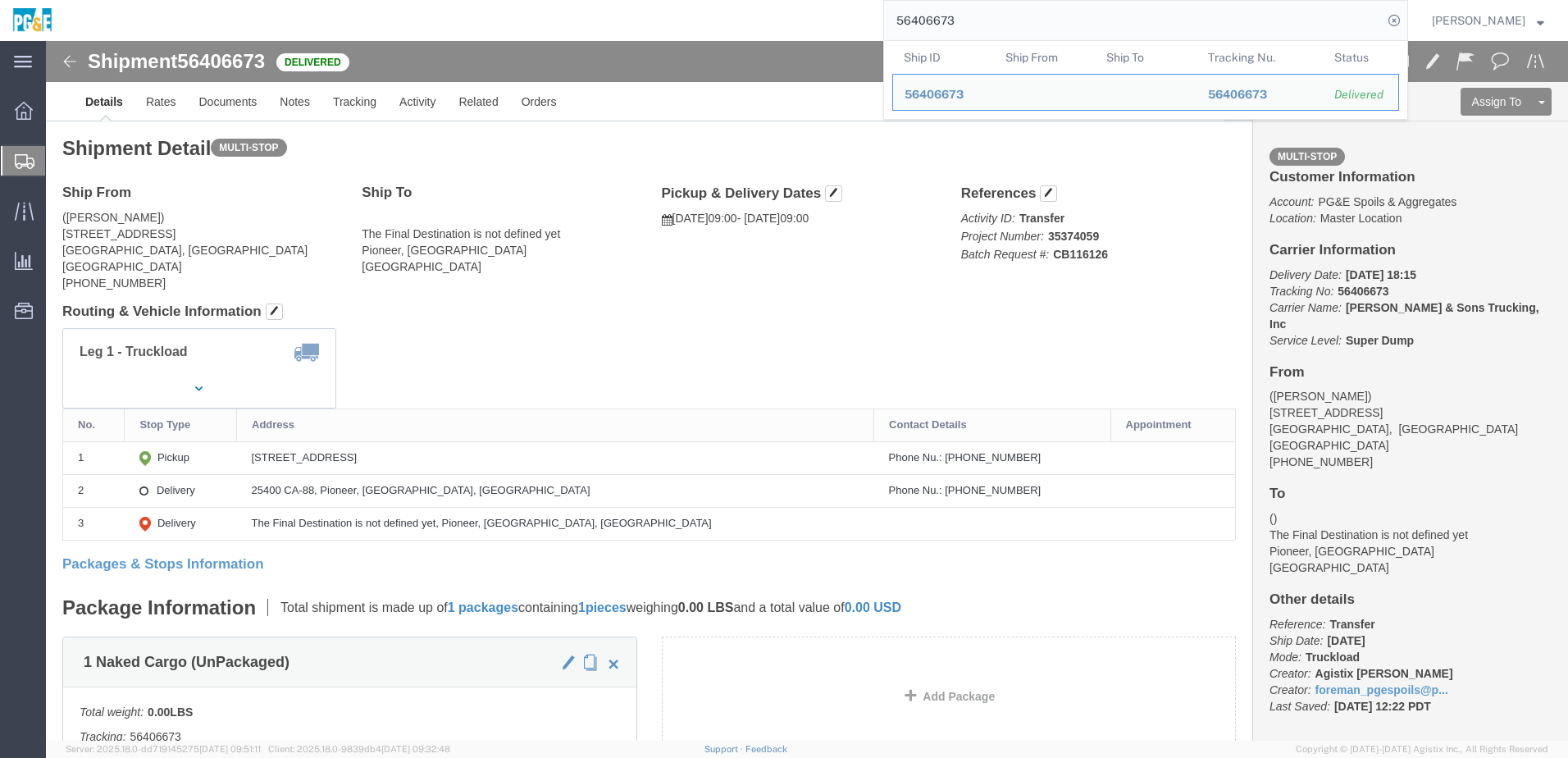
click at [958, 30] on input "56406673" at bounding box center [1132, 21] width 498 height 40
paste input "19273"
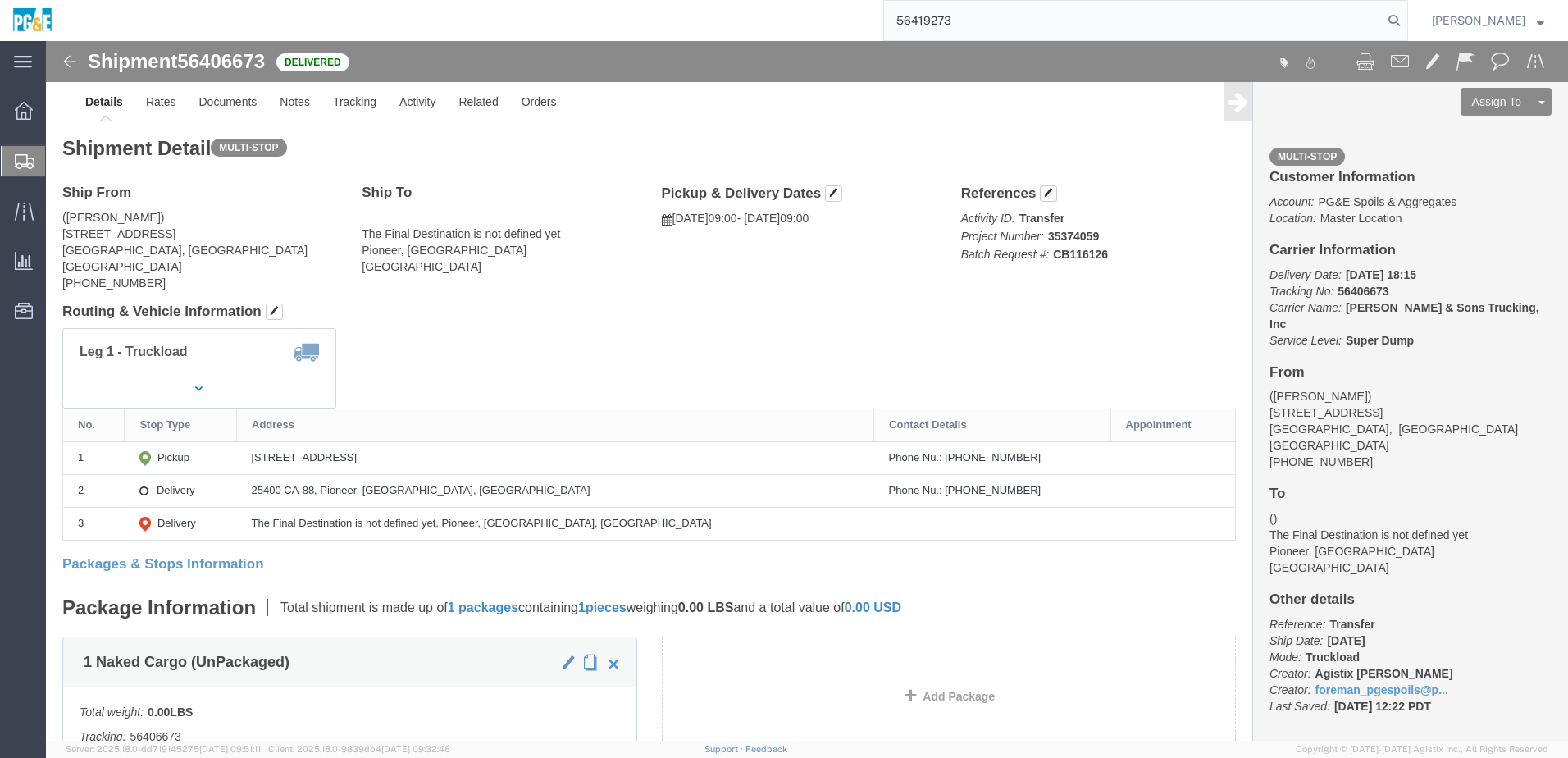
type input "56419273"
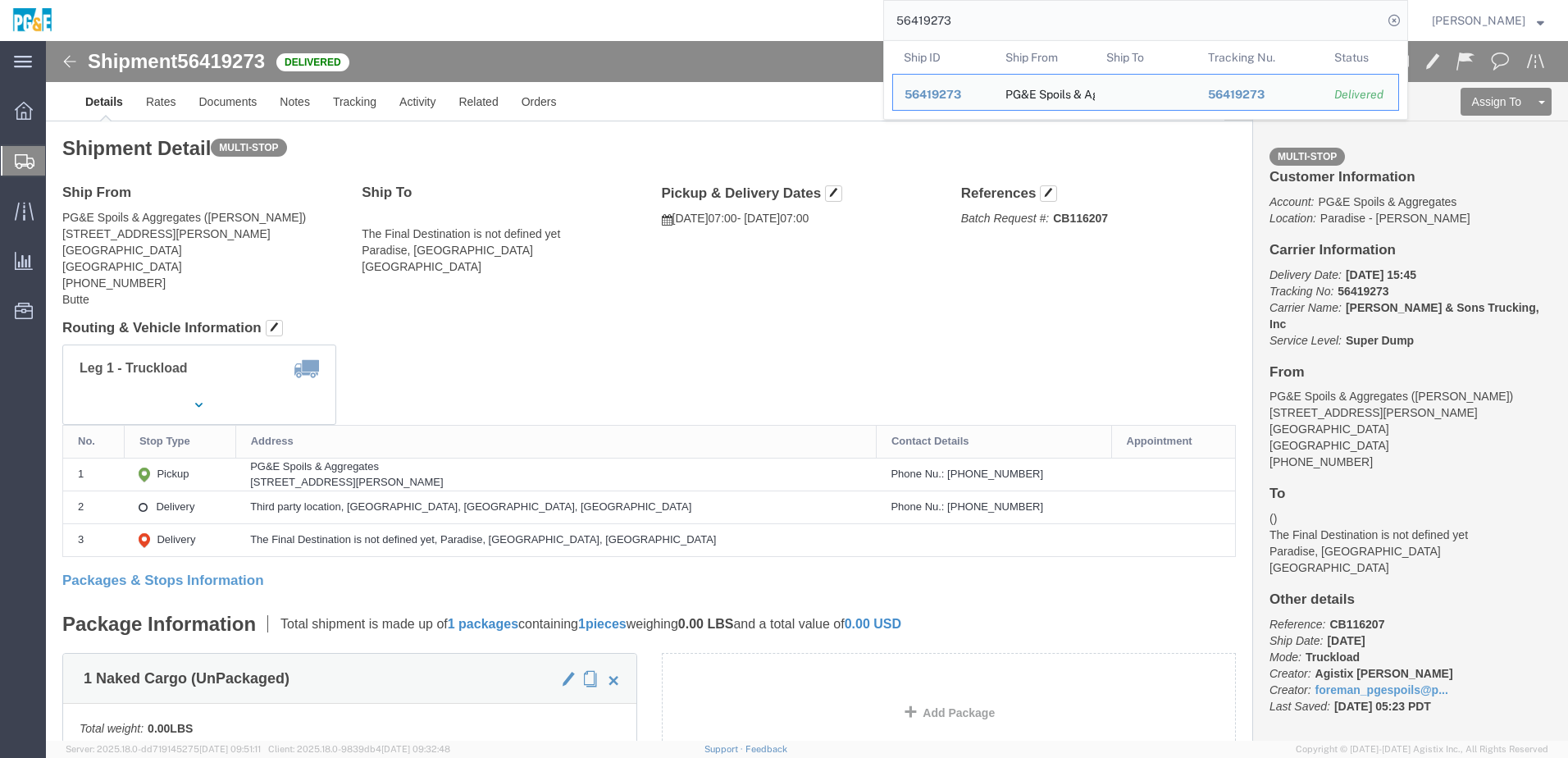
click div "Shipment Detail Multi-stop Ship From PG&E Spoils & Aggregates ([PERSON_NAME]) […"
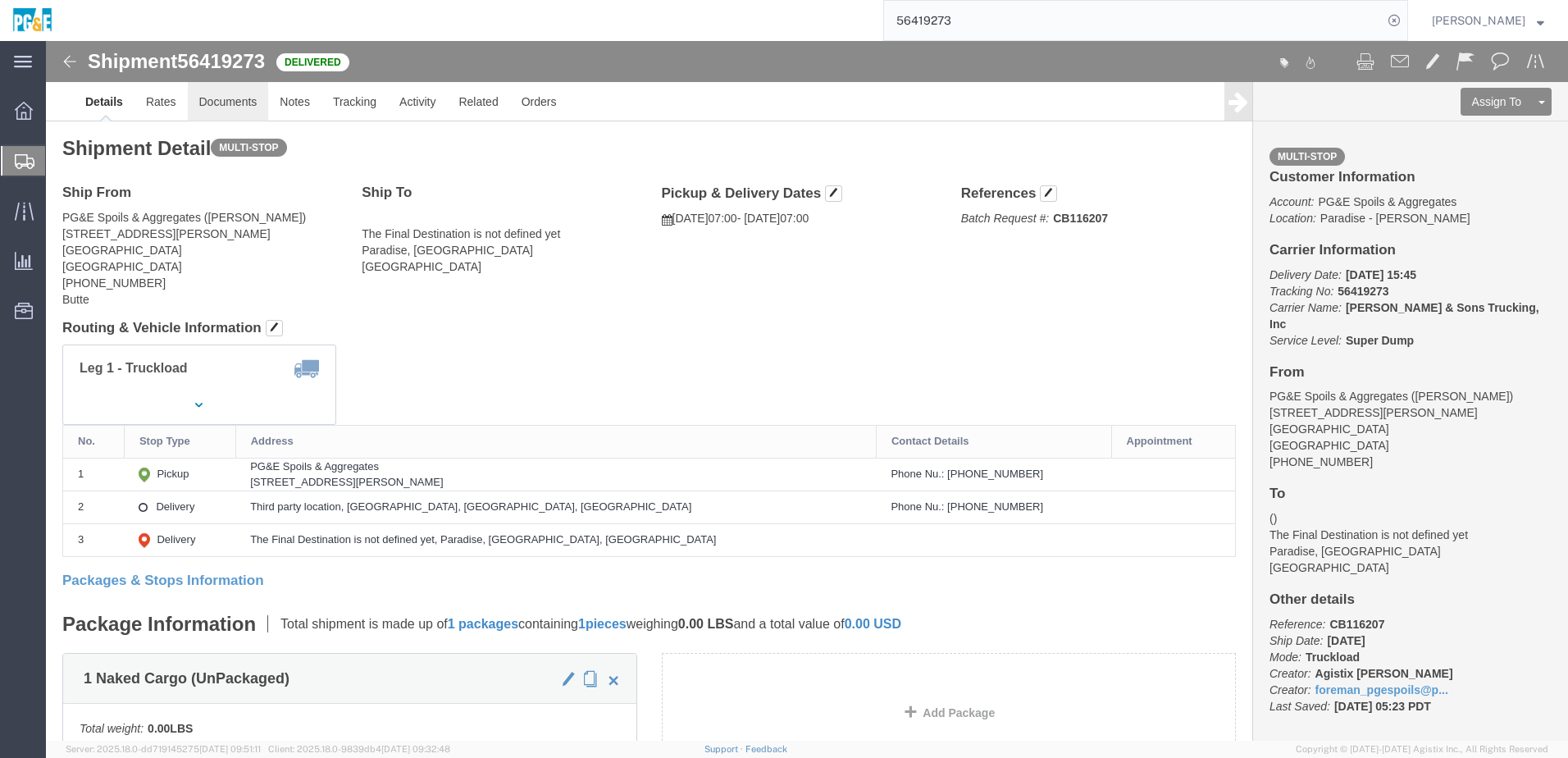
click link "Documents"
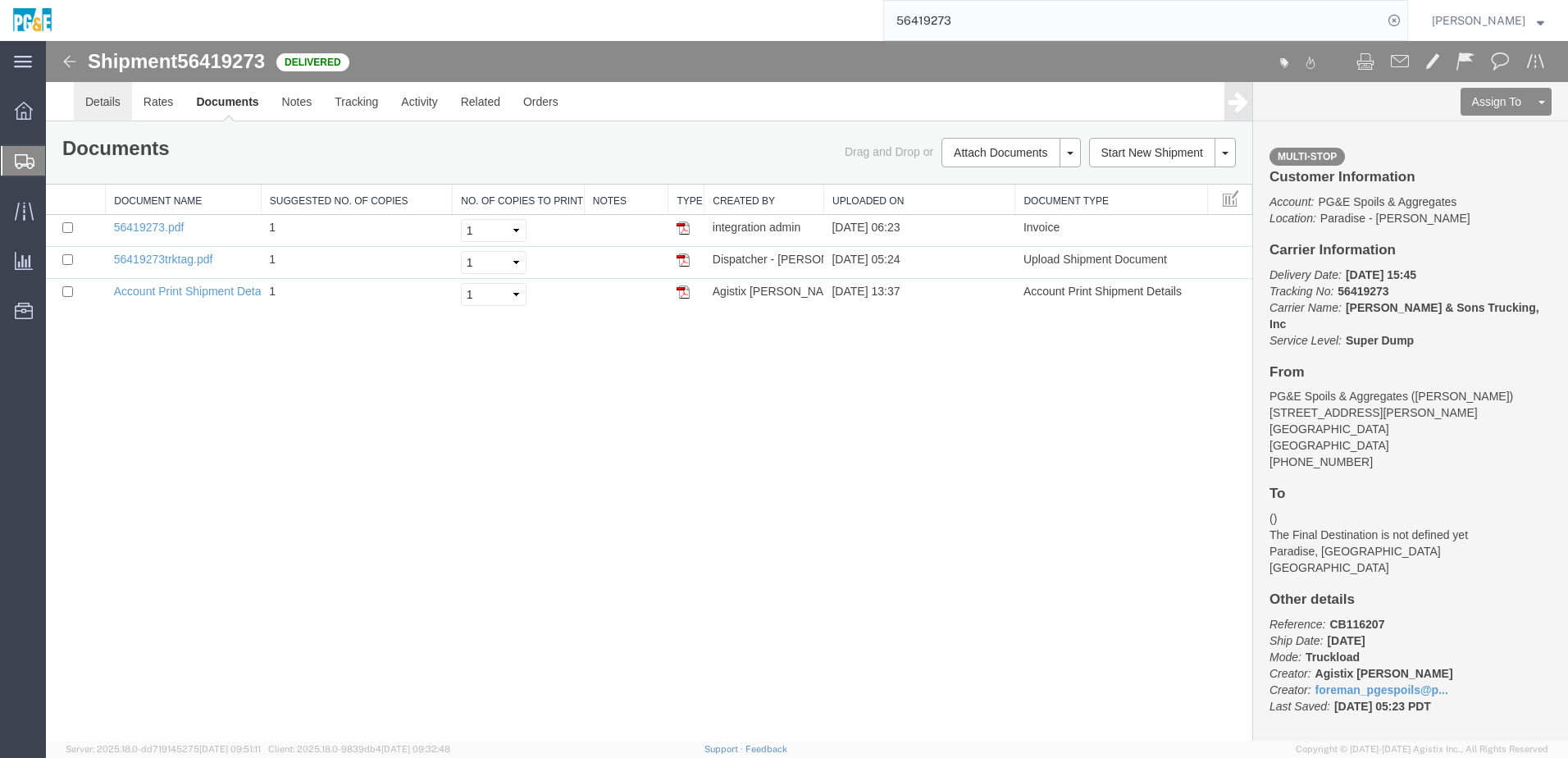
click at [112, 94] on link "Details" at bounding box center [102, 102] width 58 height 40
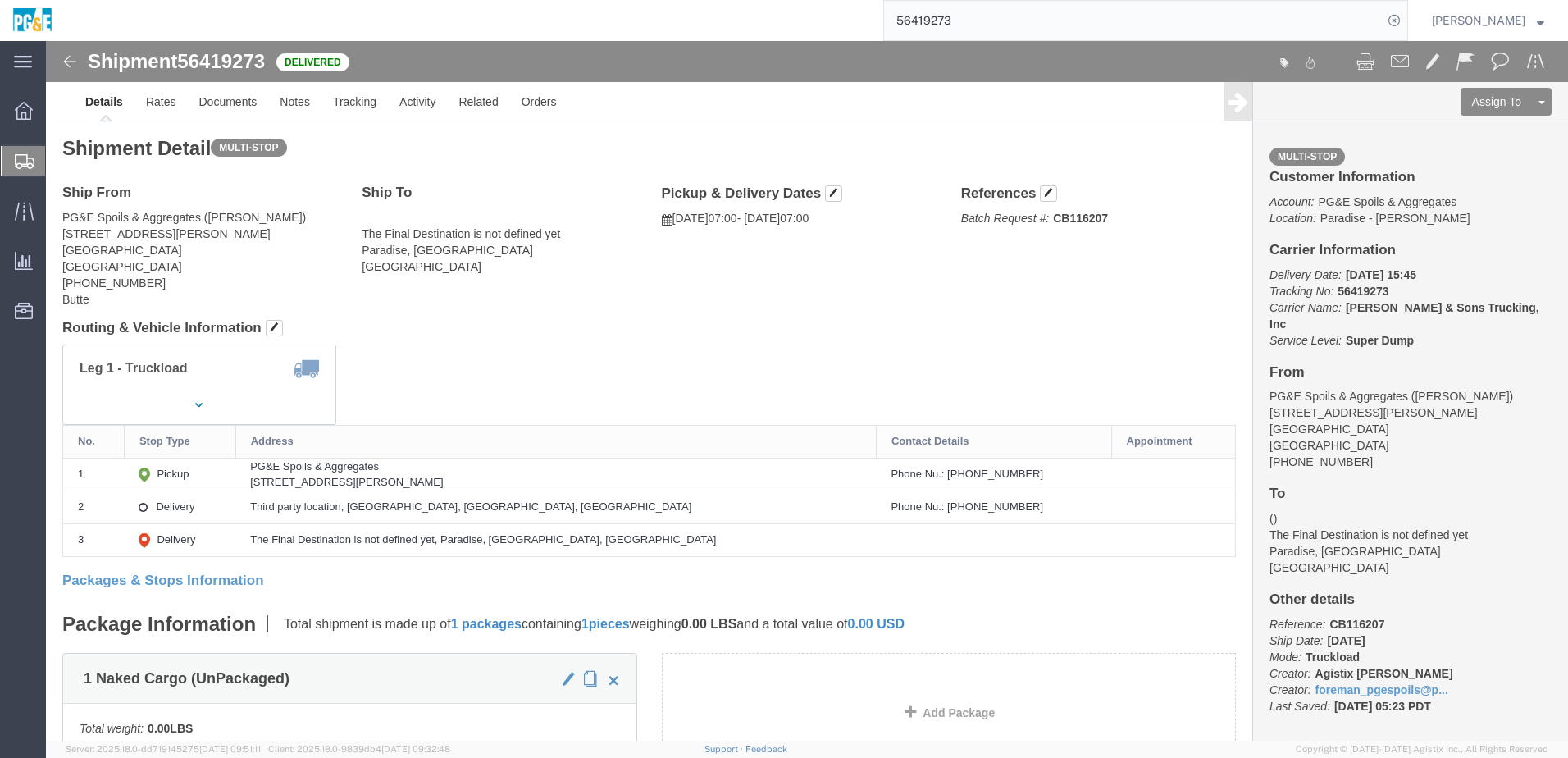
drag, startPoint x: 260, startPoint y: 439, endPoint x: 461, endPoint y: 445, distance: 201.1
click div "[STREET_ADDRESS][PERSON_NAME]"
copy div "[STREET_ADDRESS][PERSON_NAME]"
click link "Documents"
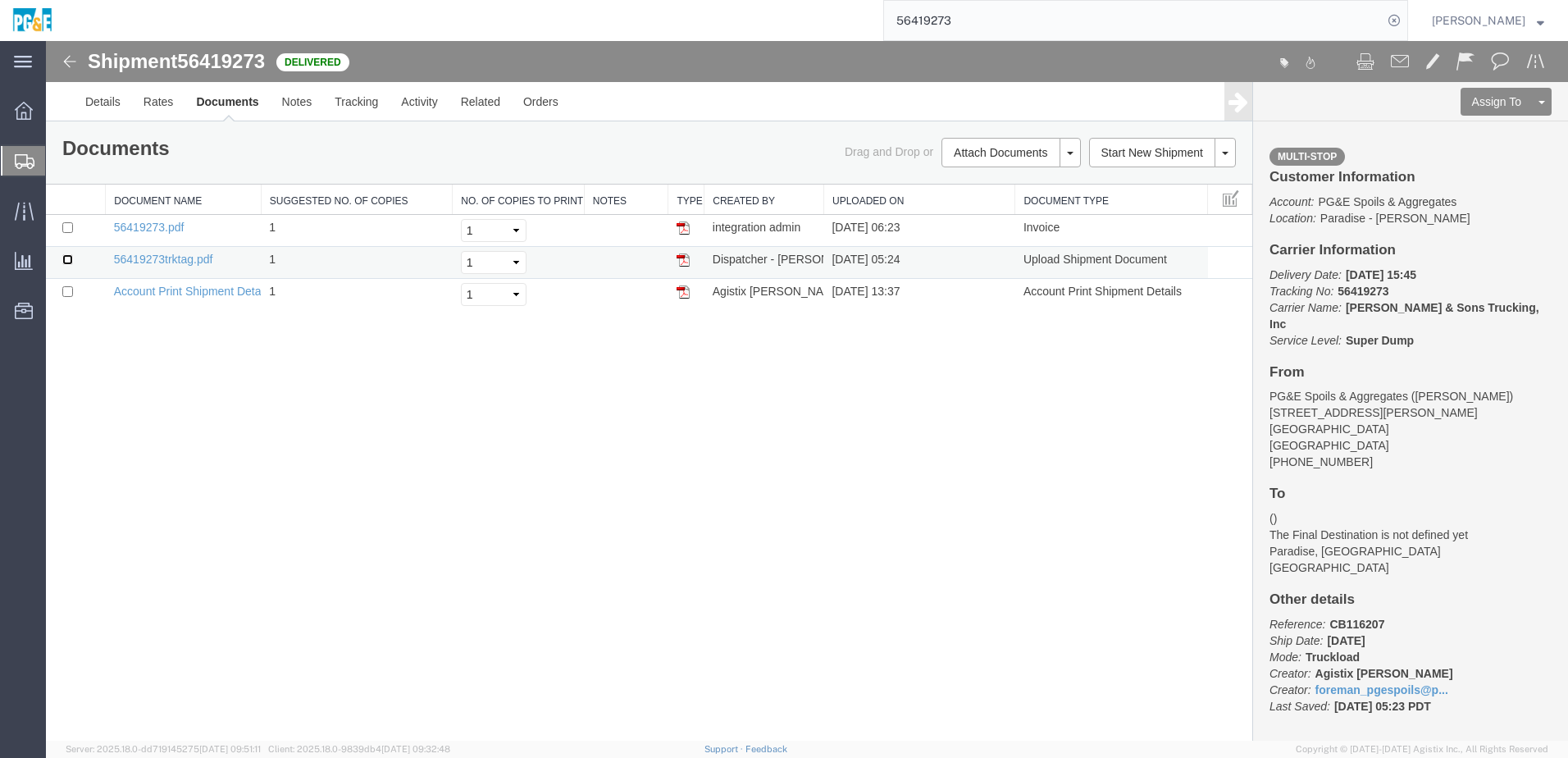
click at [69, 258] on input "checkbox" at bounding box center [67, 260] width 11 height 11
checkbox input "true"
click at [69, 227] on input "checkbox" at bounding box center [67, 227] width 11 height 11
checkbox input "true"
click at [972, 183] on link "Print Documents" at bounding box center [1008, 180] width 143 height 25
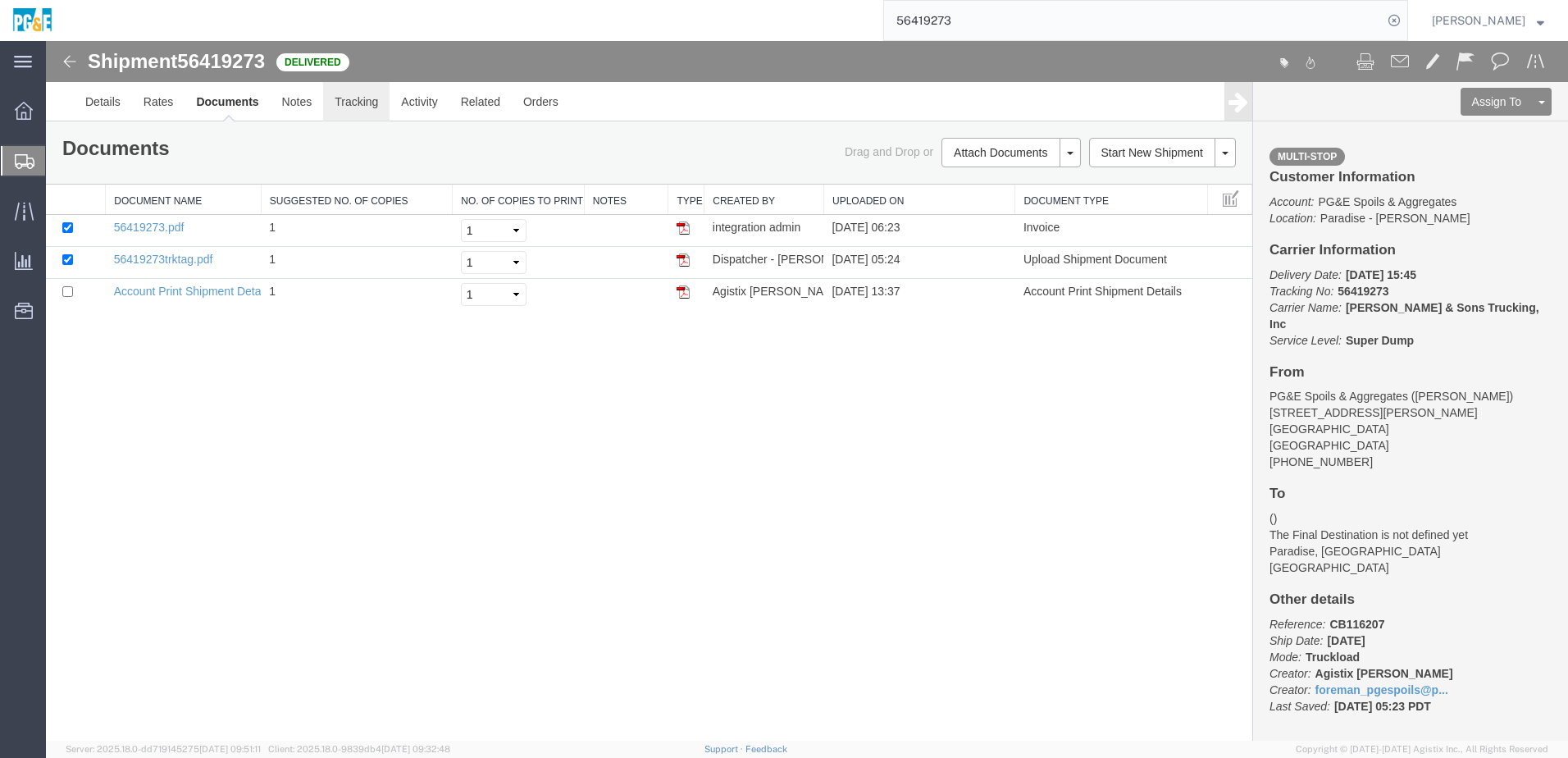
click at [354, 103] on link "Tracking" at bounding box center [356, 102] width 66 height 40
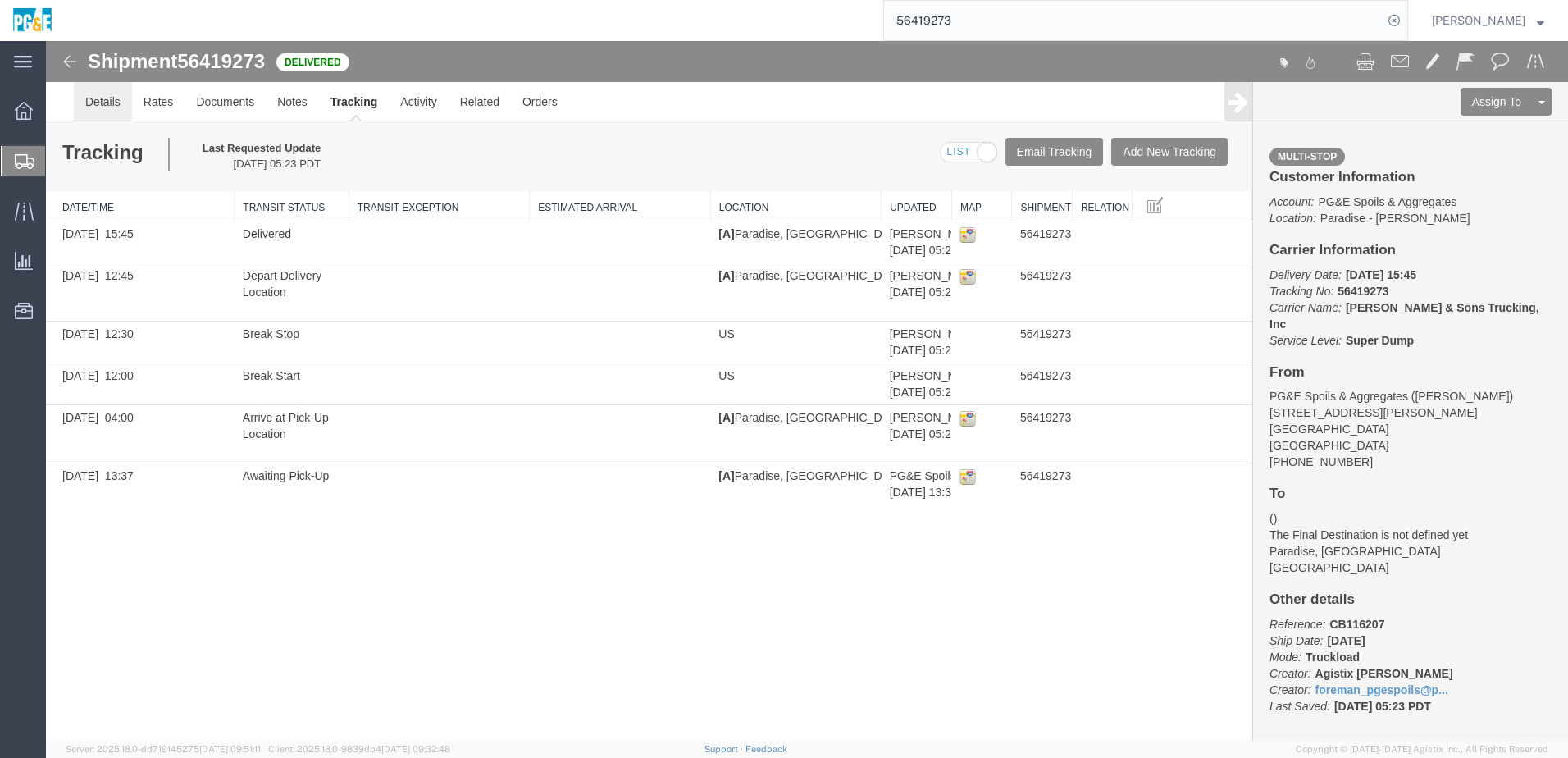
click at [124, 94] on link "Details" at bounding box center [102, 102] width 58 height 40
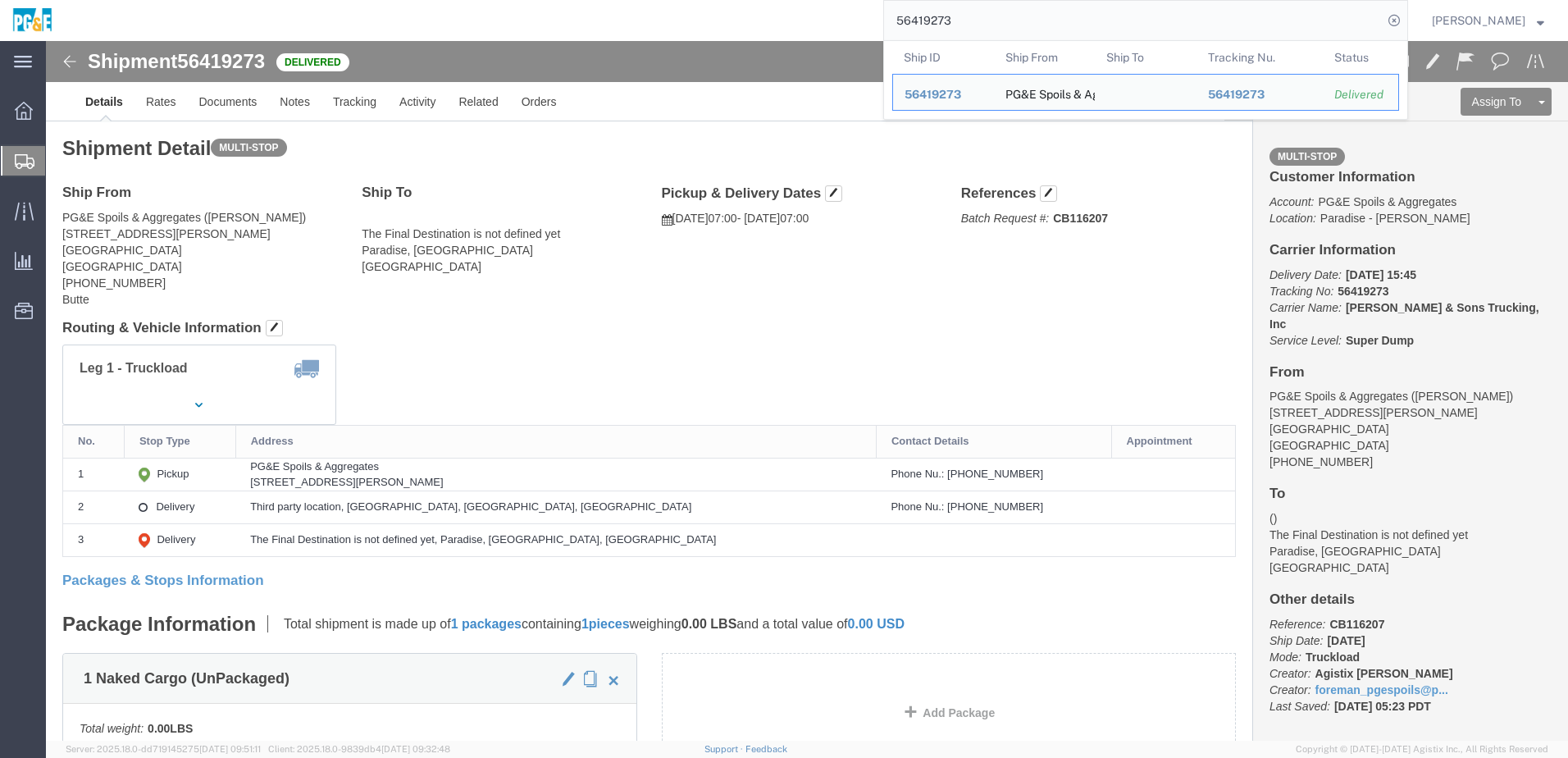
click at [946, 21] on input "56419273" at bounding box center [1132, 21] width 498 height 40
paste input "21034"
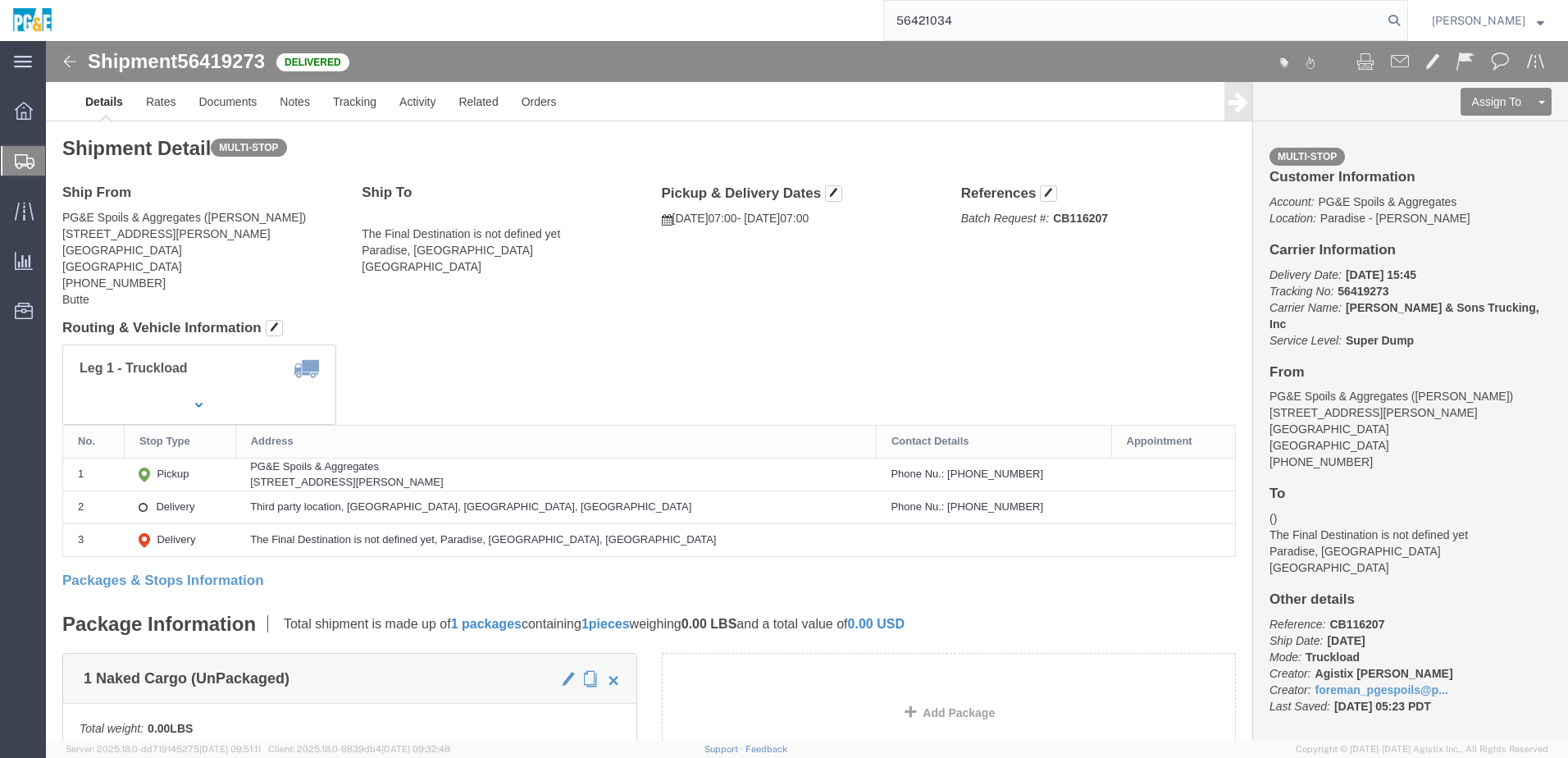
type input "56421034"
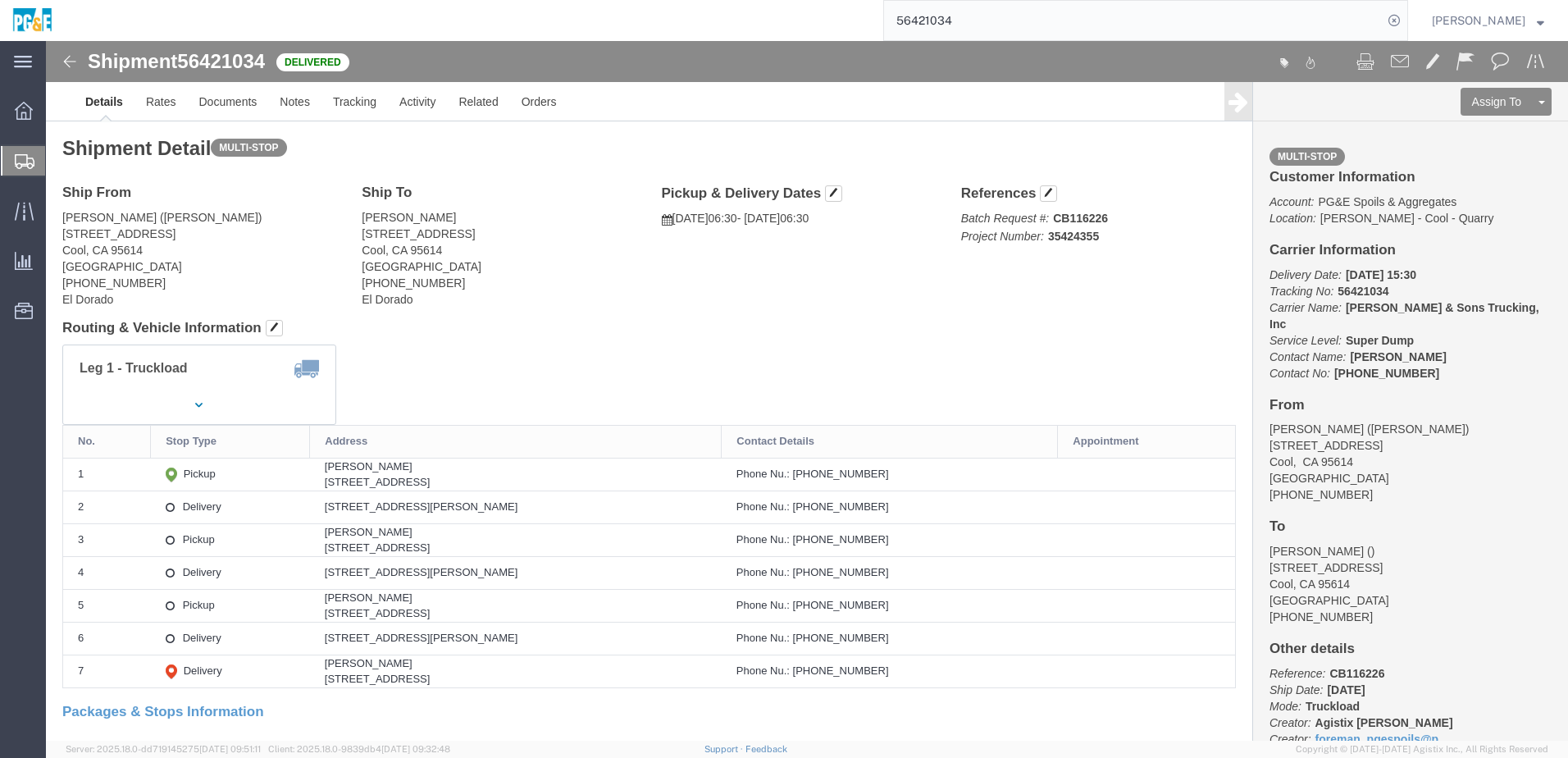
click address "[PERSON_NAME] [STREET_ADDRESS] [PHONE_NUMBER] [GEOGRAPHIC_DATA]"
click div "Shipment Detail Multi-stop Ship From [GEOGRAPHIC_DATA] ([PERSON_NAME]) [STREET_…"
click div "Leg 1 - Truckload Vehicle 1: Super Dump Number of trucks: 1"
click link "Documents"
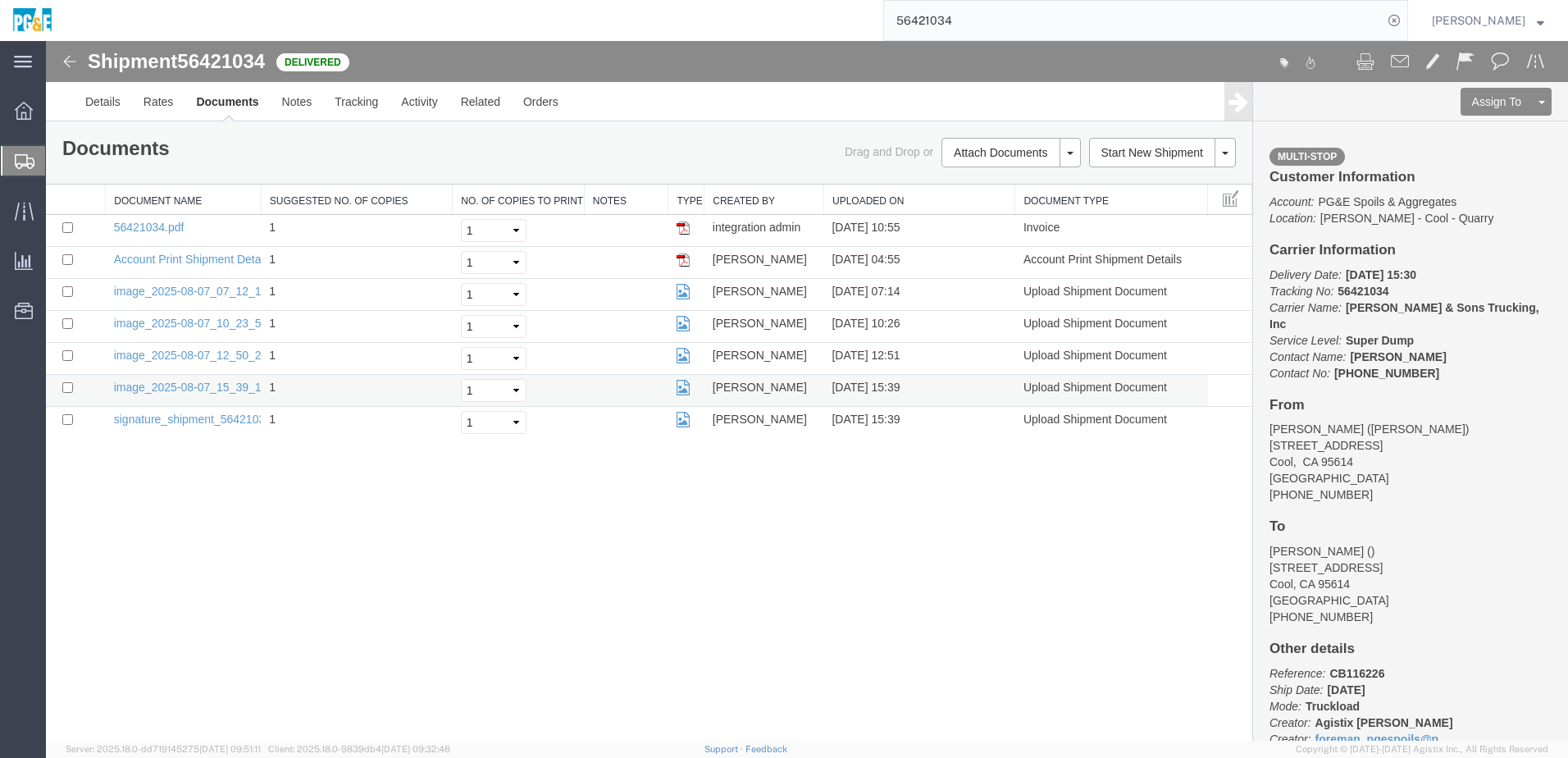
click at [68, 381] on td at bounding box center [75, 390] width 59 height 32
click at [67, 360] on input "checkbox" at bounding box center [67, 355] width 11 height 11
checkbox input "true"
click at [66, 388] on input "checkbox" at bounding box center [67, 387] width 11 height 11
checkbox input "true"
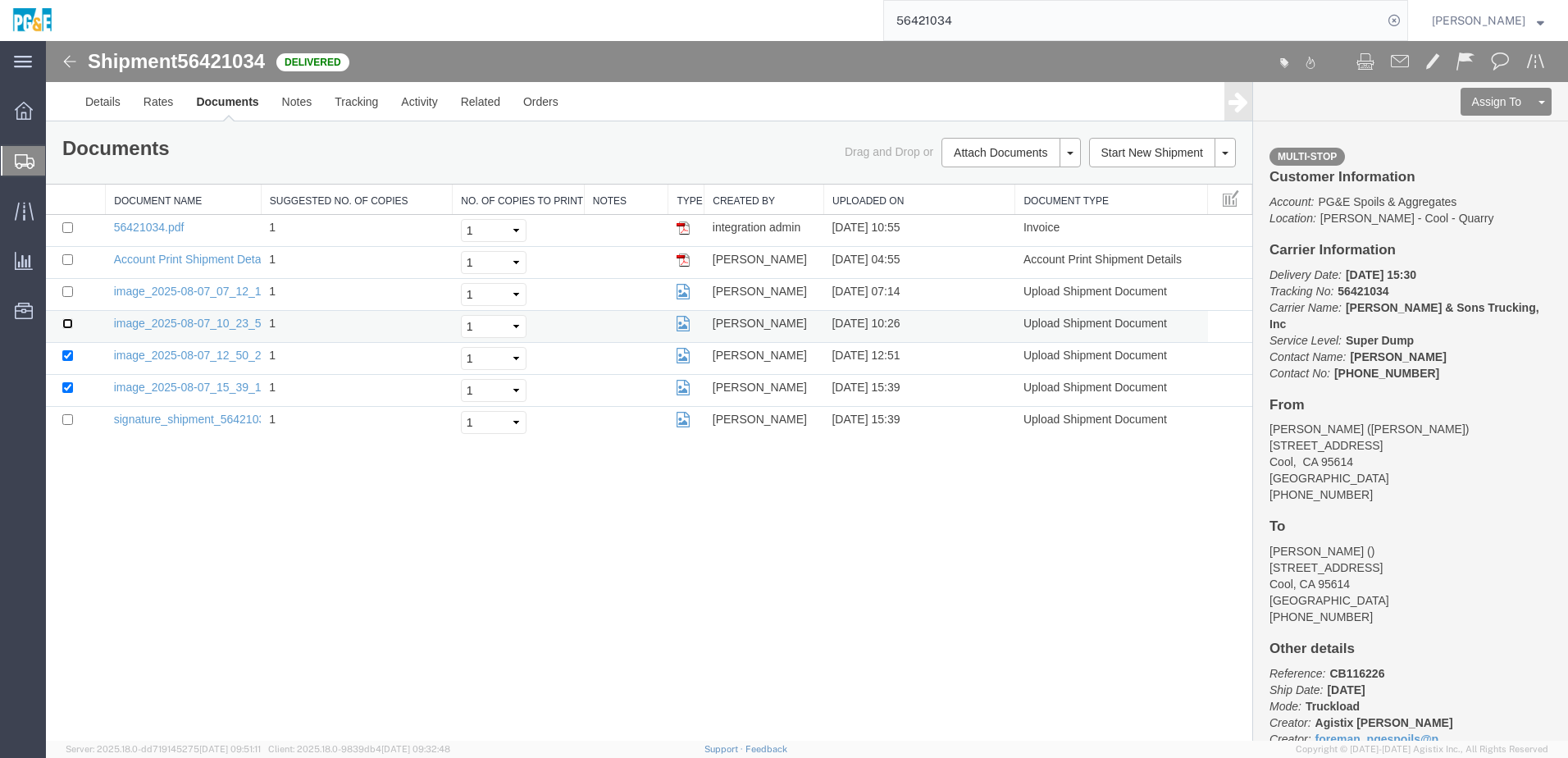
click at [66, 323] on input "checkbox" at bounding box center [67, 323] width 11 height 11
checkbox input "true"
click at [66, 293] on input "checkbox" at bounding box center [67, 291] width 11 height 11
checkbox input "true"
click at [69, 259] on input "checkbox" at bounding box center [67, 260] width 11 height 11
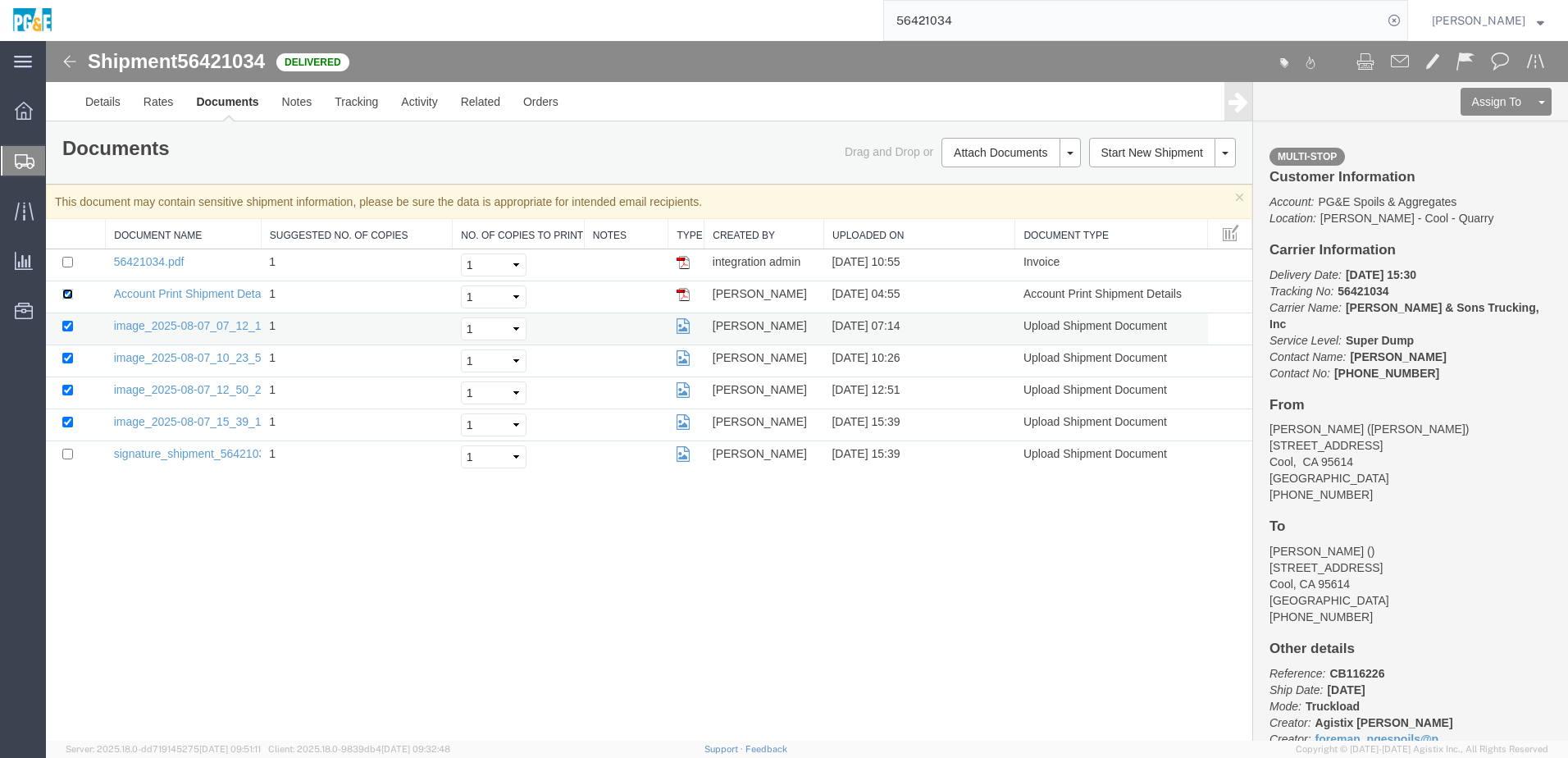
click at [65, 292] on input "checkbox" at bounding box center [67, 293] width 11 height 11
checkbox input "false"
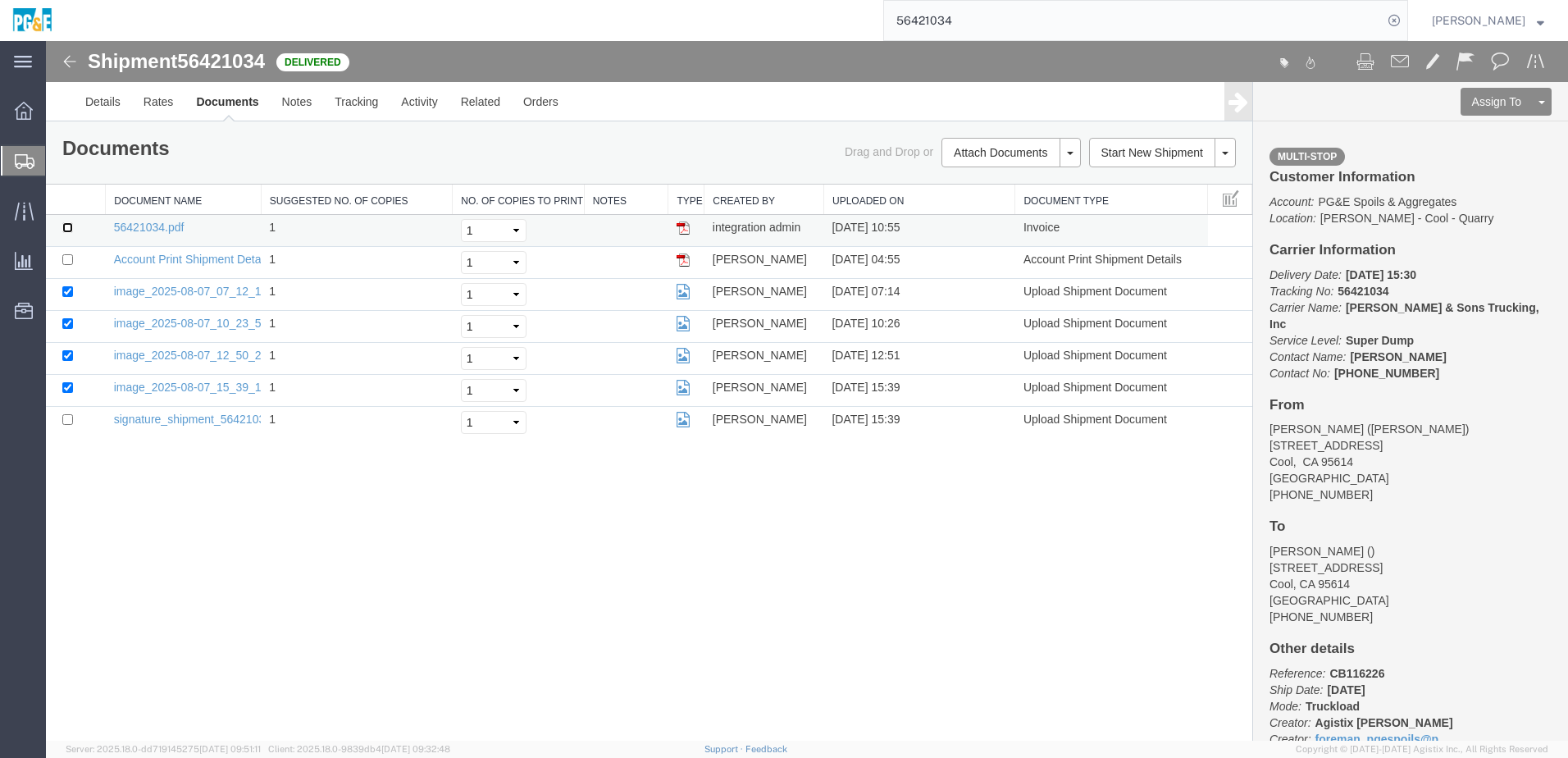
click at [68, 227] on input "checkbox" at bounding box center [67, 227] width 11 height 11
checkbox input "true"
click at [46, 41] on link "Print Documents" at bounding box center [46, 41] width 0 height 0
click at [1031, 178] on link "Print Documents" at bounding box center [1008, 180] width 143 height 25
click at [351, 107] on link "Tracking" at bounding box center [356, 102] width 66 height 40
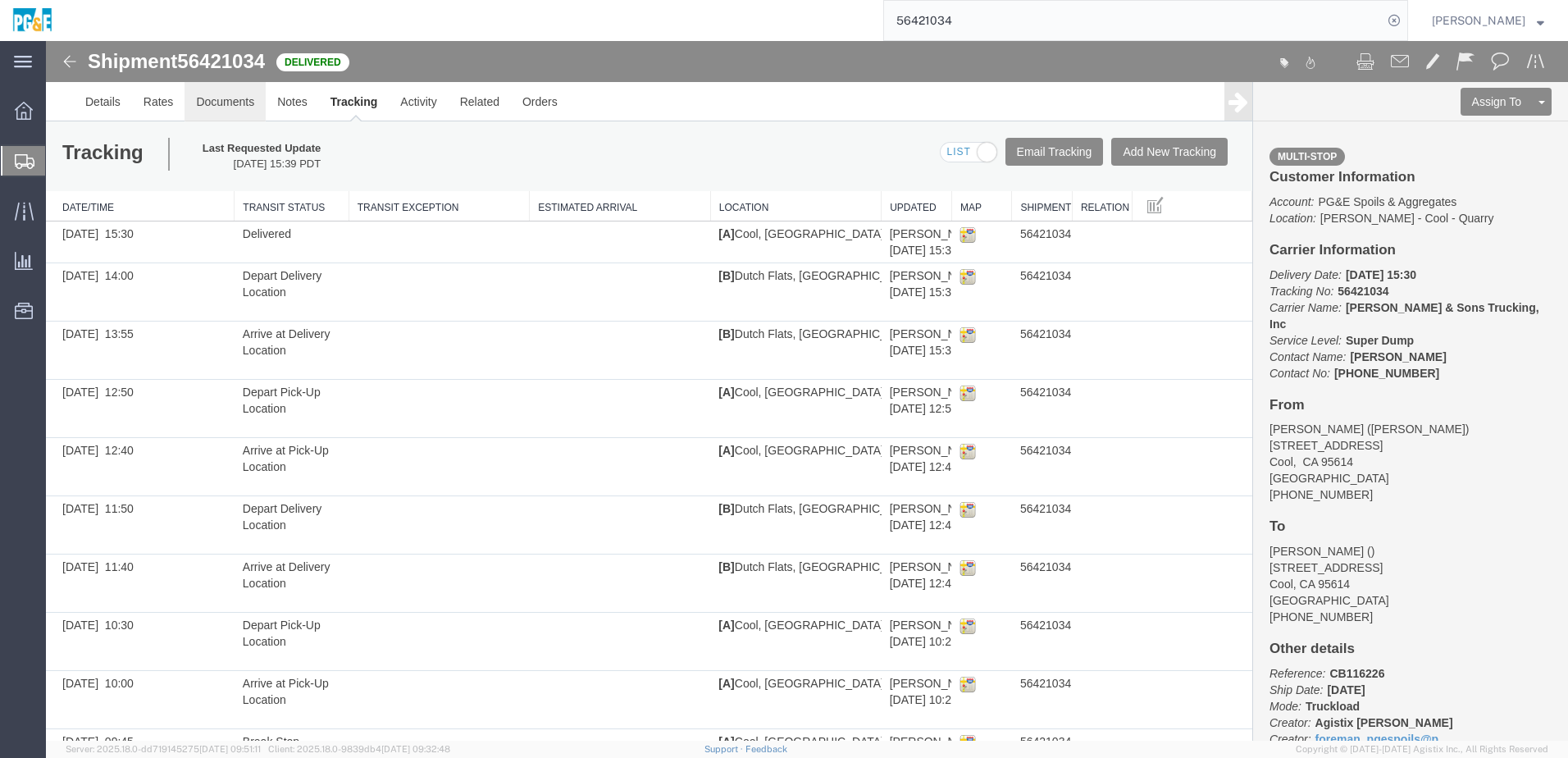
click at [252, 101] on link "Documents" at bounding box center [225, 102] width 81 height 40
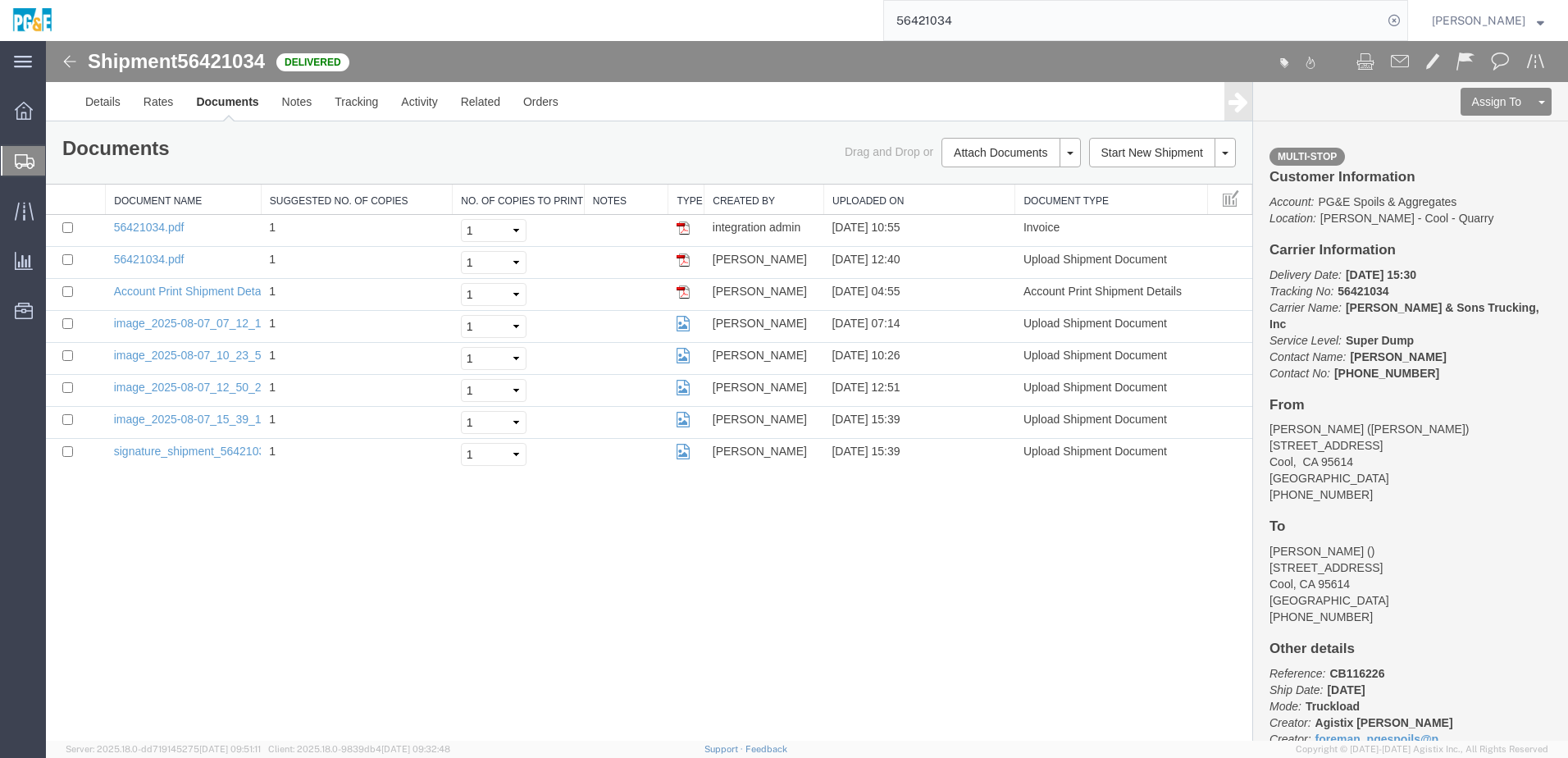
click at [559, 596] on div "Shipment 56421034 8 of 8 Delivered Details Rates Documents Notes Tracking Activ…" at bounding box center [806, 390] width 1521 height 700
click at [935, 17] on input "56421034" at bounding box center [1132, 21] width 498 height 40
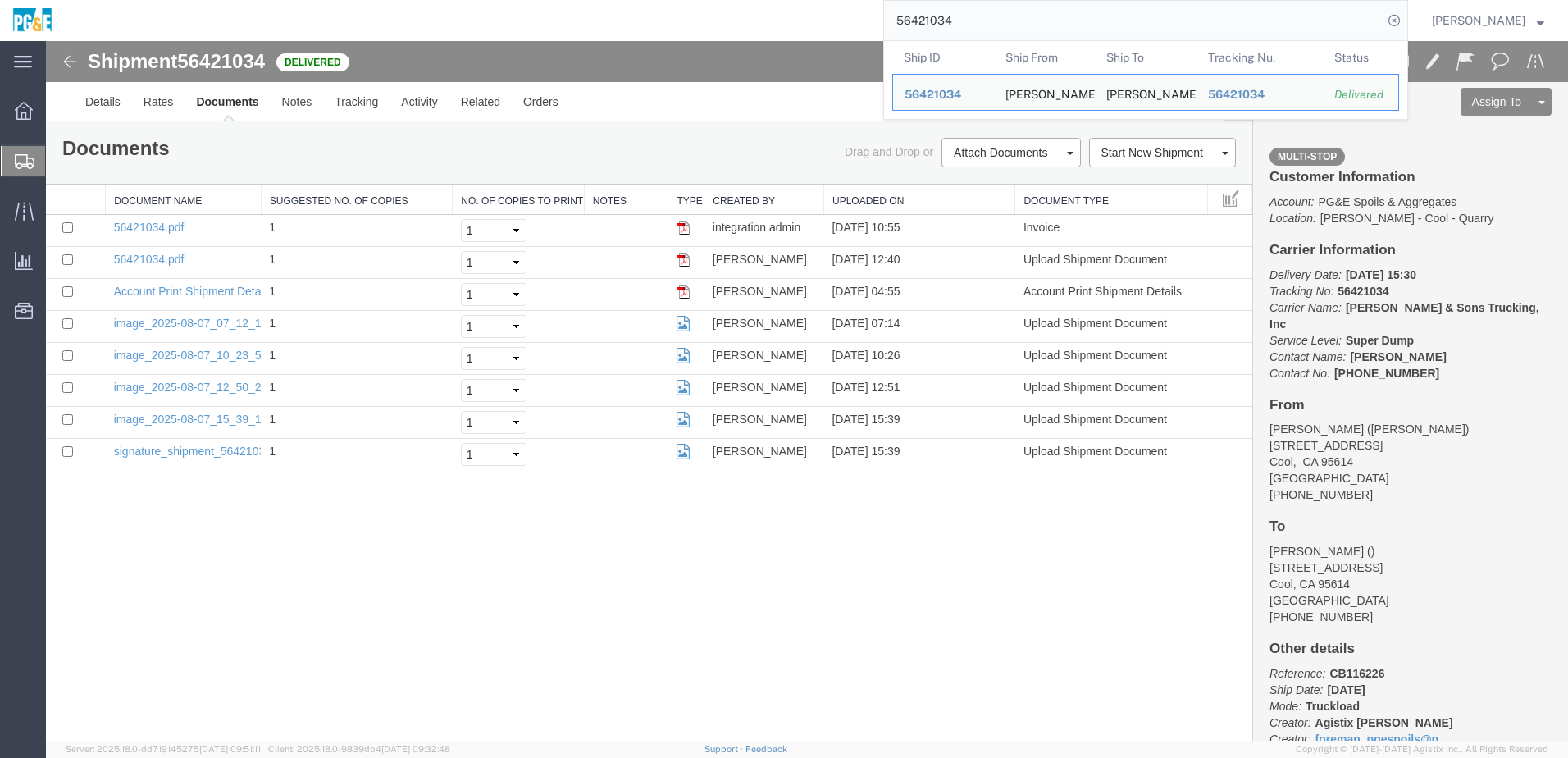
click at [935, 17] on input "56421034" at bounding box center [1132, 21] width 498 height 40
paste input "8"
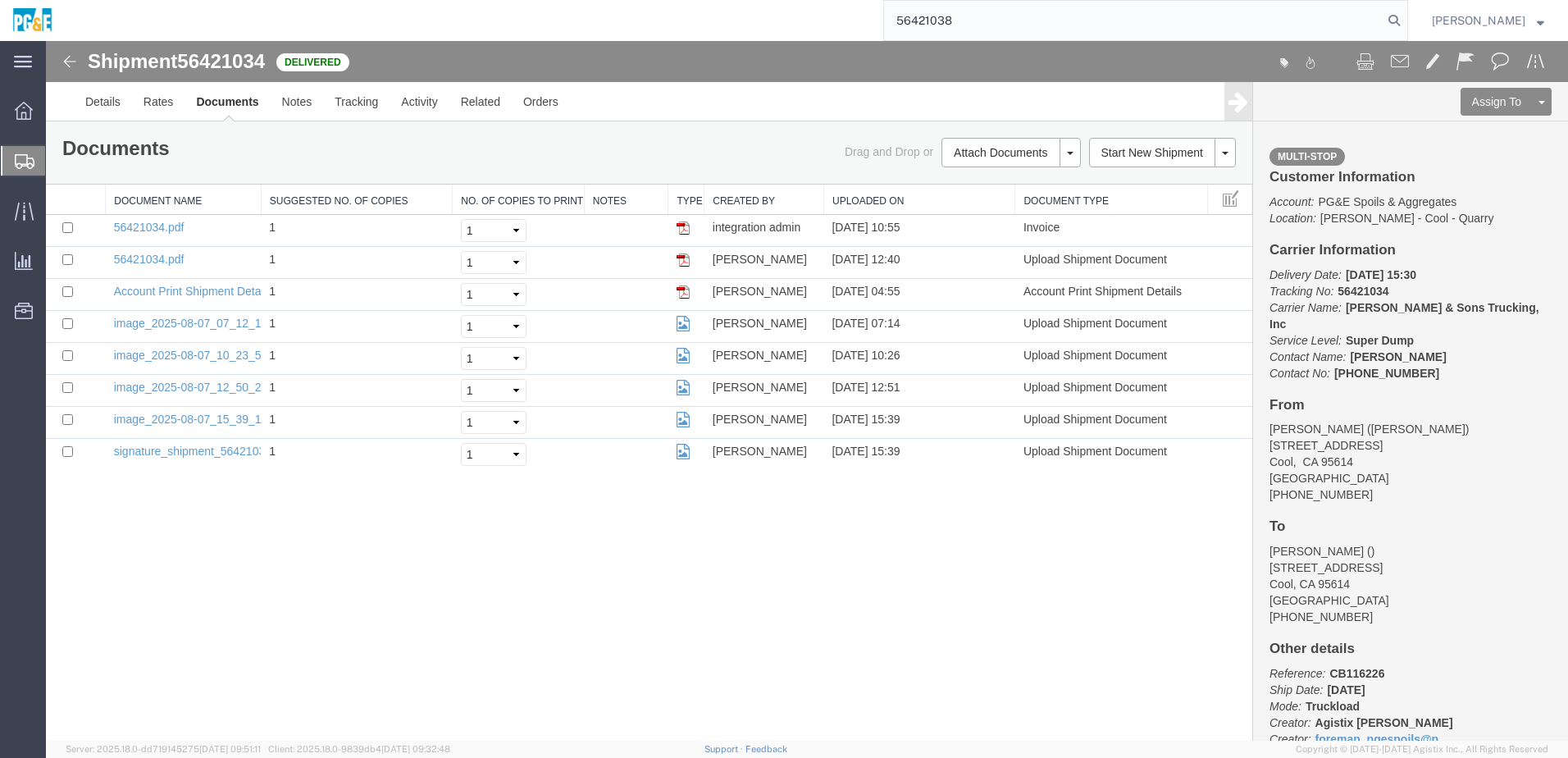
type input "56421038"
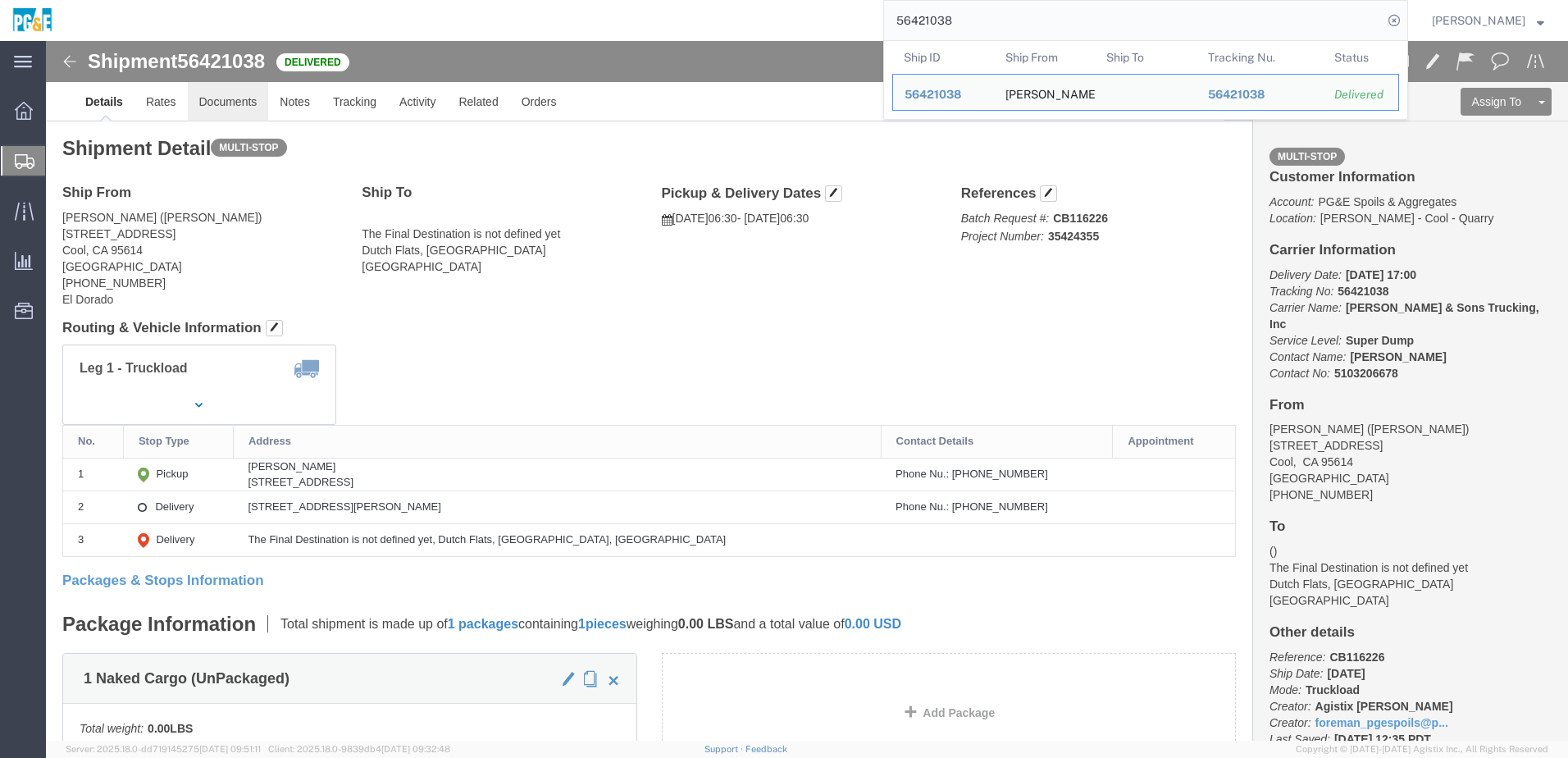
click link "Documents"
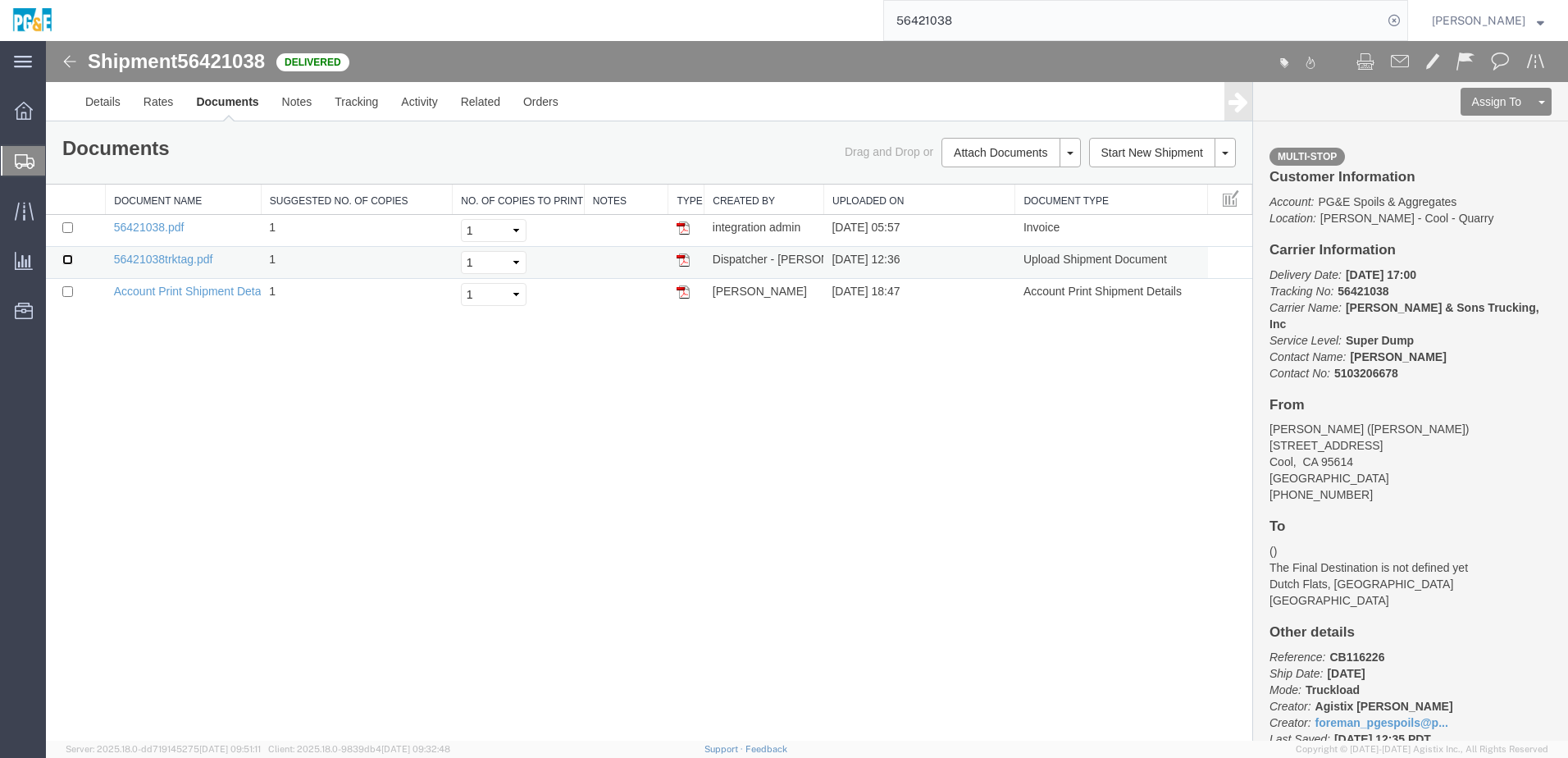
click at [70, 260] on input "checkbox" at bounding box center [67, 260] width 11 height 11
checkbox input "true"
click at [68, 228] on input "checkbox" at bounding box center [67, 227] width 11 height 11
checkbox input "true"
click at [977, 189] on link "Print Documents" at bounding box center [1008, 180] width 143 height 25
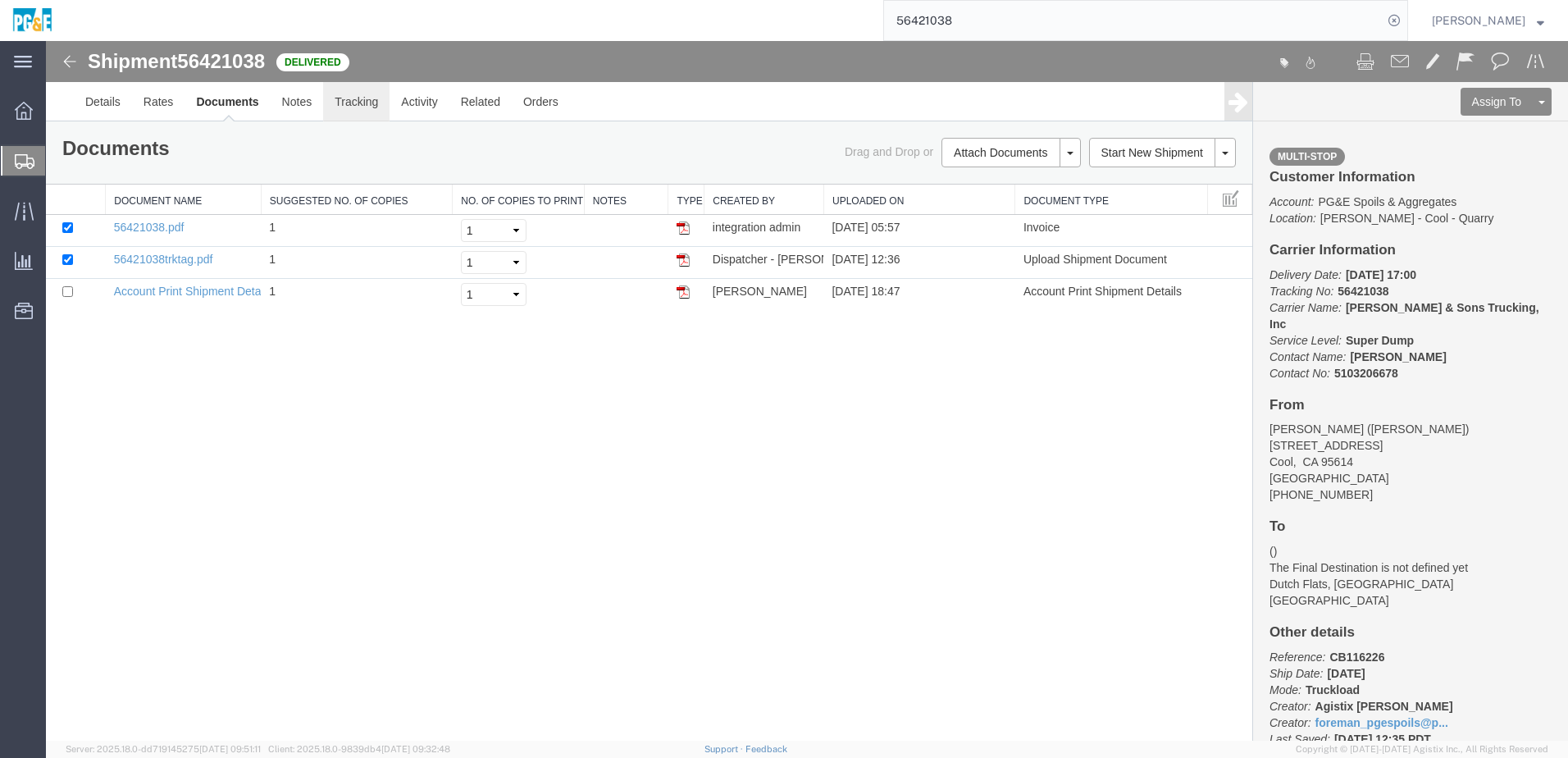
click at [361, 108] on link "Tracking" at bounding box center [356, 102] width 66 height 40
